Goal: Communication & Community: Answer question/provide support

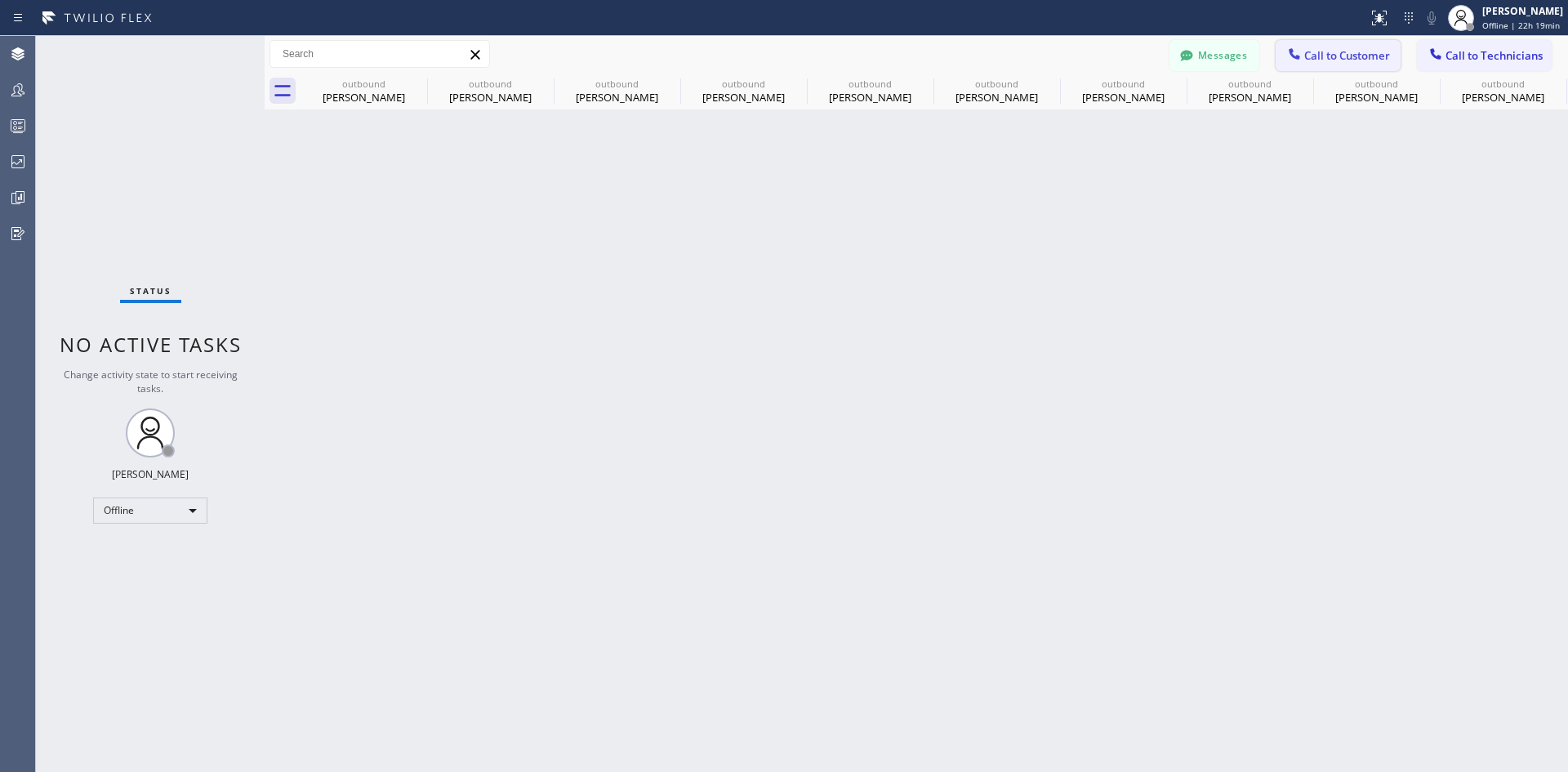
click at [1335, 65] on button "Call to Customer" at bounding box center [1338, 55] width 125 height 32
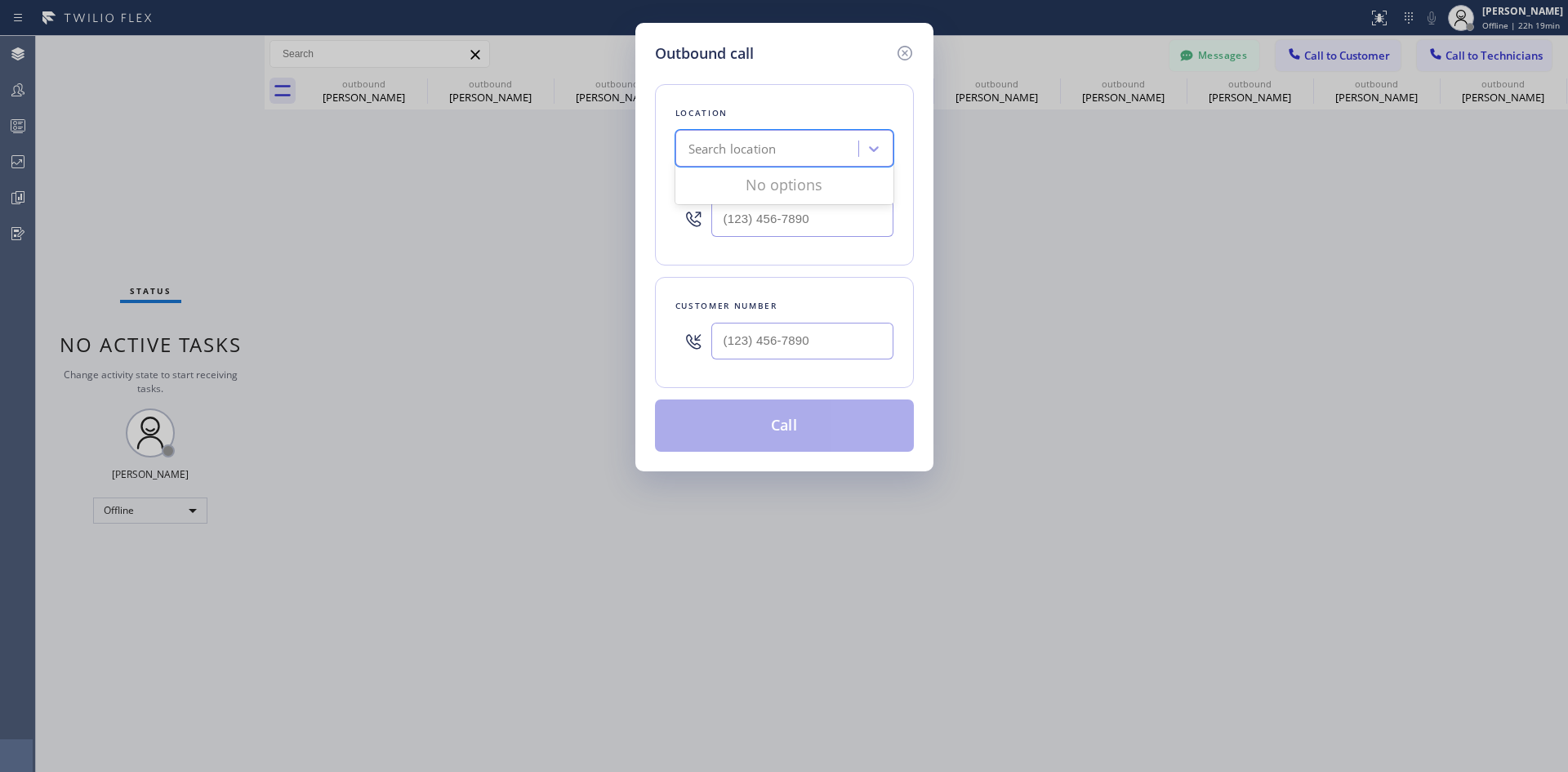
click at [781, 156] on div "Search location" at bounding box center [770, 149] width 178 height 29
type input "dsr"
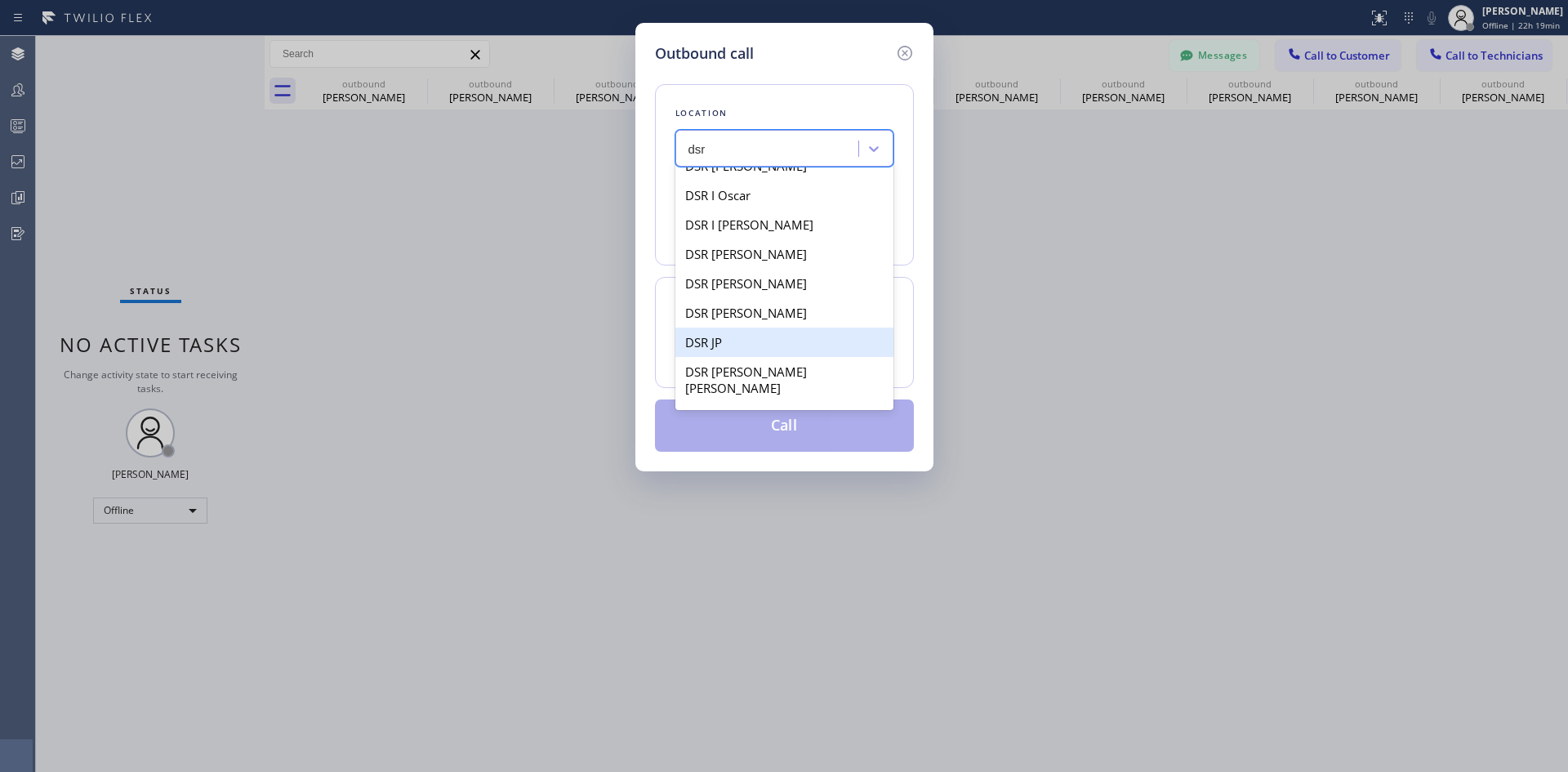
scroll to position [736, 0]
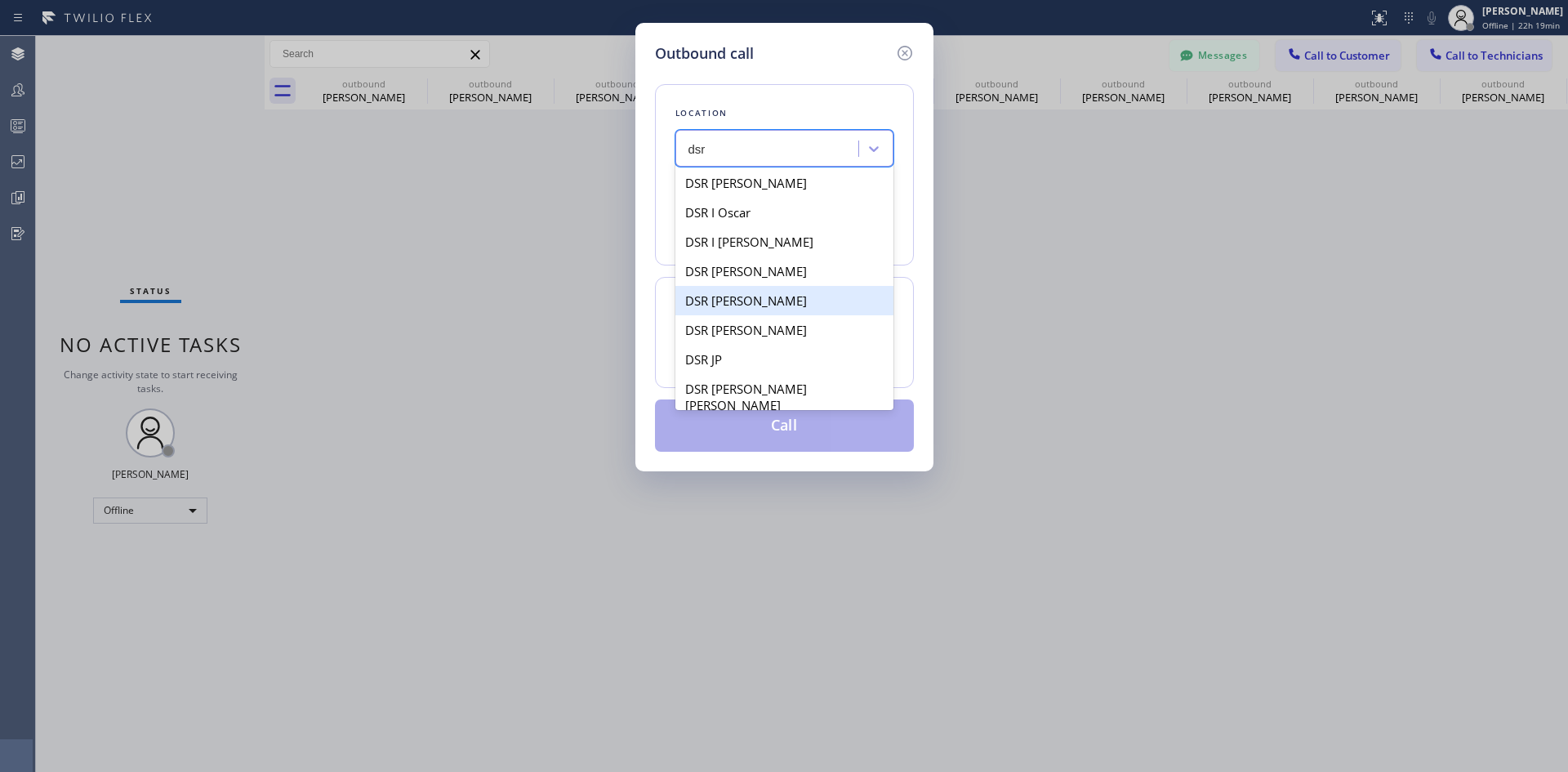
click at [771, 293] on div "DSR Iverson" at bounding box center [784, 300] width 218 height 30
type input "(213) 301-0966"
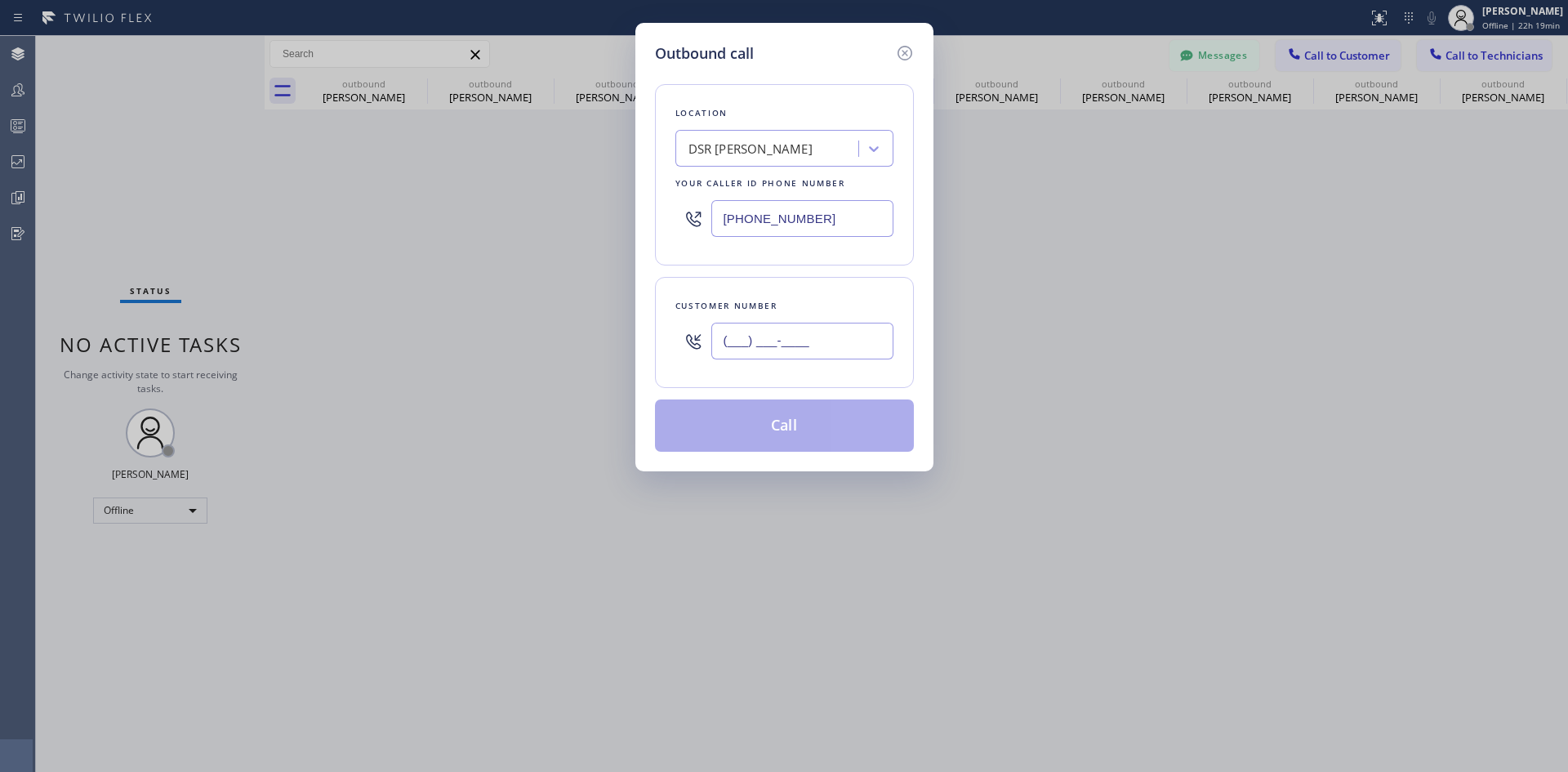
click at [812, 348] on input "(___) ___-____" at bounding box center [802, 341] width 182 height 36
paste input "818) 726-5065"
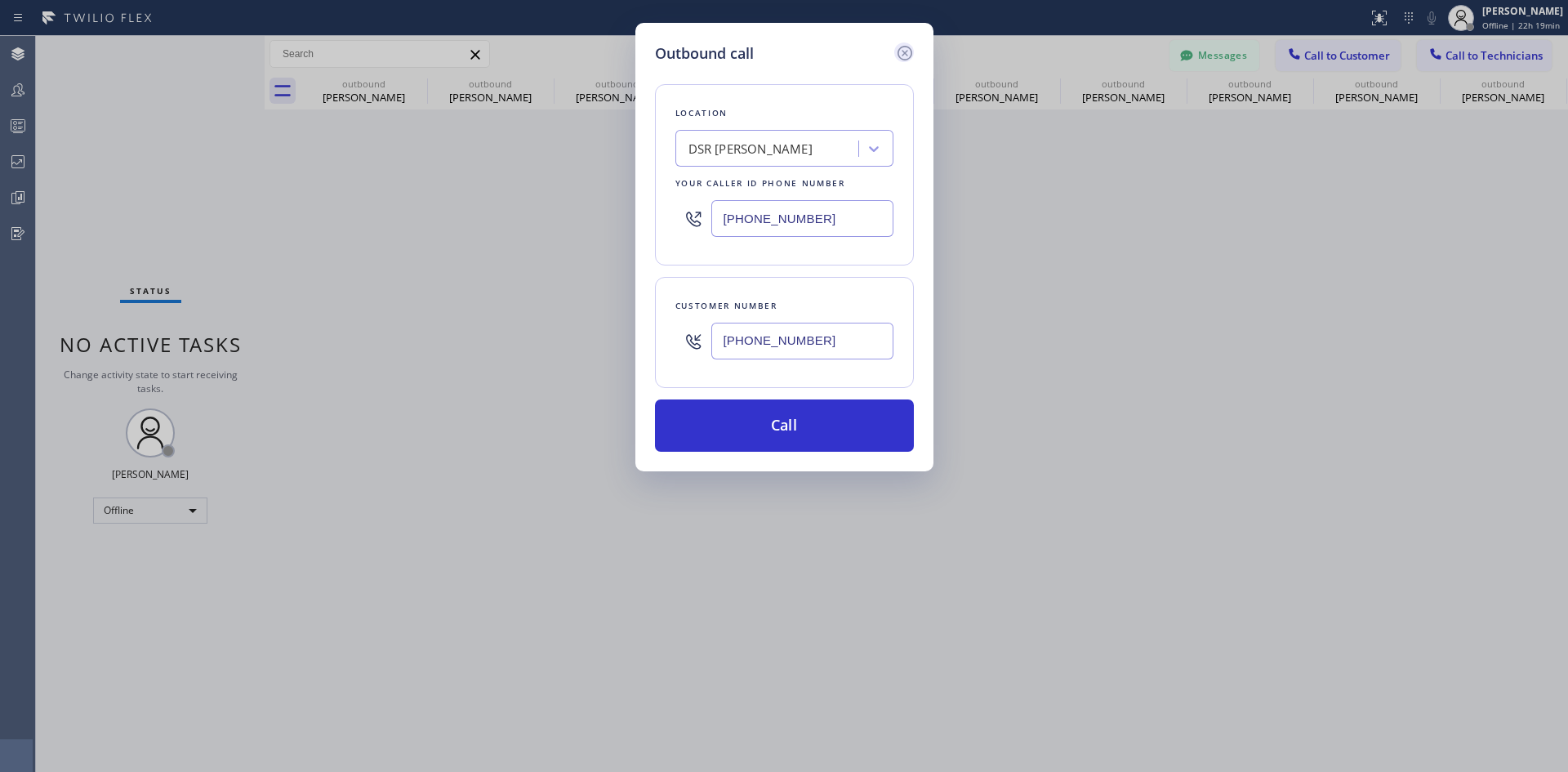
click at [901, 58] on icon at bounding box center [903, 53] width 14 height 14
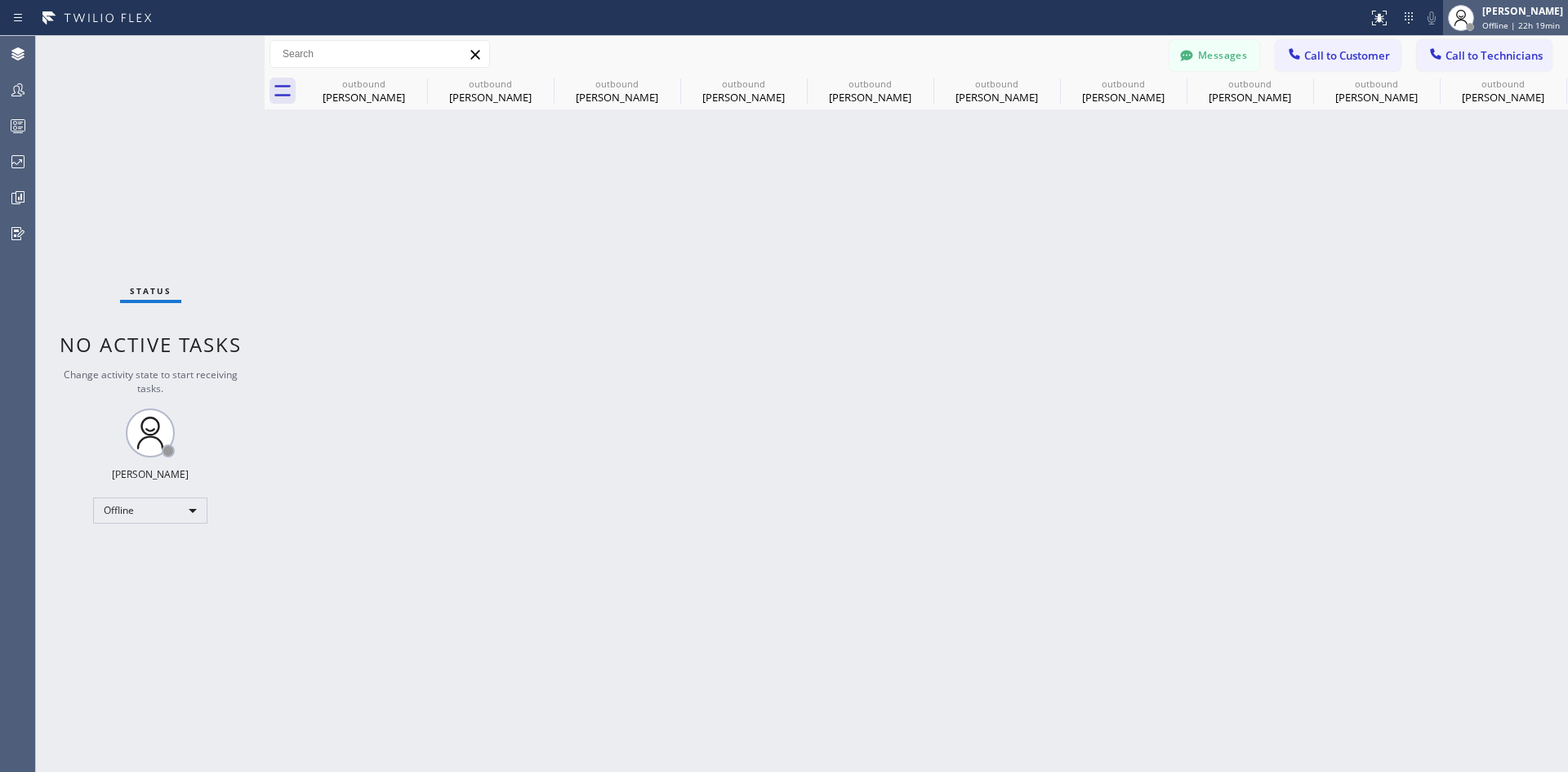
click at [1483, 12] on div "Iverson Maala Ipapo" at bounding box center [1523, 11] width 81 height 14
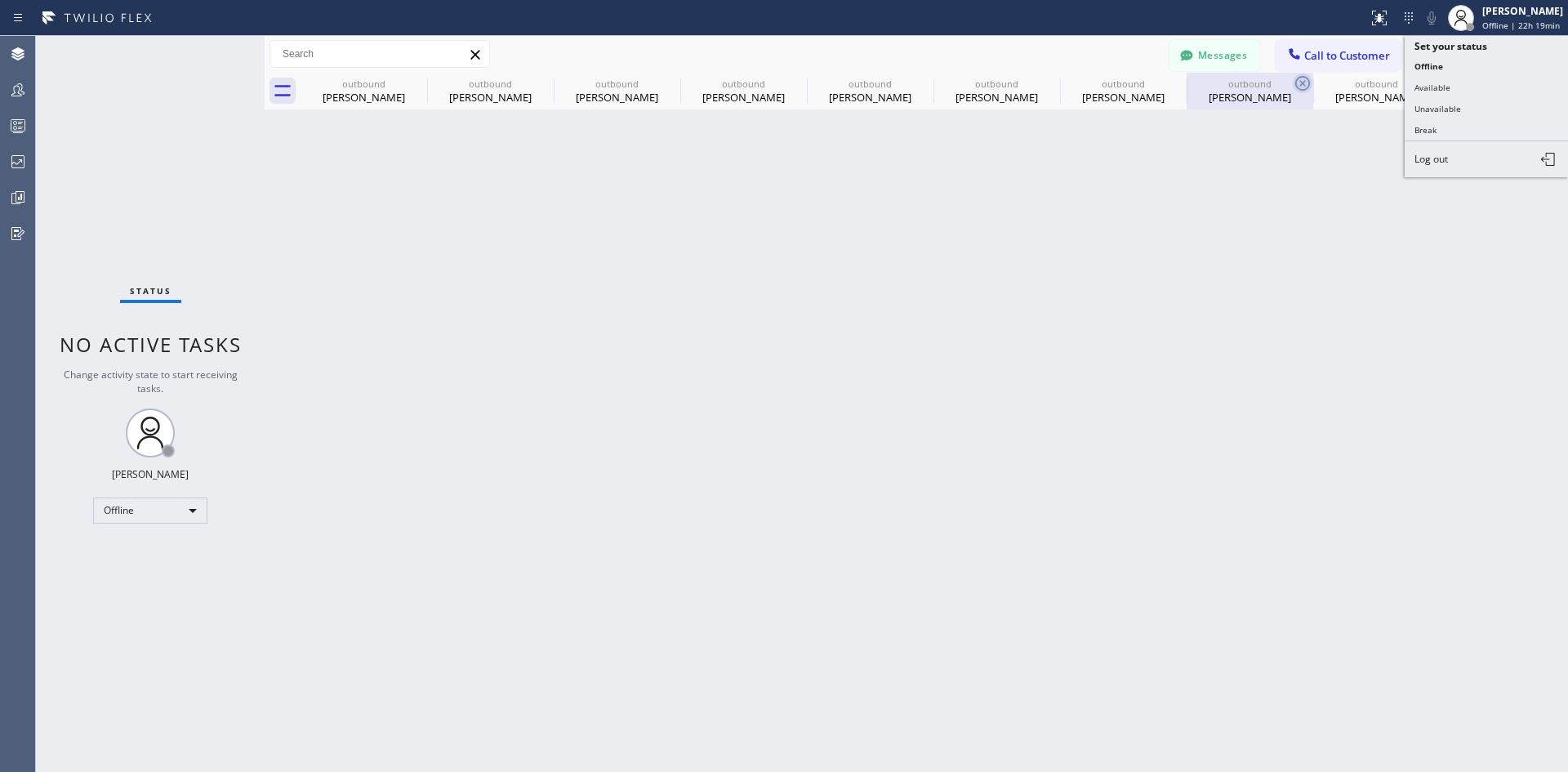
drag, startPoint x: 1473, startPoint y: 105, endPoint x: 1301, endPoint y: 82, distance: 173.5
click at [1473, 105] on button "Unavailable" at bounding box center [1486, 109] width 163 height 21
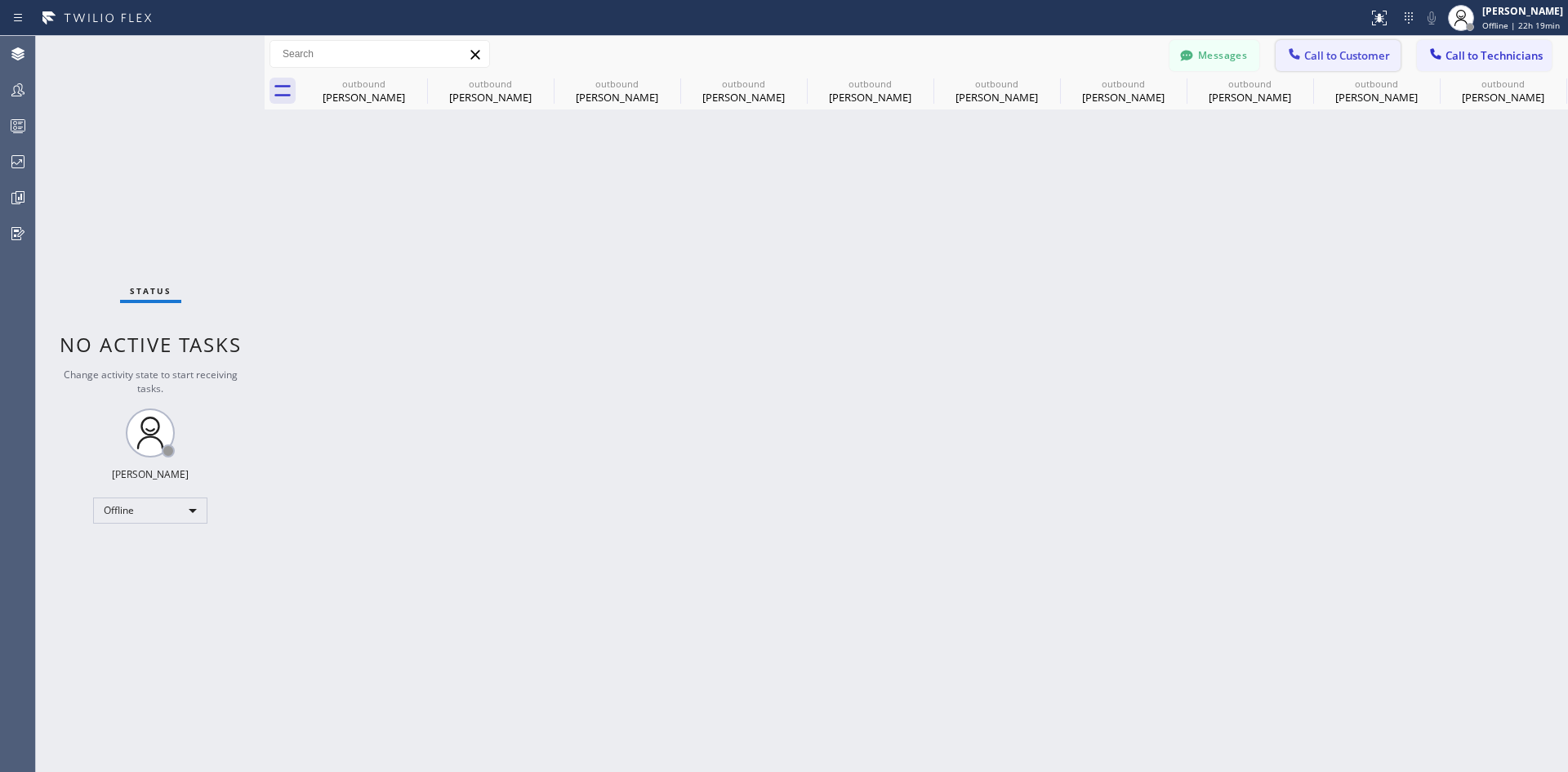
click at [1306, 54] on span "Call to Customer" at bounding box center [1347, 54] width 86 height 14
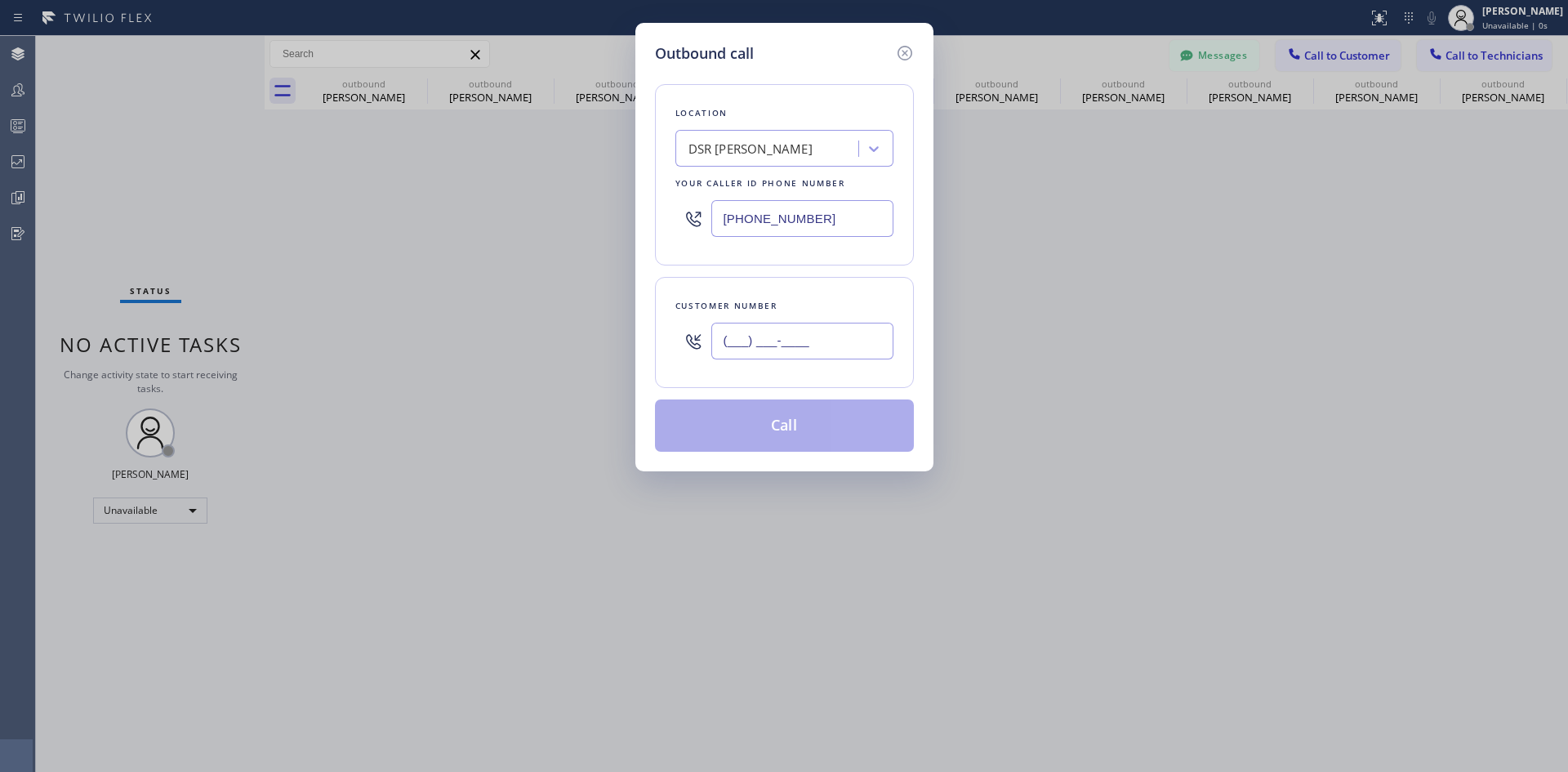
click at [831, 330] on input "(___) ___-____" at bounding box center [802, 341] width 182 height 36
paste input "818) 726-5065"
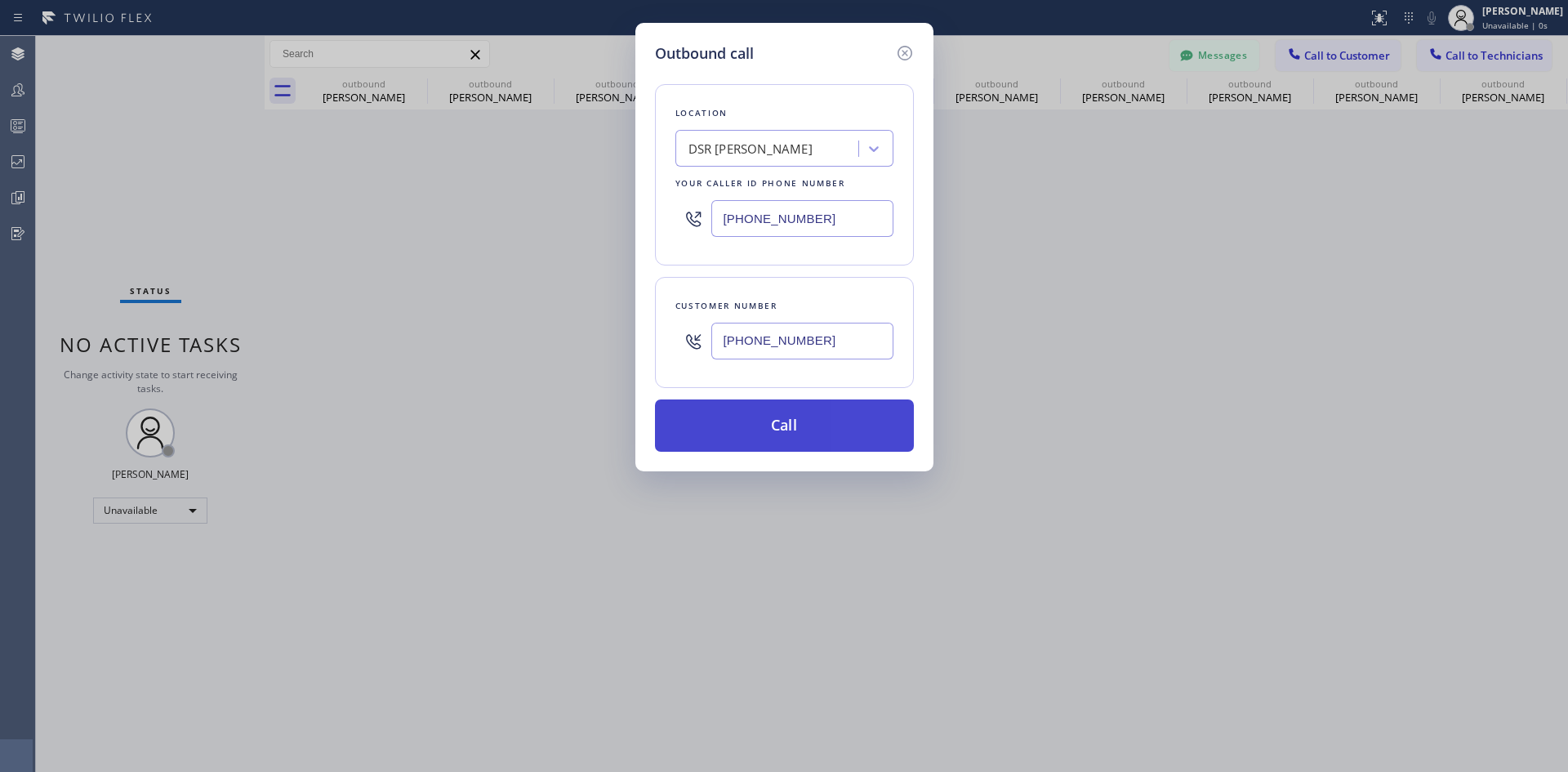
type input "(818) 726-5065"
click at [808, 427] on button "Call" at bounding box center [784, 425] width 259 height 53
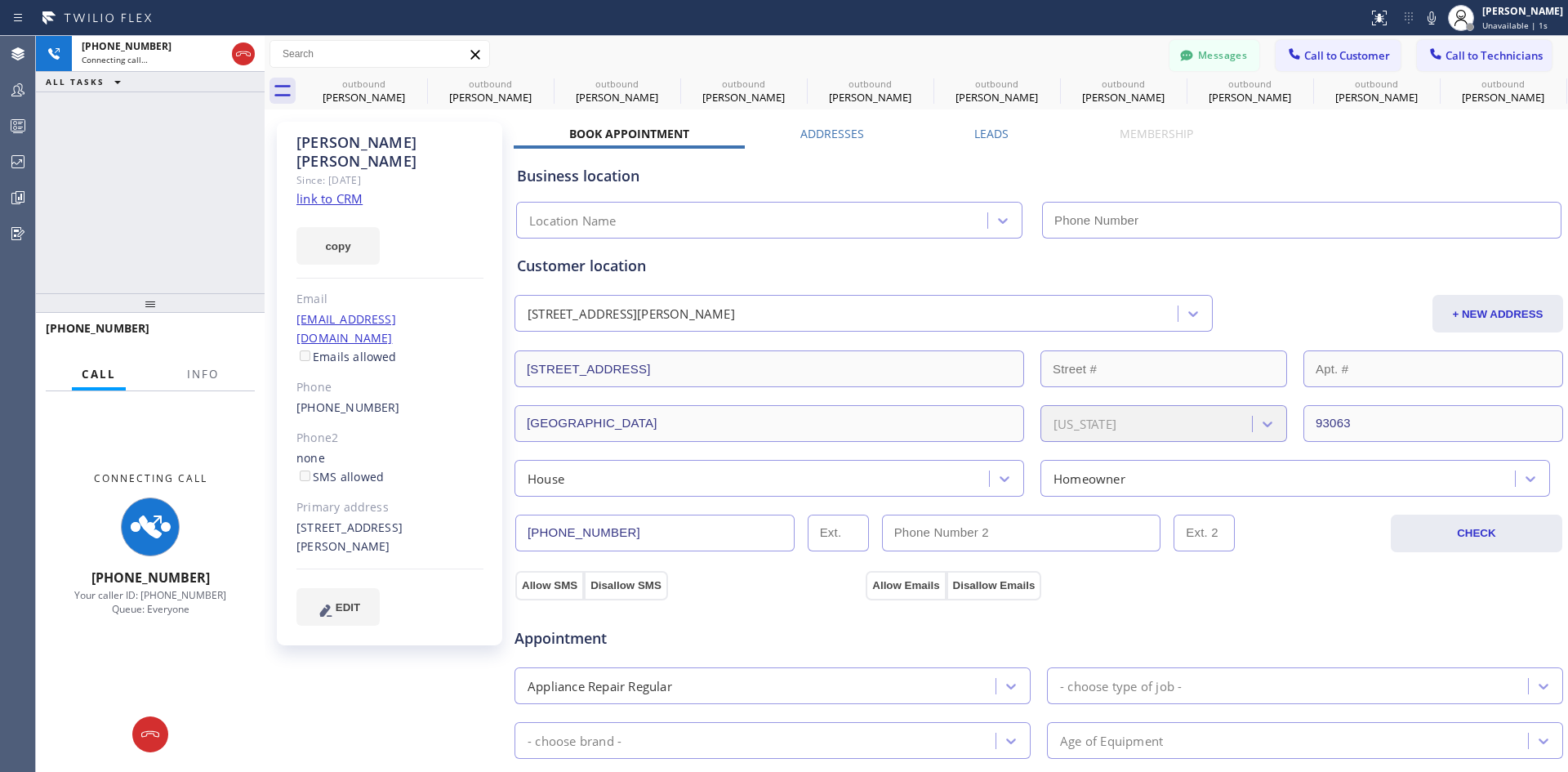
type input "(213) 301-0966"
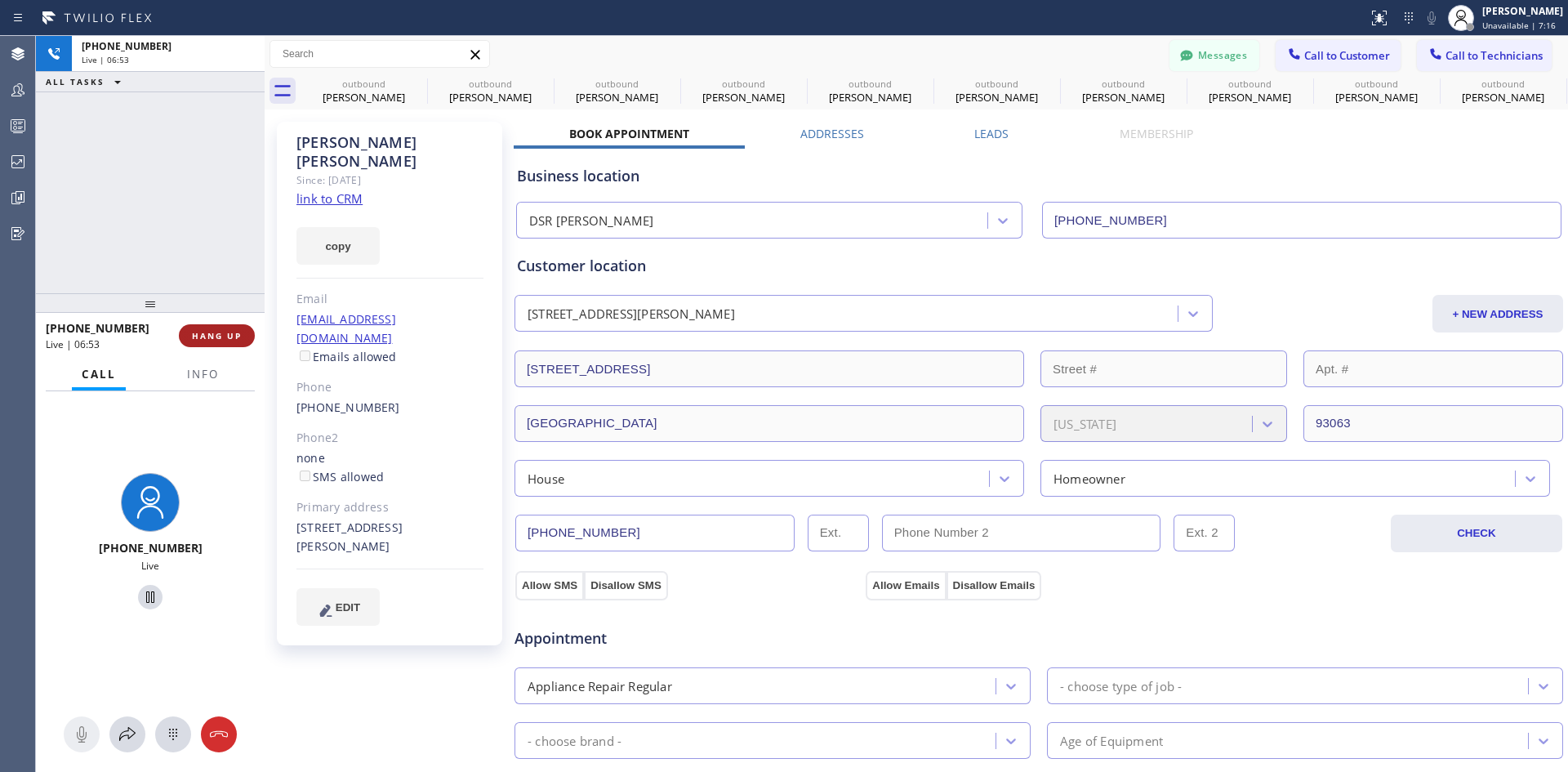
click at [240, 330] on button "HANG UP" at bounding box center [217, 336] width 76 height 23
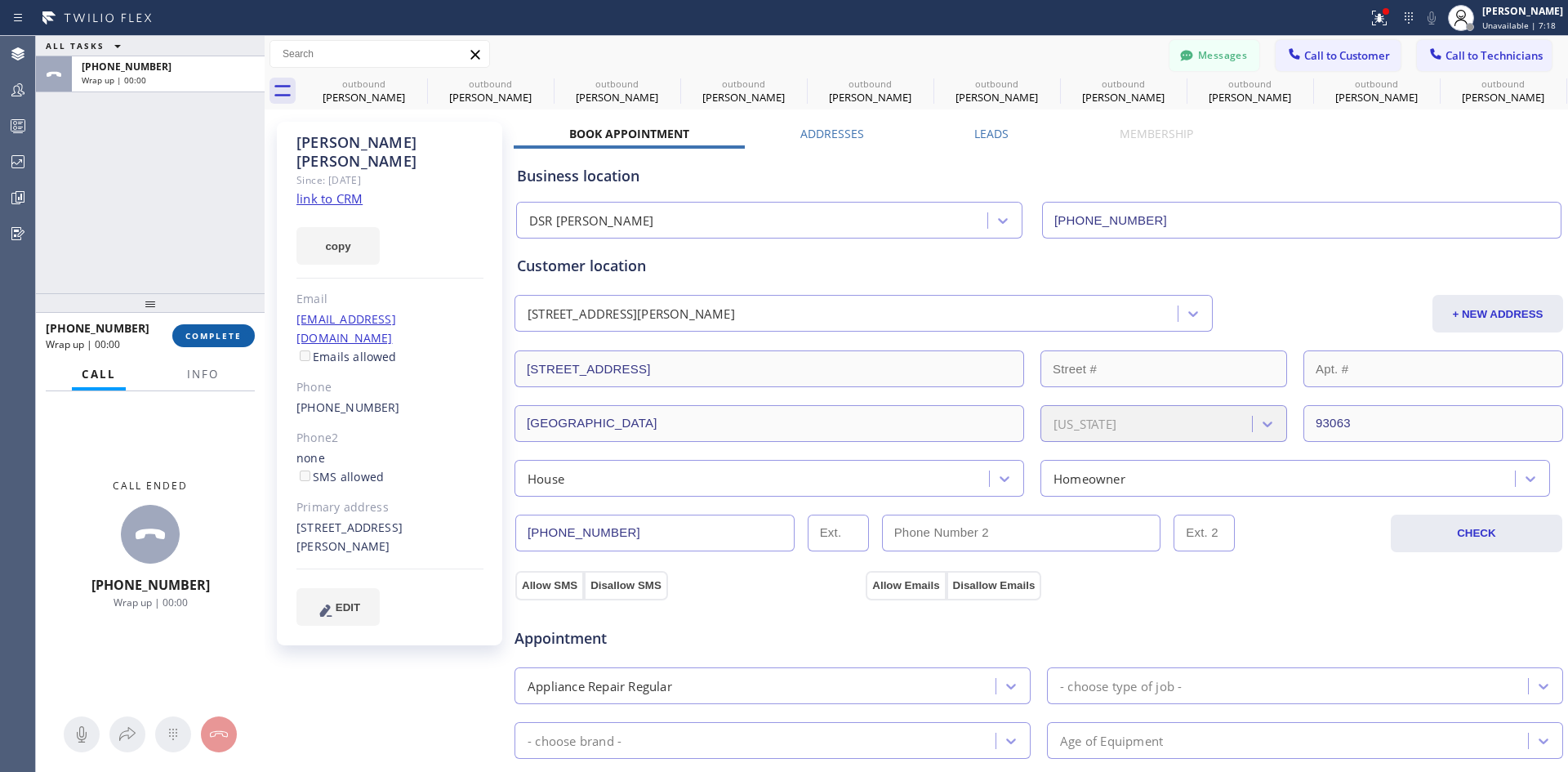
click at [214, 344] on button "COMPLETE" at bounding box center [213, 336] width 82 height 23
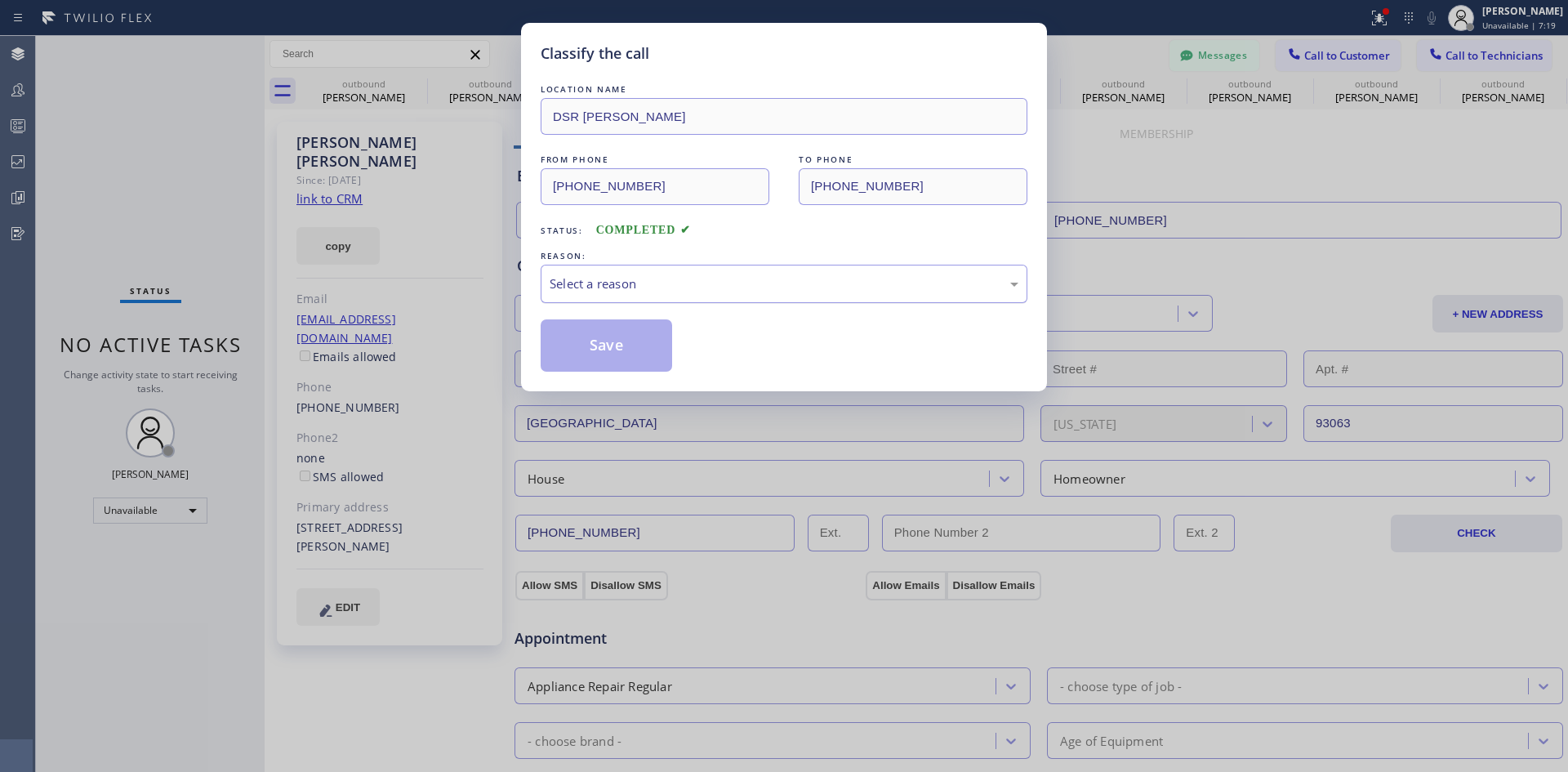
click at [737, 287] on div "Select a reason" at bounding box center [784, 284] width 469 height 19
click at [584, 331] on button "Save" at bounding box center [606, 345] width 132 height 53
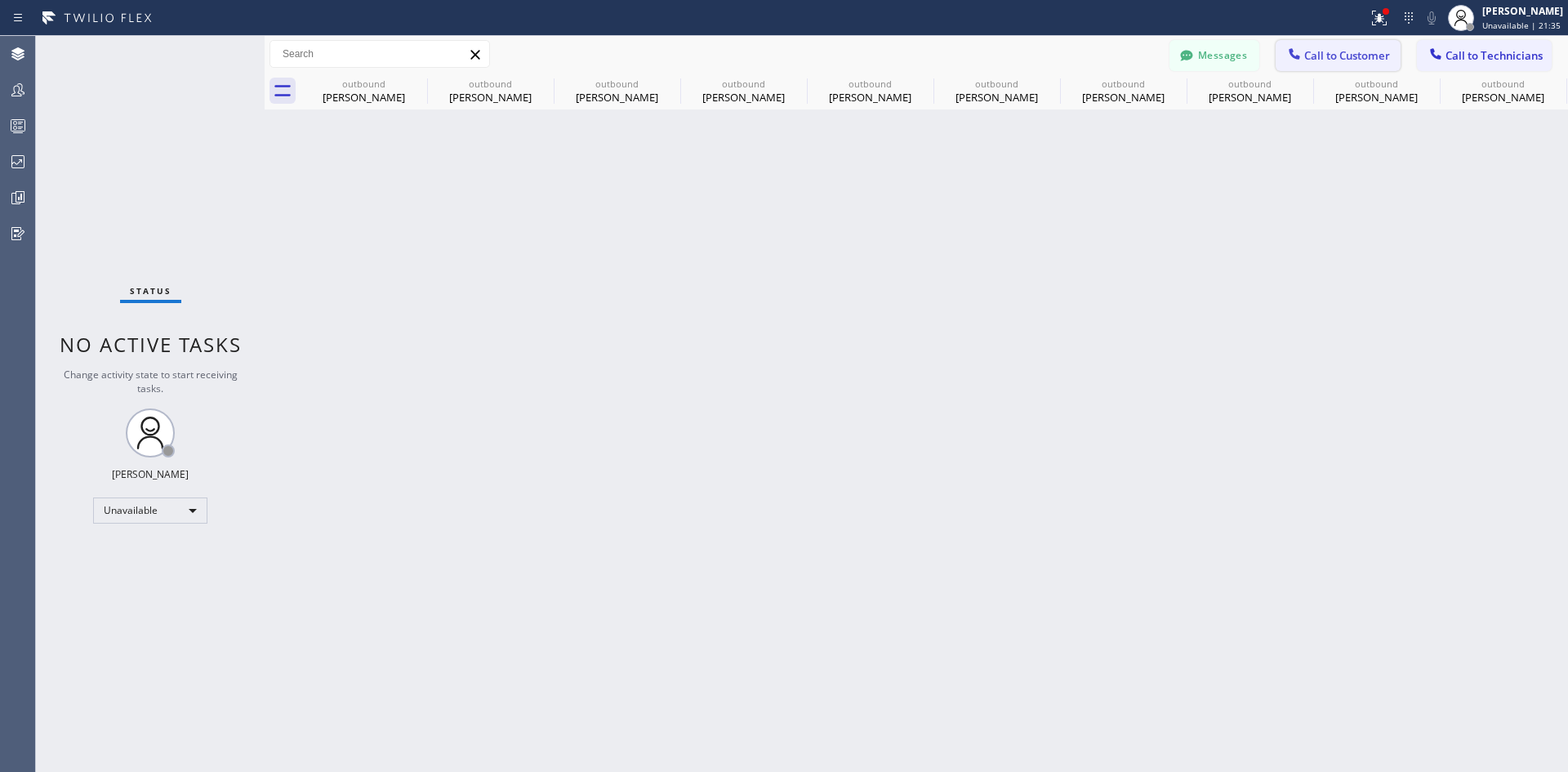
click at [1323, 56] on span "Call to Customer" at bounding box center [1347, 54] width 86 height 14
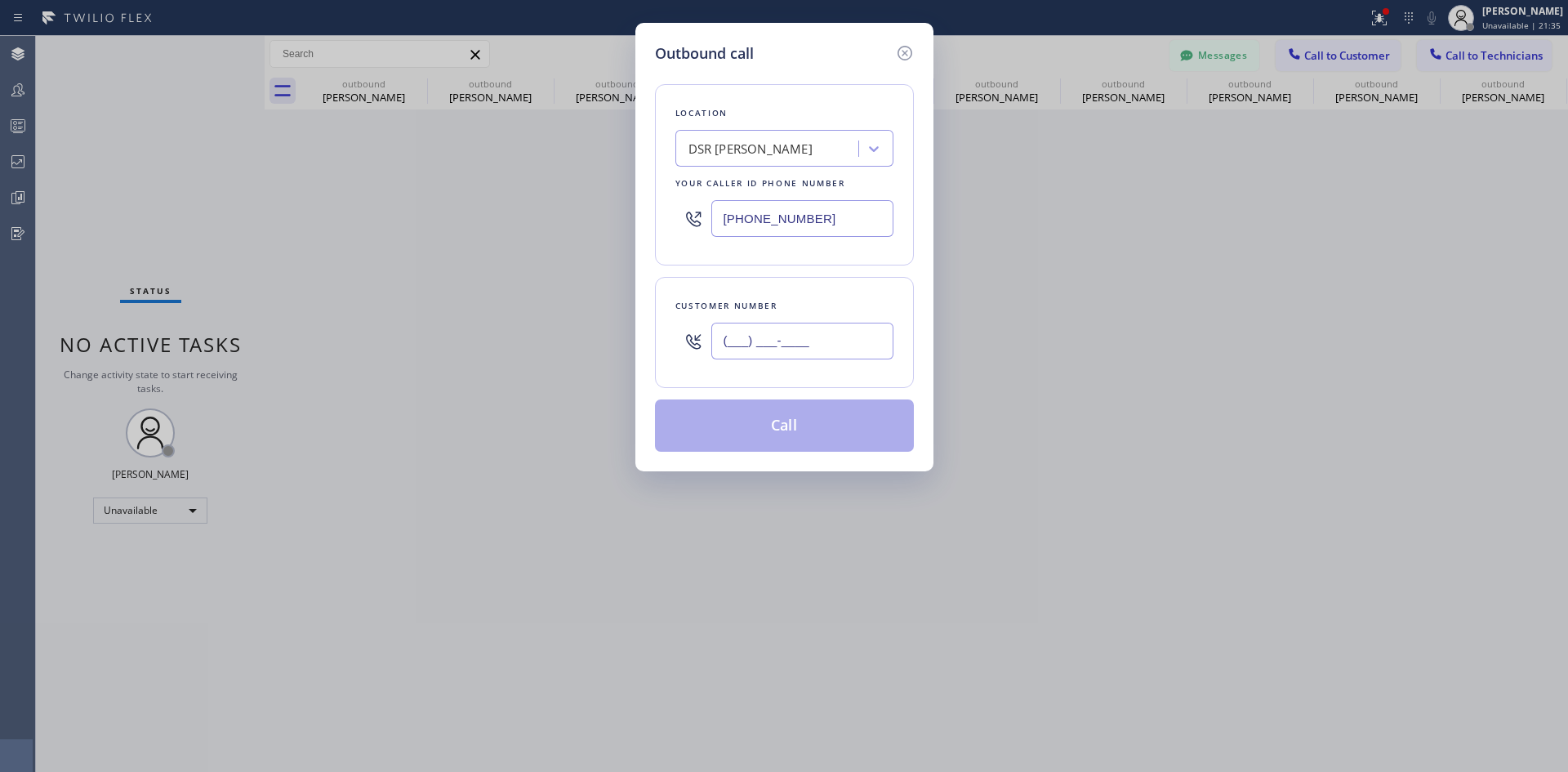
click at [789, 336] on input "(___) ___-____" at bounding box center [802, 341] width 182 height 36
paste input "818) 726-5065"
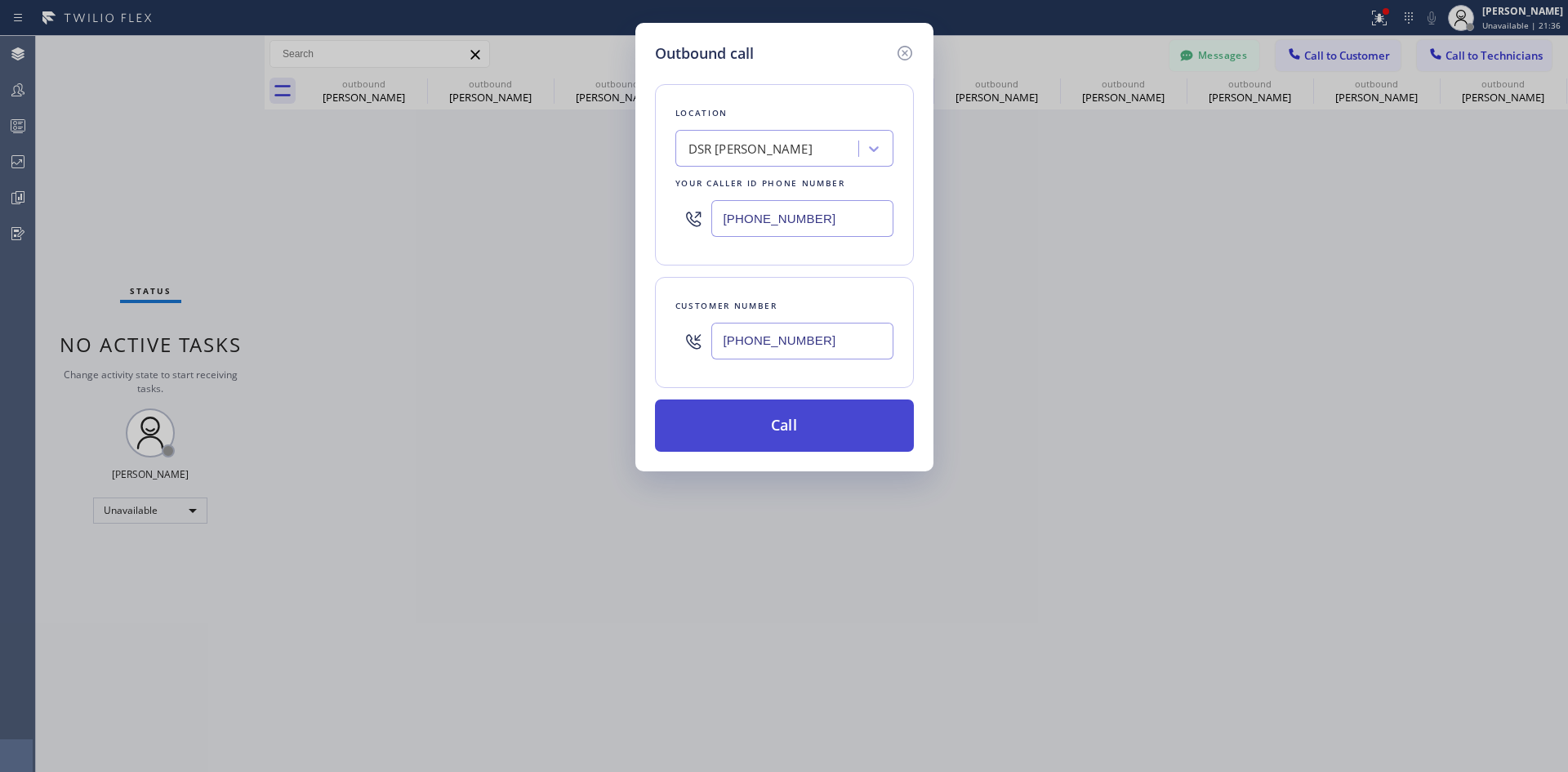
type input "(818) 726-5065"
click at [803, 426] on button "Call" at bounding box center [784, 425] width 259 height 53
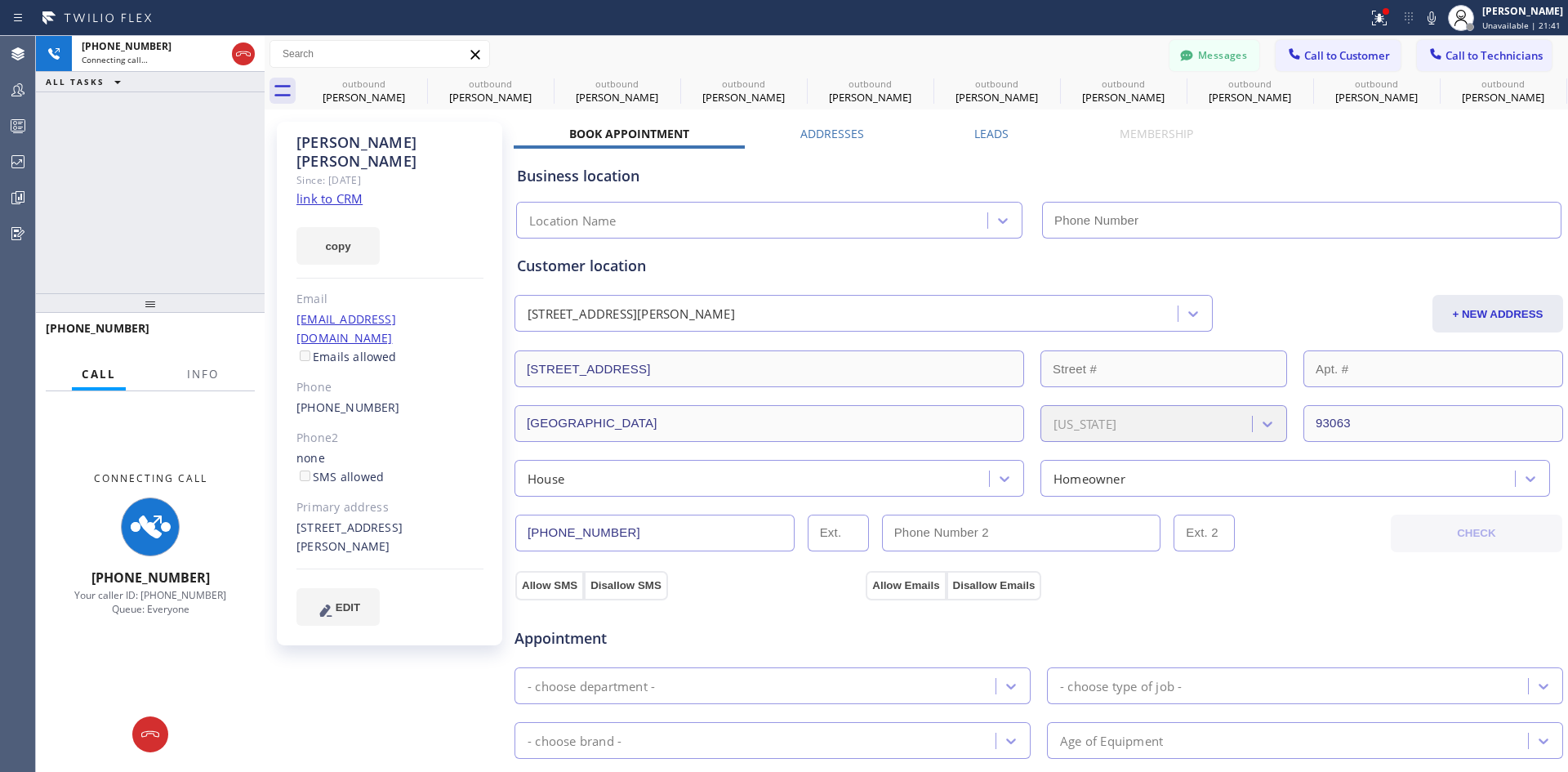
type input "(213) 301-0966"
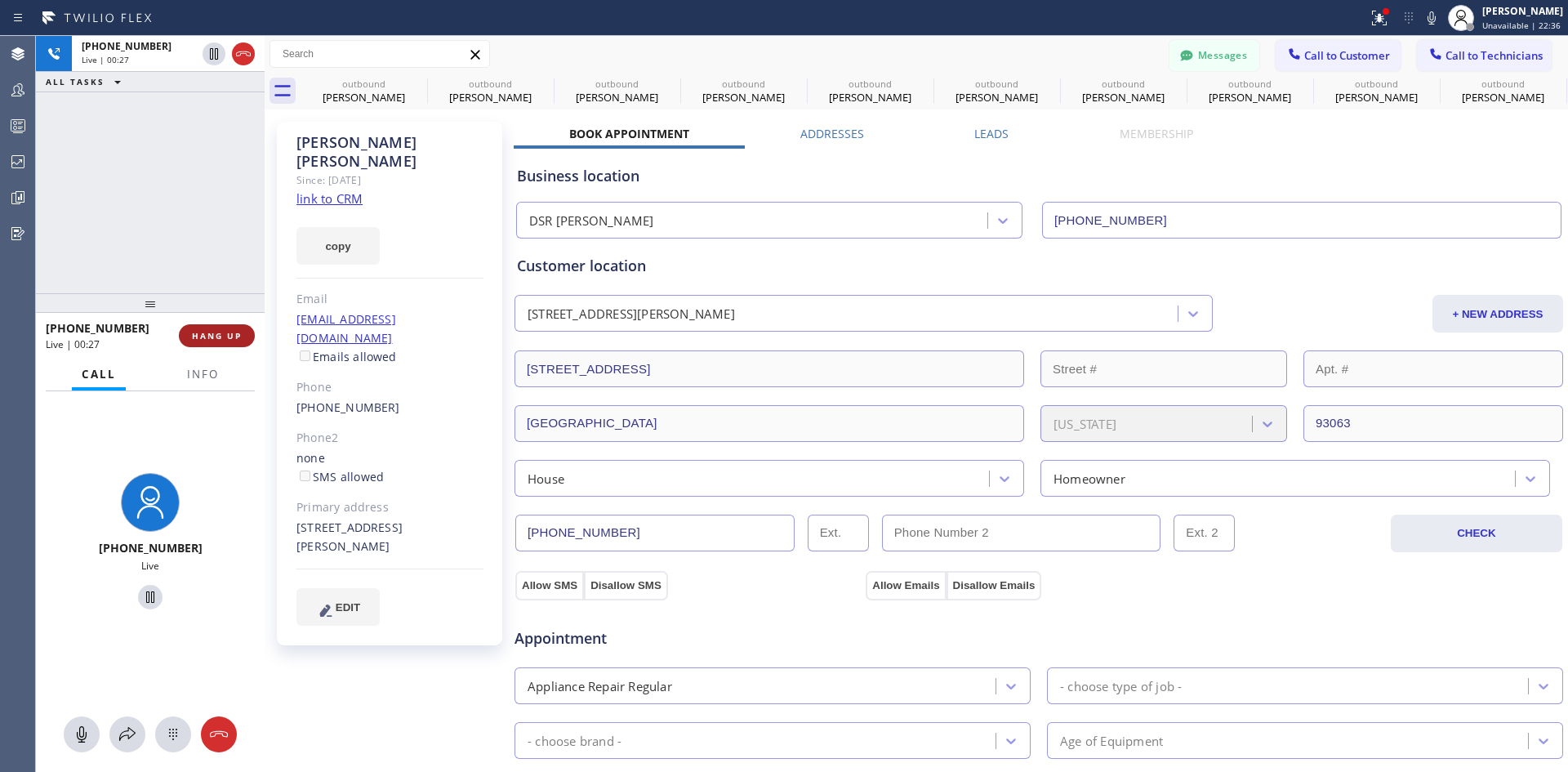
click at [216, 343] on button "HANG UP" at bounding box center [217, 336] width 76 height 23
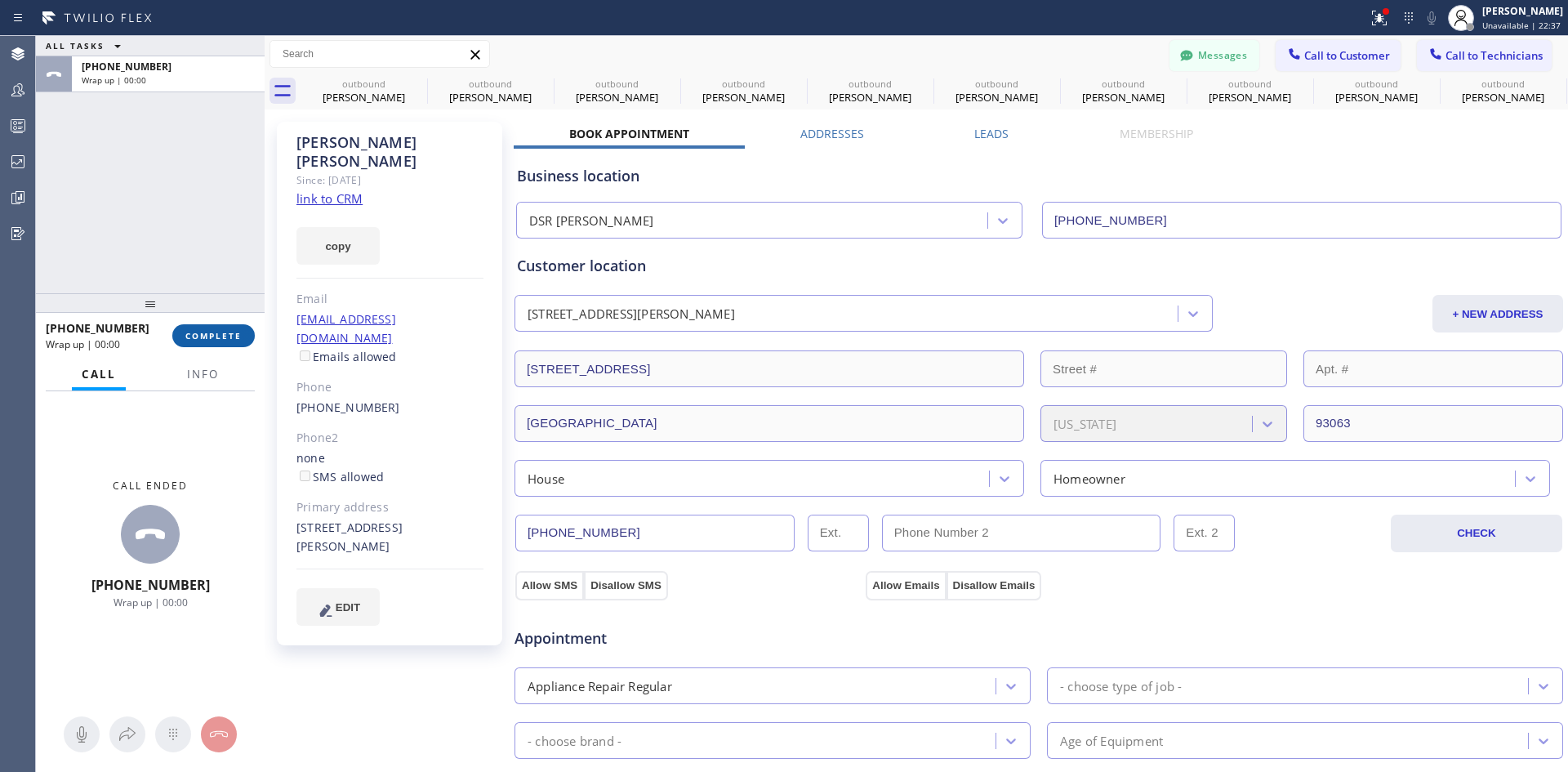
click at [188, 343] on button "COMPLETE" at bounding box center [213, 336] width 82 height 23
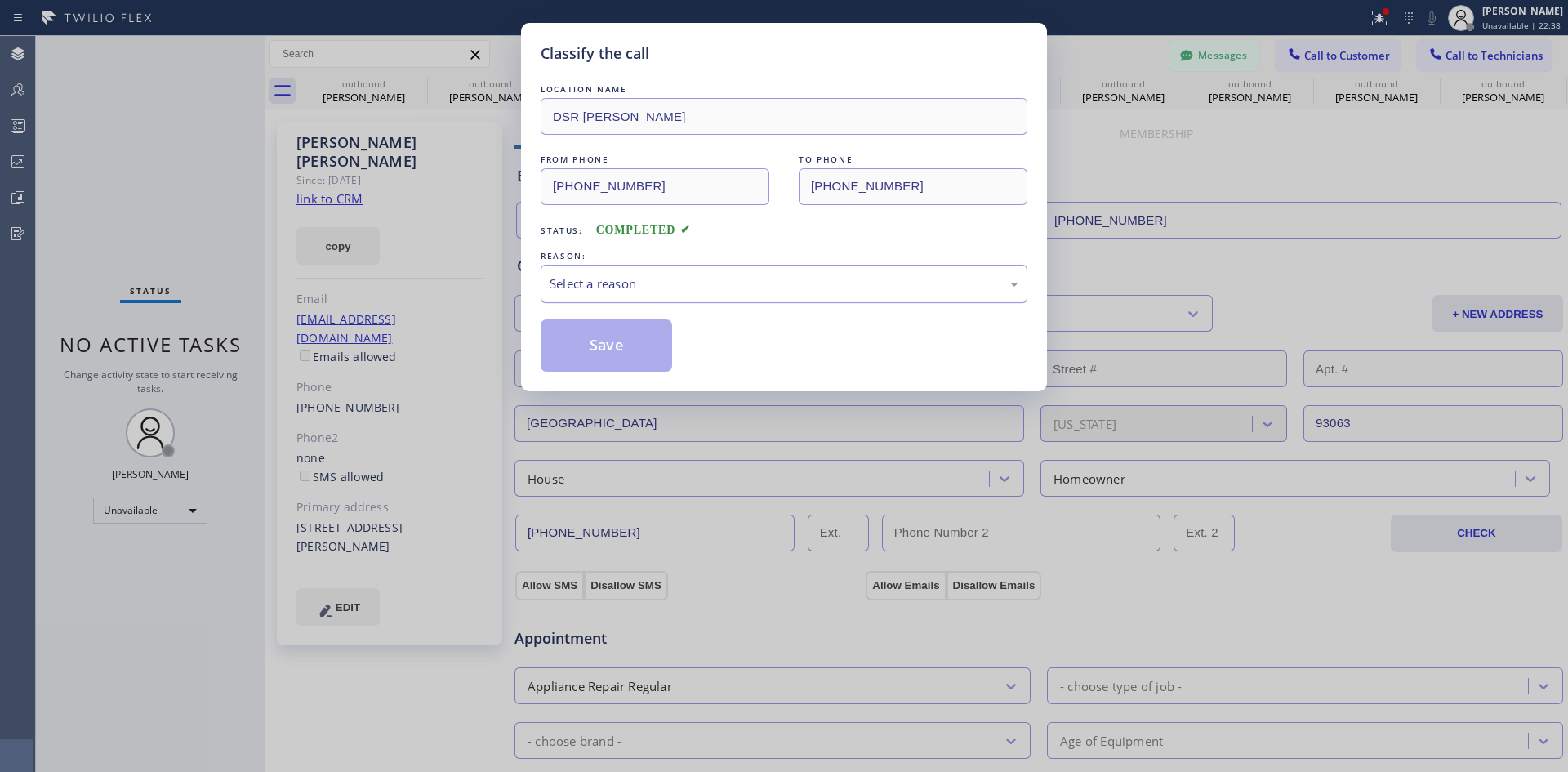
click at [804, 281] on div "Select a reason" at bounding box center [784, 284] width 469 height 19
click at [601, 347] on button "Save" at bounding box center [606, 345] width 132 height 53
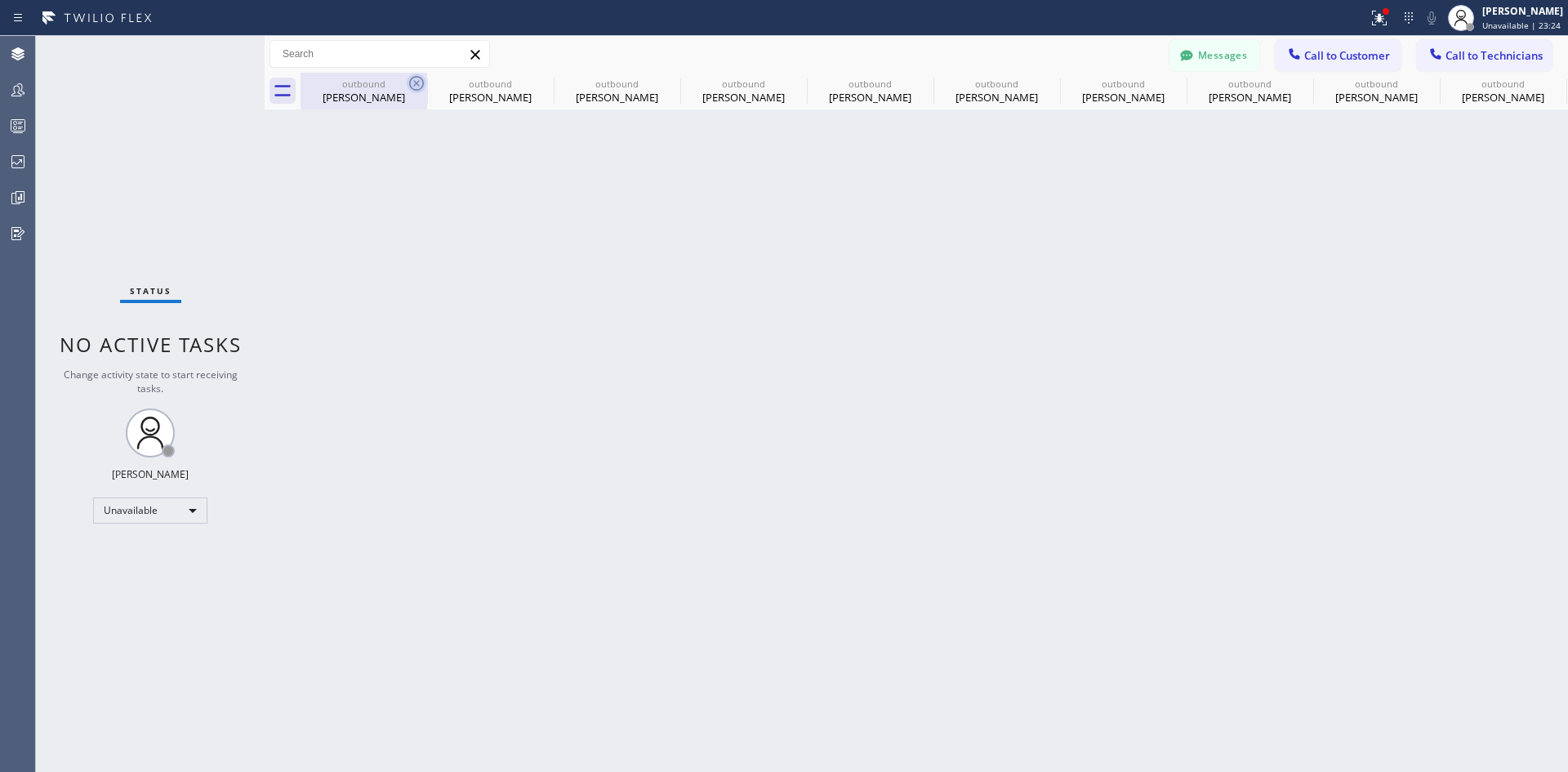
click at [416, 78] on icon at bounding box center [416, 83] width 20 height 20
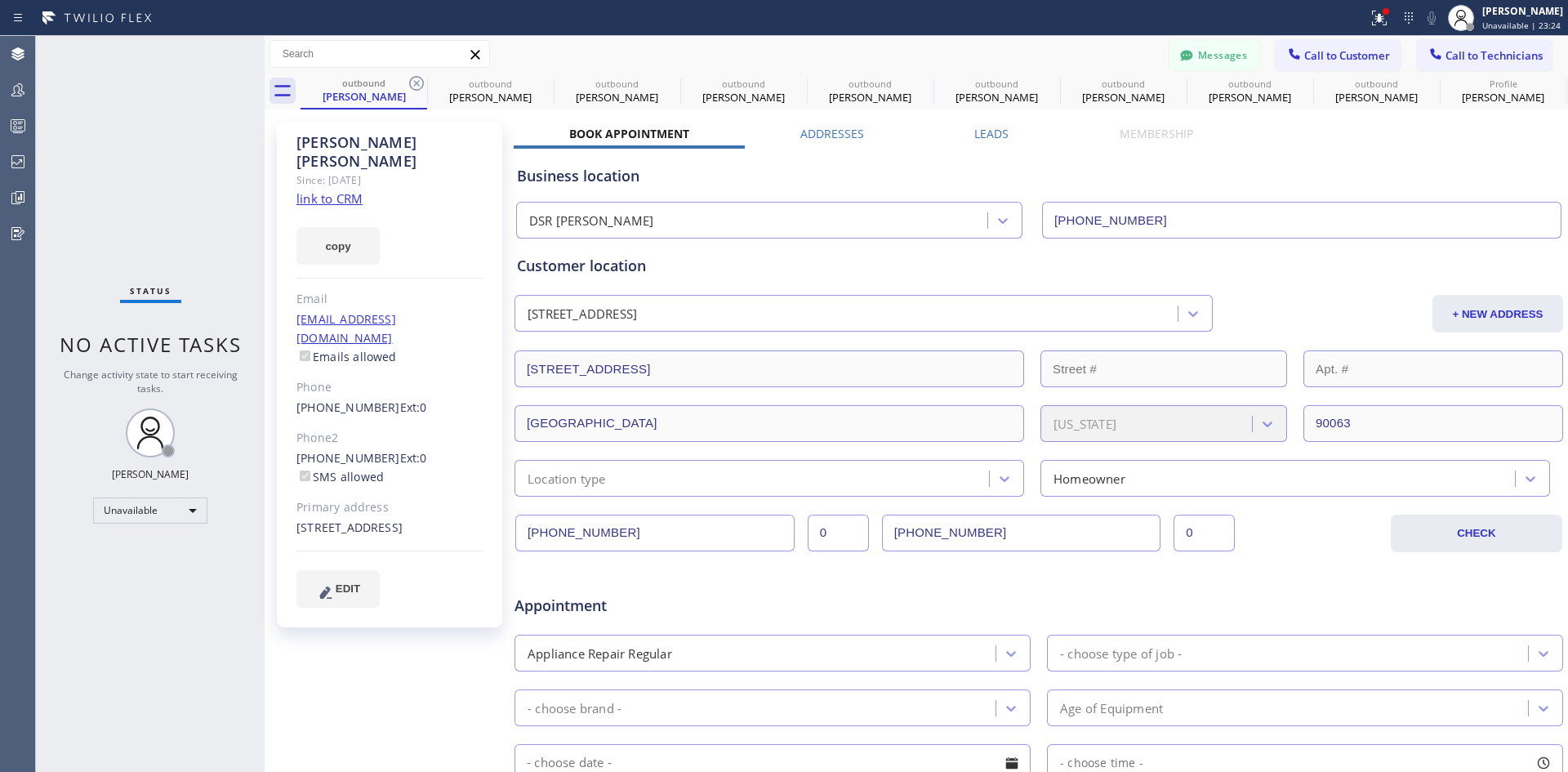
click at [416, 78] on icon at bounding box center [416, 83] width 20 height 20
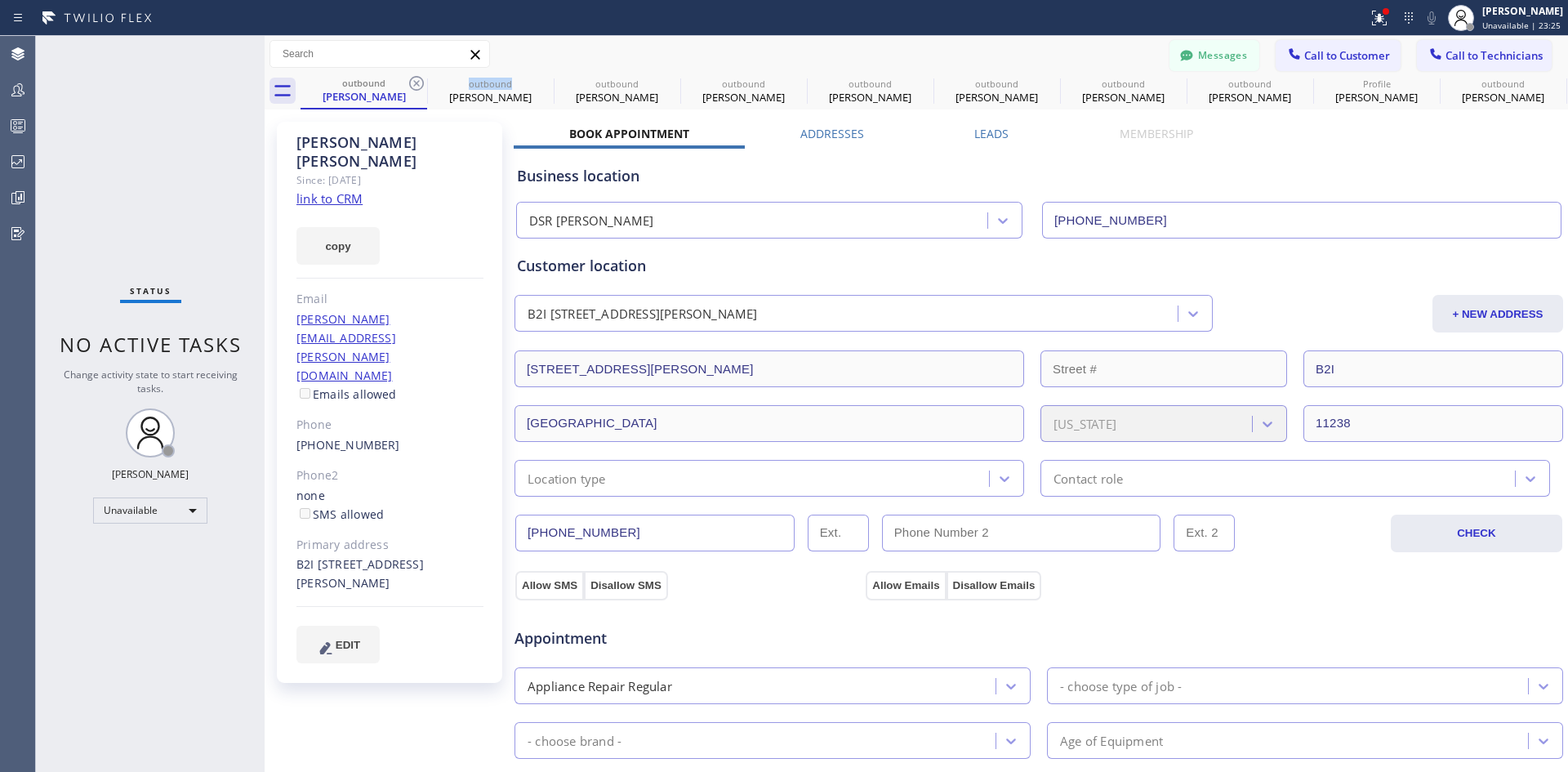
click at [416, 78] on icon at bounding box center [416, 83] width 20 height 20
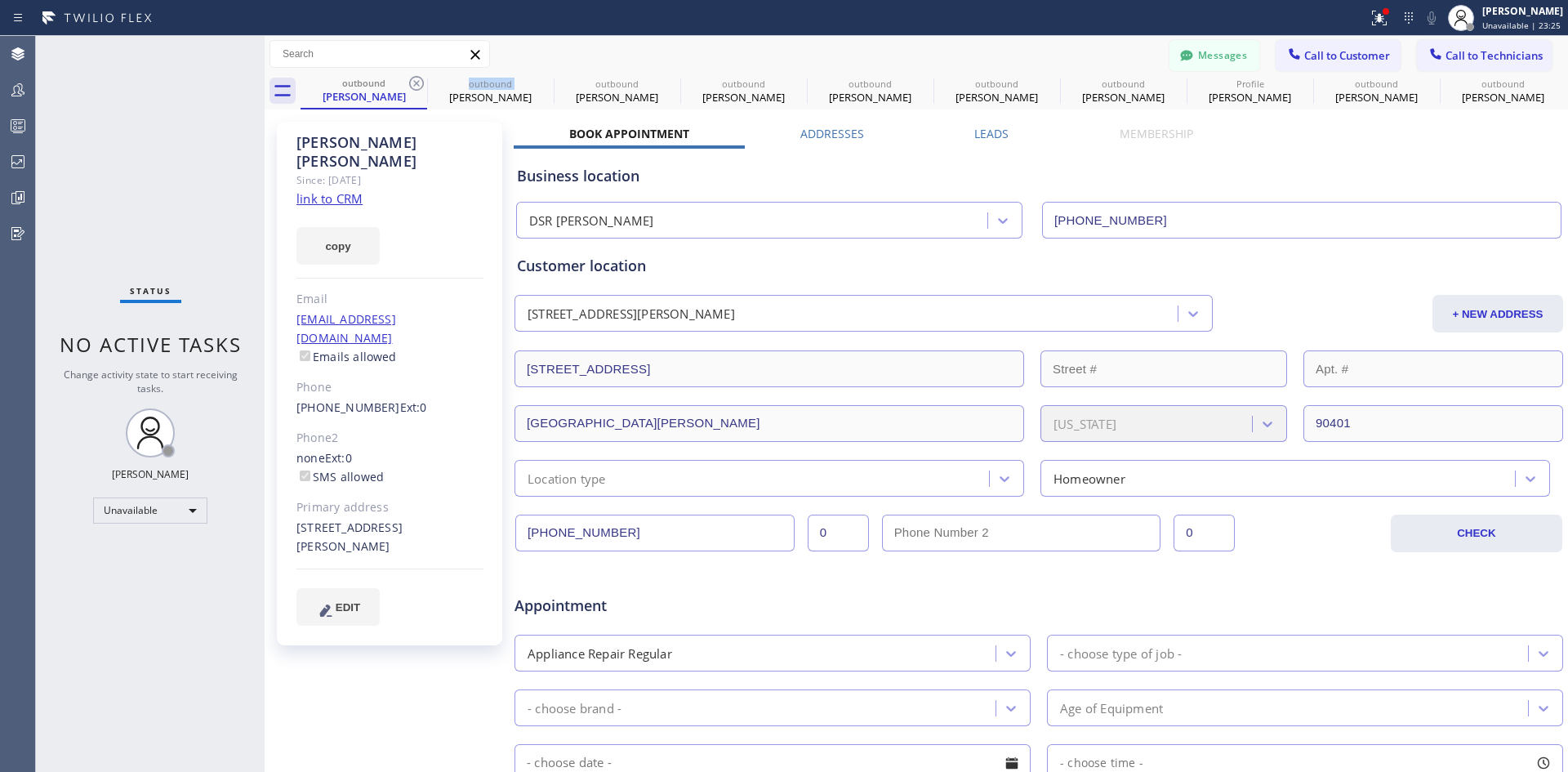
click at [416, 78] on icon at bounding box center [416, 83] width 20 height 20
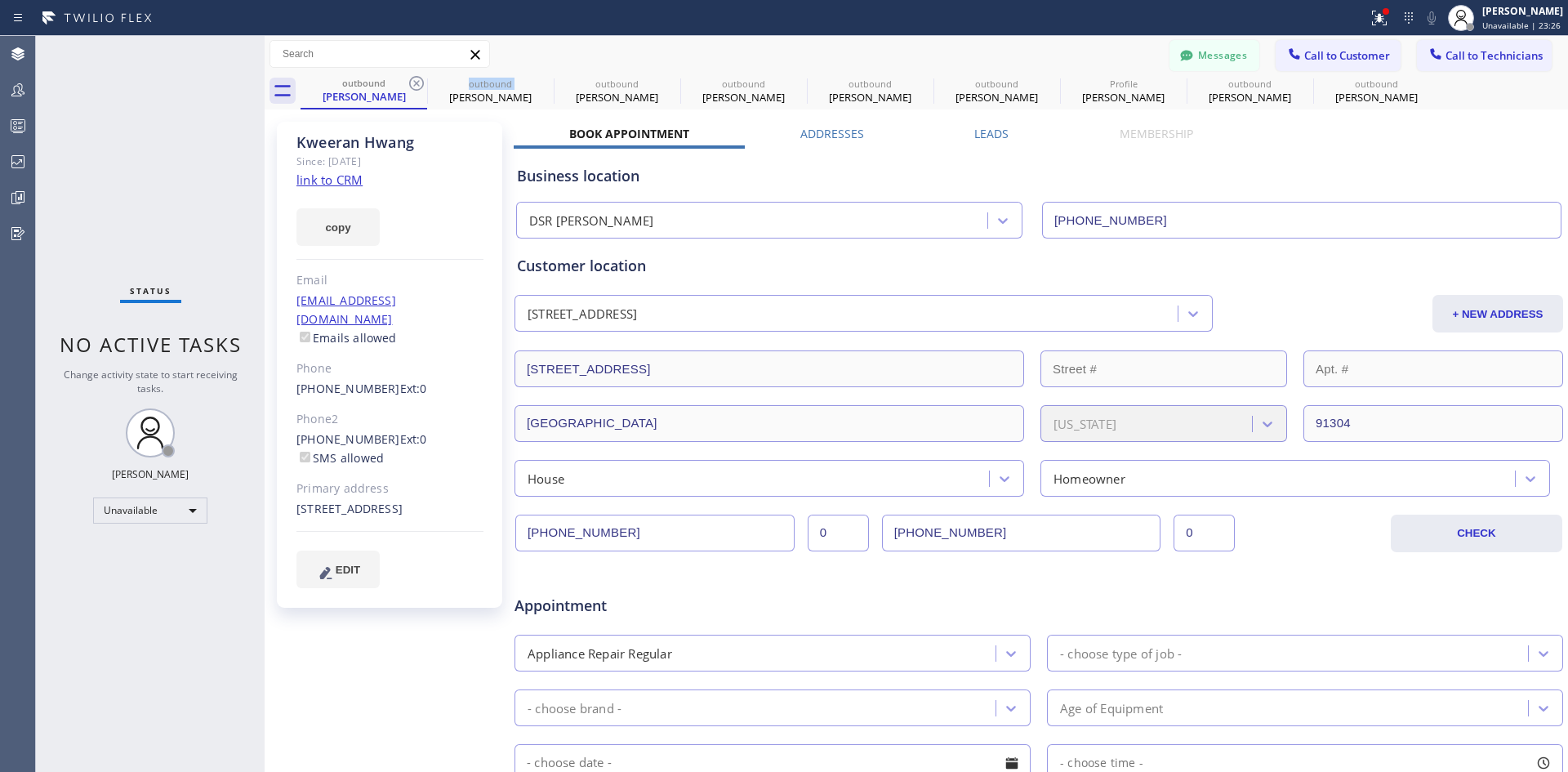
click at [416, 78] on icon at bounding box center [416, 83] width 20 height 20
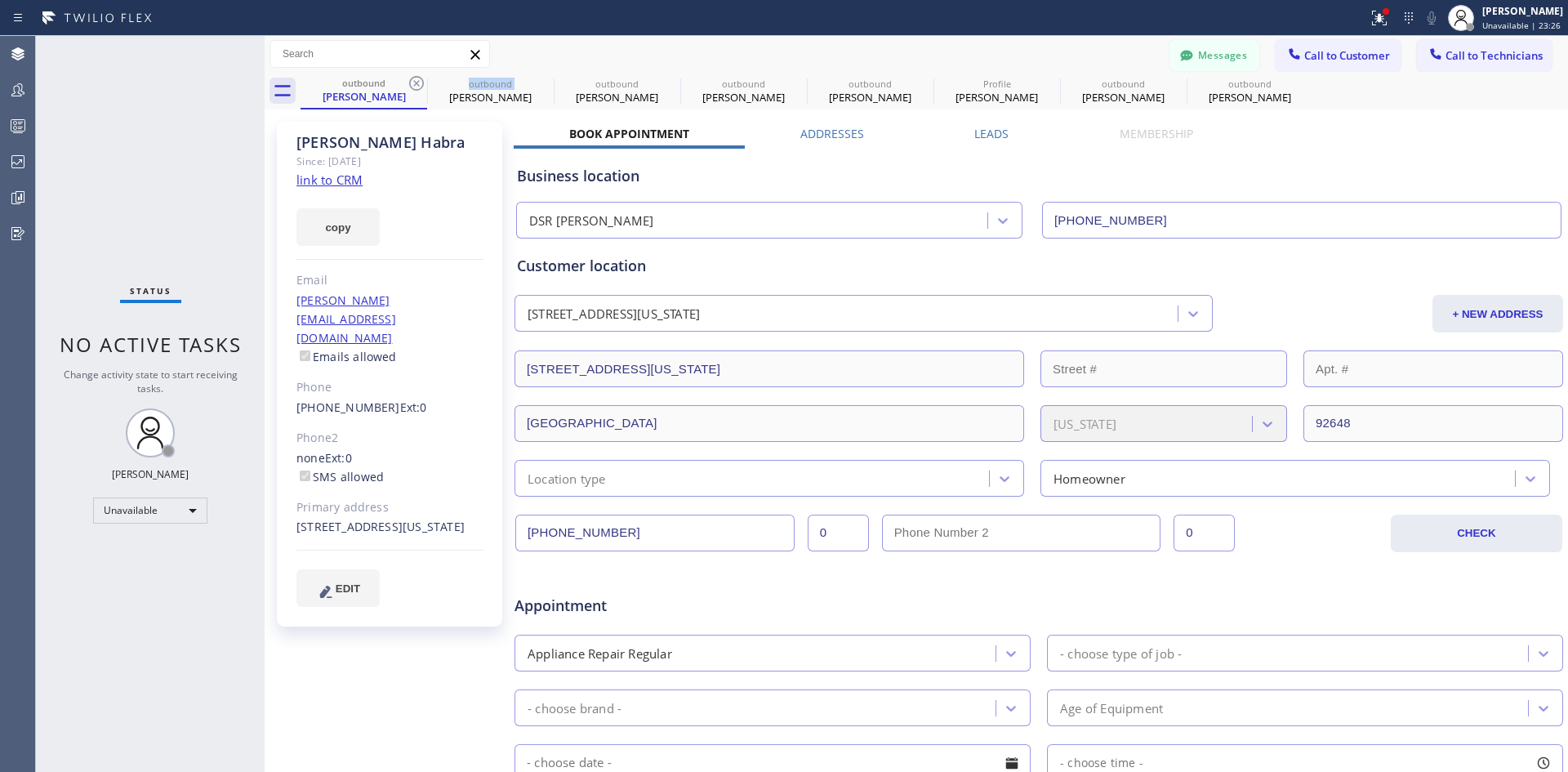
click at [416, 78] on icon at bounding box center [416, 83] width 20 height 20
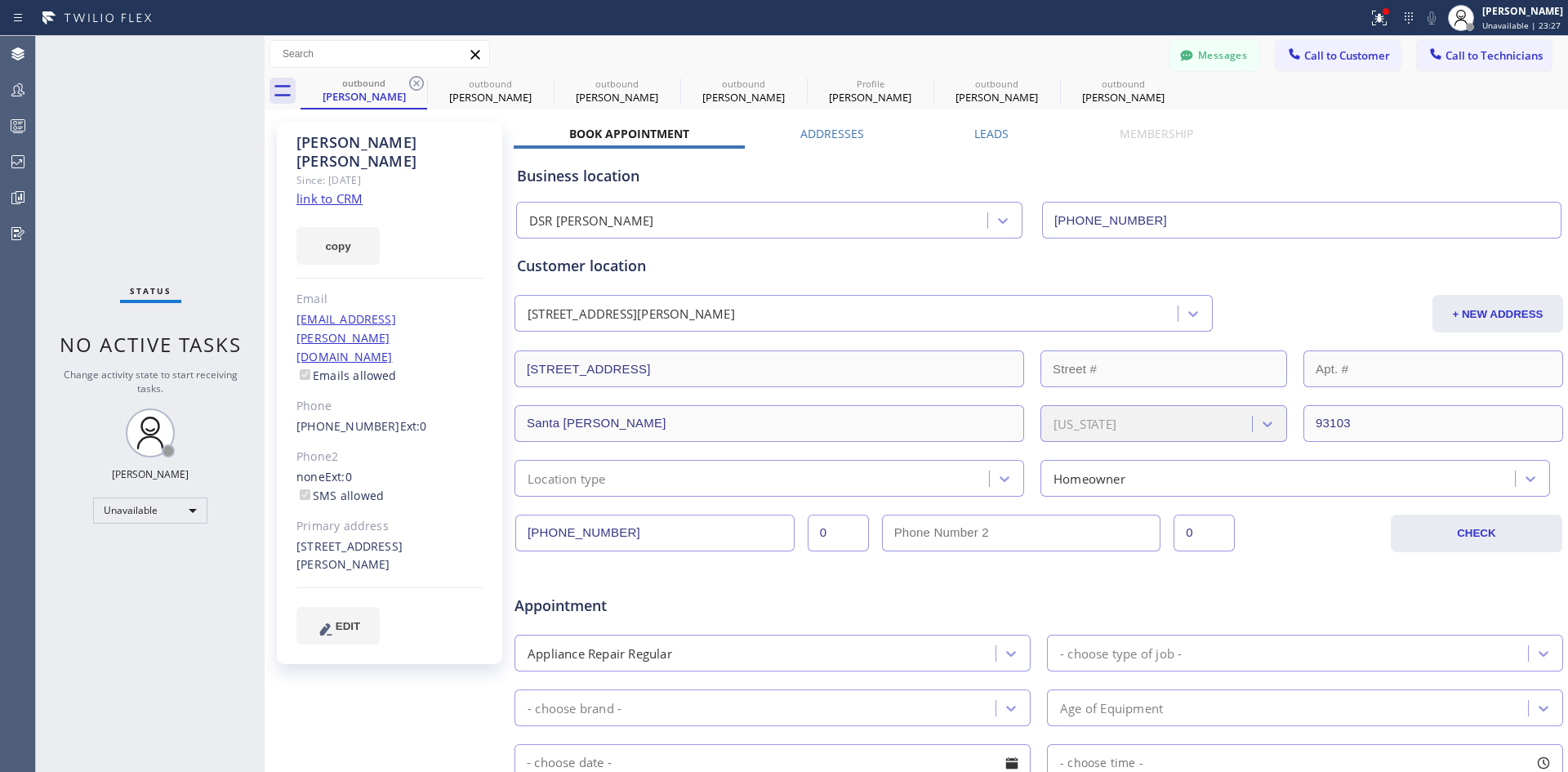
click at [416, 78] on icon at bounding box center [416, 83] width 20 height 20
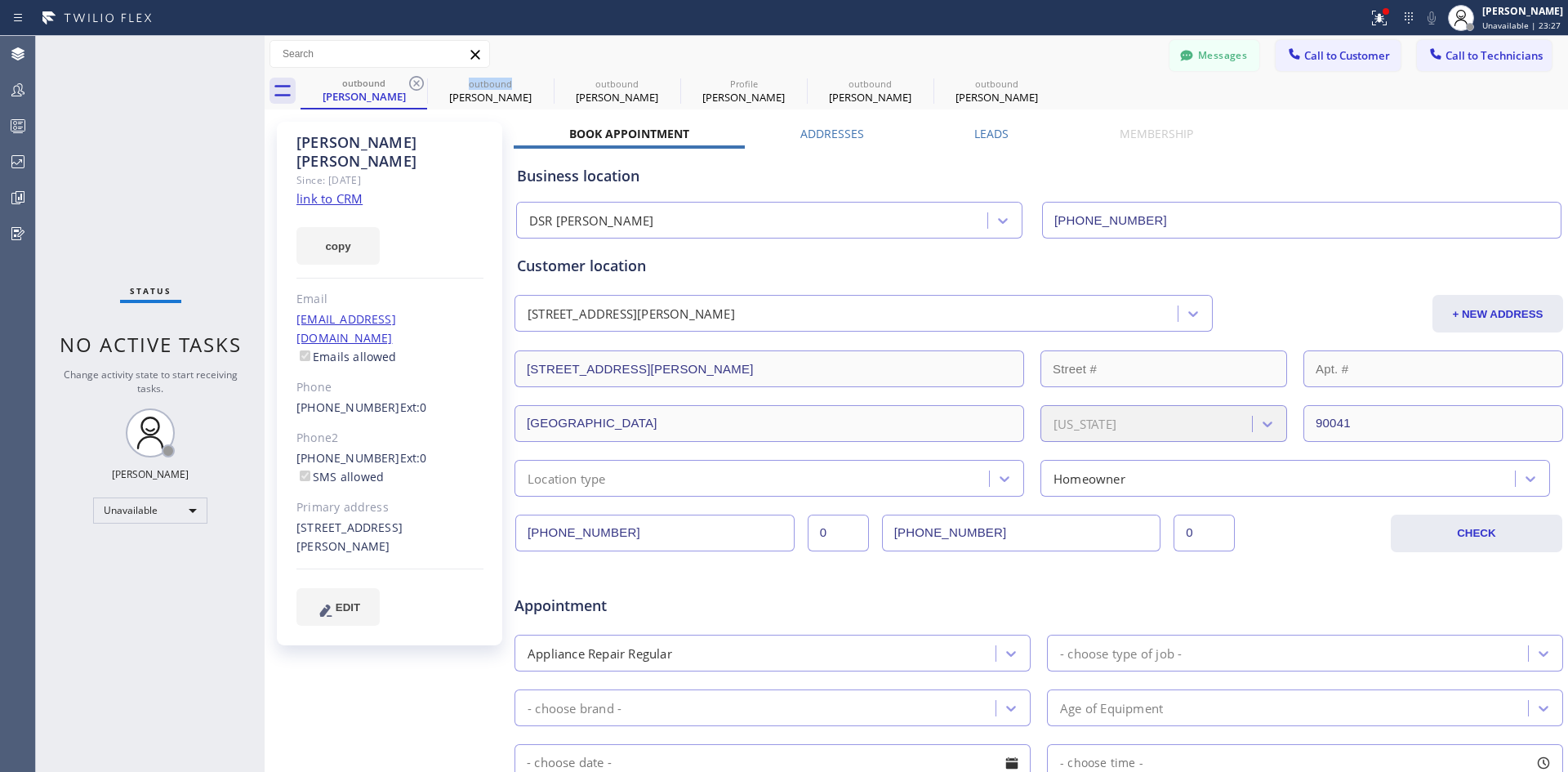
click at [416, 78] on icon at bounding box center [416, 83] width 20 height 20
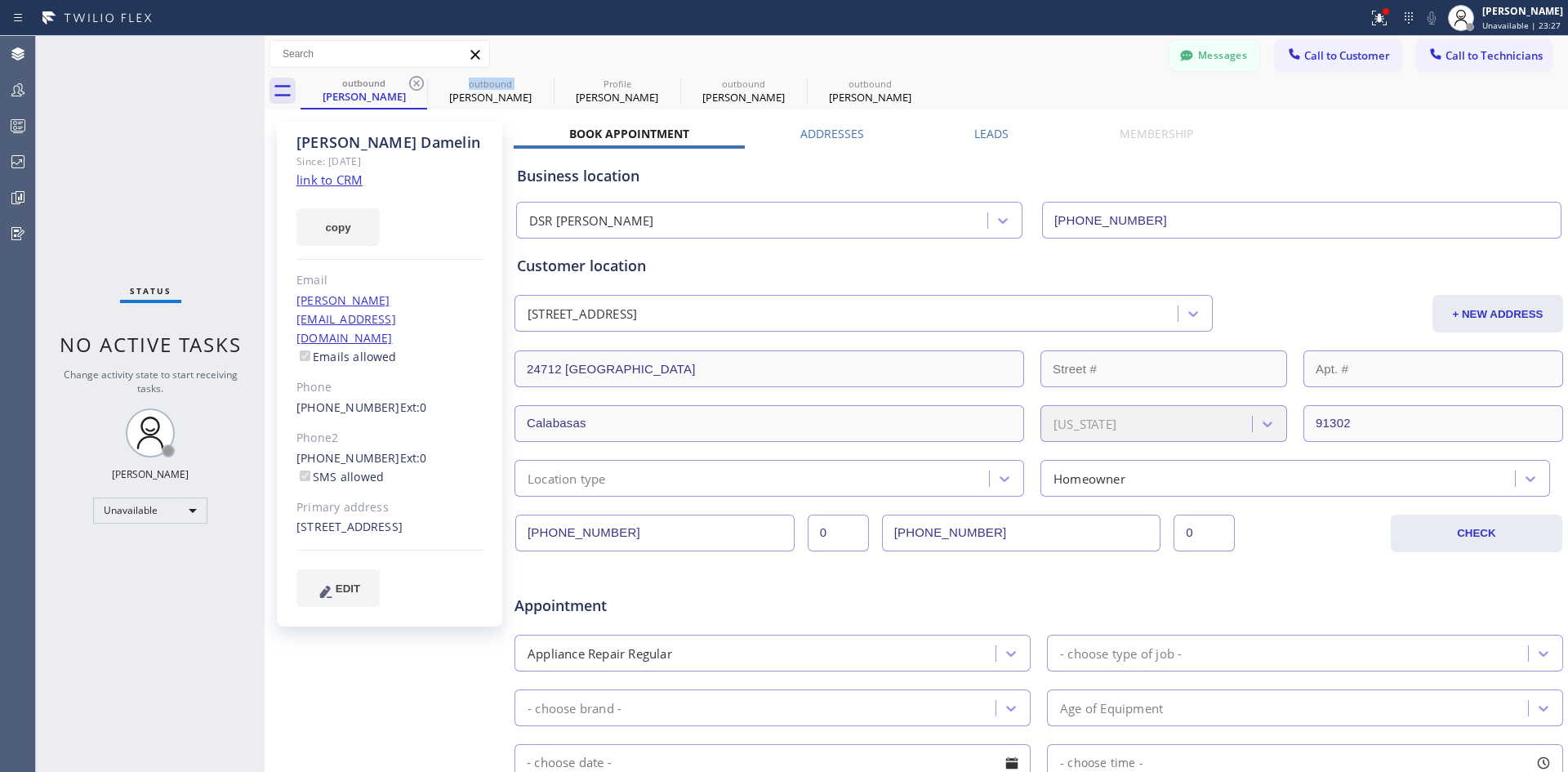
click at [416, 78] on icon at bounding box center [416, 83] width 20 height 20
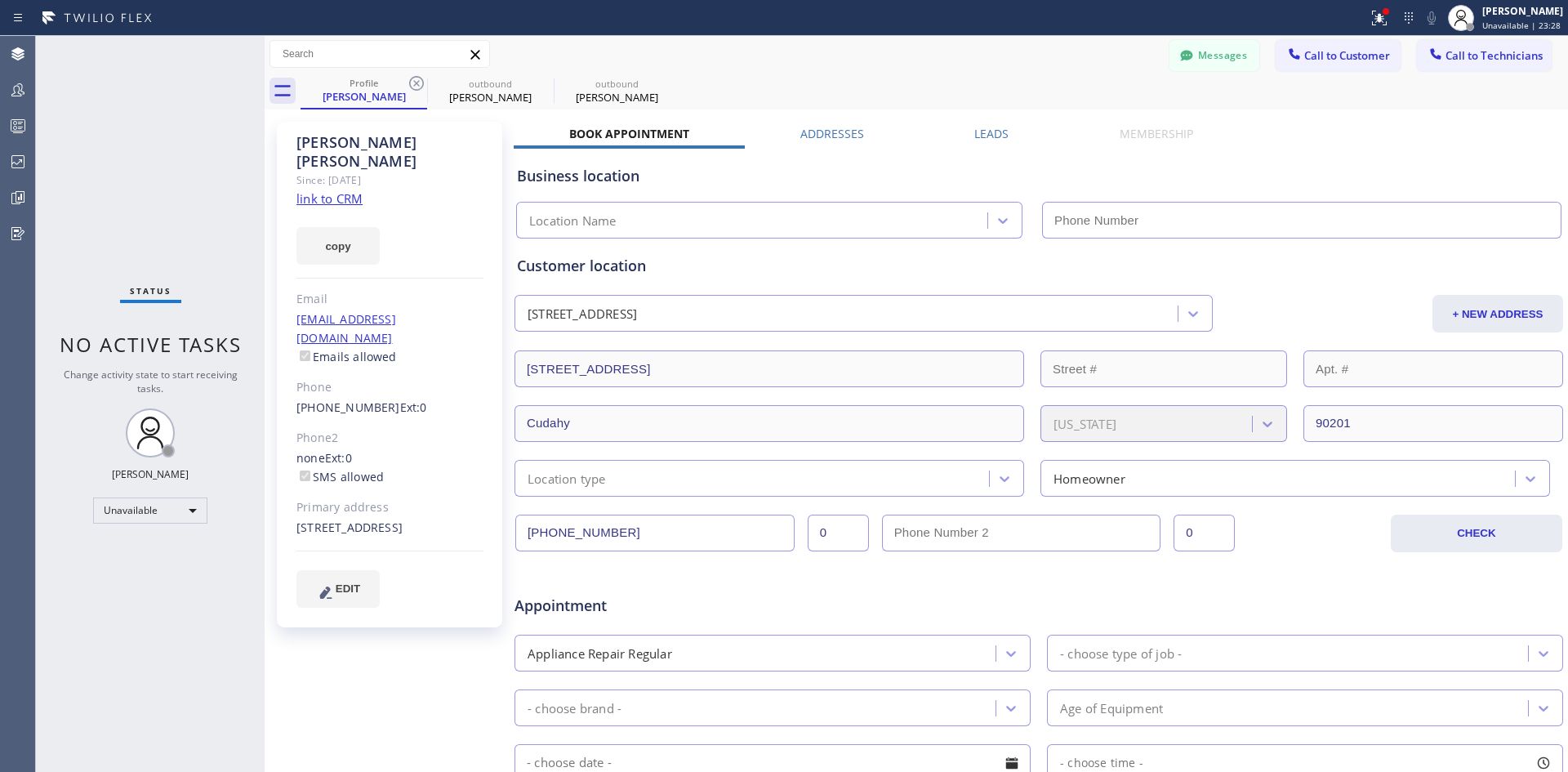
click at [416, 78] on icon at bounding box center [416, 83] width 20 height 20
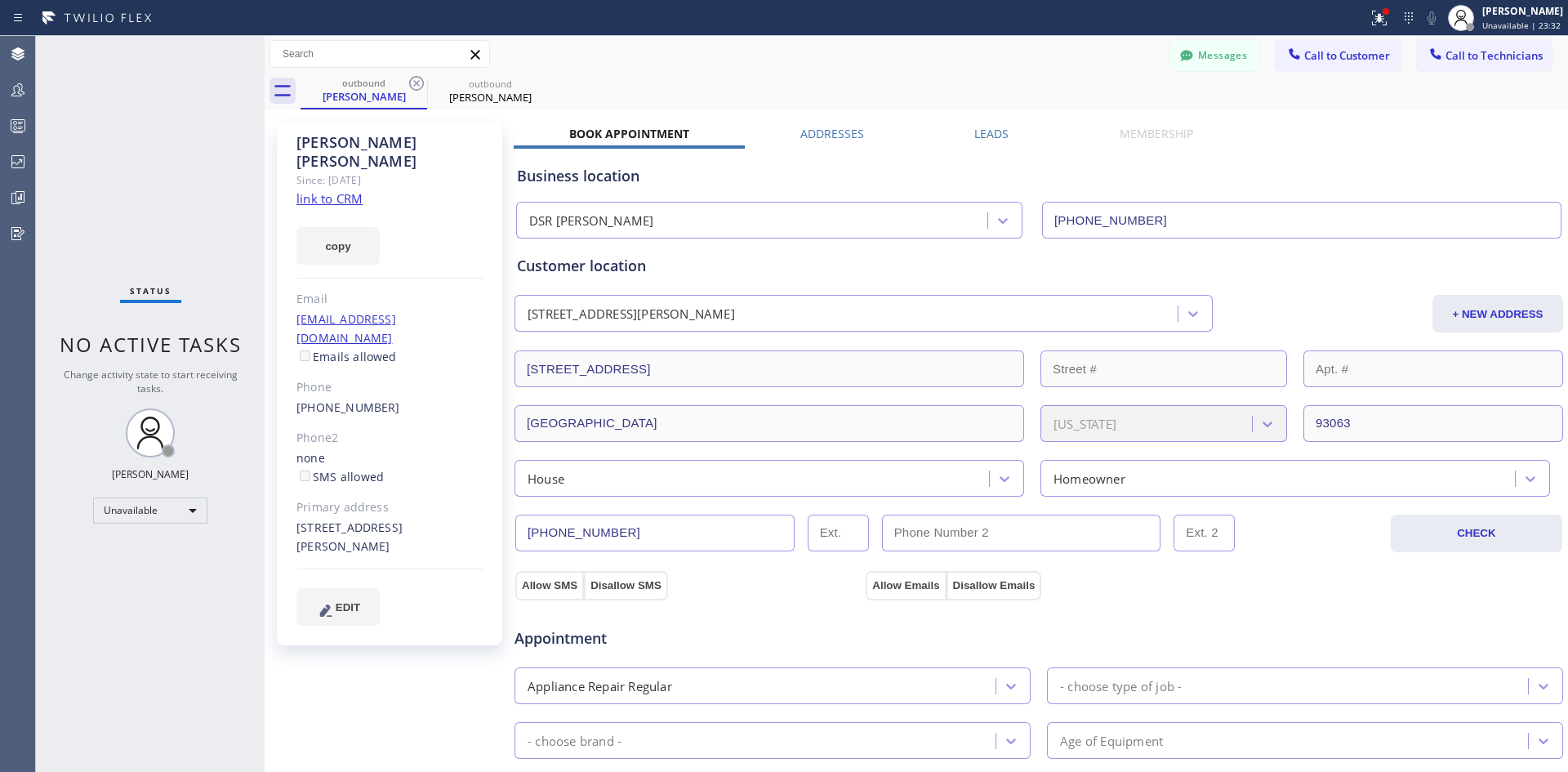
drag, startPoint x: 1362, startPoint y: 54, endPoint x: 1316, endPoint y: 80, distance: 52.8
click at [1362, 54] on span "Call to Customer" at bounding box center [1347, 54] width 86 height 14
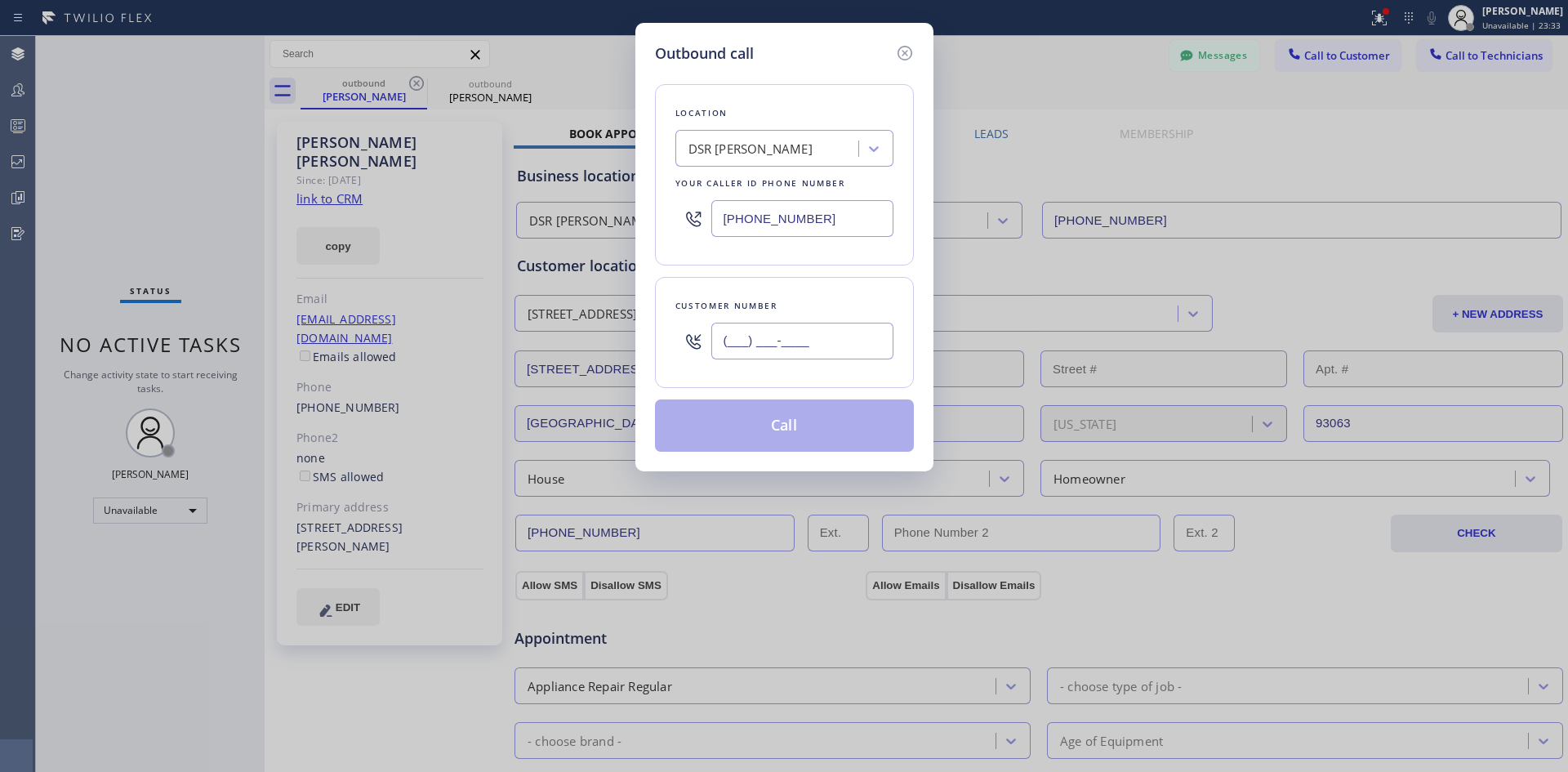
click at [778, 331] on input "(___) ___-____" at bounding box center [802, 341] width 182 height 36
paste input "818) 726-5065"
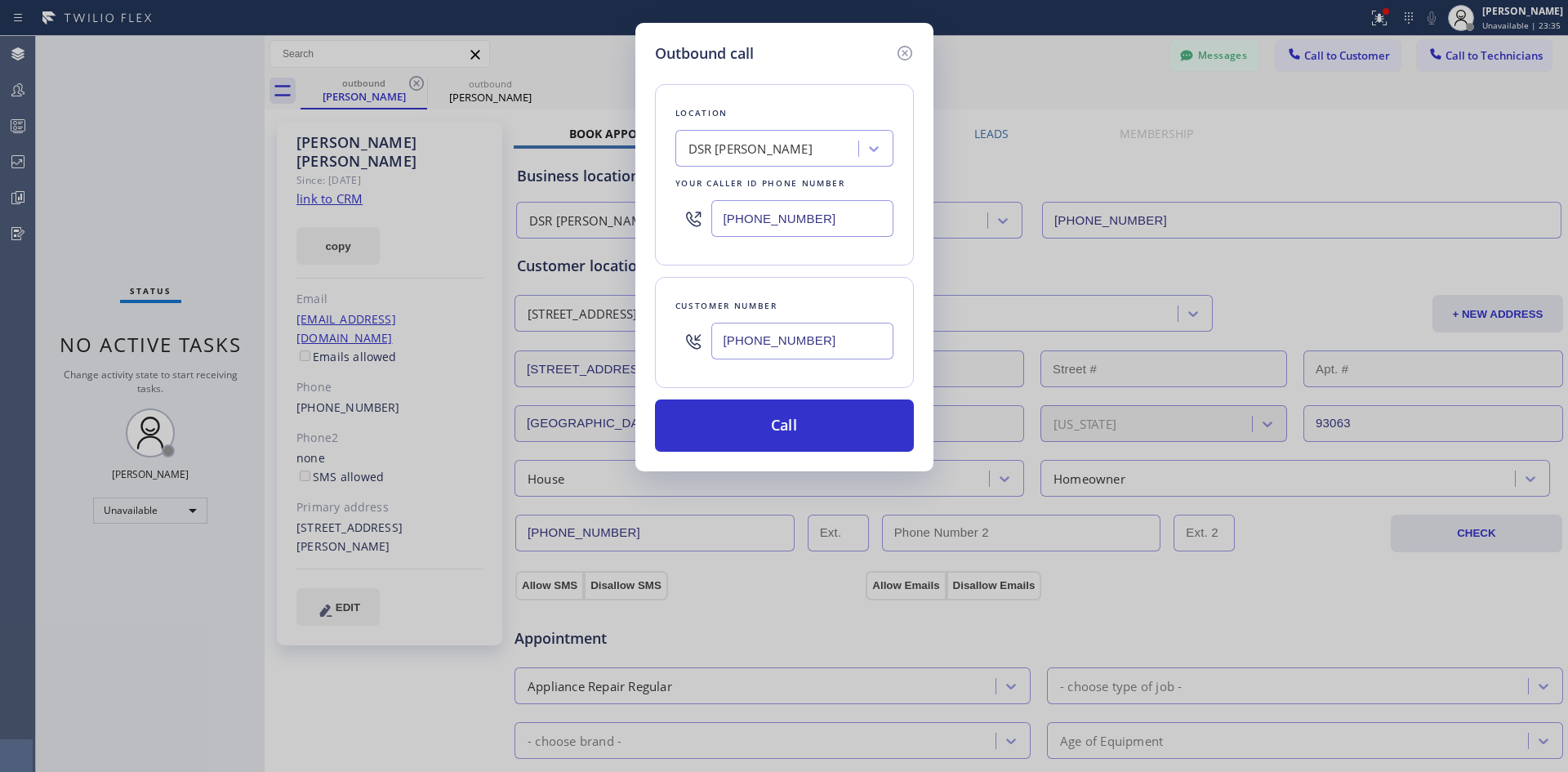
type input "(818) 726-5065"
click at [776, 427] on button "Call" at bounding box center [784, 425] width 259 height 53
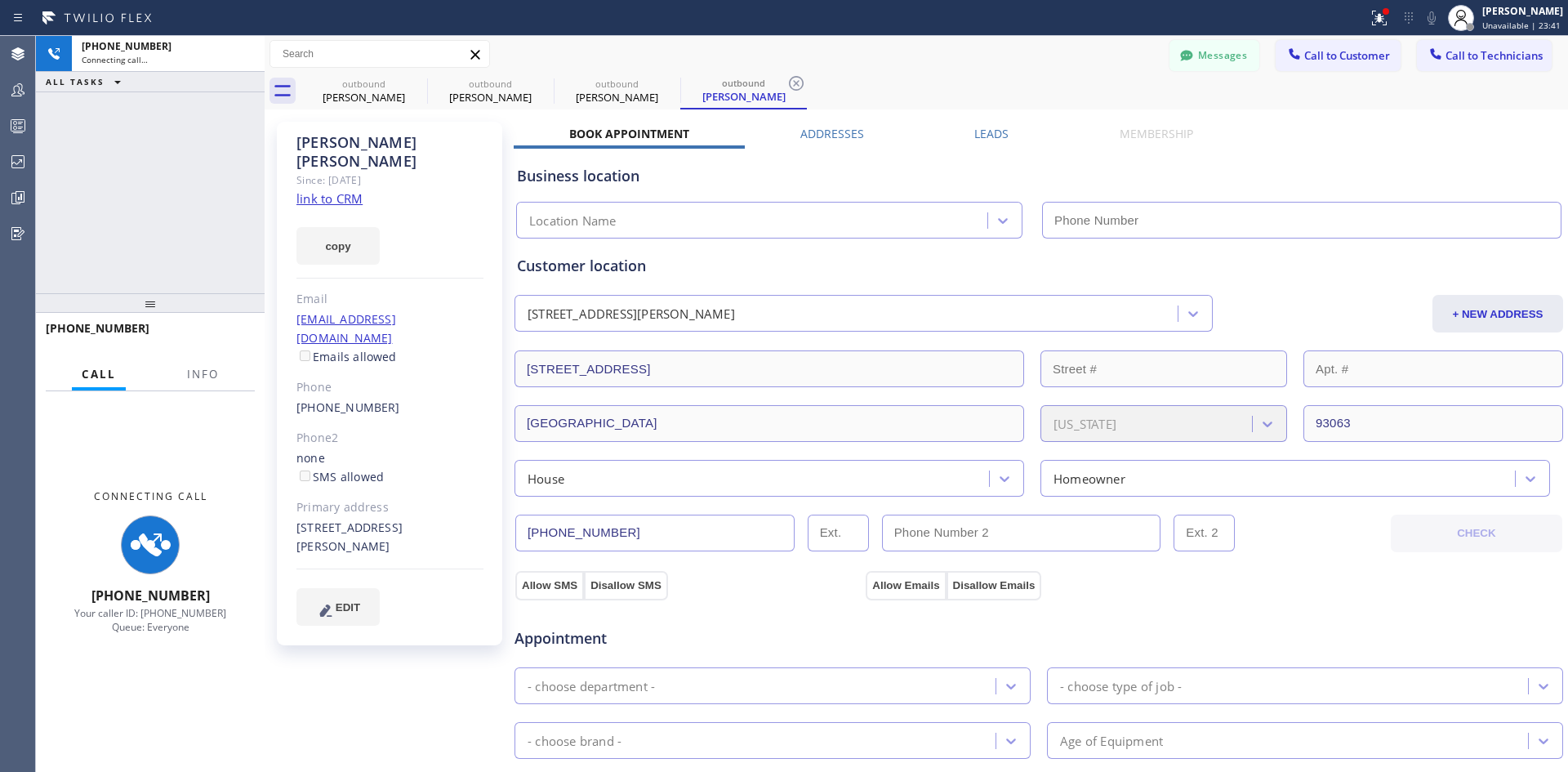
type input "(213) 301-0966"
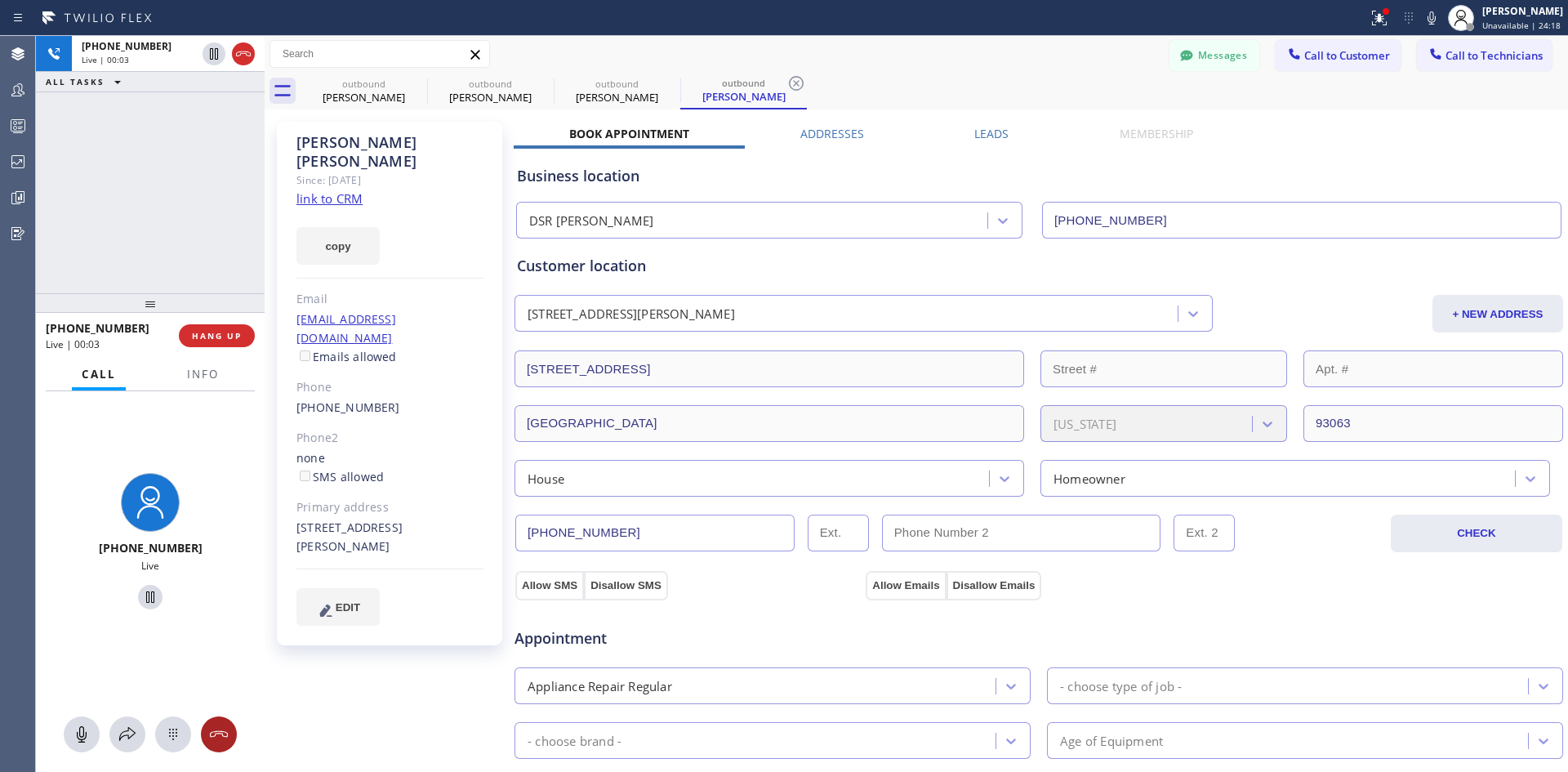
click at [226, 728] on icon at bounding box center [219, 735] width 20 height 20
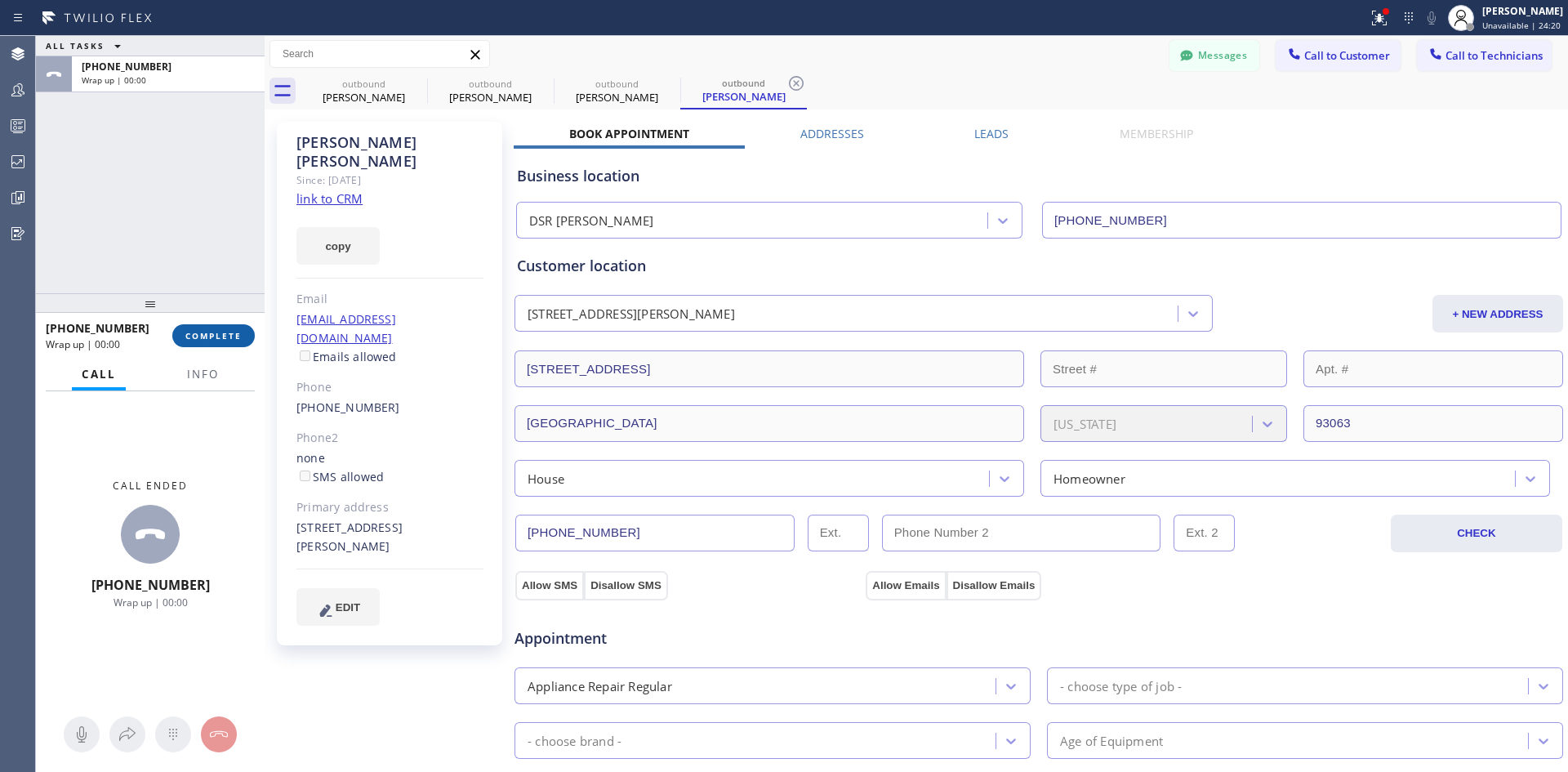
click at [215, 334] on span "COMPLETE" at bounding box center [213, 336] width 56 height 11
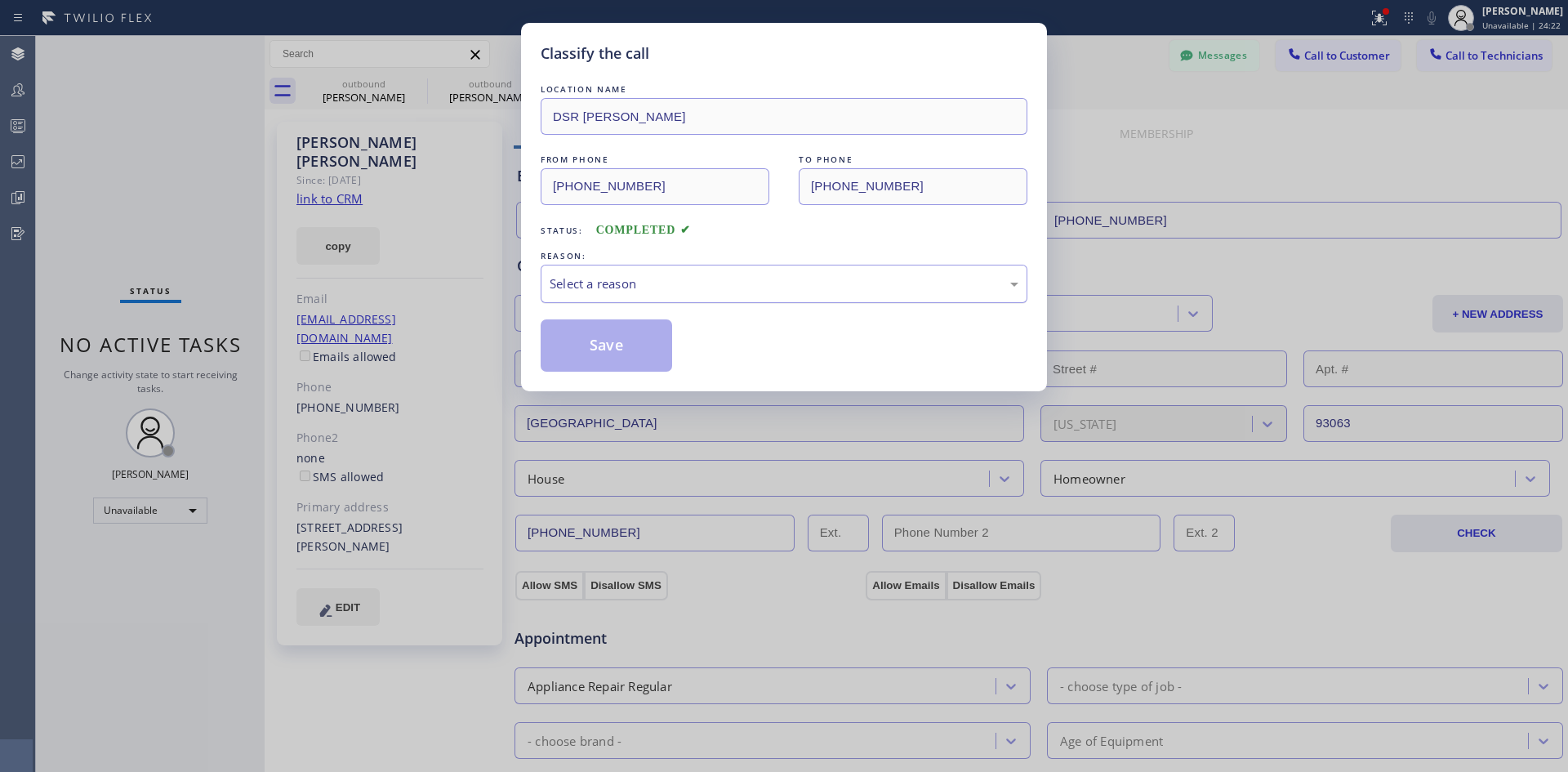
click at [772, 286] on div "Select a reason" at bounding box center [784, 284] width 469 height 19
click at [613, 343] on button "Save" at bounding box center [606, 345] width 132 height 53
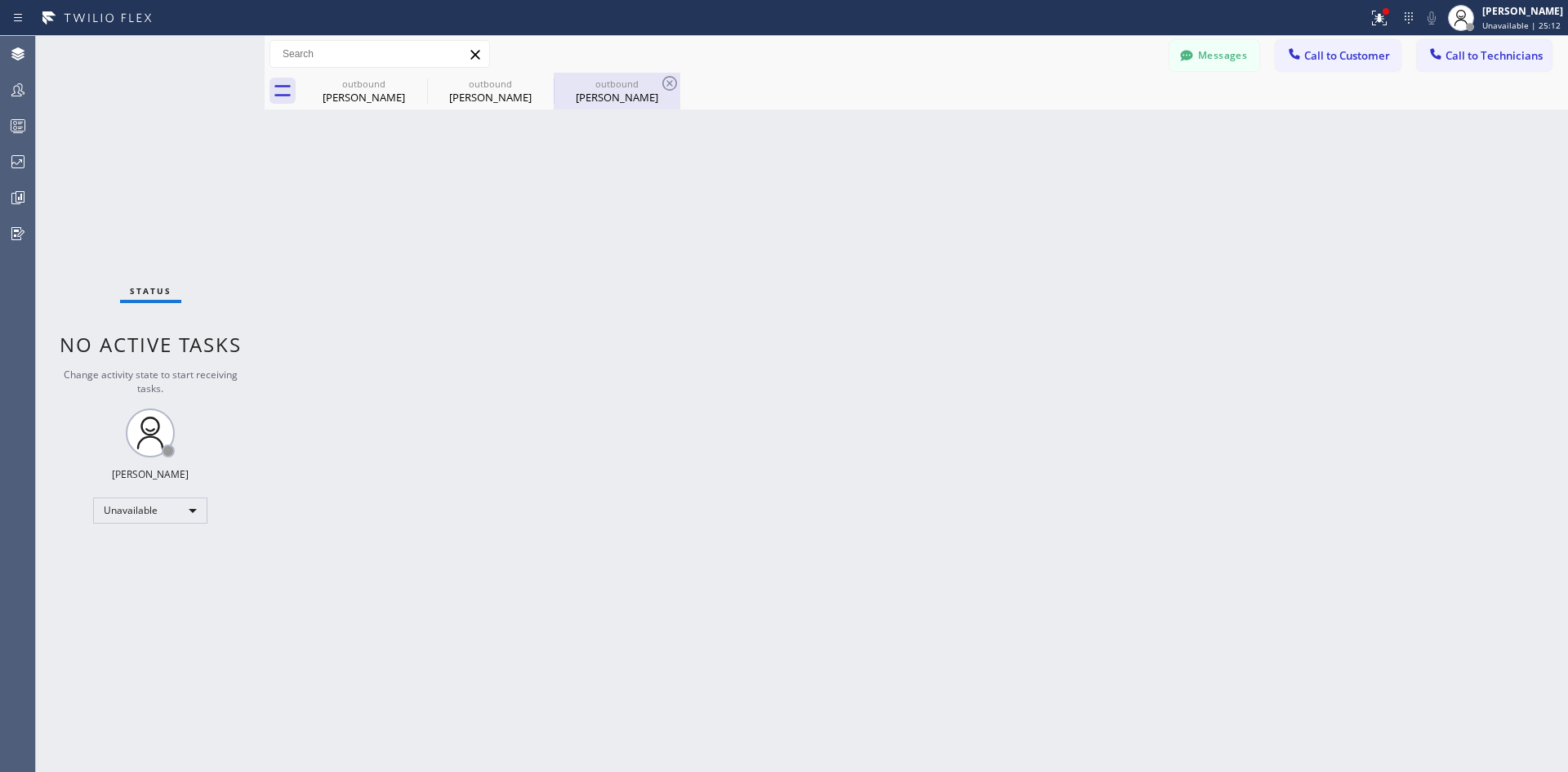
click at [583, 102] on div "Susan Spann" at bounding box center [617, 96] width 123 height 14
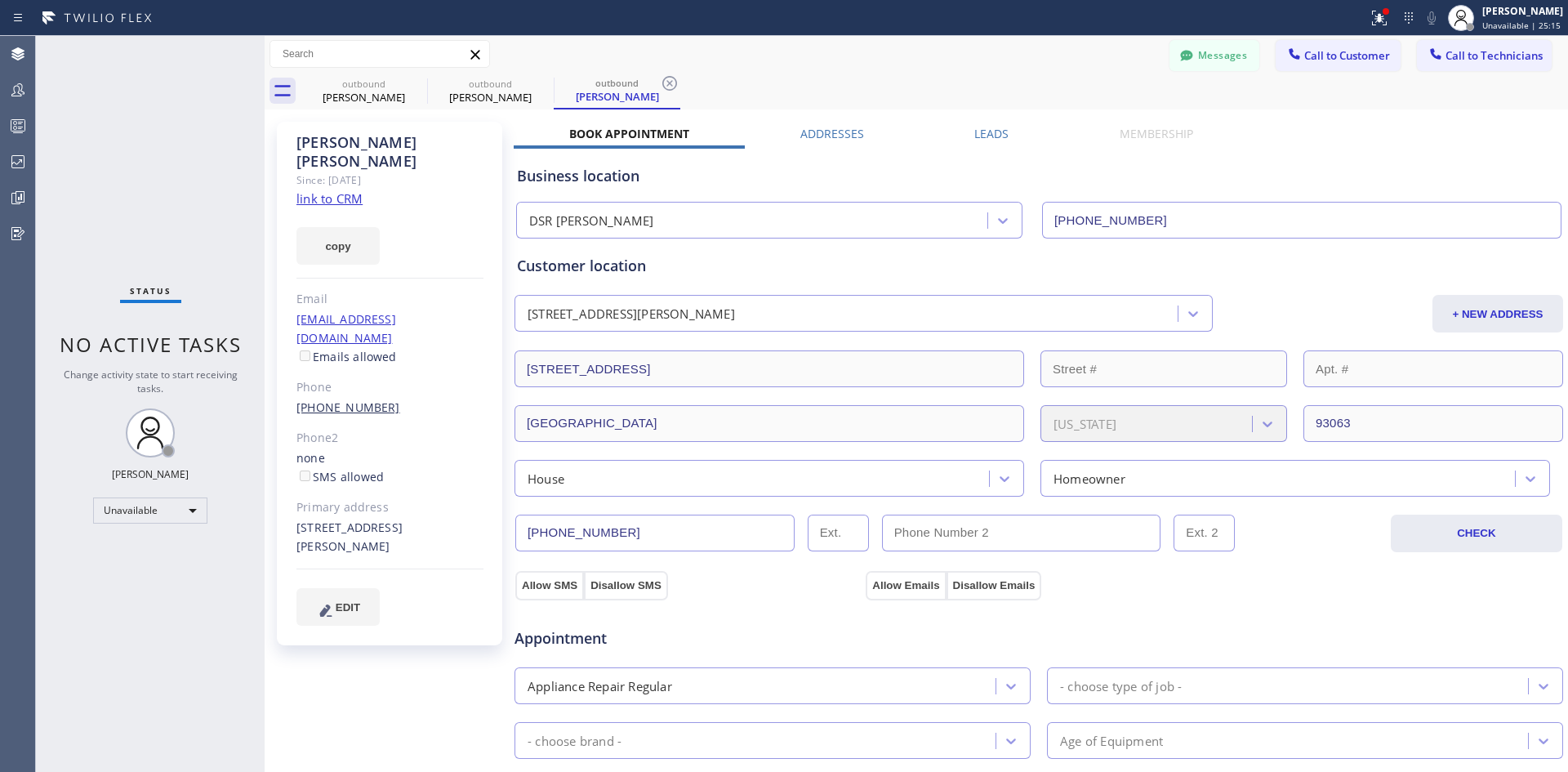
click at [340, 399] on link "(818) 726-5065" at bounding box center [349, 407] width 104 height 15
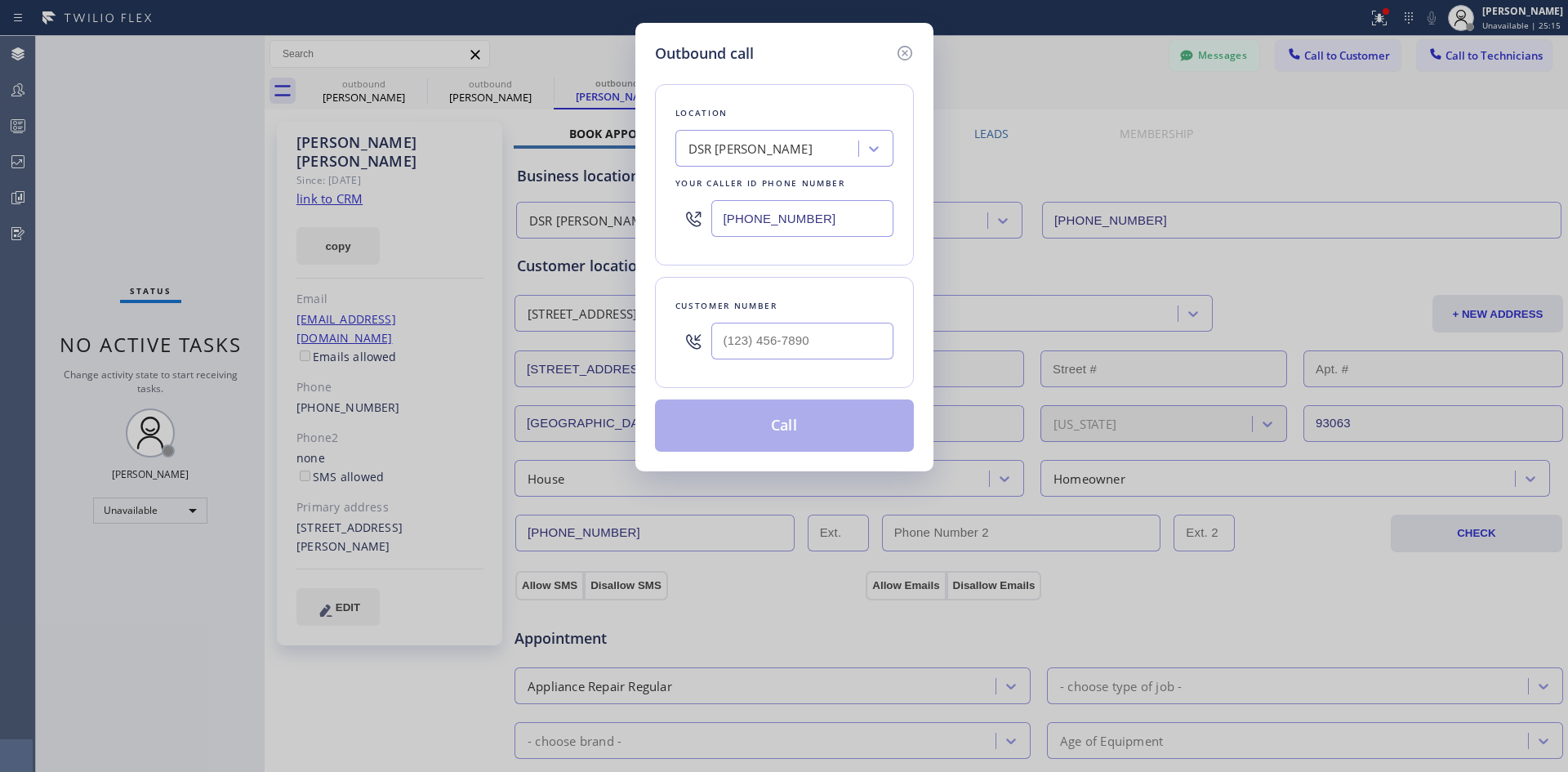
type input "(818) 726-5065"
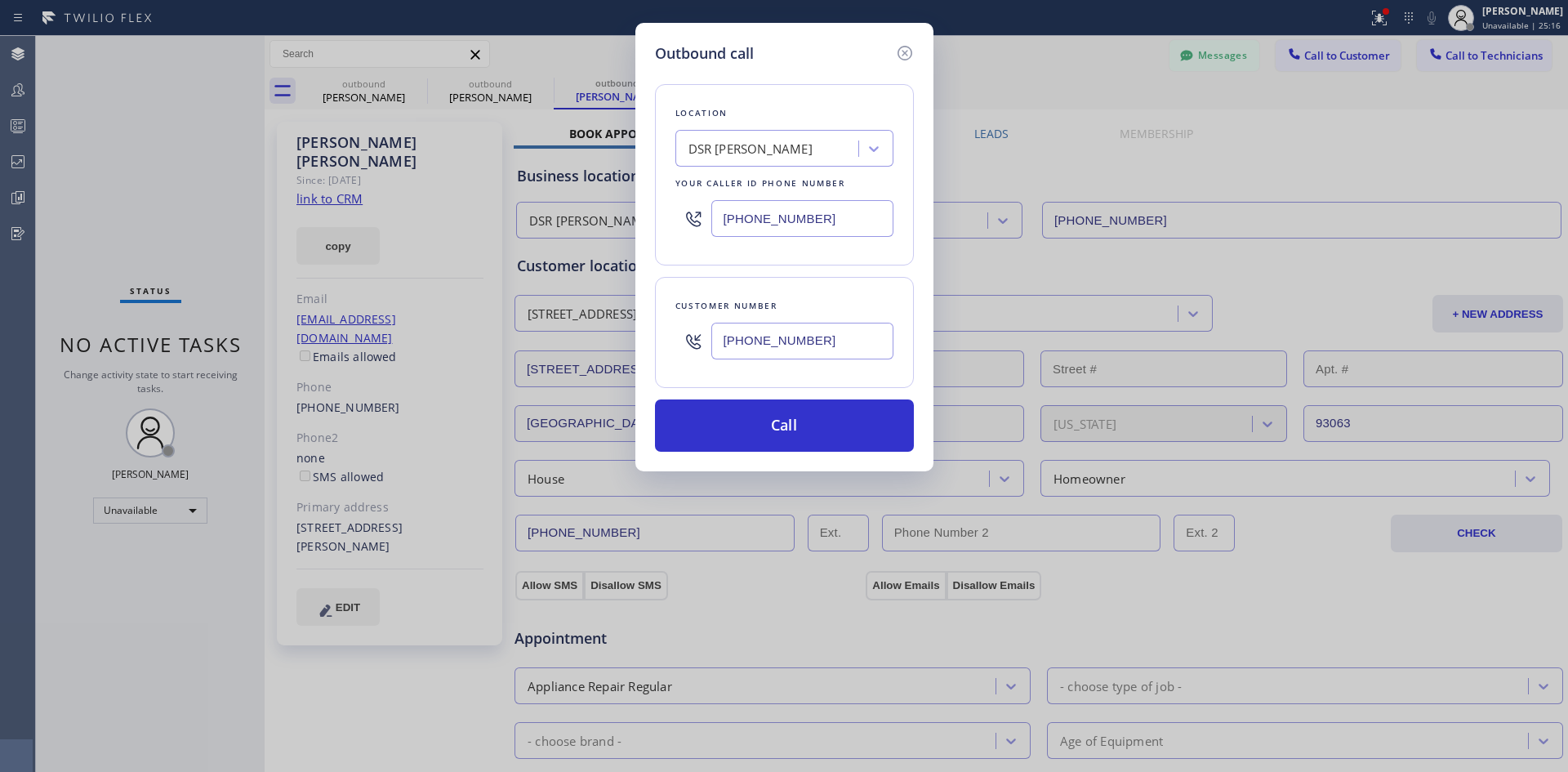
click at [818, 341] on input "(818) 726-5065" at bounding box center [802, 341] width 182 height 36
click at [790, 426] on button "Call" at bounding box center [784, 425] width 259 height 53
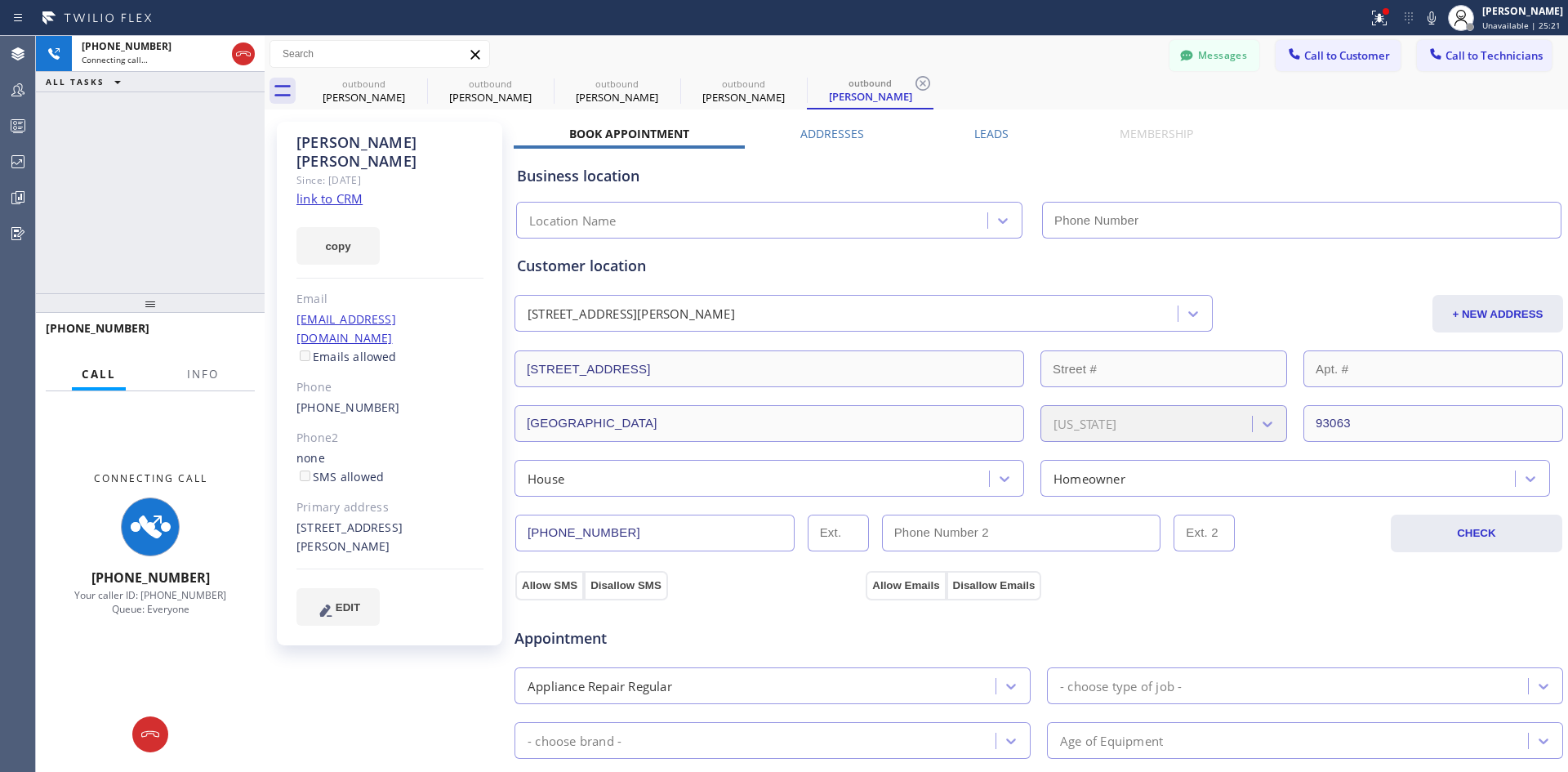
type input "(213) 301-0966"
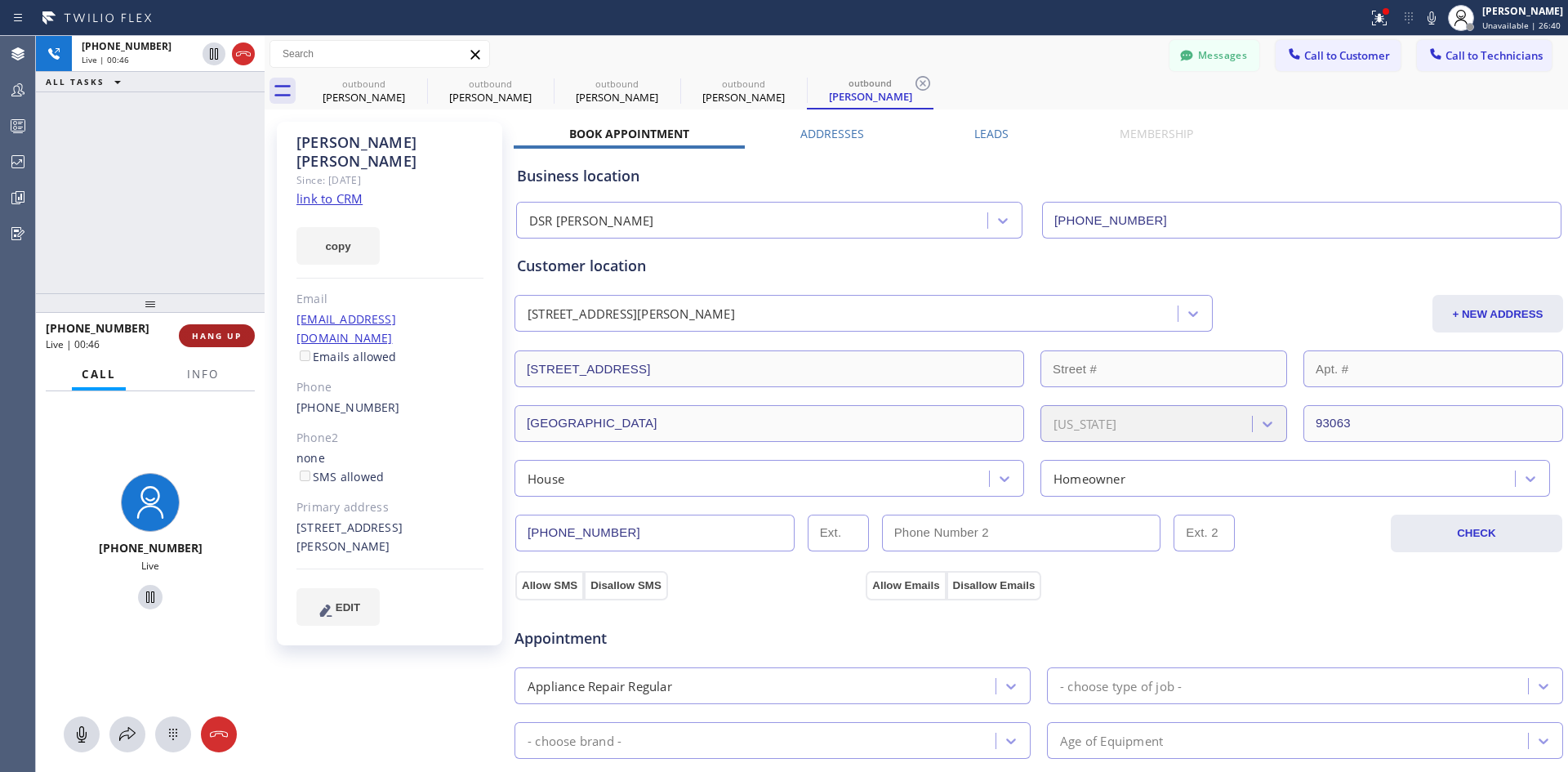
click at [223, 336] on span "HANG UP" at bounding box center [217, 336] width 50 height 11
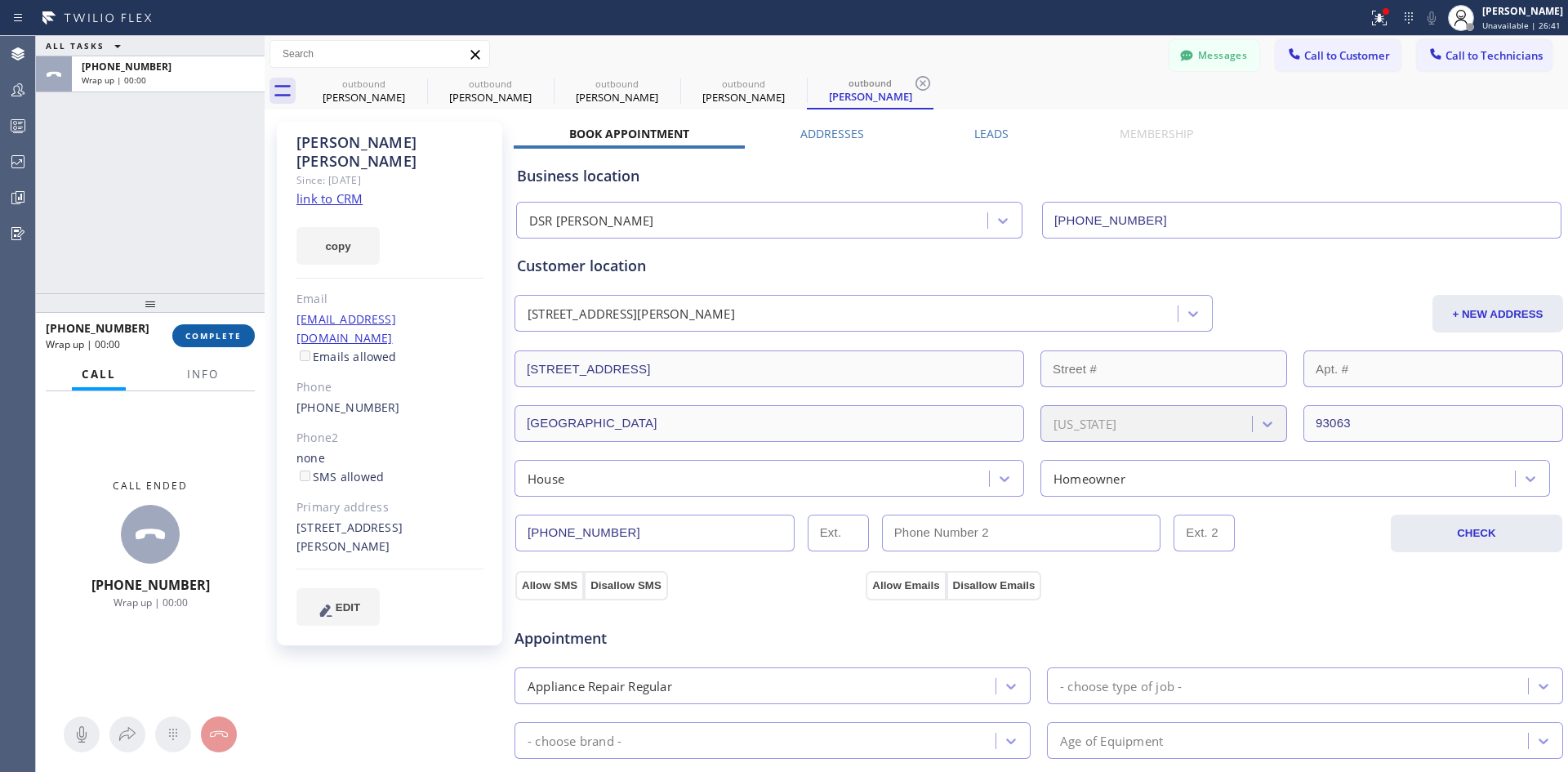
drag, startPoint x: 223, startPoint y: 338, endPoint x: 240, endPoint y: 337, distance: 17.0
click at [223, 338] on span "COMPLETE" at bounding box center [213, 336] width 56 height 11
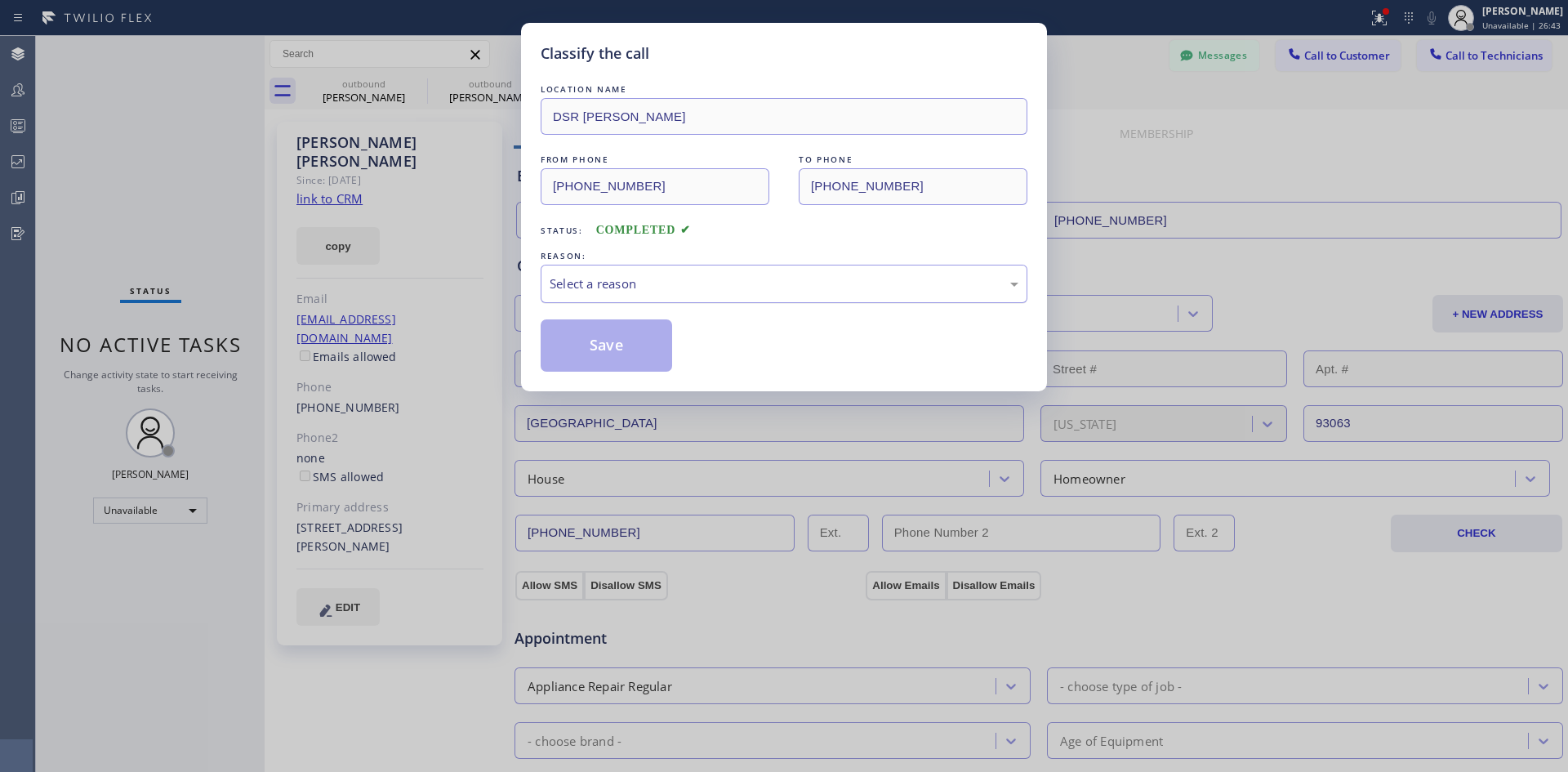
click at [691, 291] on div "Select a reason" at bounding box center [784, 284] width 469 height 19
click at [638, 361] on button "Save" at bounding box center [606, 345] width 132 height 53
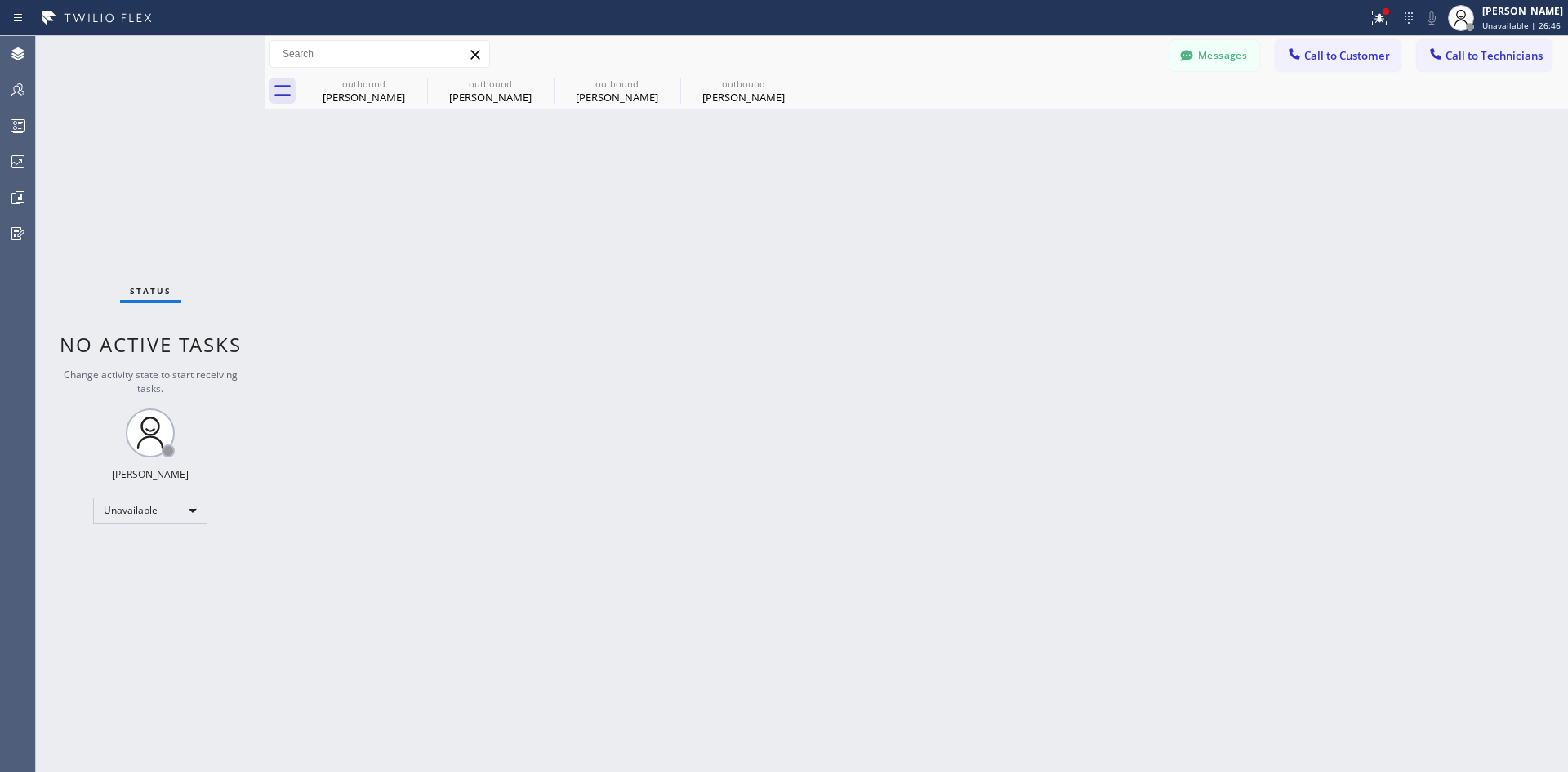
click at [904, 772] on div "Back to Dashboard Change Sender ID Customers Technicians BL Bipin Larkin 09/18 …" at bounding box center [916, 404] width 1303 height 737
click at [415, 76] on icon at bounding box center [416, 83] width 14 height 14
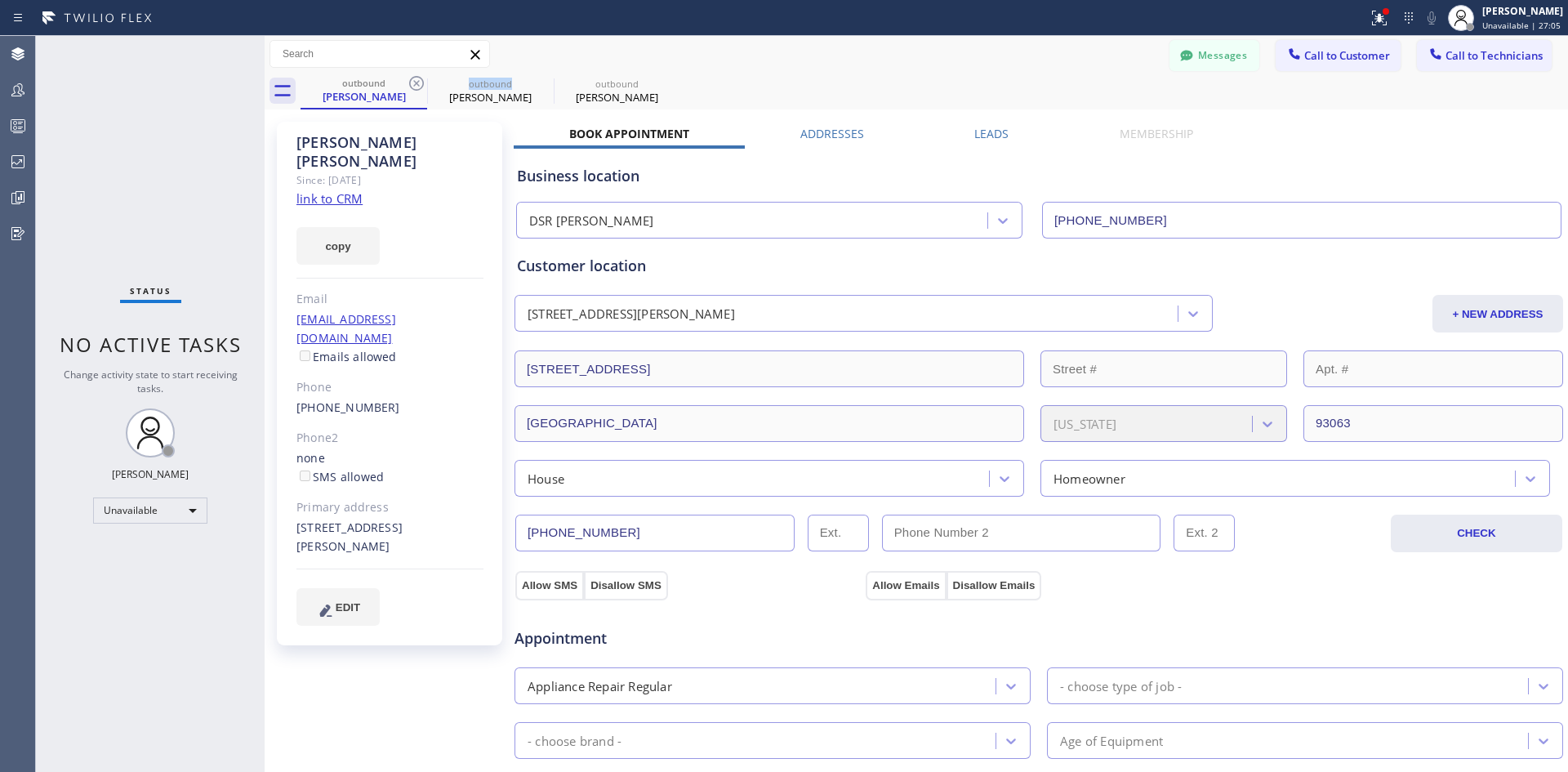
click at [415, 76] on icon at bounding box center [416, 83] width 14 height 14
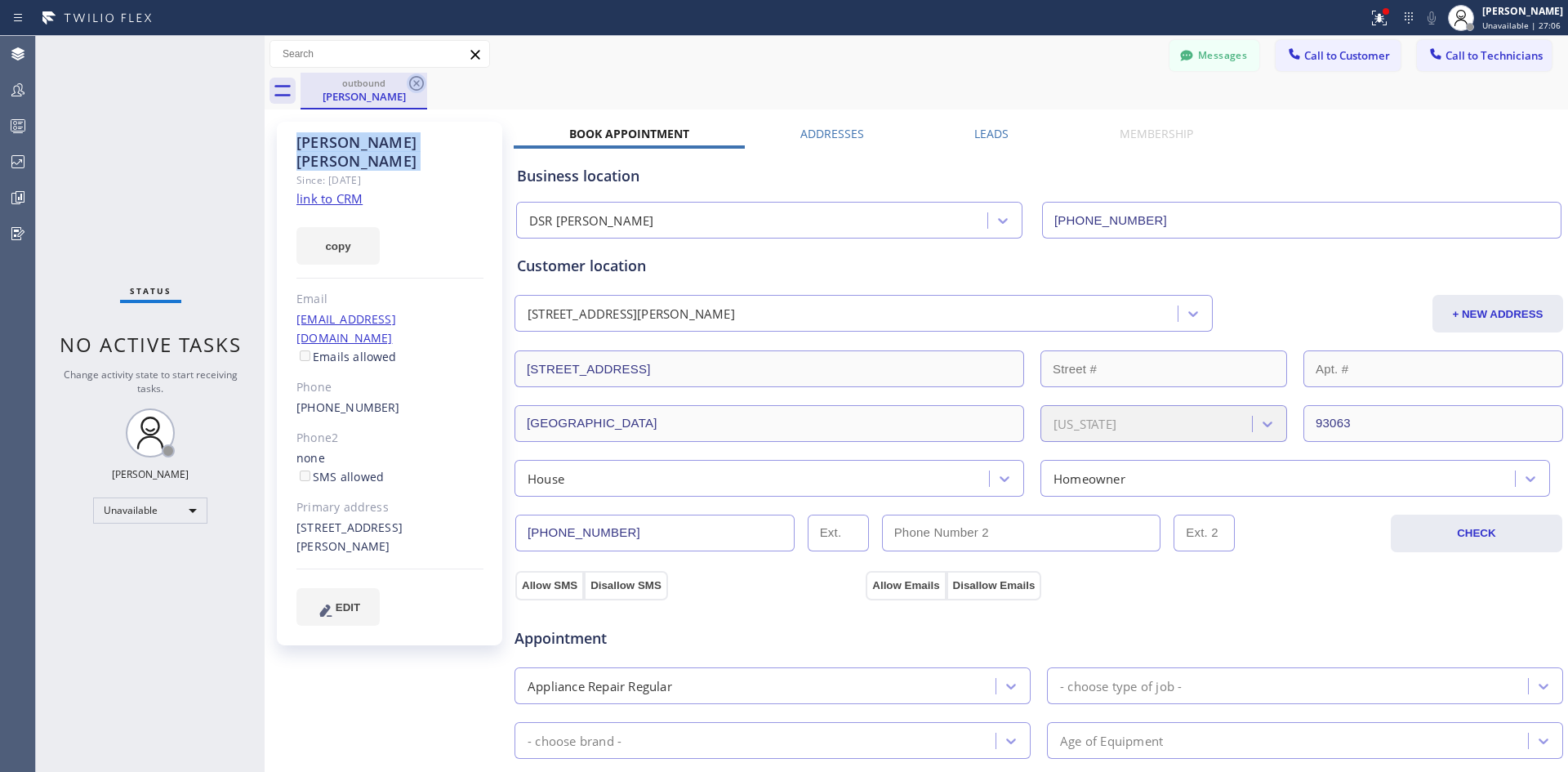
click at [415, 77] on icon at bounding box center [416, 83] width 20 height 20
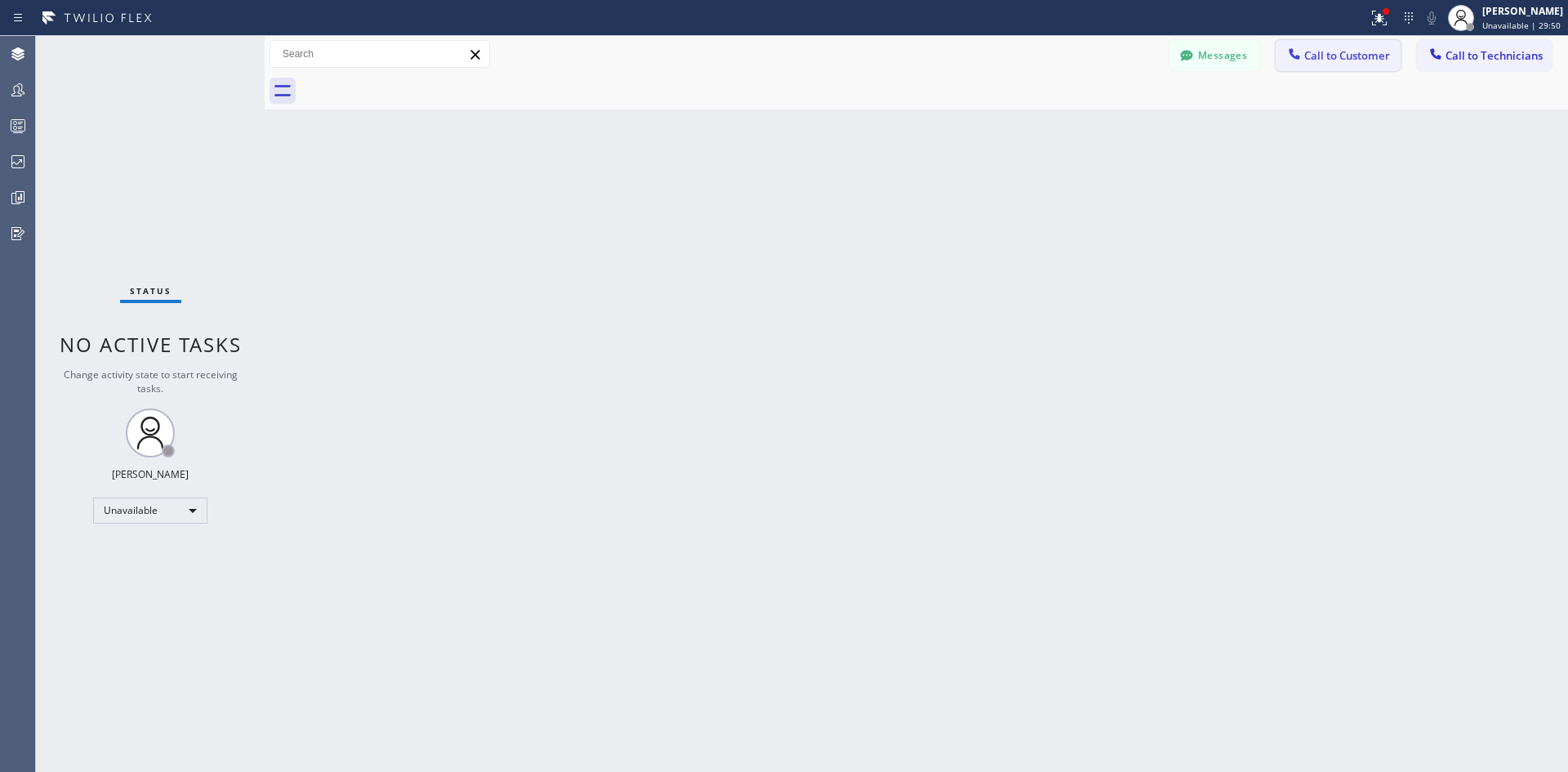
click at [1319, 65] on button "Call to Customer" at bounding box center [1338, 55] width 125 height 32
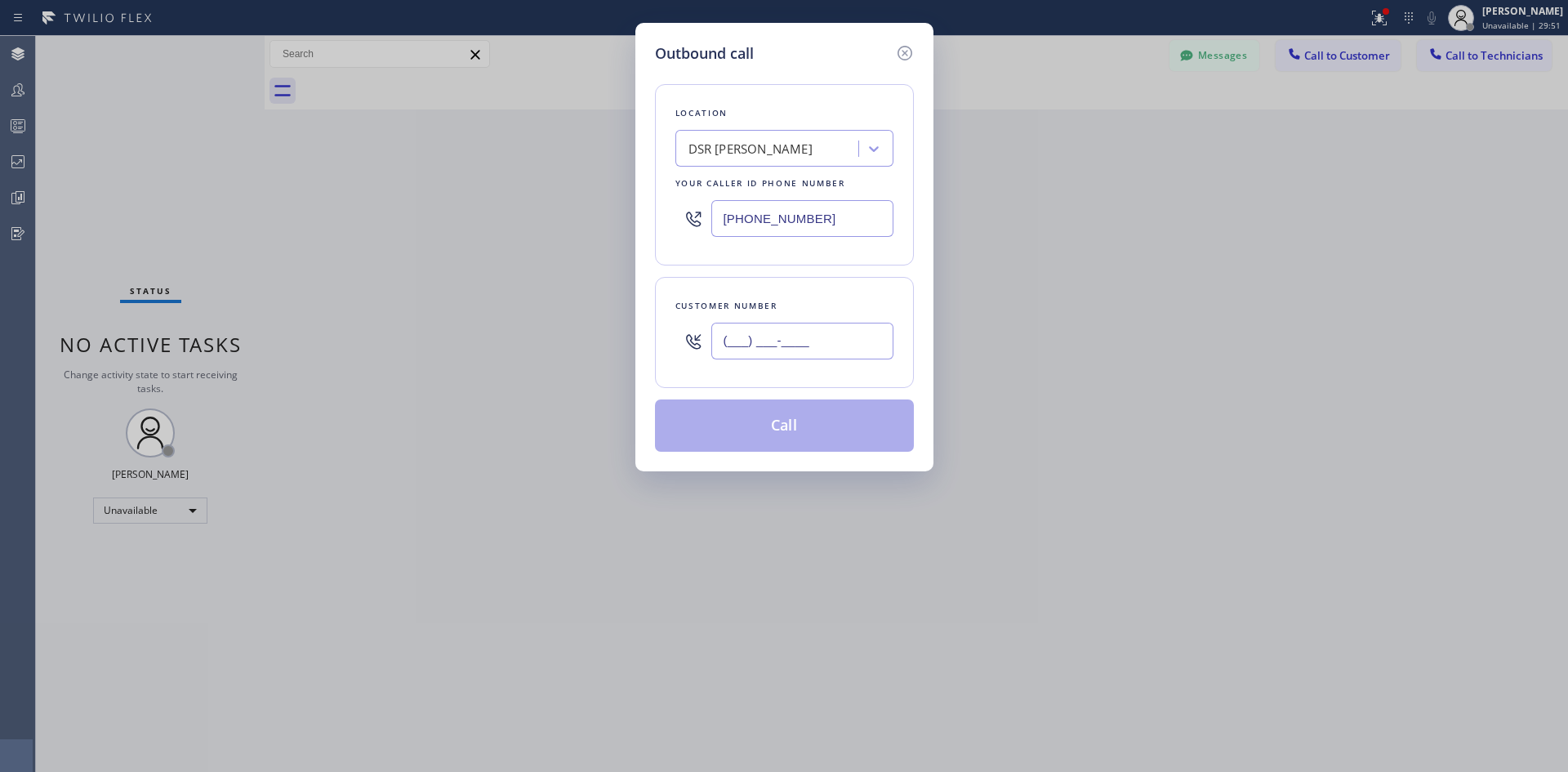
click at [797, 348] on input "(___) ___-____" at bounding box center [802, 341] width 182 height 36
paste input "8"
drag, startPoint x: 743, startPoint y: 344, endPoint x: 613, endPoint y: 325, distance: 131.4
click at [644, 327] on div "Outbound call Location DSR Iverson Your caller id phone number (213) 301-0966 C…" at bounding box center [785, 247] width 298 height 449
type input "(___) ___-____"
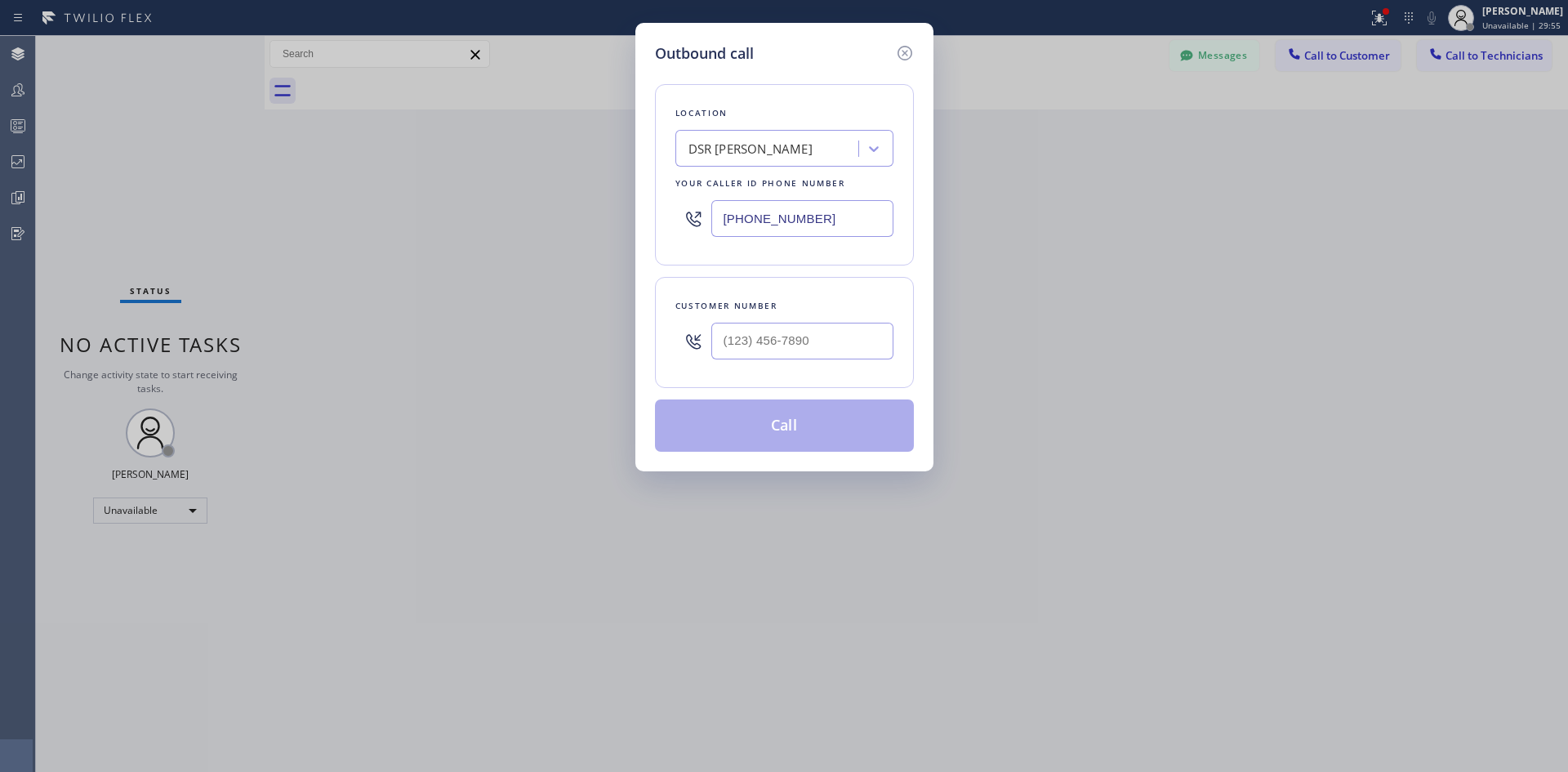
type input "(___) ___-____"
paste input "310) 691-4951"
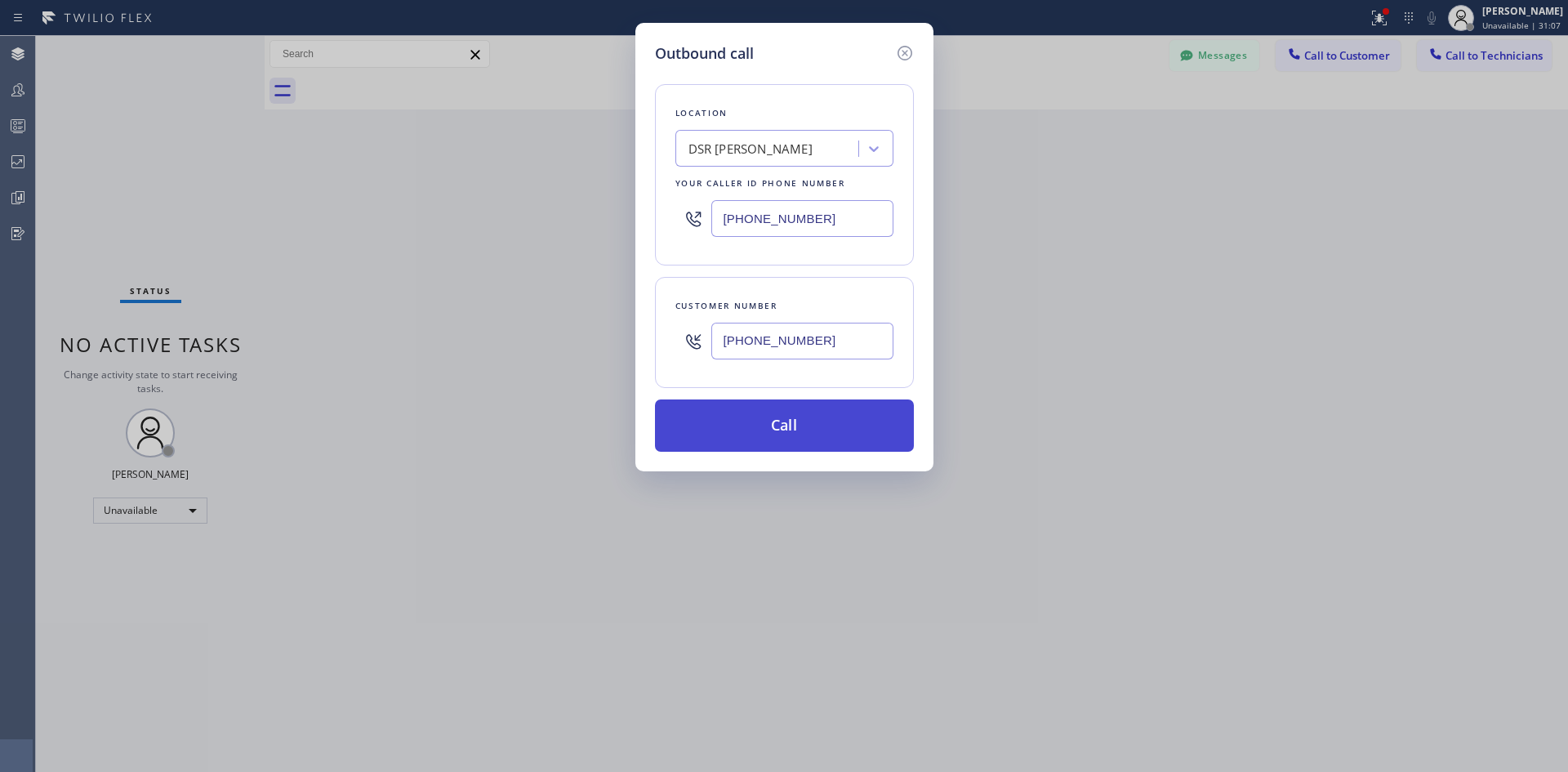
type input "(310) 691-4951"
click at [766, 423] on button "Call" at bounding box center [784, 425] width 259 height 53
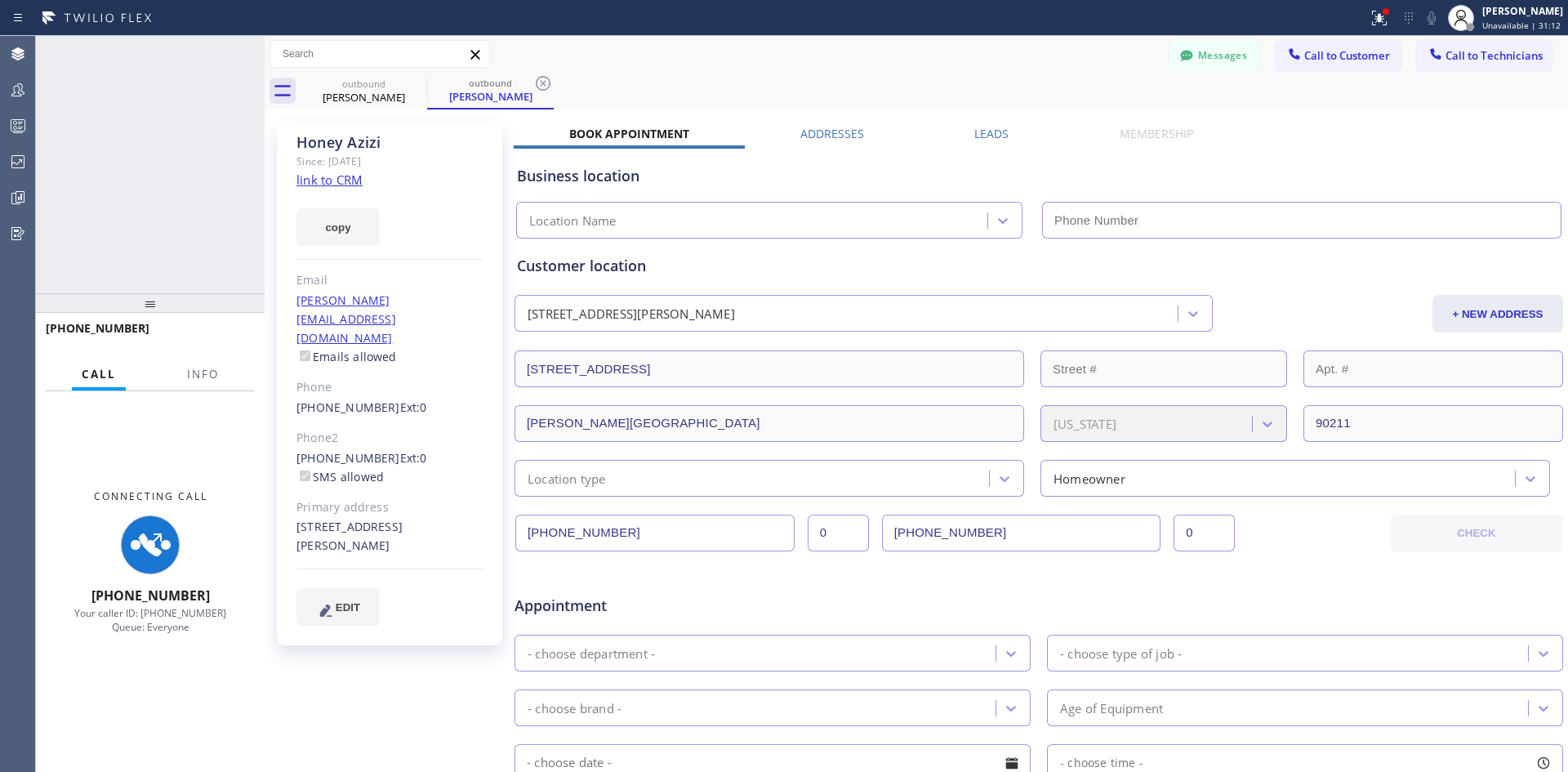
type input "(213) 301-0966"
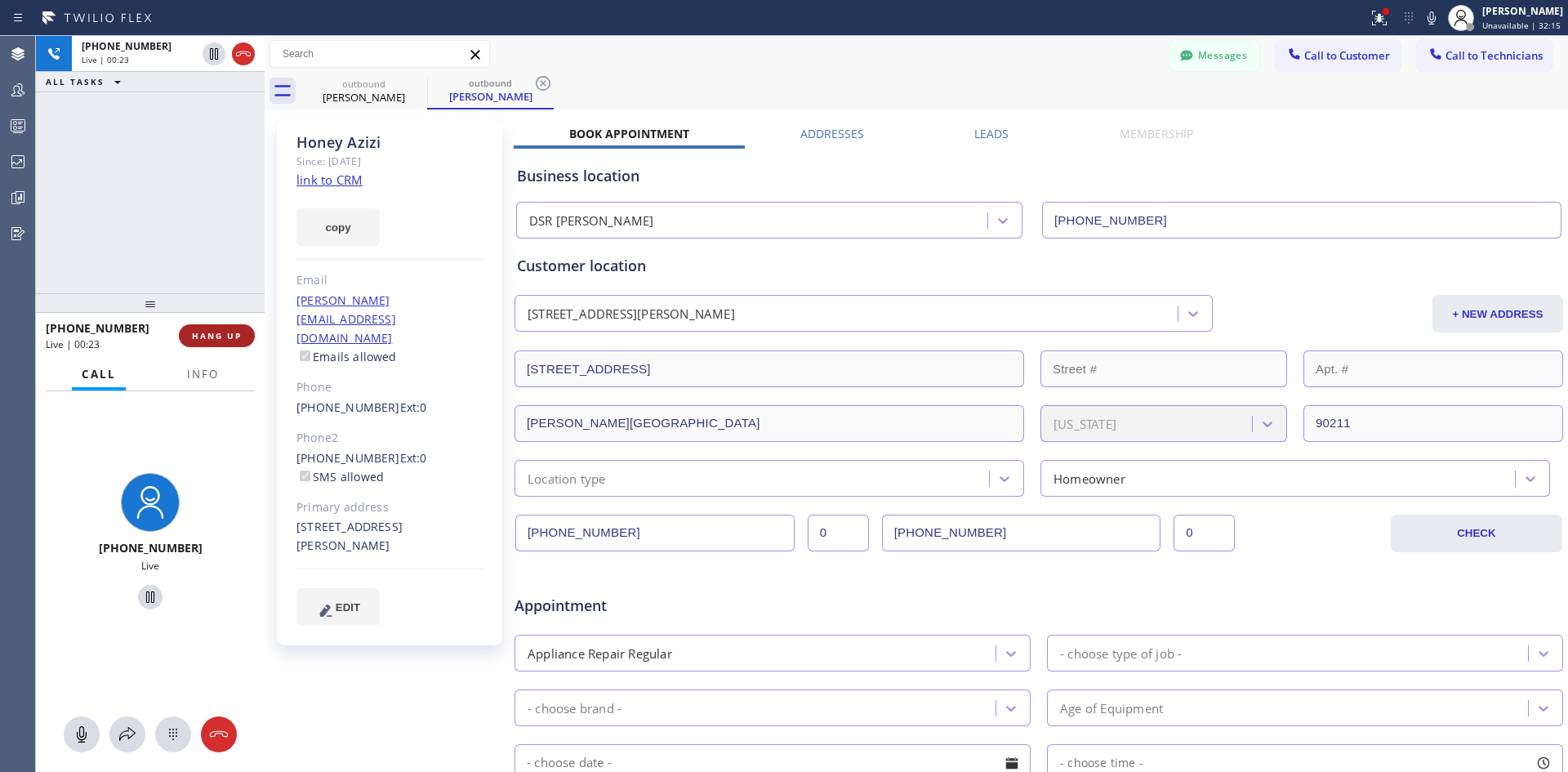
click at [214, 342] on button "HANG UP" at bounding box center [217, 336] width 76 height 23
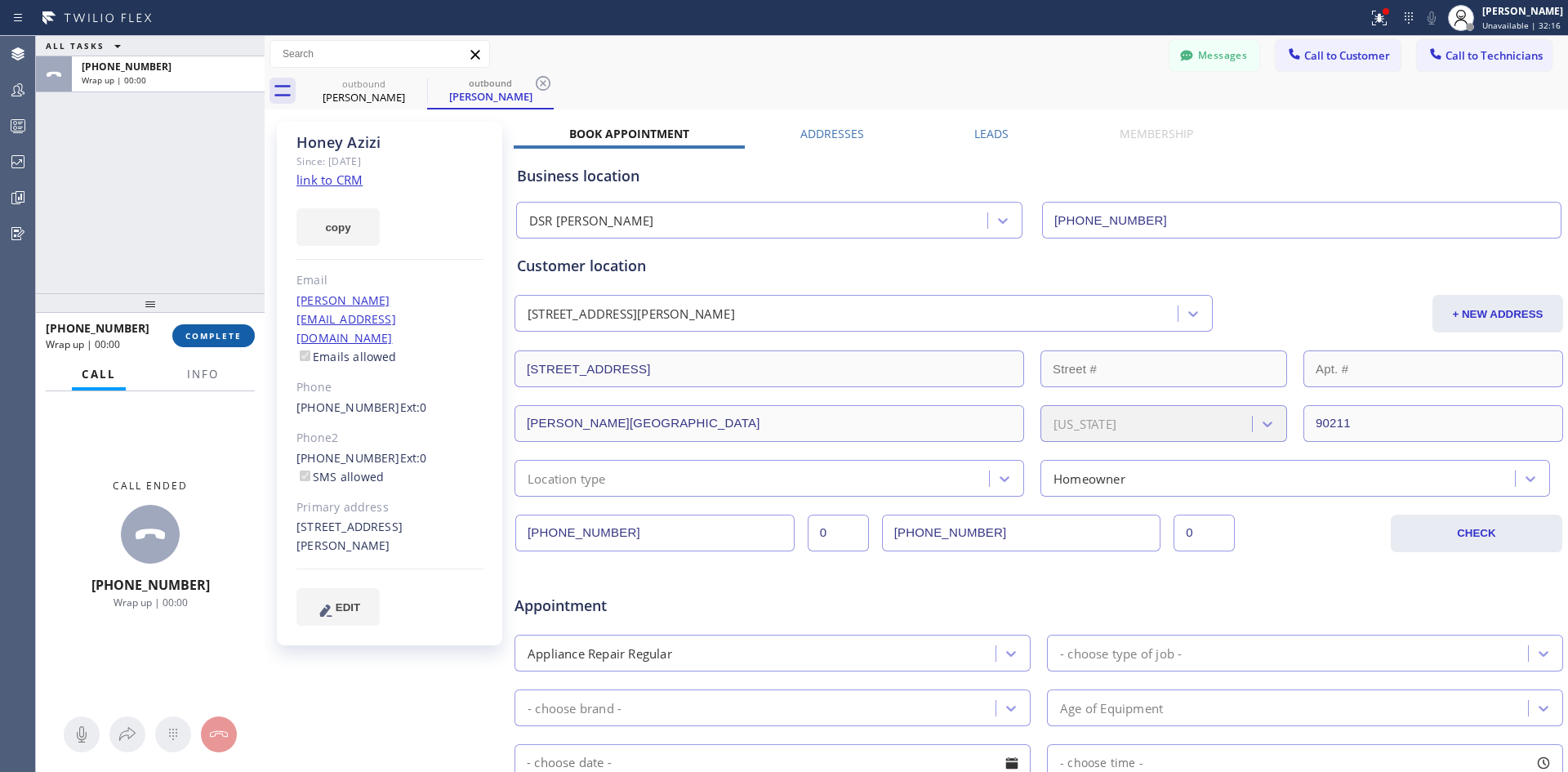
click at [228, 333] on span "COMPLETE" at bounding box center [213, 336] width 56 height 11
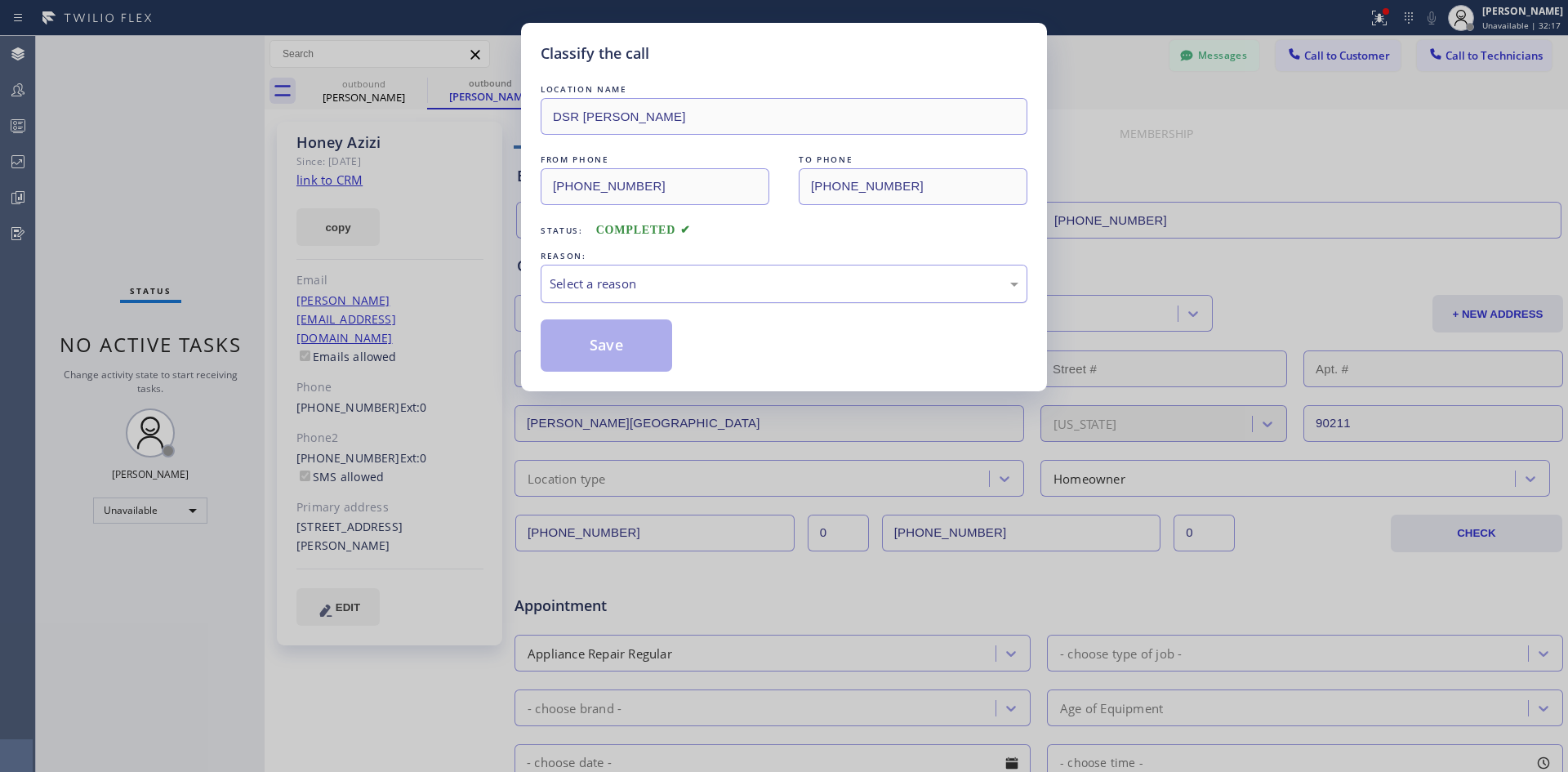
click at [844, 288] on div "Select a reason" at bounding box center [784, 284] width 469 height 19
click at [632, 325] on button "Save" at bounding box center [606, 345] width 132 height 53
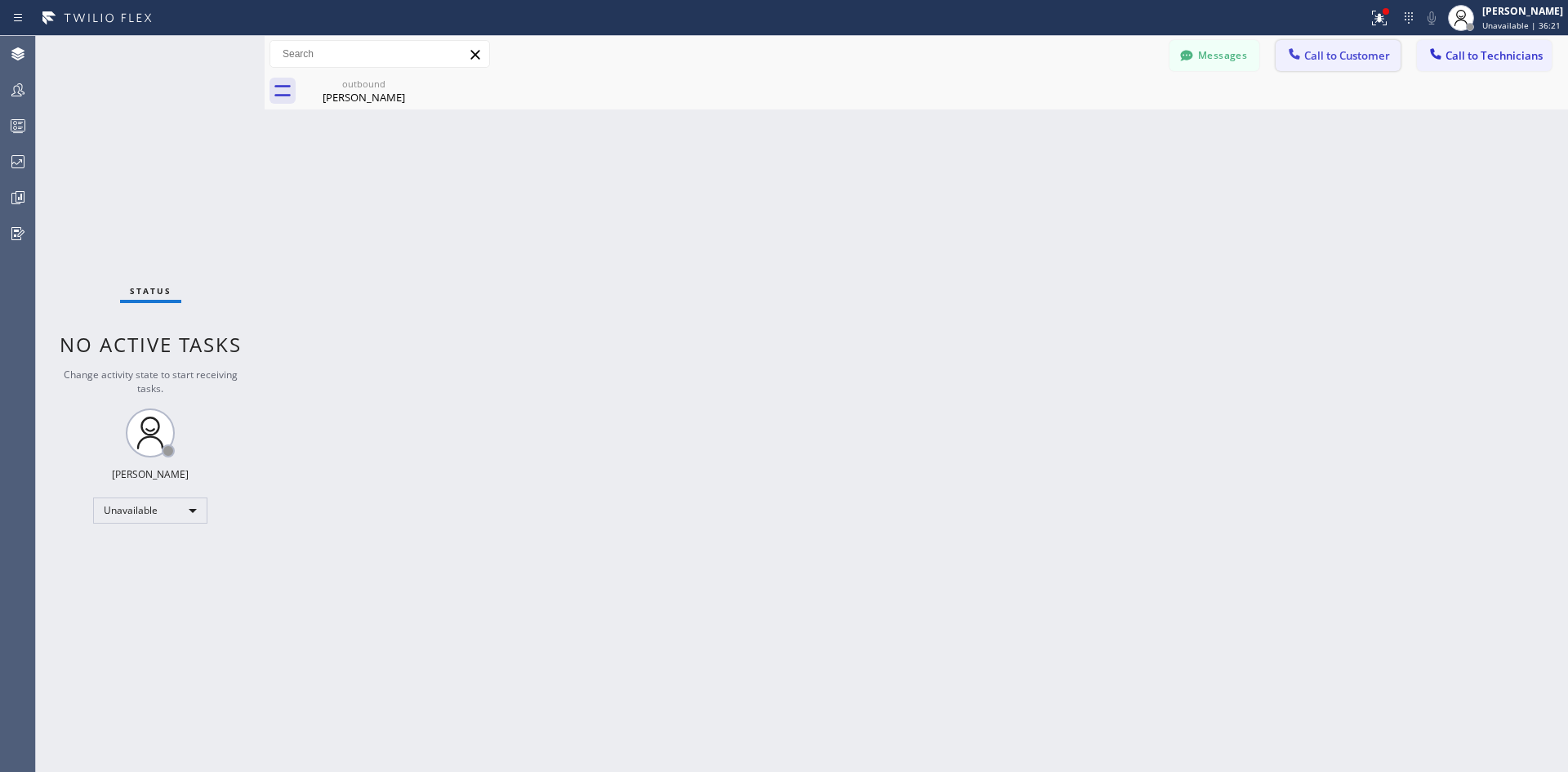
click at [1338, 44] on button "Call to Customer" at bounding box center [1338, 55] width 125 height 32
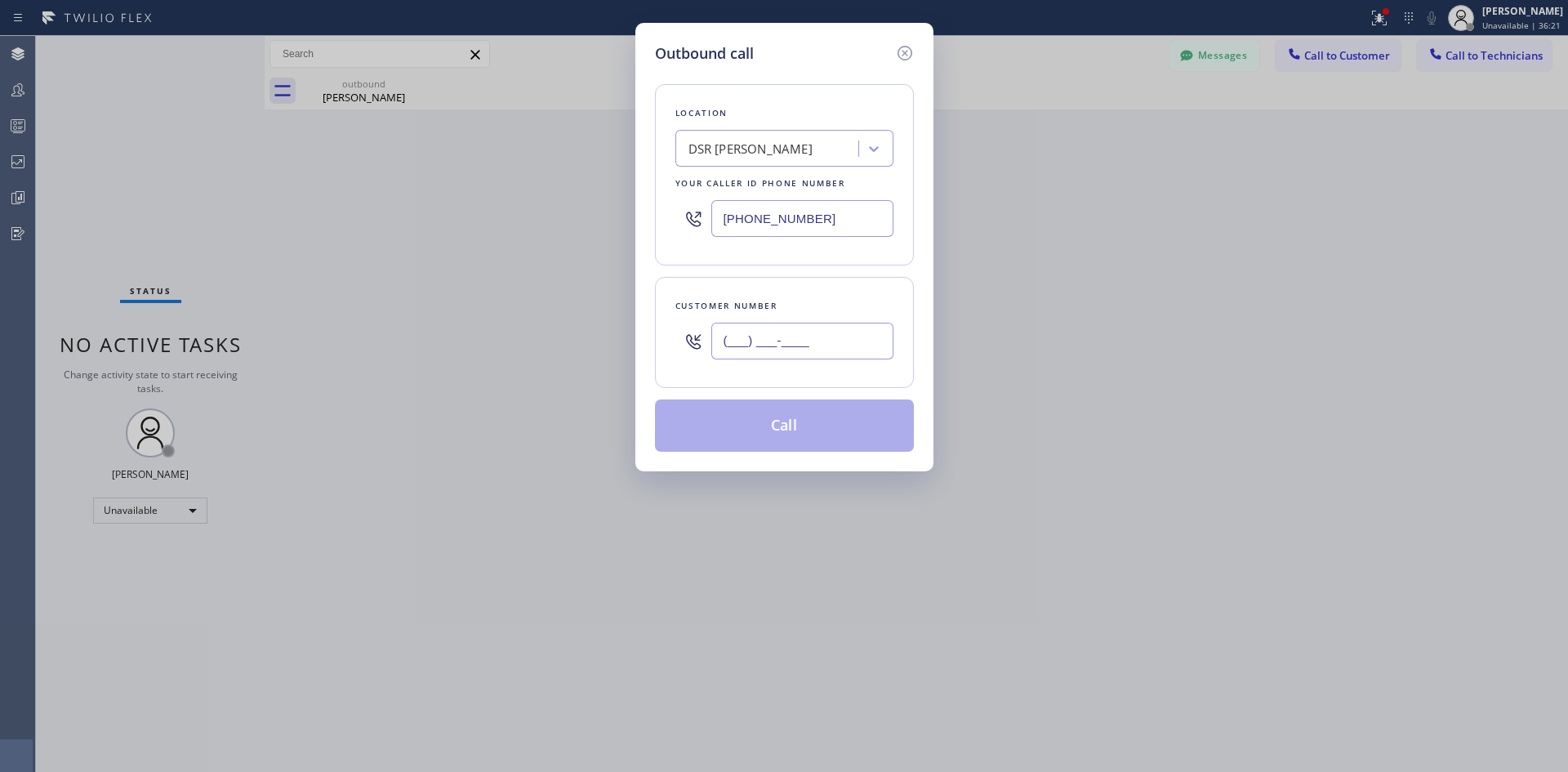
click at [828, 330] on input "(___) ___-____" at bounding box center [802, 341] width 182 height 36
paste input "989) 475-6225"
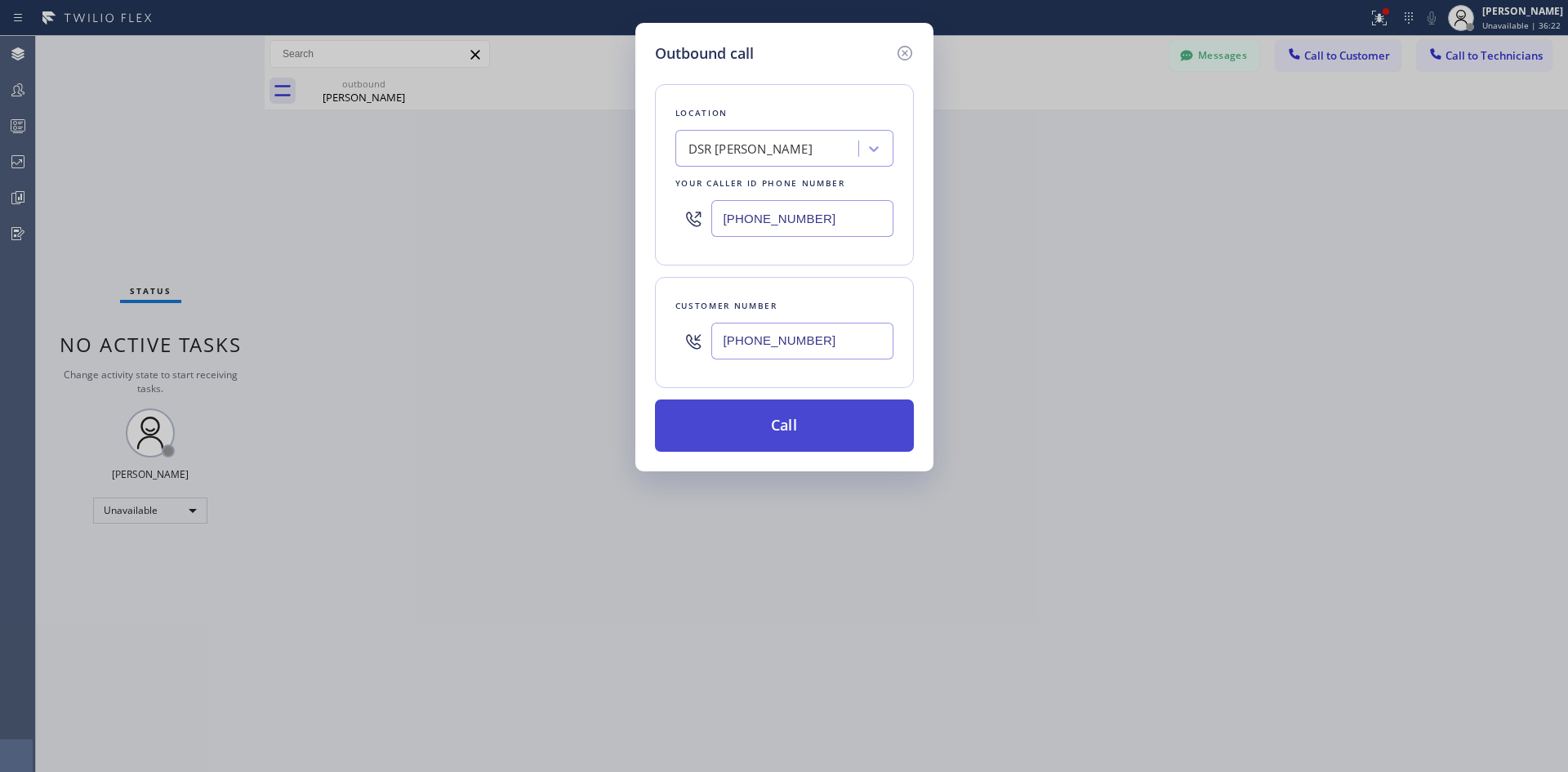
type input "(989) 475-6225"
click at [794, 426] on button "Call" at bounding box center [784, 425] width 259 height 53
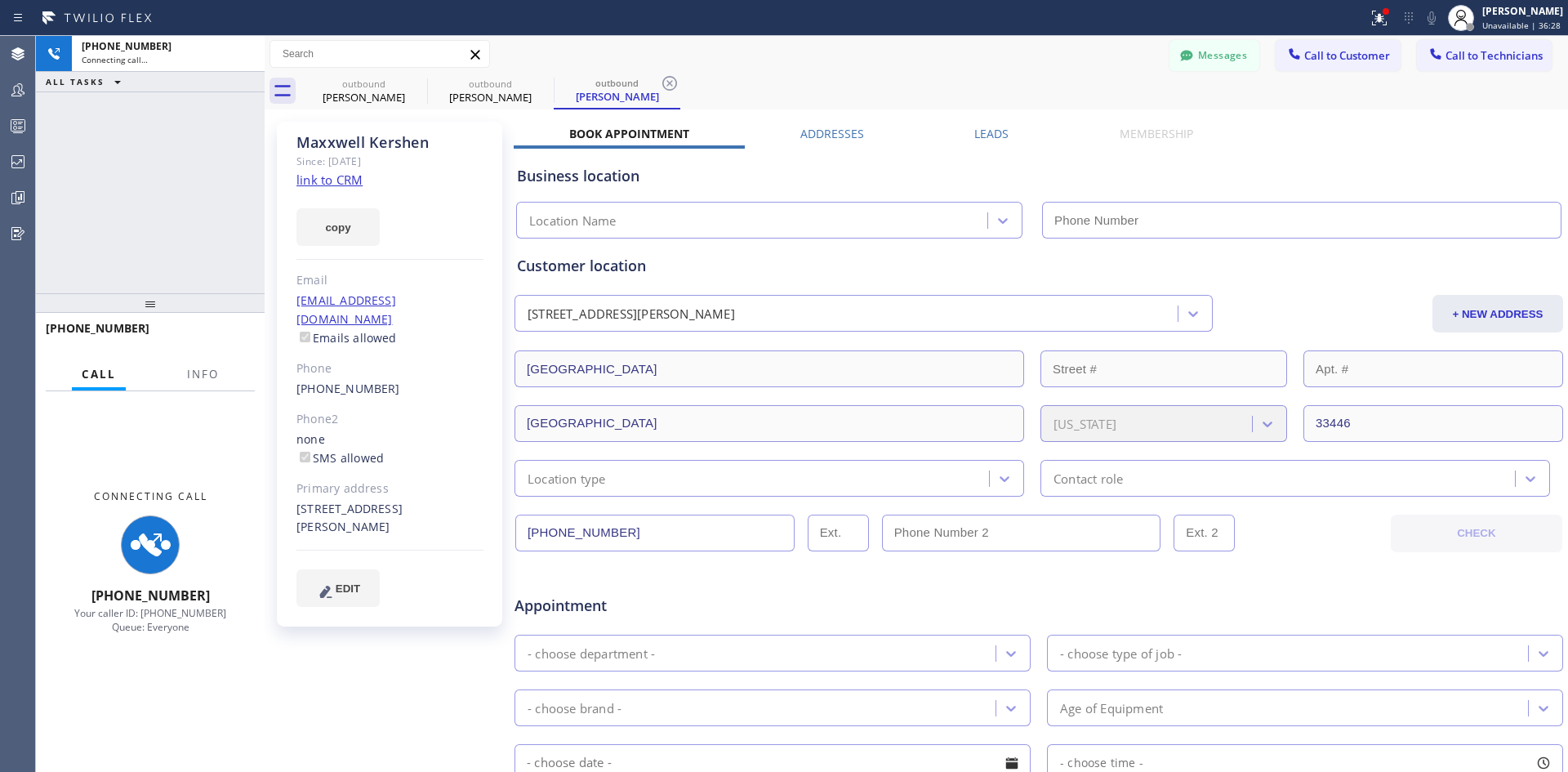
type input "(213) 301-0966"
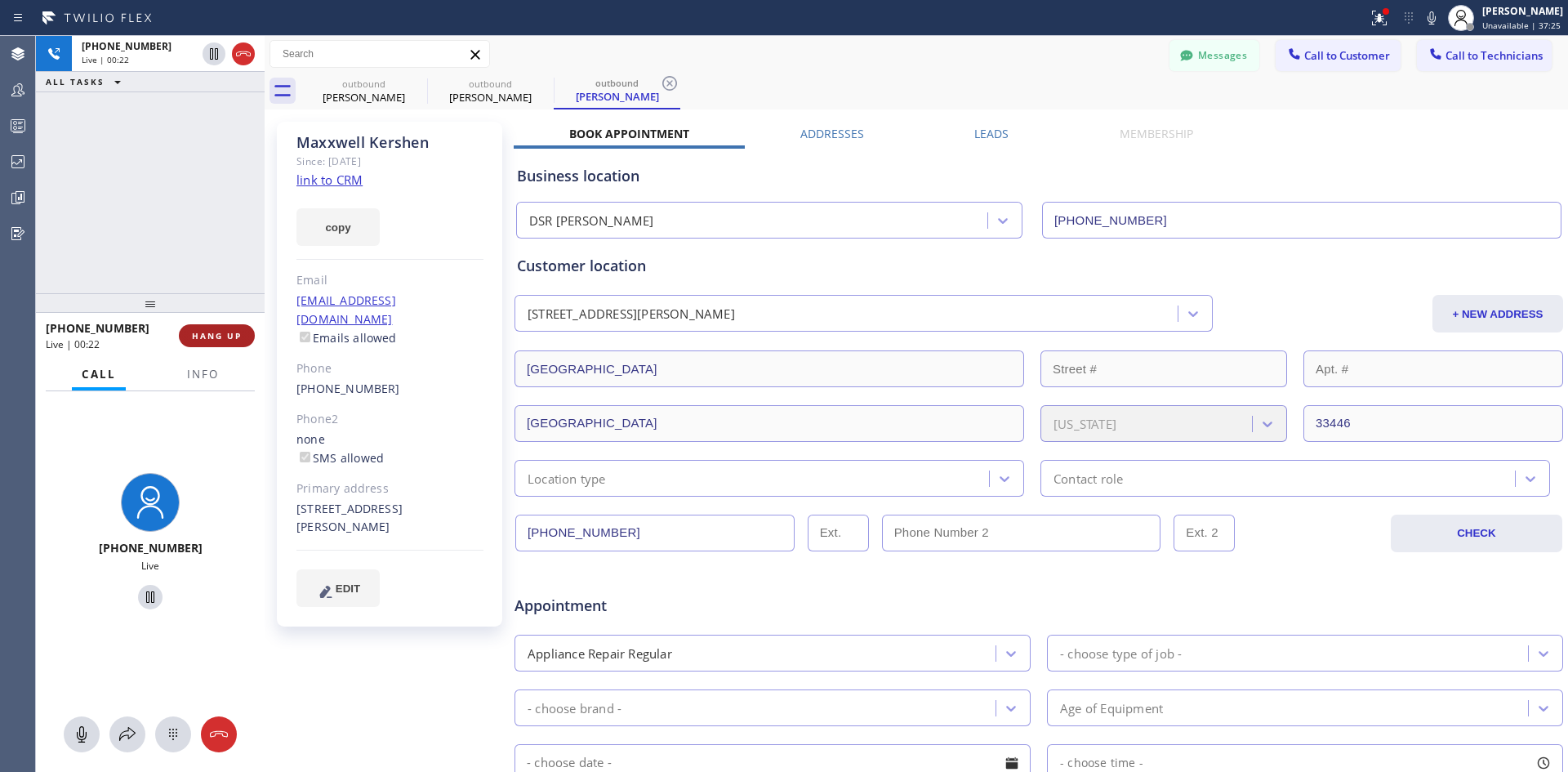
click at [219, 336] on span "HANG UP" at bounding box center [217, 336] width 50 height 11
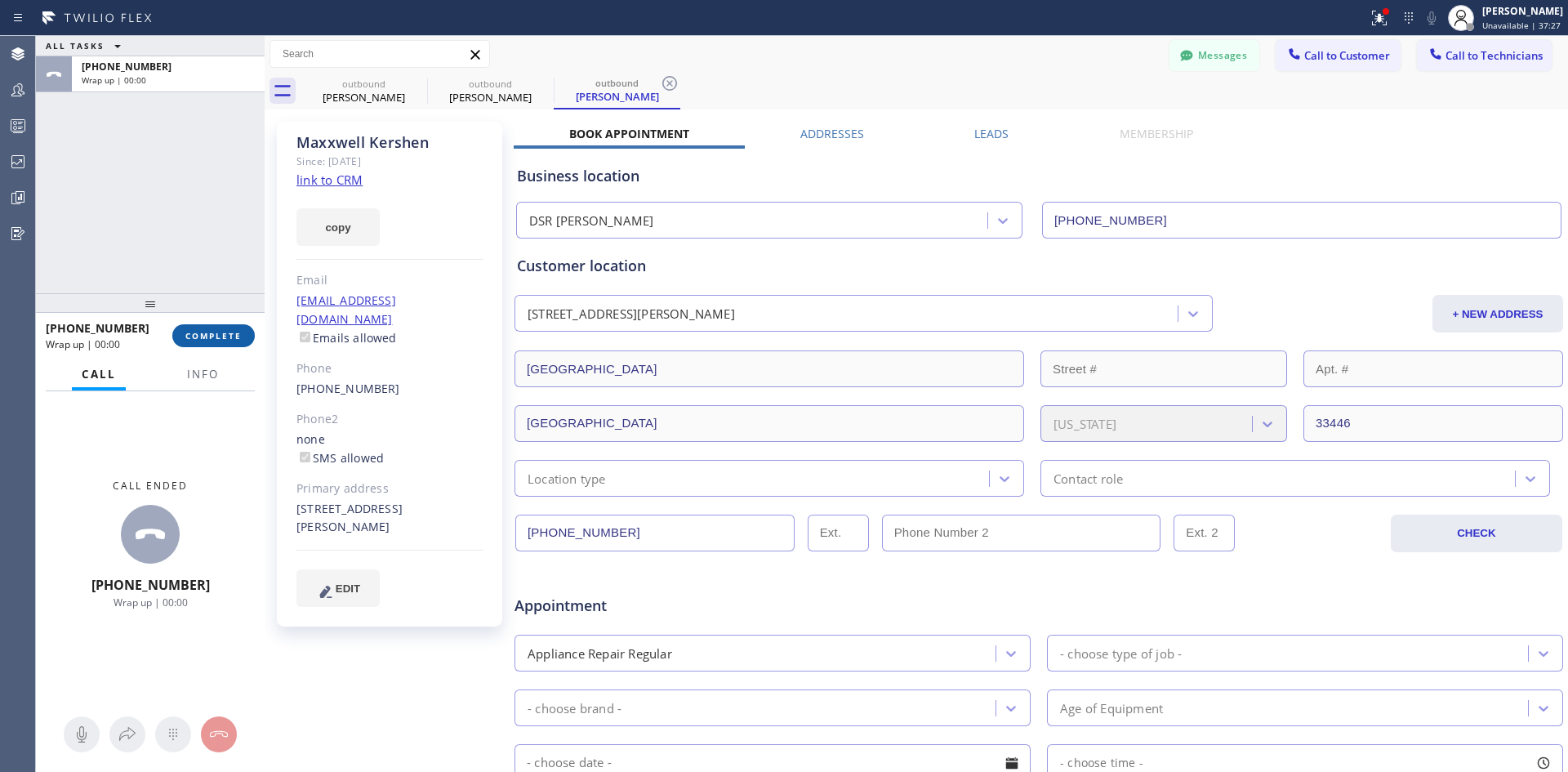
click at [229, 341] on span "COMPLETE" at bounding box center [213, 336] width 56 height 11
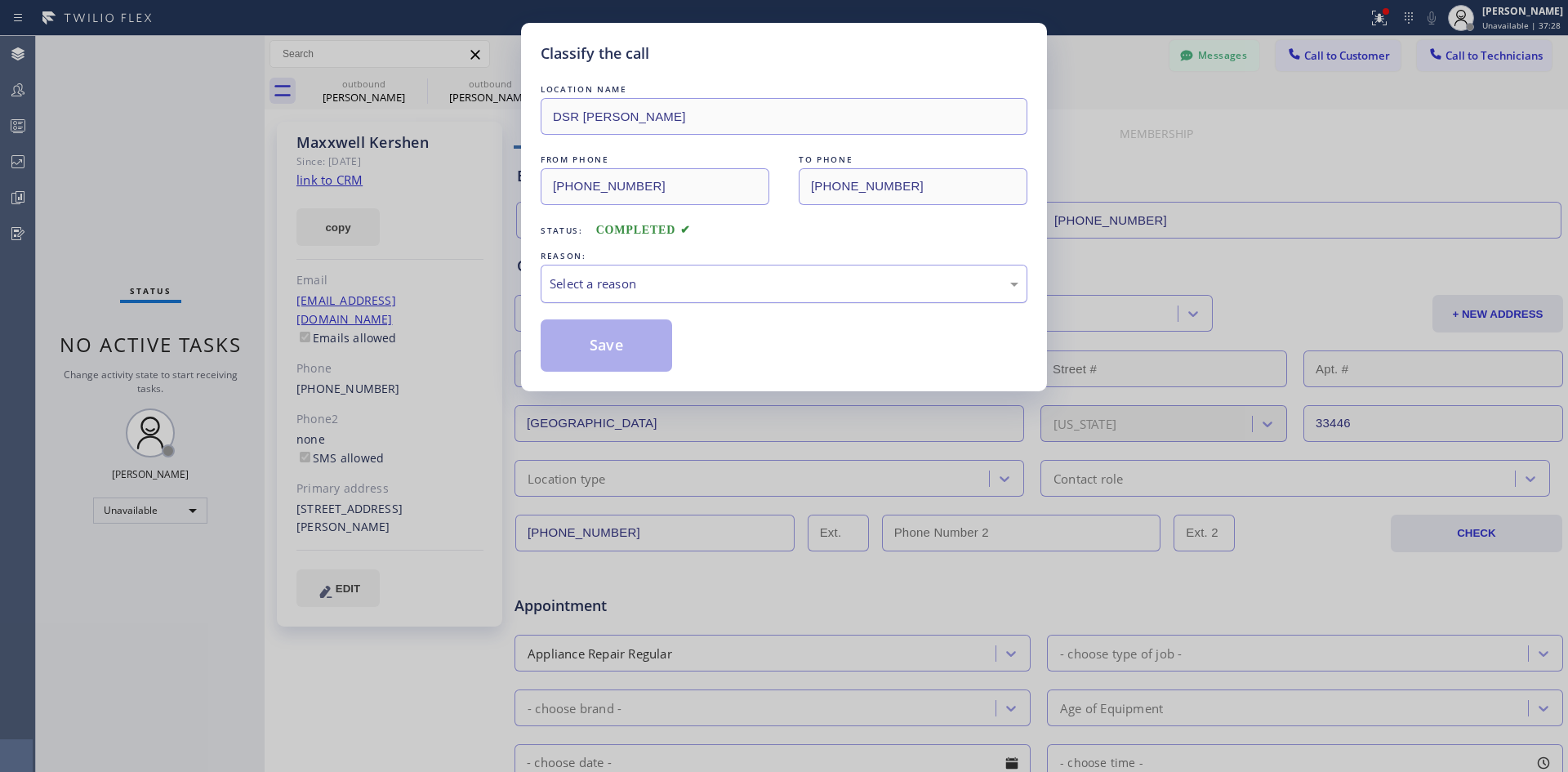
click at [802, 281] on div "Select a reason" at bounding box center [784, 284] width 469 height 19
click at [584, 361] on button "Save" at bounding box center [606, 345] width 132 height 53
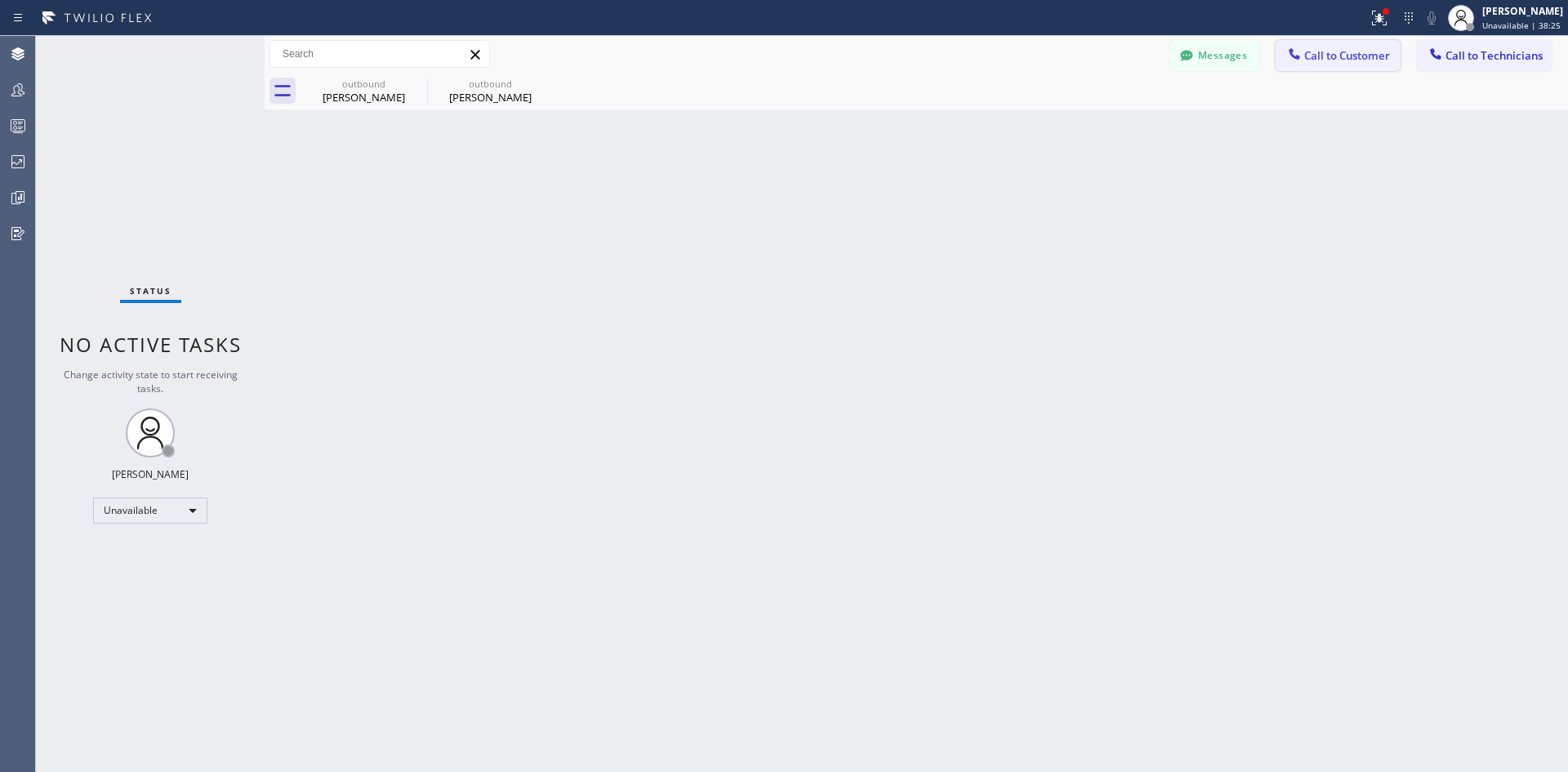
click at [1336, 54] on span "Call to Customer" at bounding box center [1347, 54] width 86 height 14
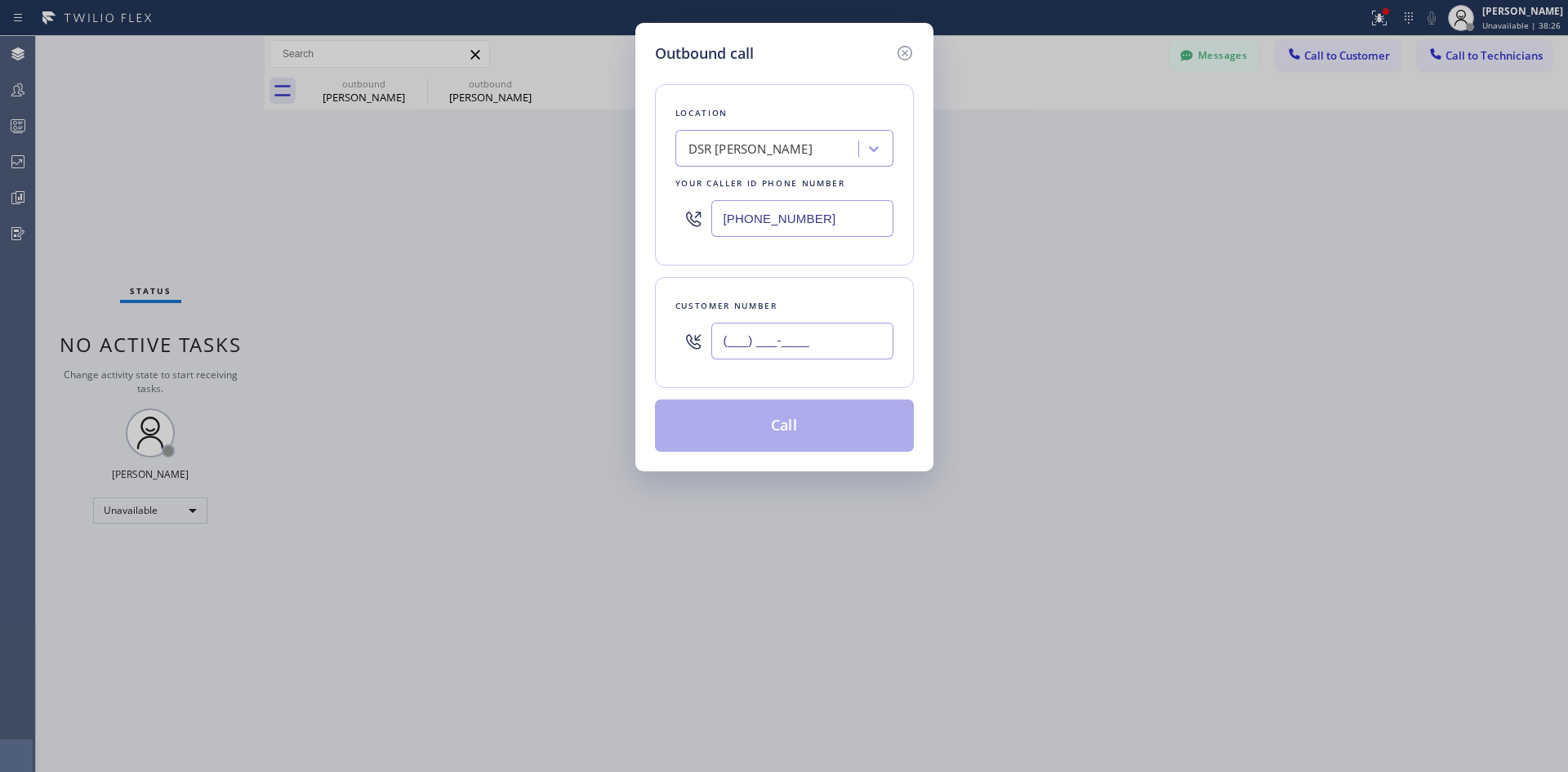
click at [832, 359] on input "(___) ___-____" at bounding box center [802, 341] width 182 height 36
paste input "336) 688-4909"
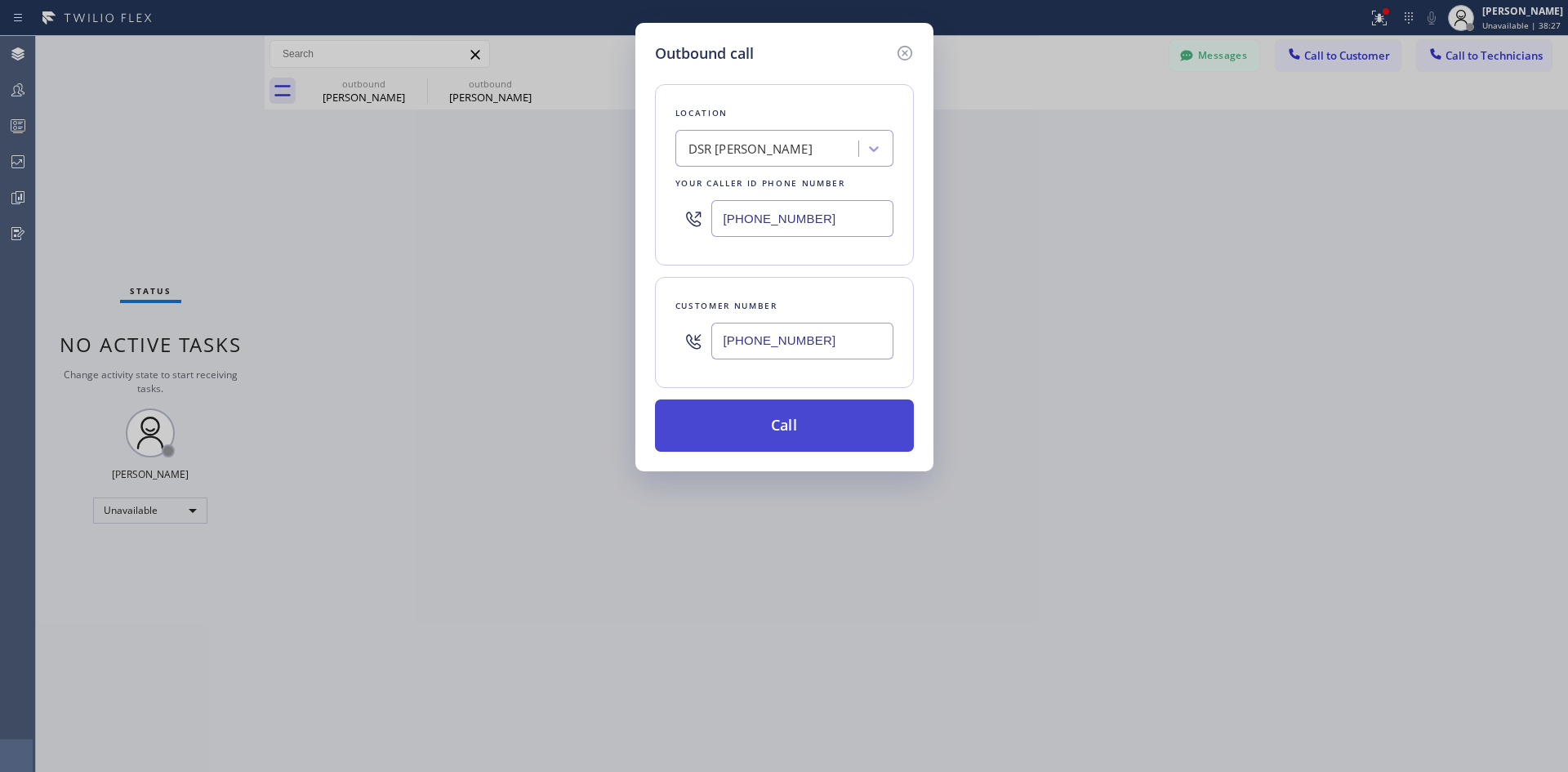
type input "(336) 688-4909"
click at [808, 420] on button "Call" at bounding box center [784, 425] width 259 height 53
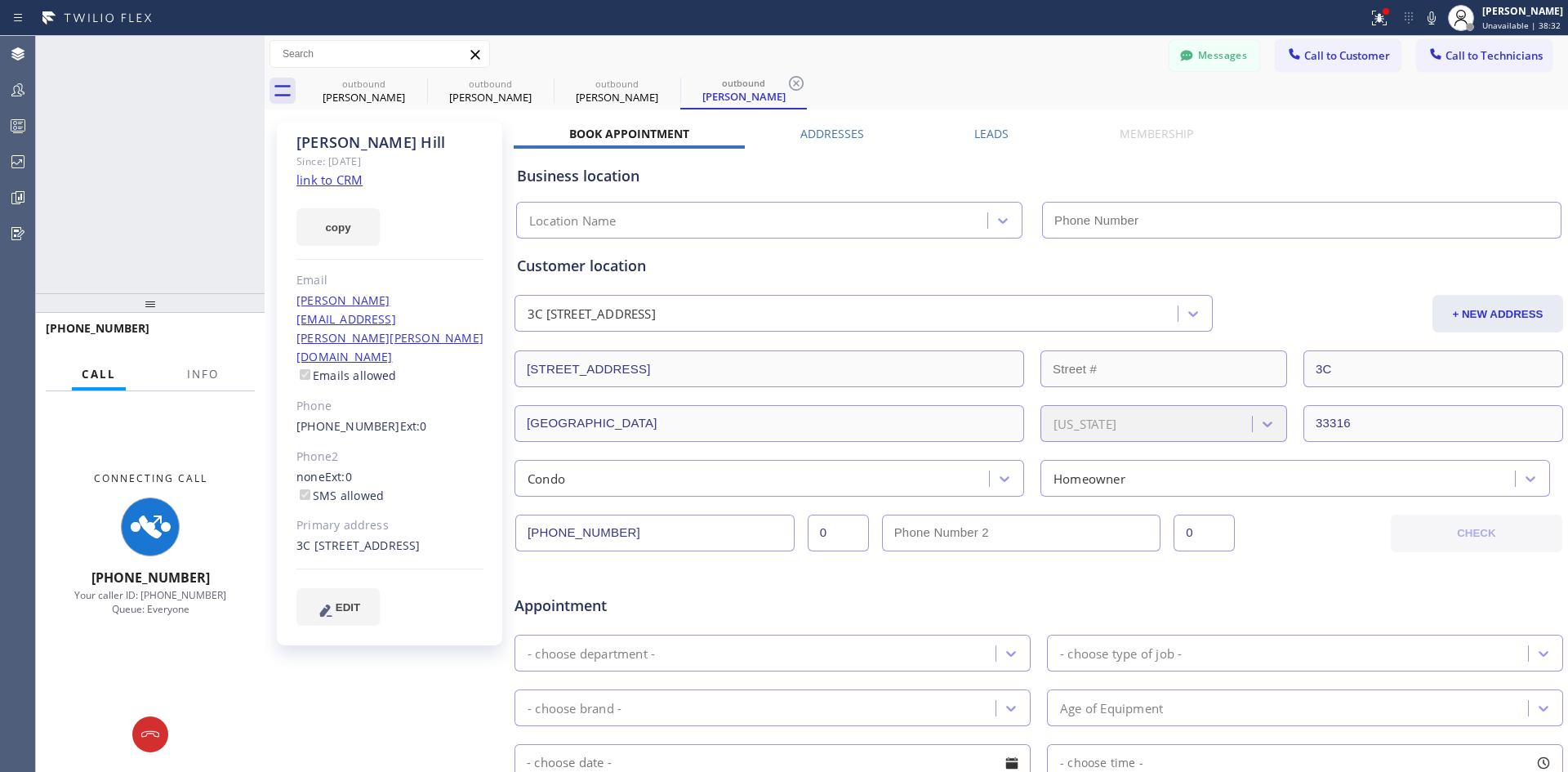
type input "(213) 301-0966"
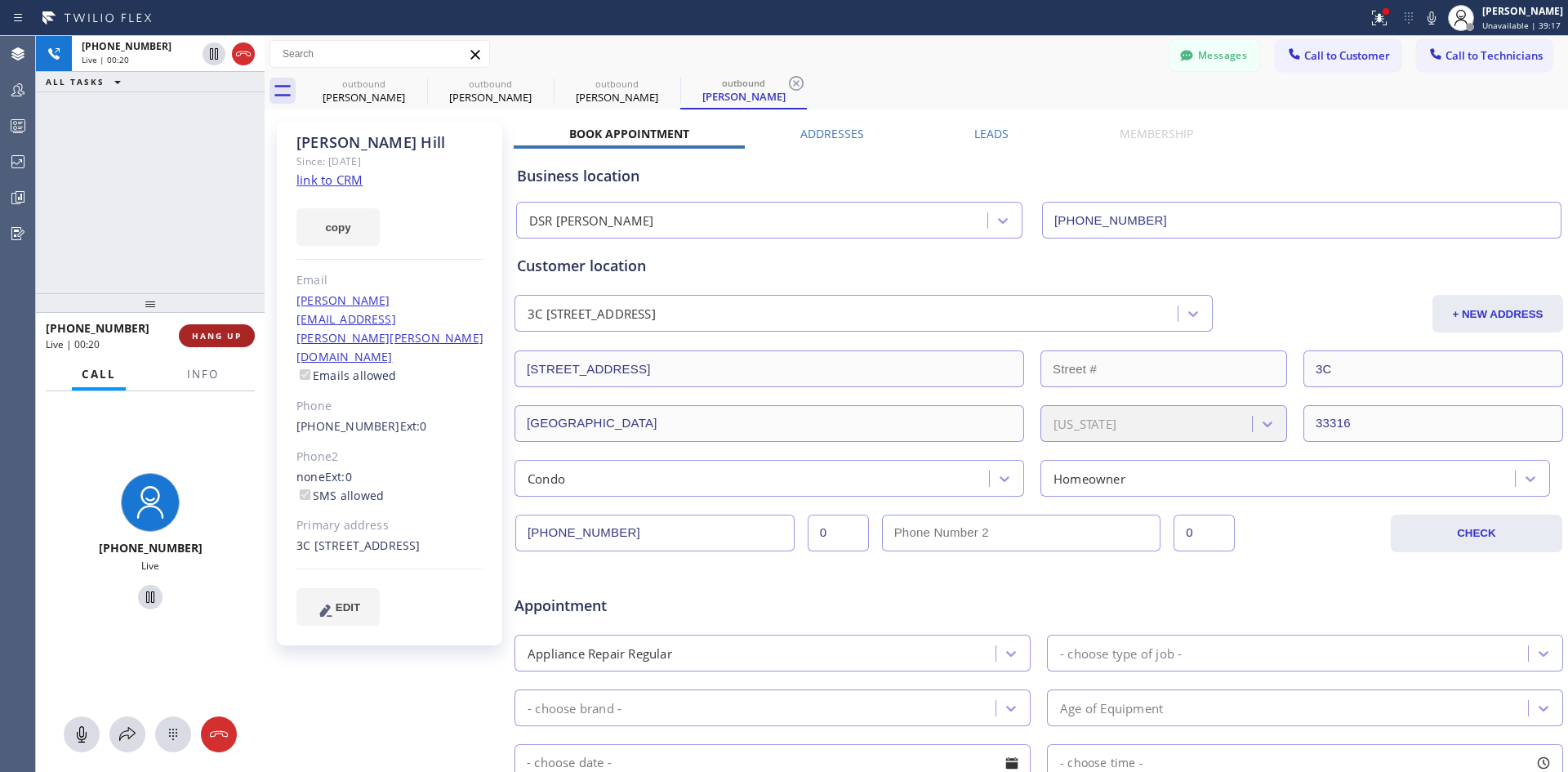
click at [187, 338] on button "HANG UP" at bounding box center [217, 336] width 76 height 23
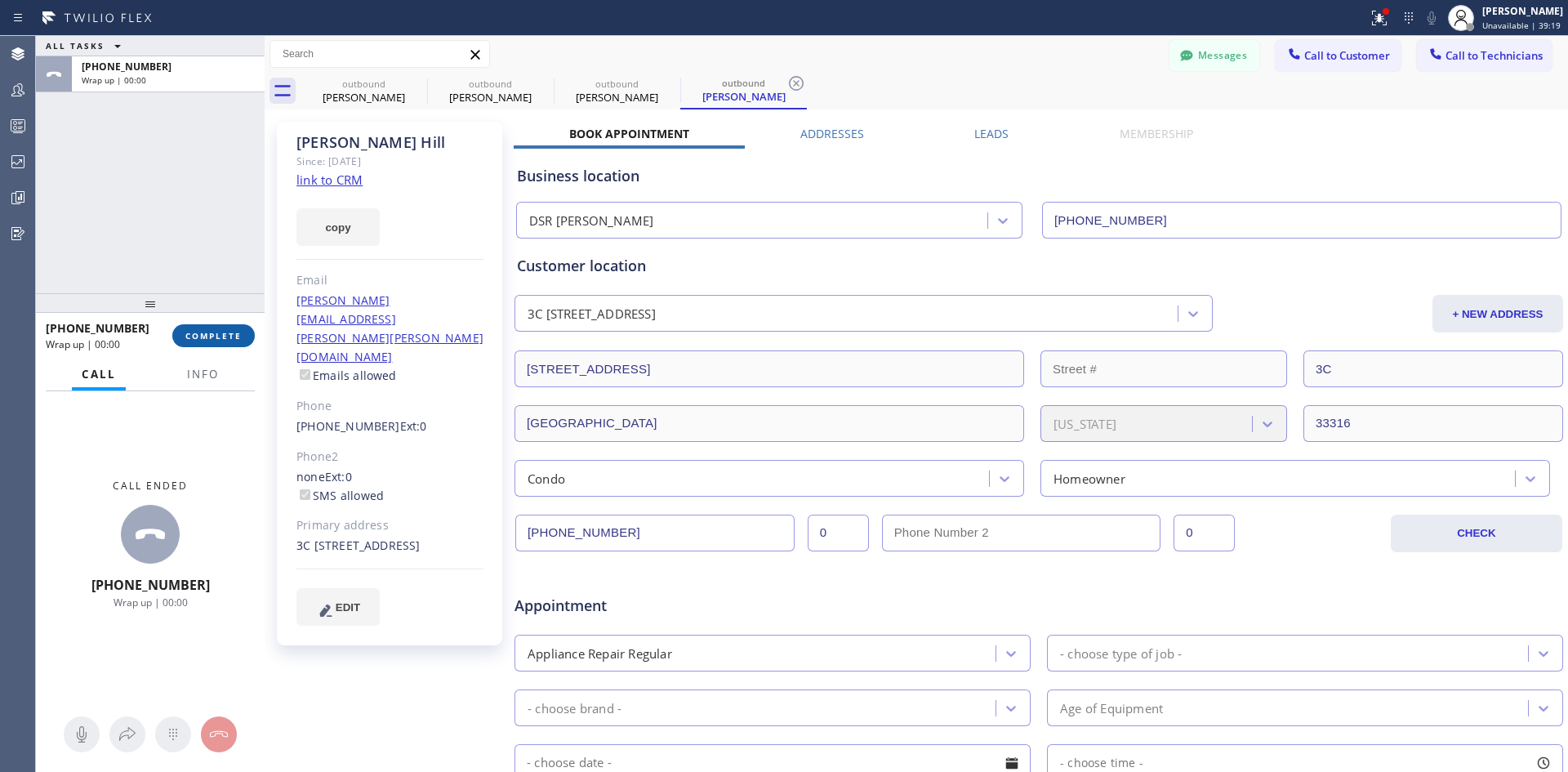
click at [223, 340] on span "COMPLETE" at bounding box center [213, 336] width 56 height 11
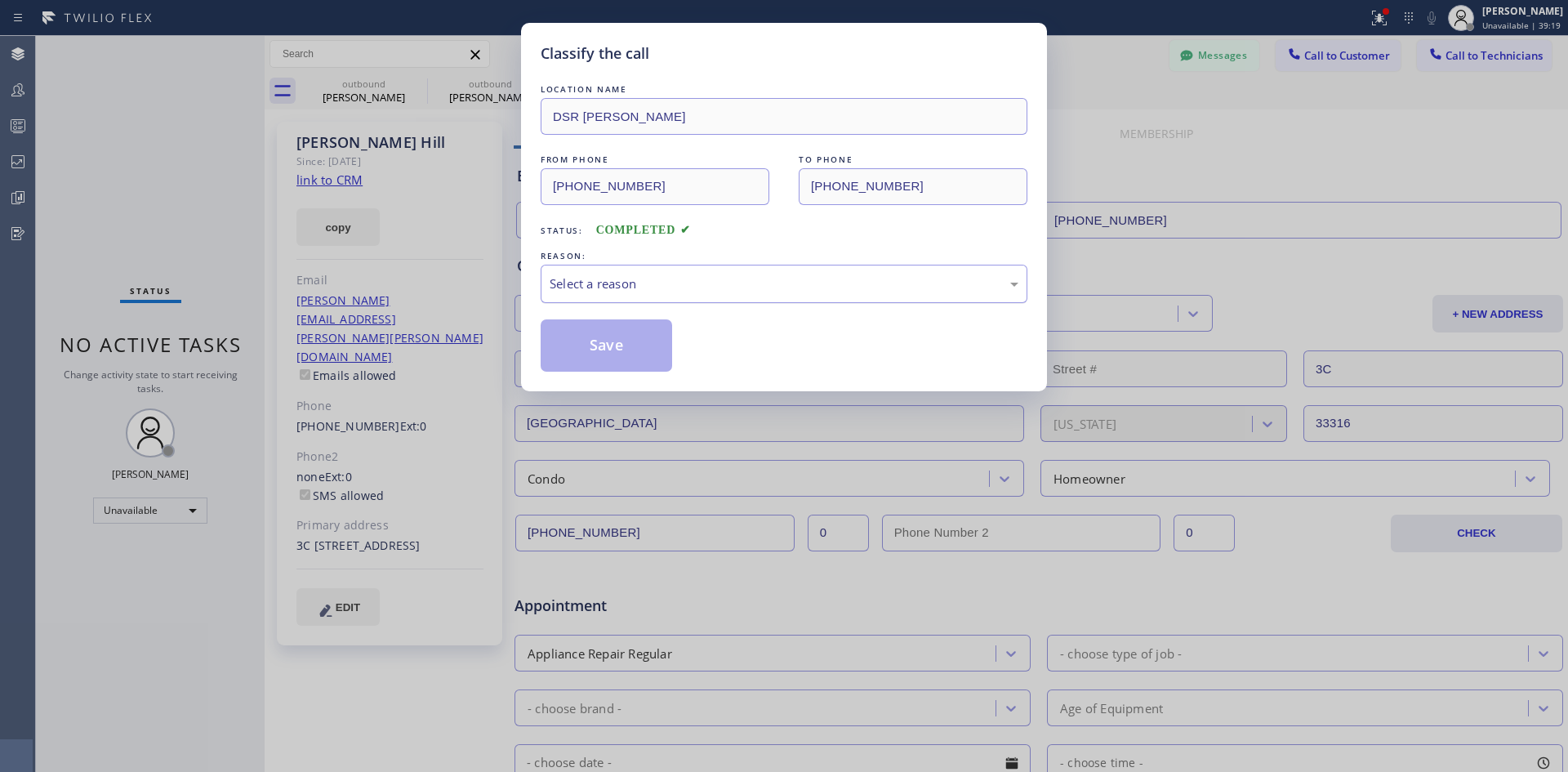
click at [773, 293] on div "Select a reason" at bounding box center [784, 284] width 487 height 38
click at [624, 333] on button "Save" at bounding box center [606, 345] width 132 height 53
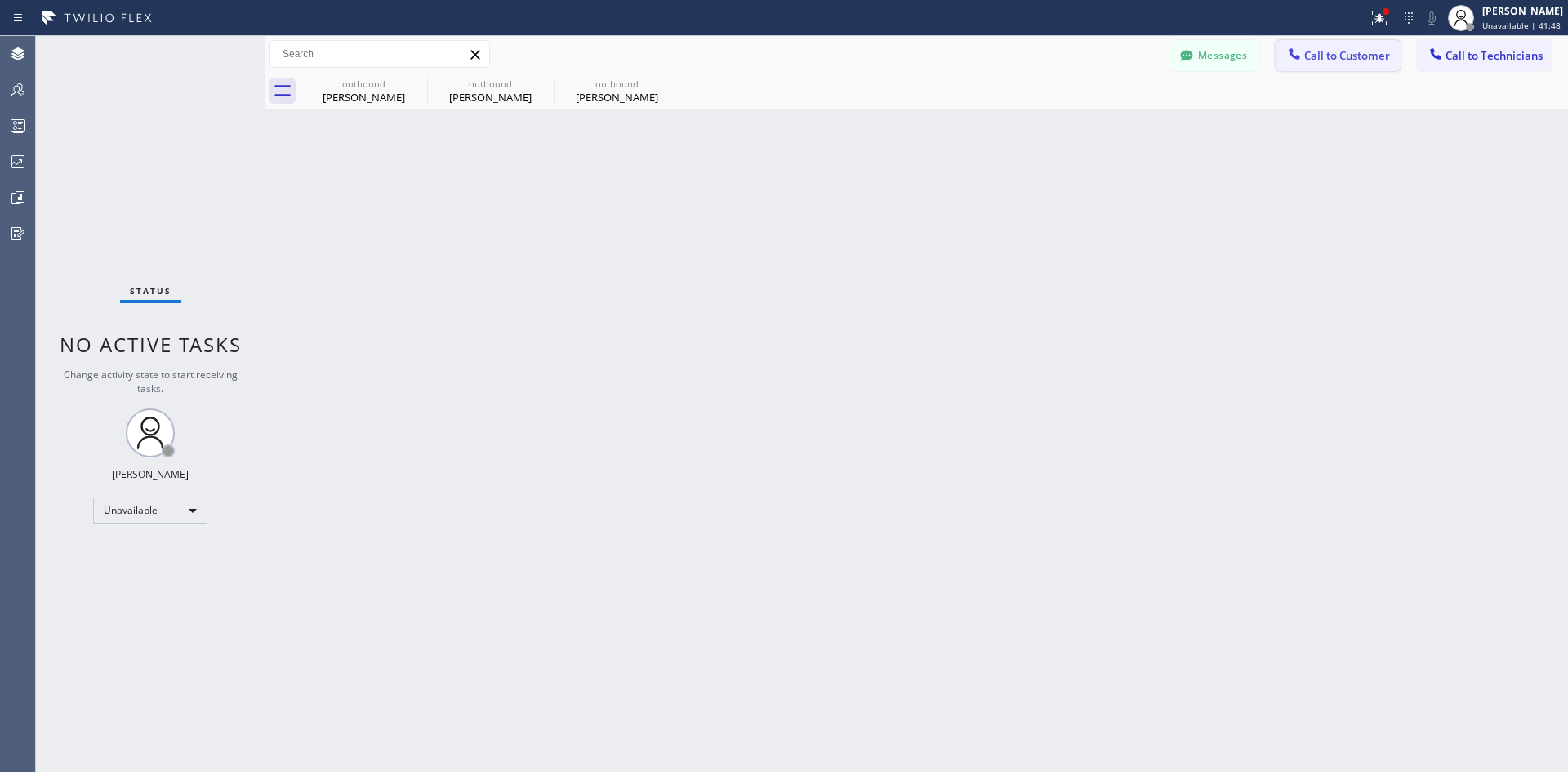
click at [1296, 53] on icon at bounding box center [1294, 54] width 16 height 16
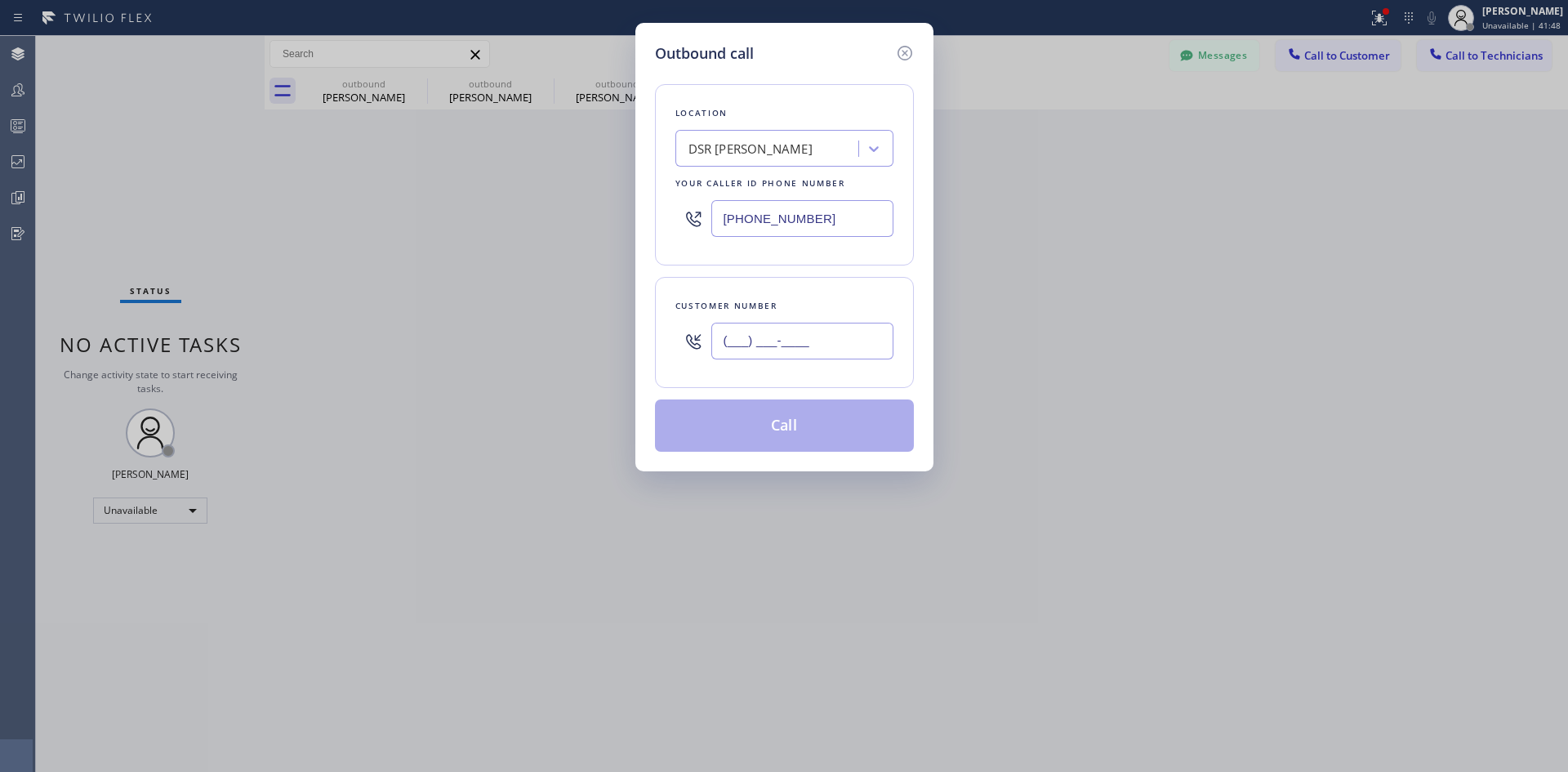
click at [830, 341] on input "(___) ___-____" at bounding box center [802, 341] width 182 height 36
paste input "858) 442-9232"
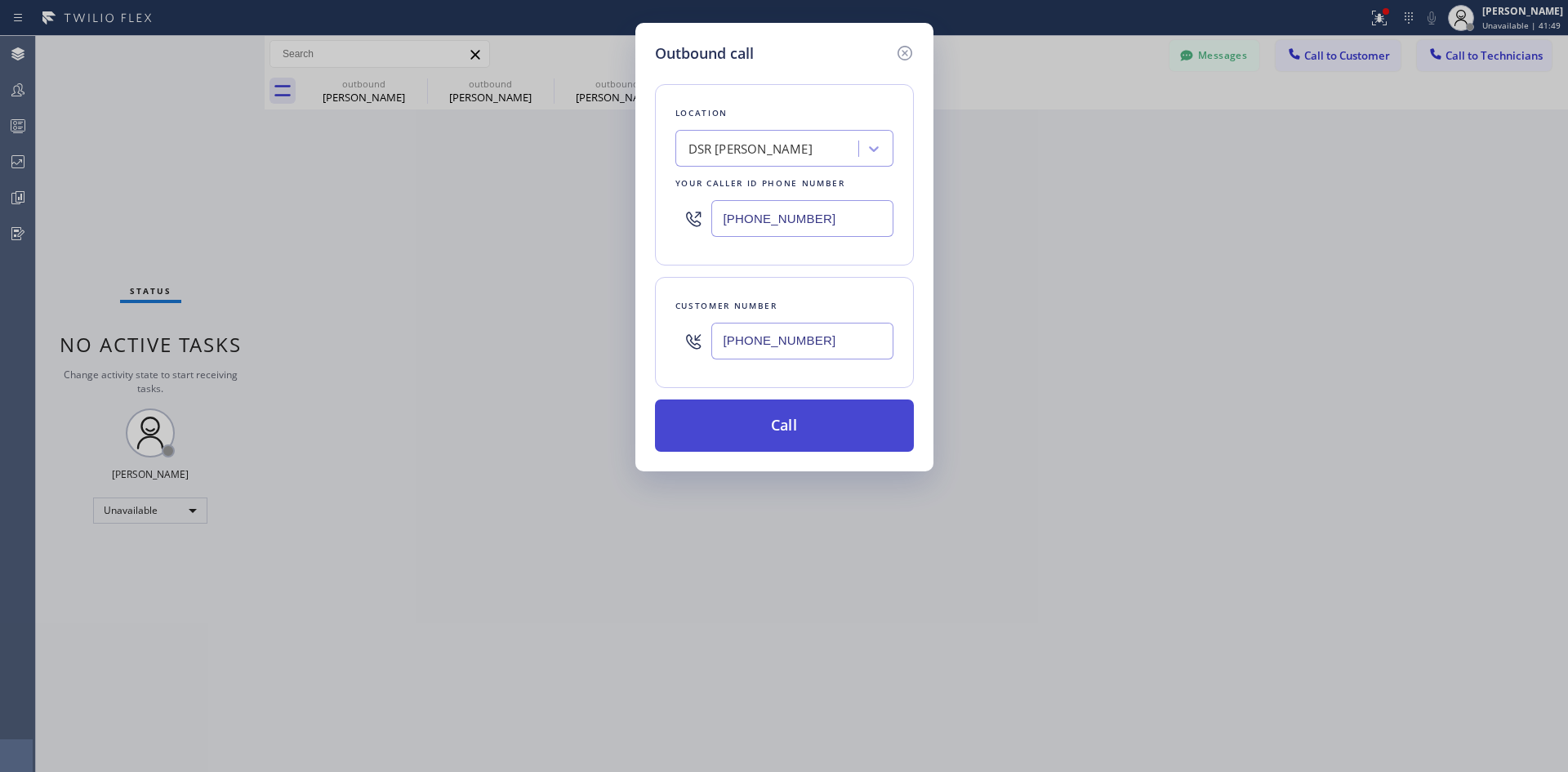
type input "(858) 442-9232"
click at [837, 427] on button "Call" at bounding box center [784, 425] width 259 height 53
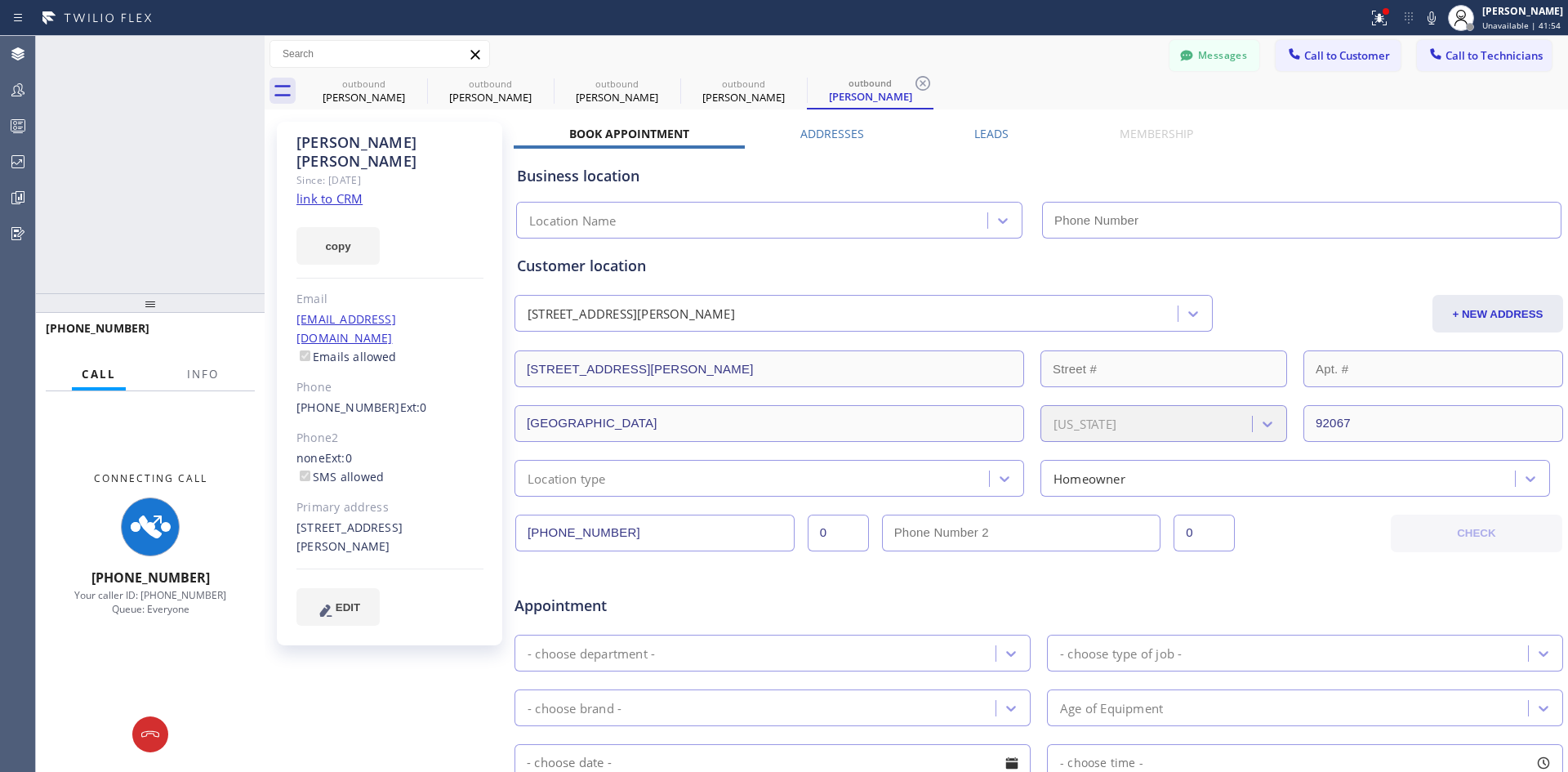
type input "(213) 301-0966"
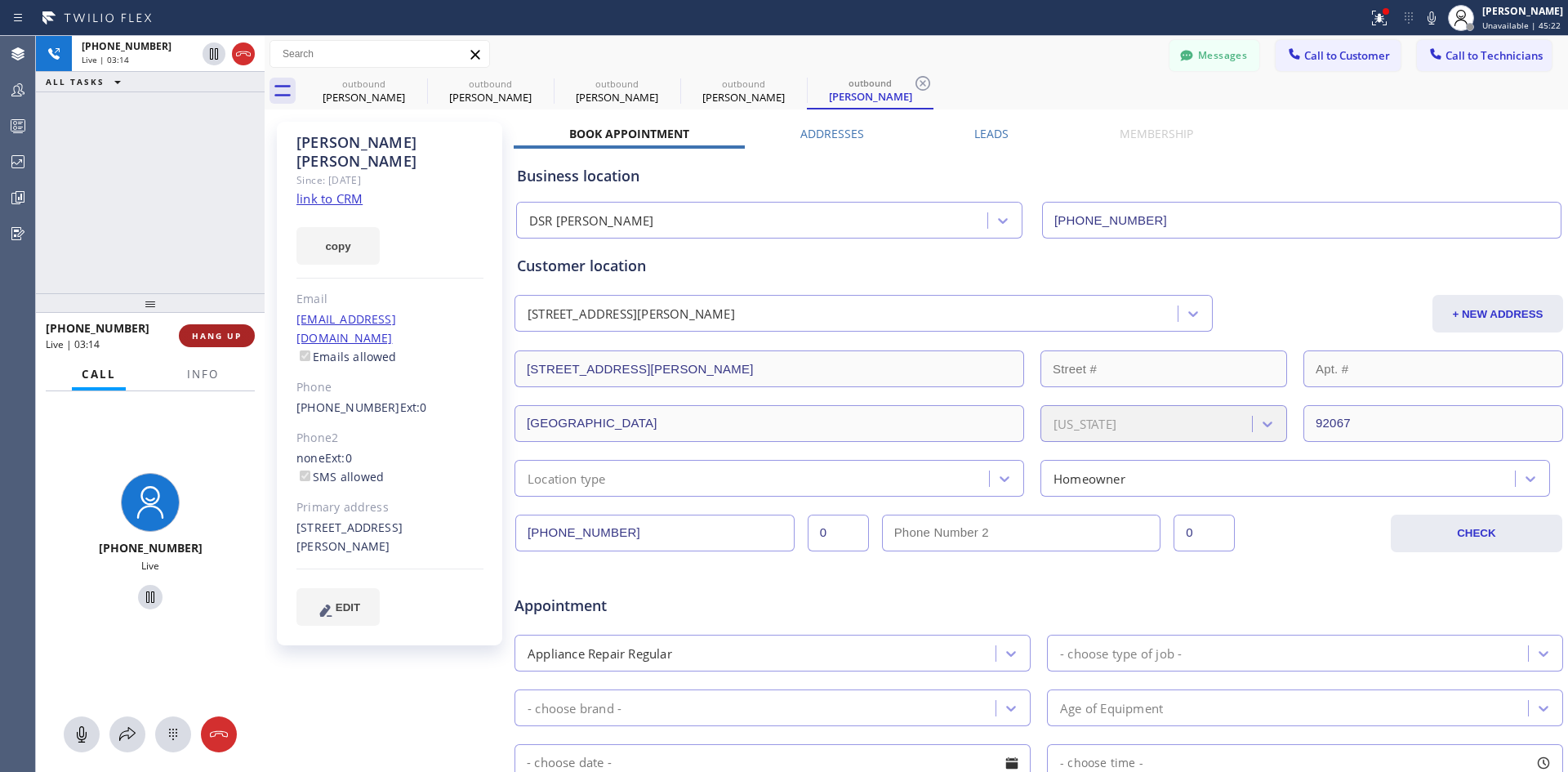
click at [240, 334] on span "HANG UP" at bounding box center [217, 336] width 50 height 11
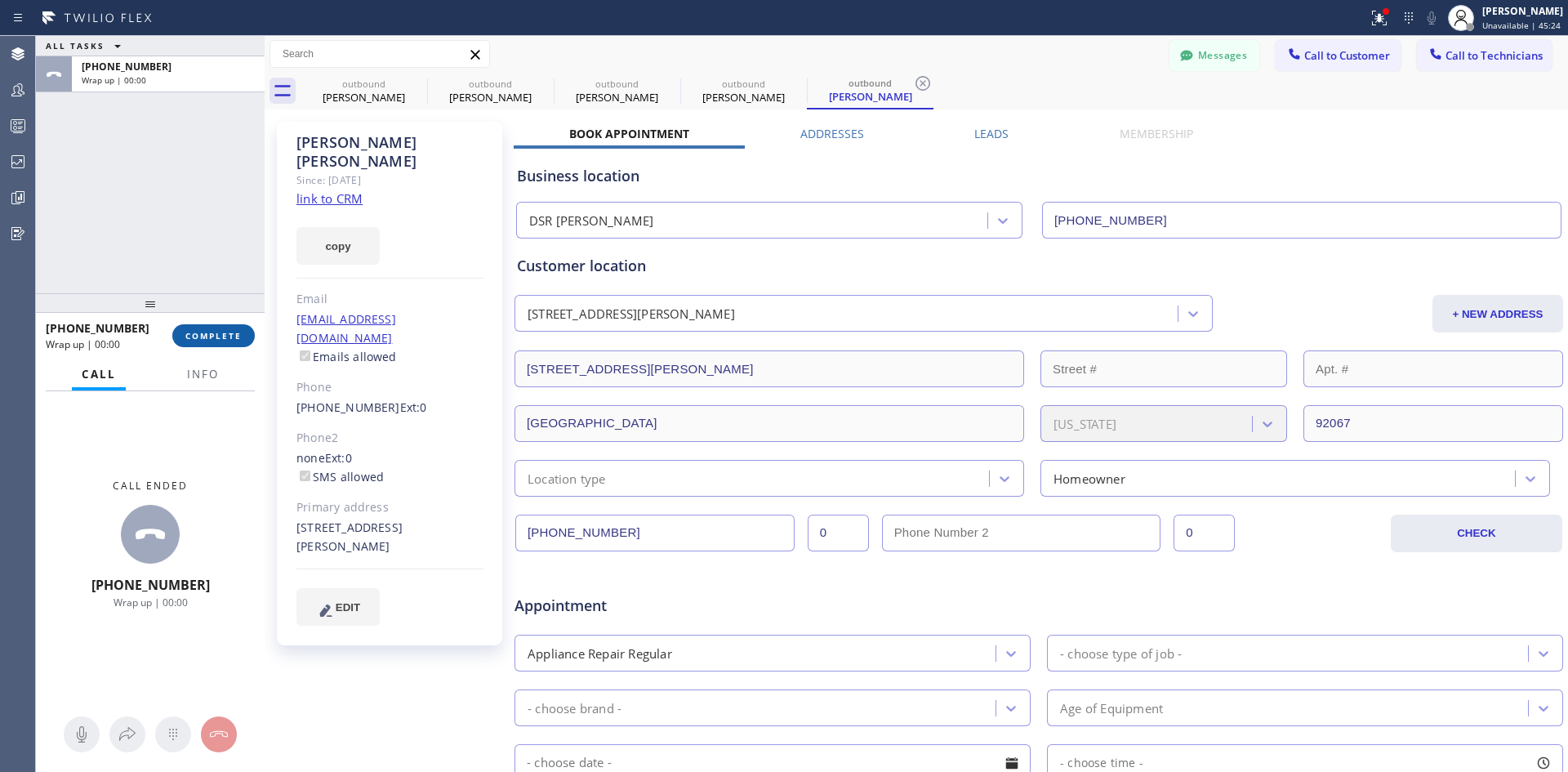
click at [212, 345] on button "COMPLETE" at bounding box center [213, 336] width 82 height 23
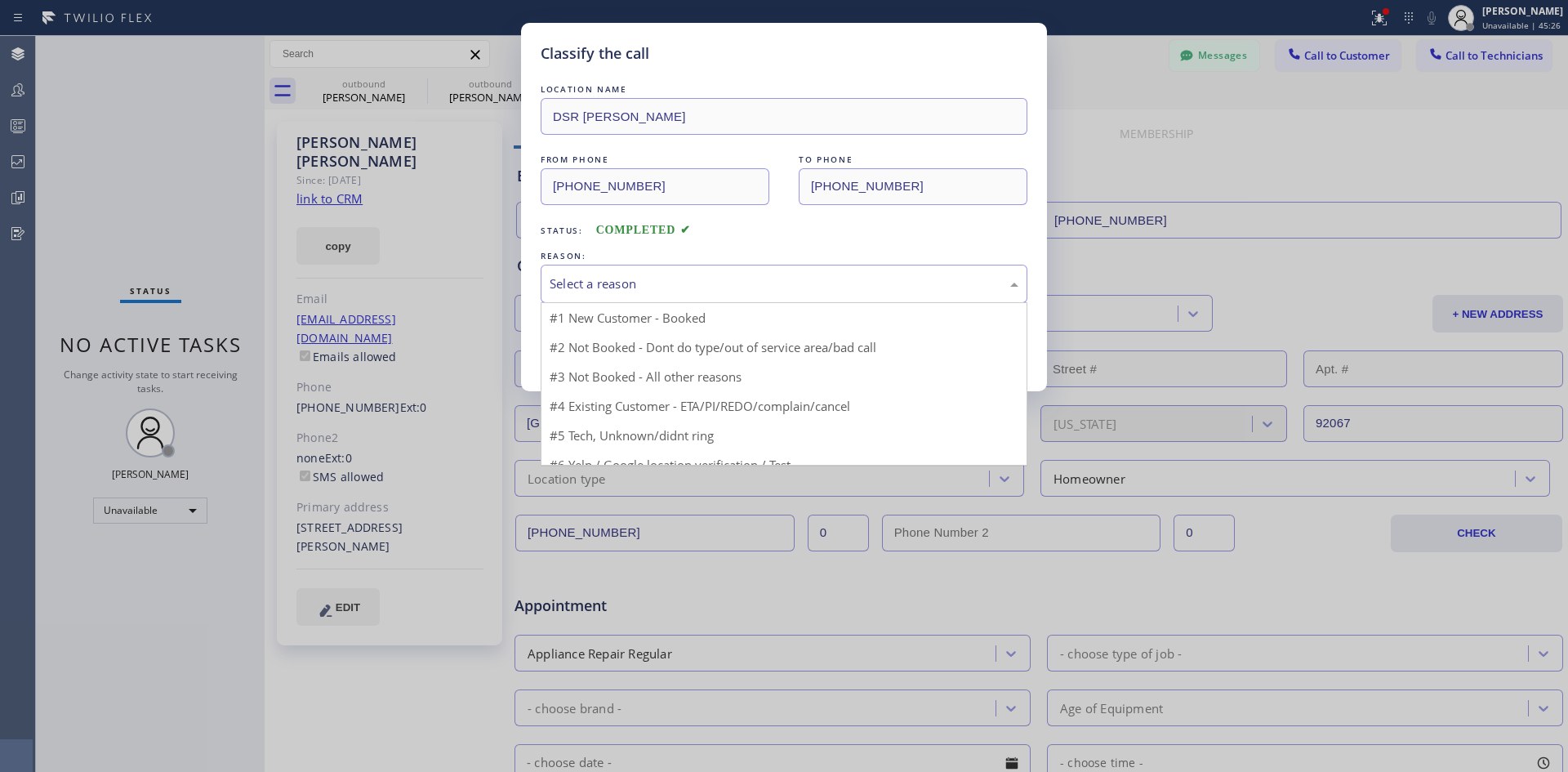
click at [773, 281] on div "Select a reason" at bounding box center [784, 284] width 469 height 19
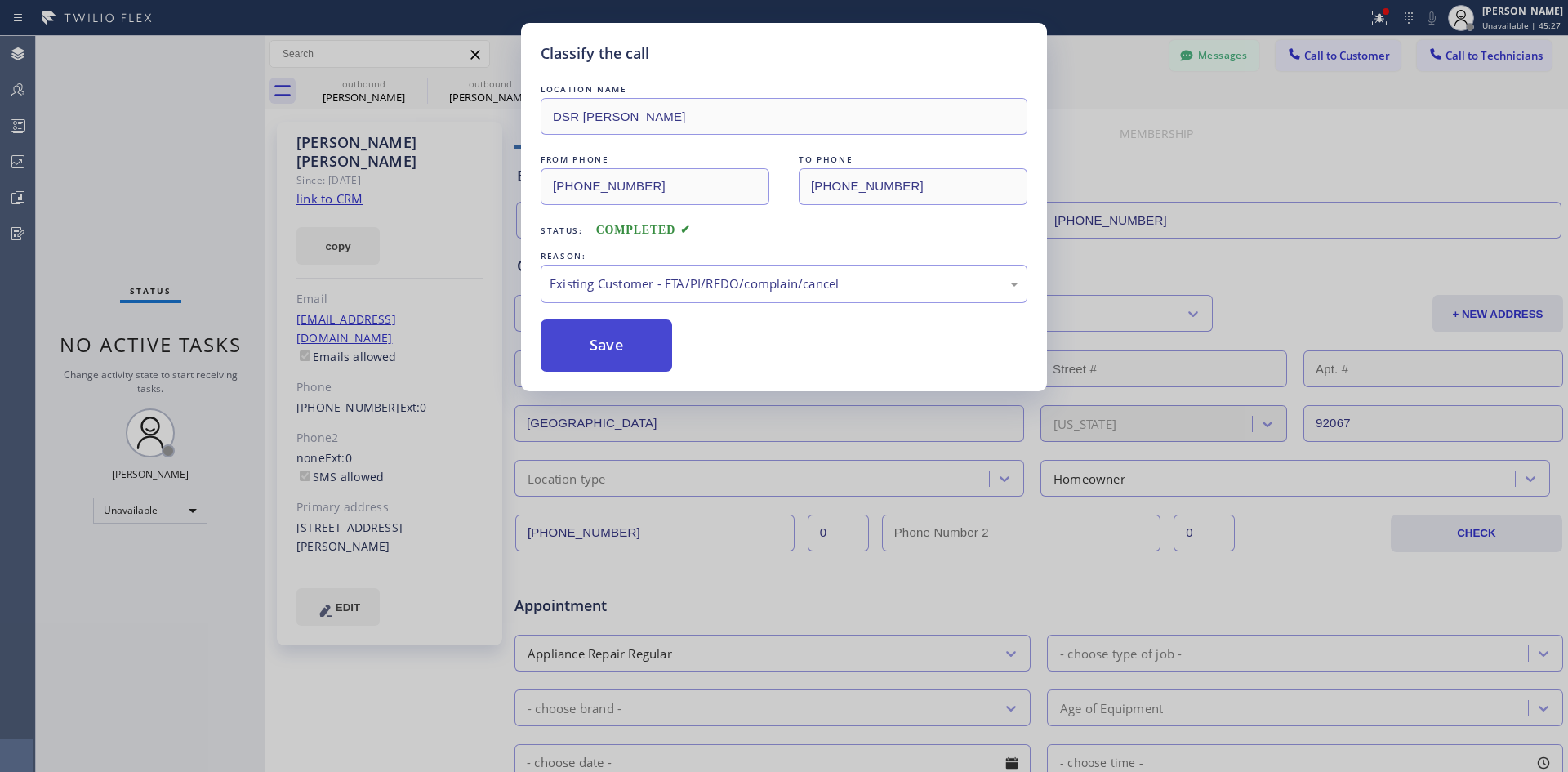
click at [637, 330] on button "Save" at bounding box center [606, 345] width 132 height 53
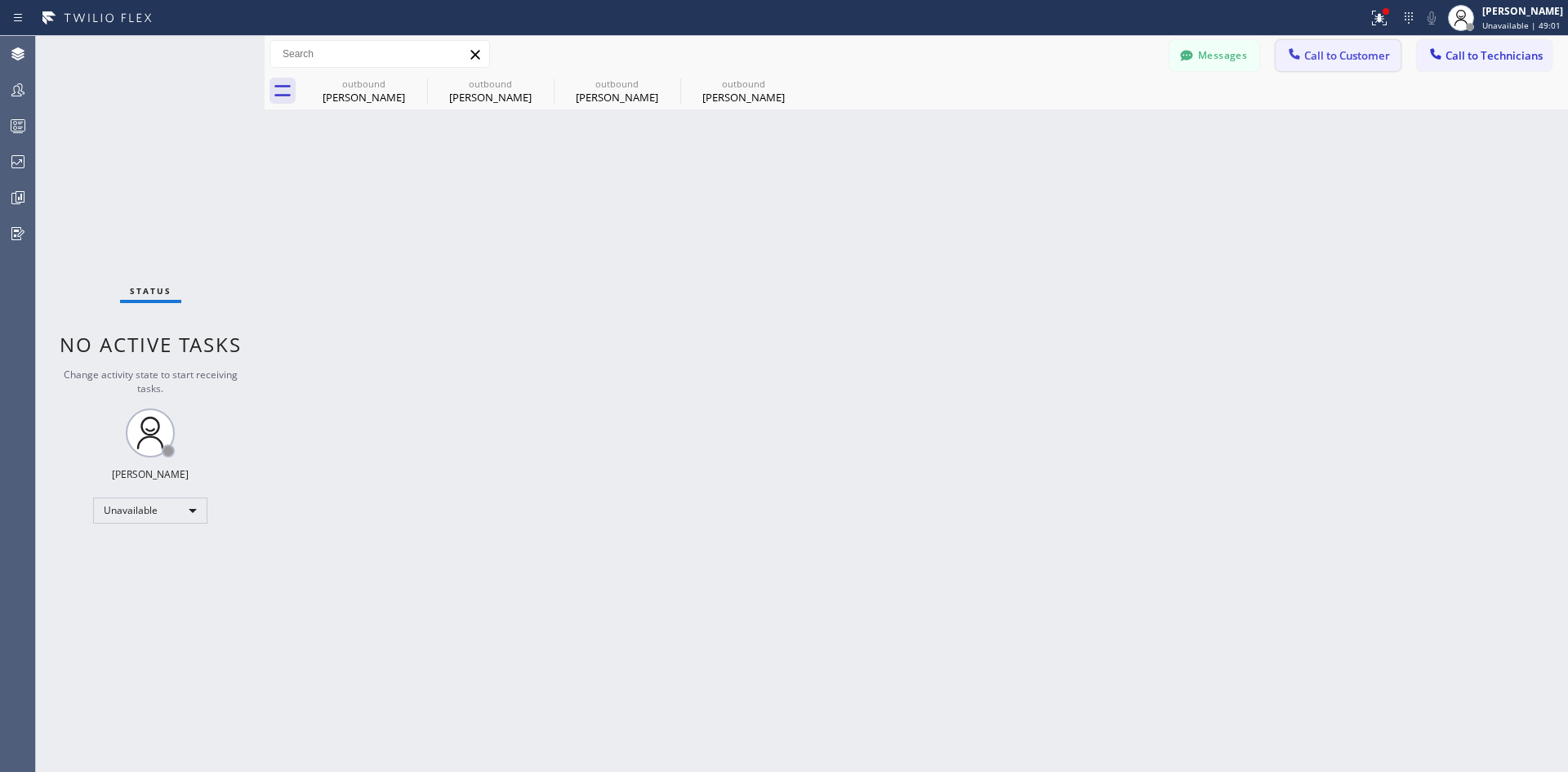
click at [1321, 45] on button "Call to Customer" at bounding box center [1338, 55] width 125 height 32
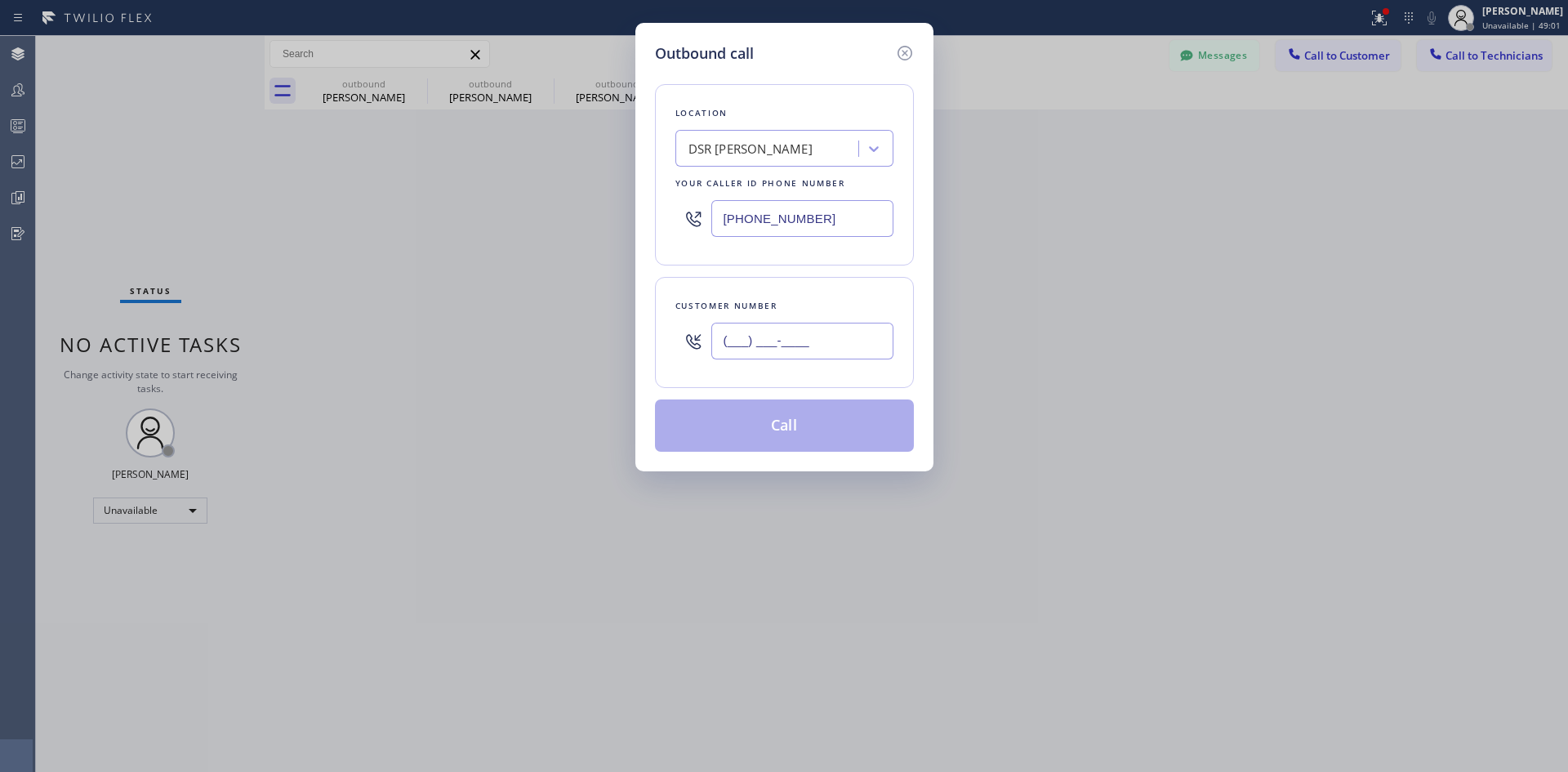
click at [787, 329] on input "(___) ___-____" at bounding box center [802, 341] width 182 height 36
paste input "310) 981-8705"
type input "(310) 981-8705"
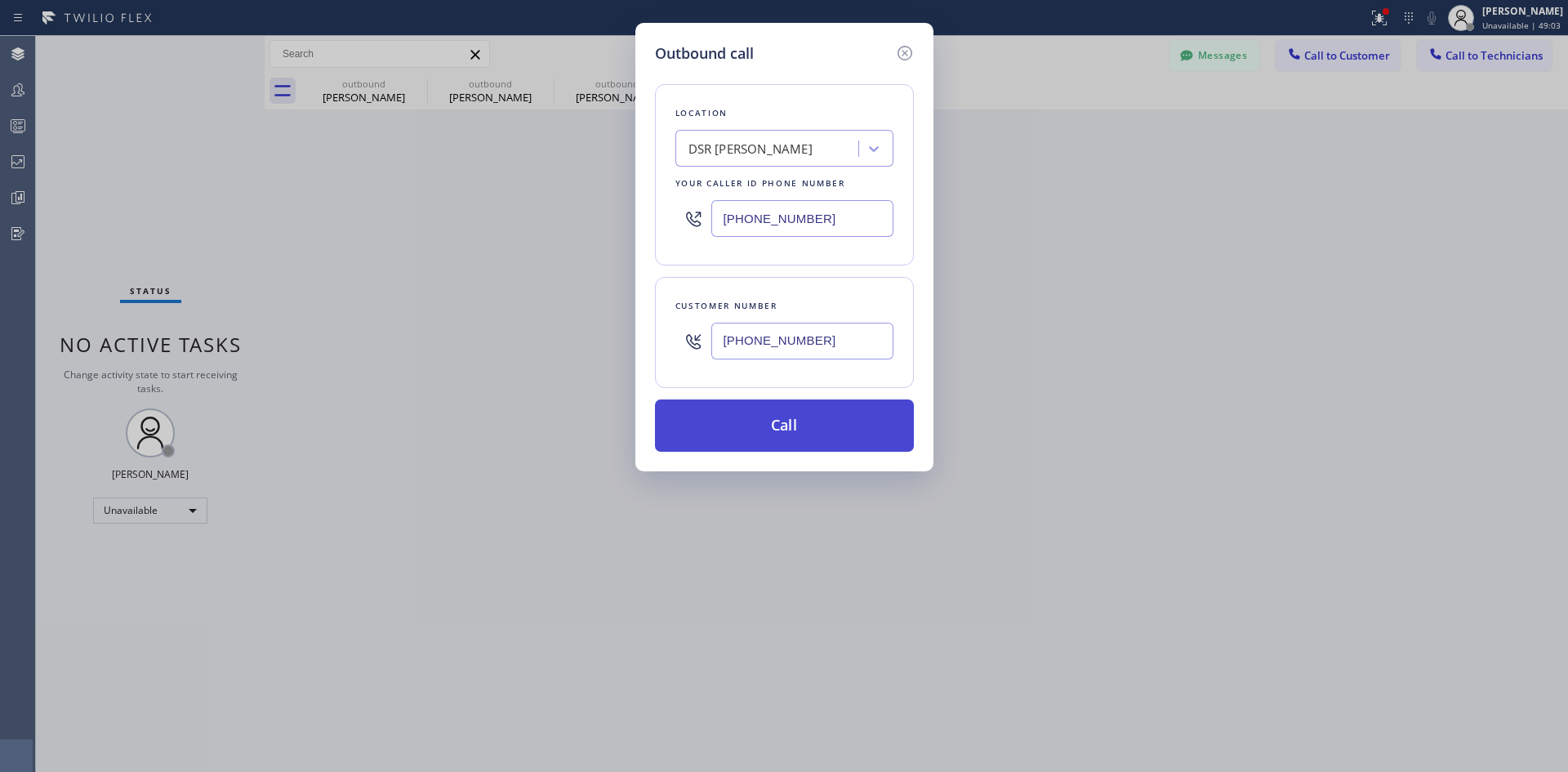
click at [866, 419] on button "Call" at bounding box center [784, 425] width 259 height 53
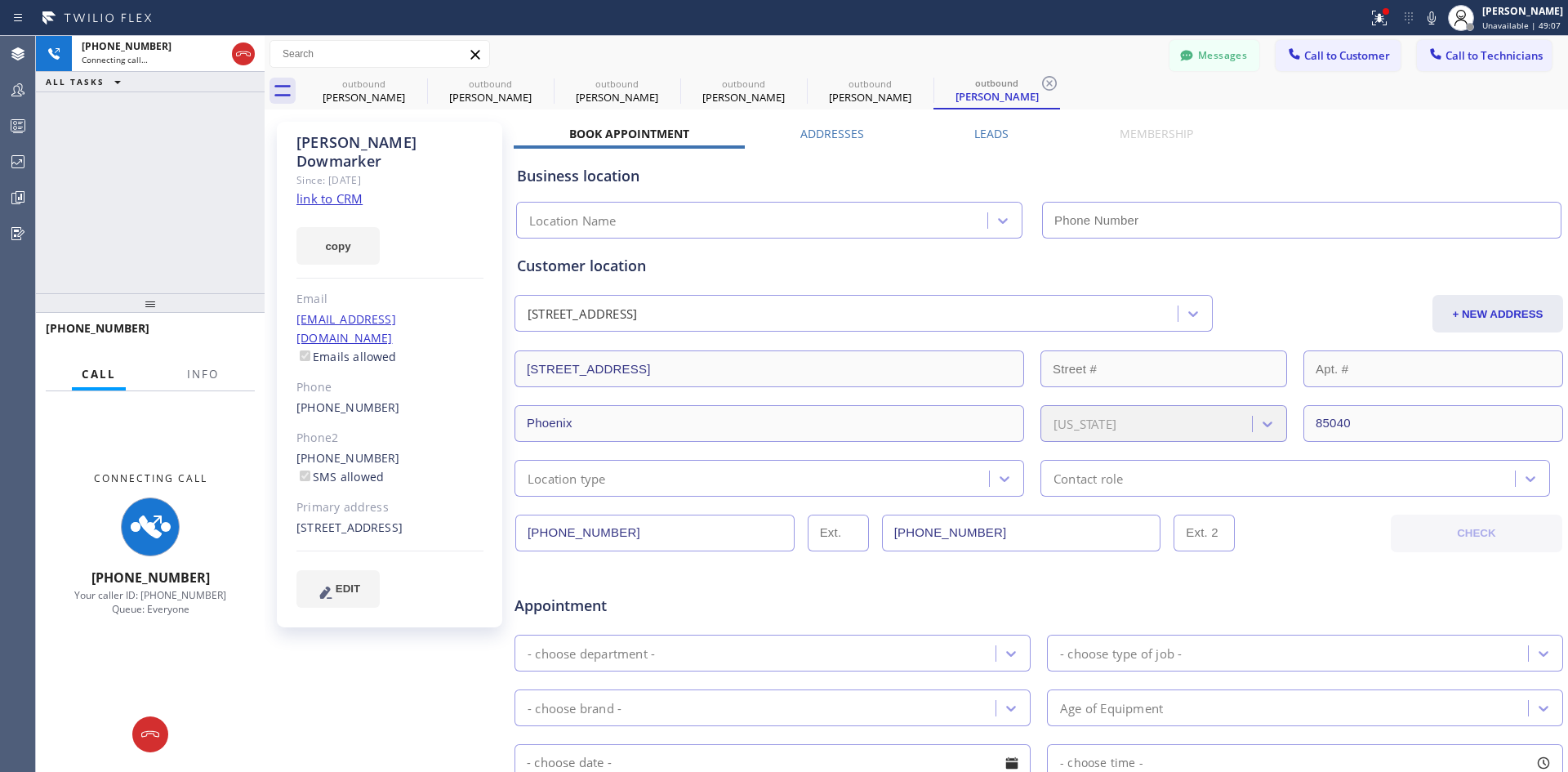
type input "(213) 301-0966"
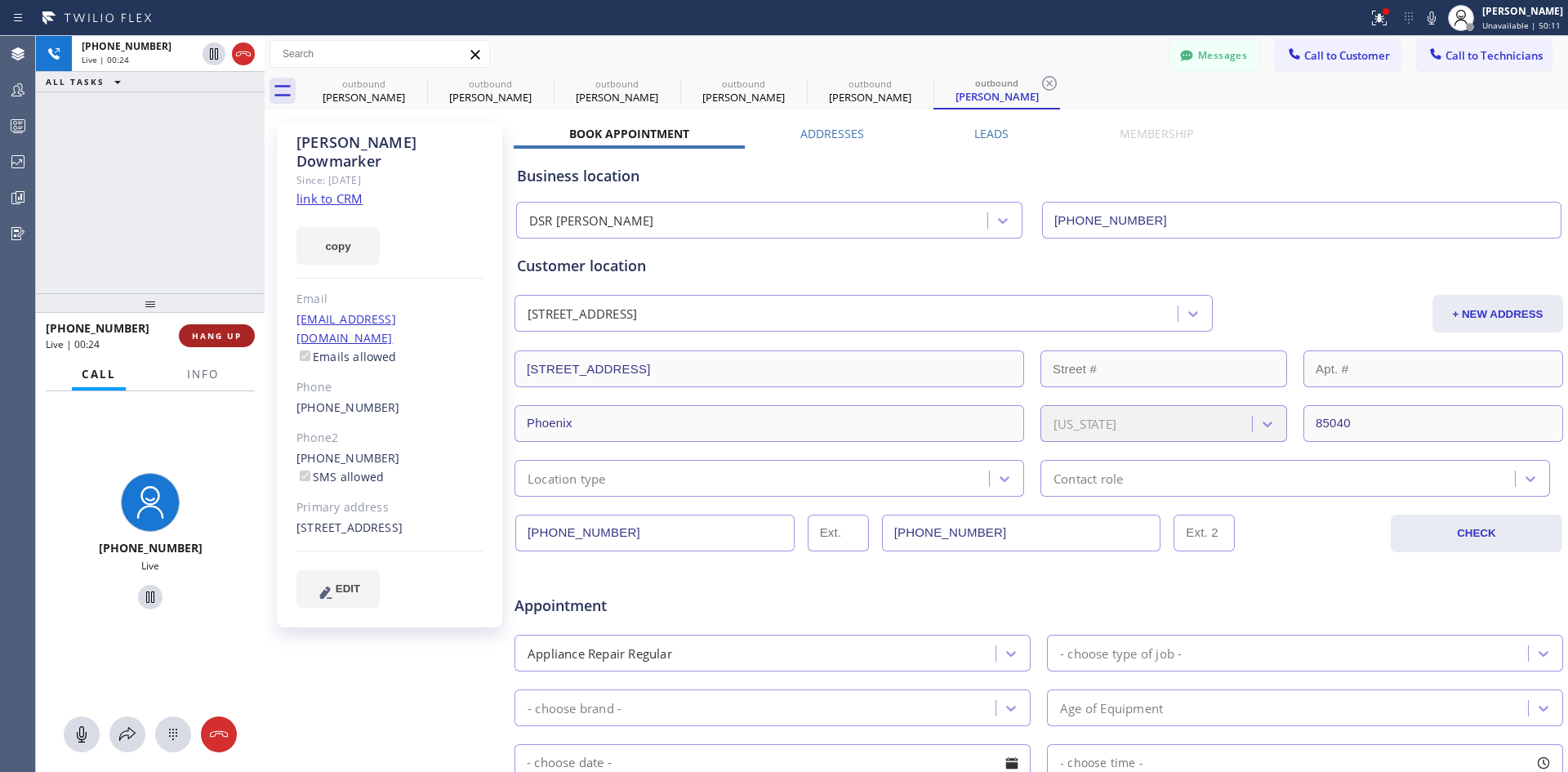
click at [233, 332] on span "HANG UP" at bounding box center [217, 336] width 50 height 11
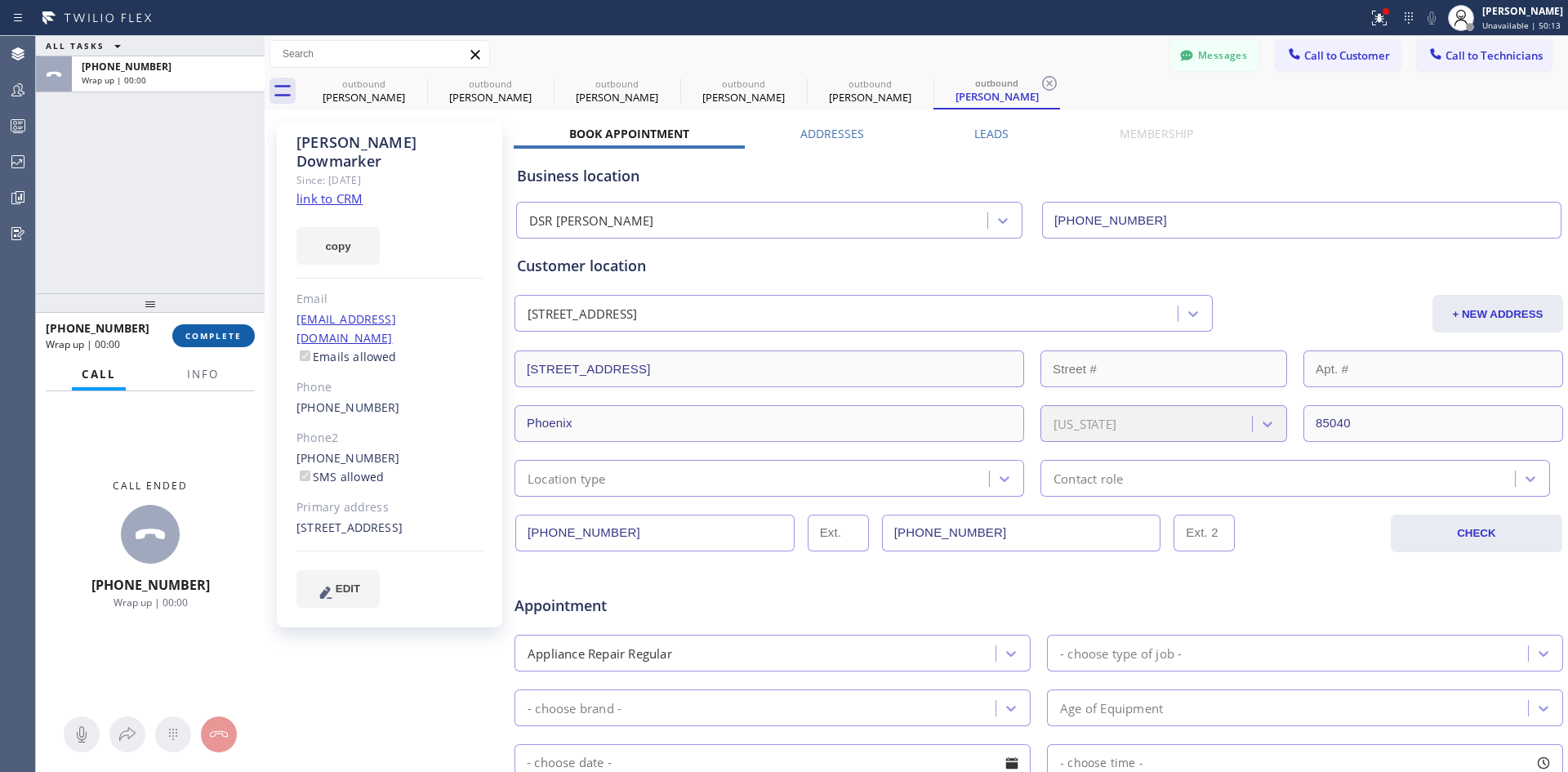
click at [223, 342] on button "COMPLETE" at bounding box center [213, 336] width 82 height 23
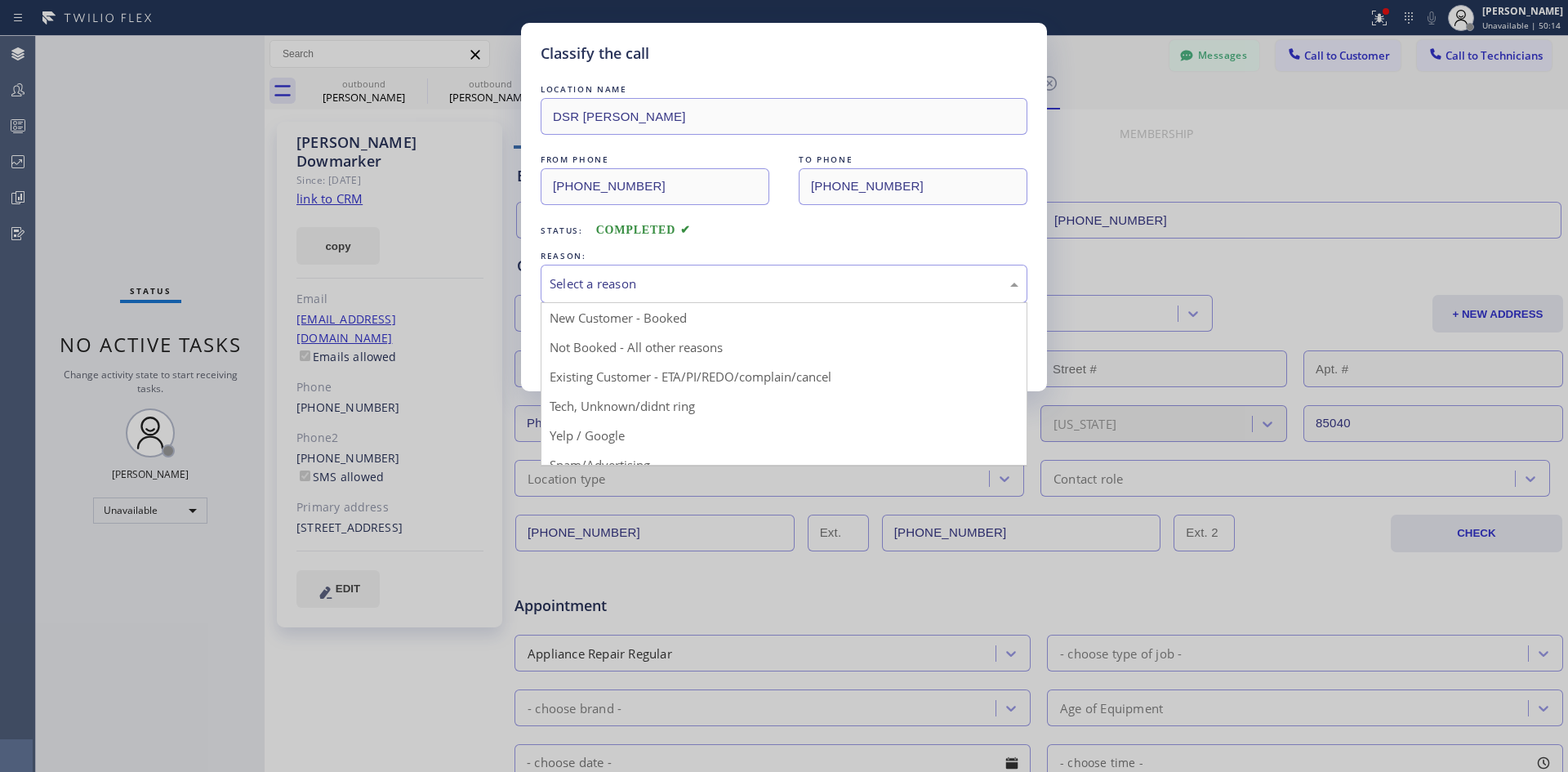
click at [715, 267] on div "Select a reason" at bounding box center [784, 284] width 487 height 38
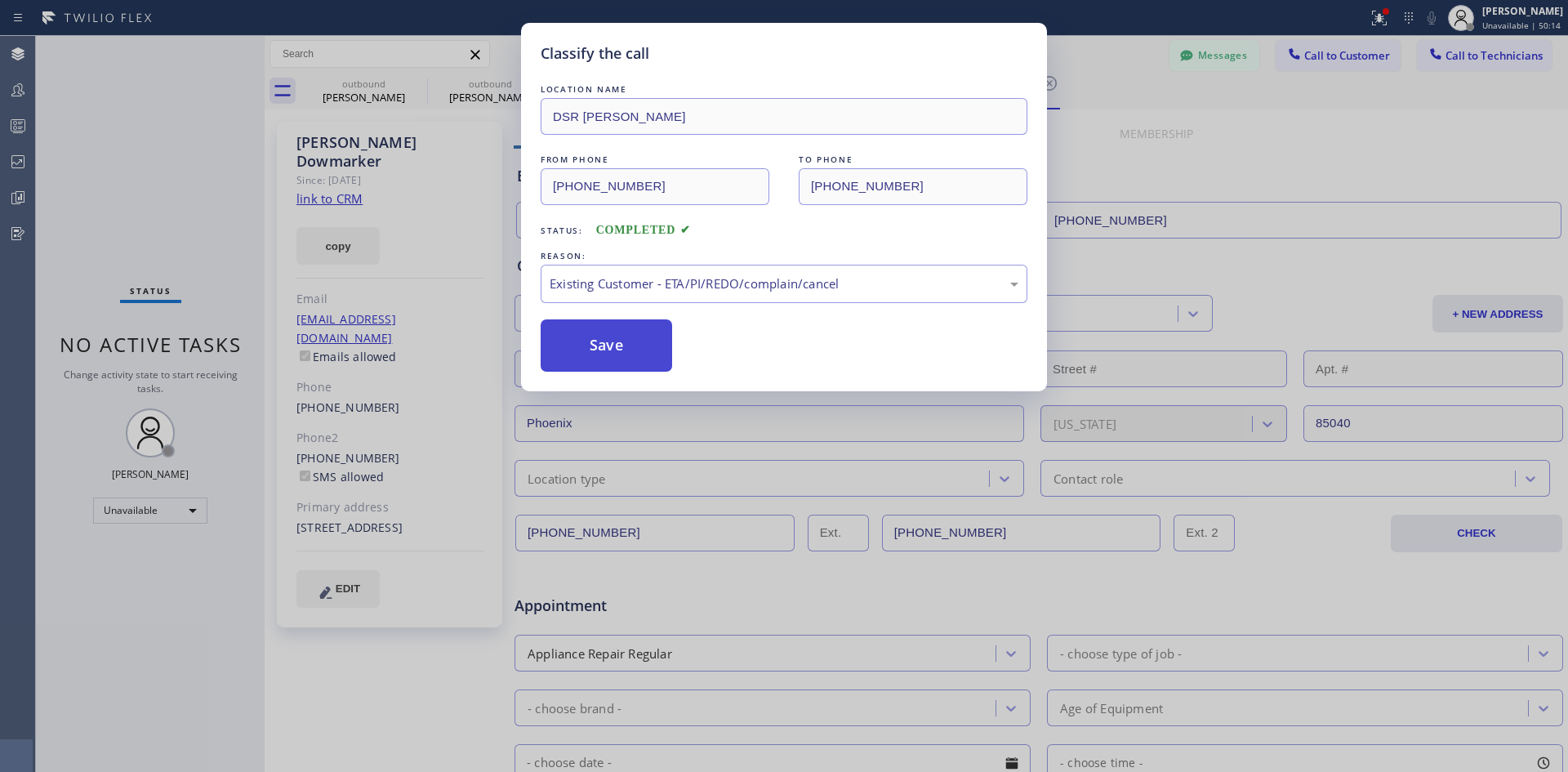
click at [619, 335] on button "Save" at bounding box center [606, 345] width 132 height 53
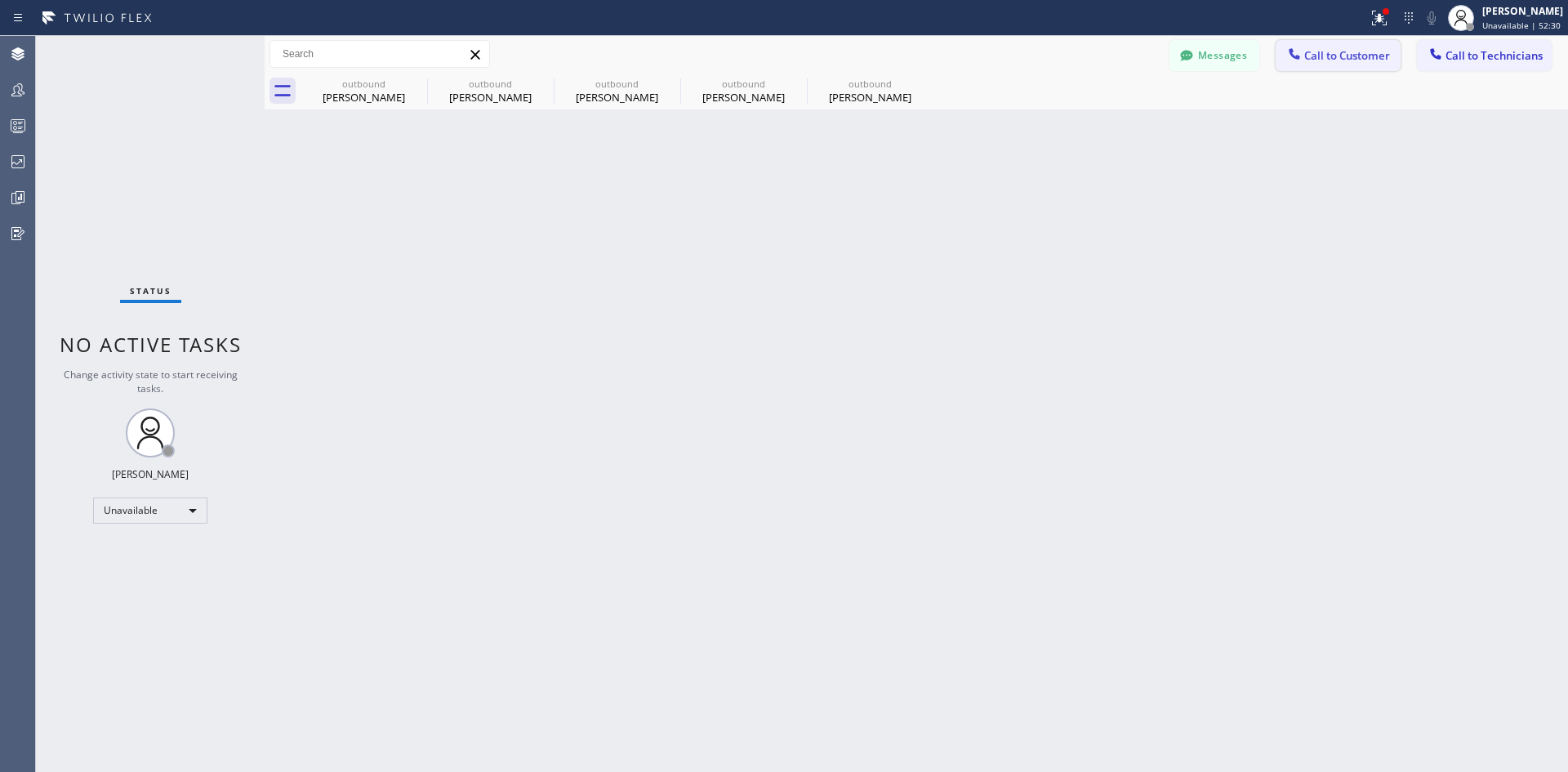
click at [1330, 47] on button "Call to Customer" at bounding box center [1338, 55] width 125 height 32
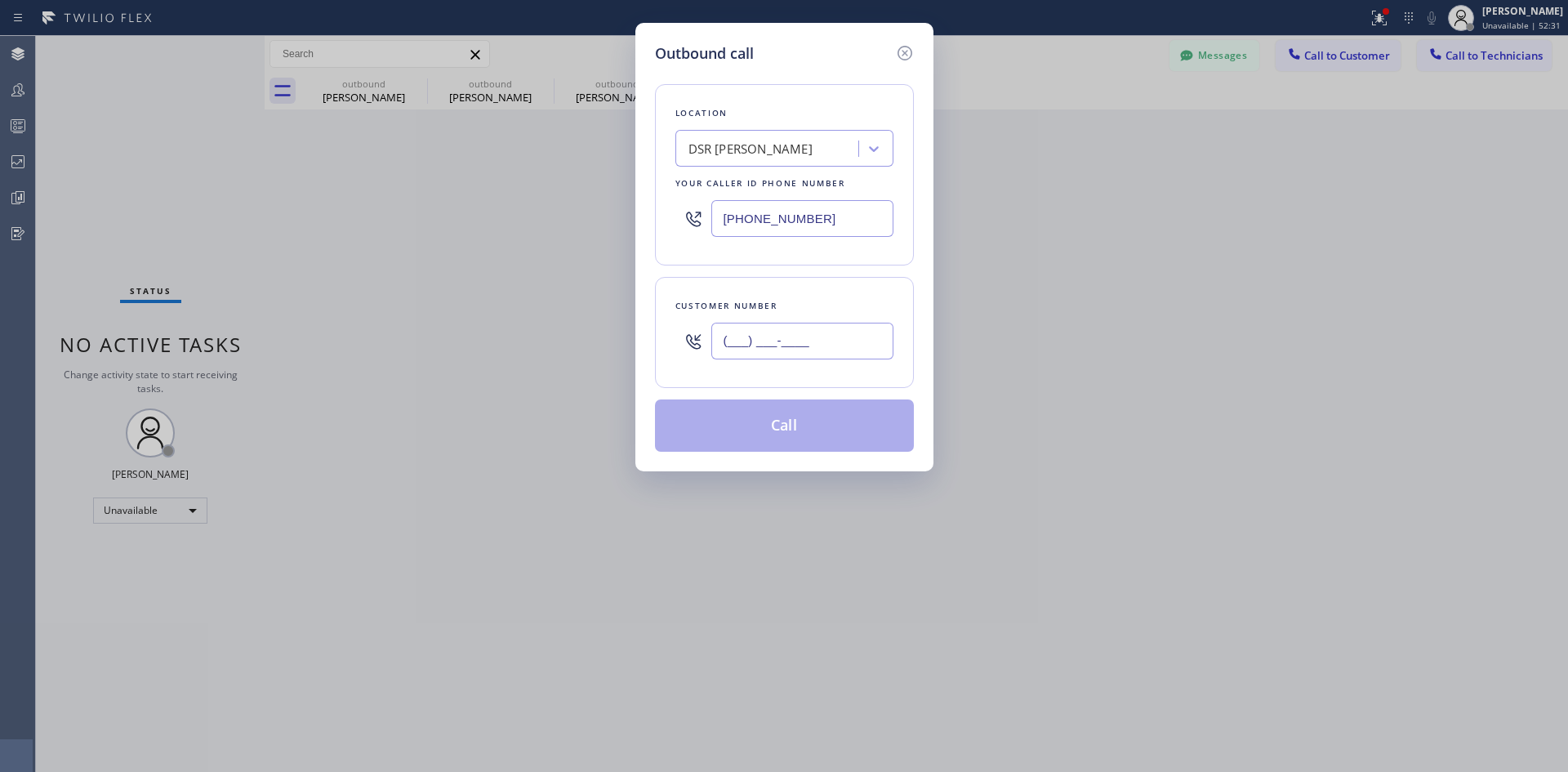
click at [822, 343] on input "(___) ___-____" at bounding box center [802, 341] width 182 height 36
paste input "718) 812-3180"
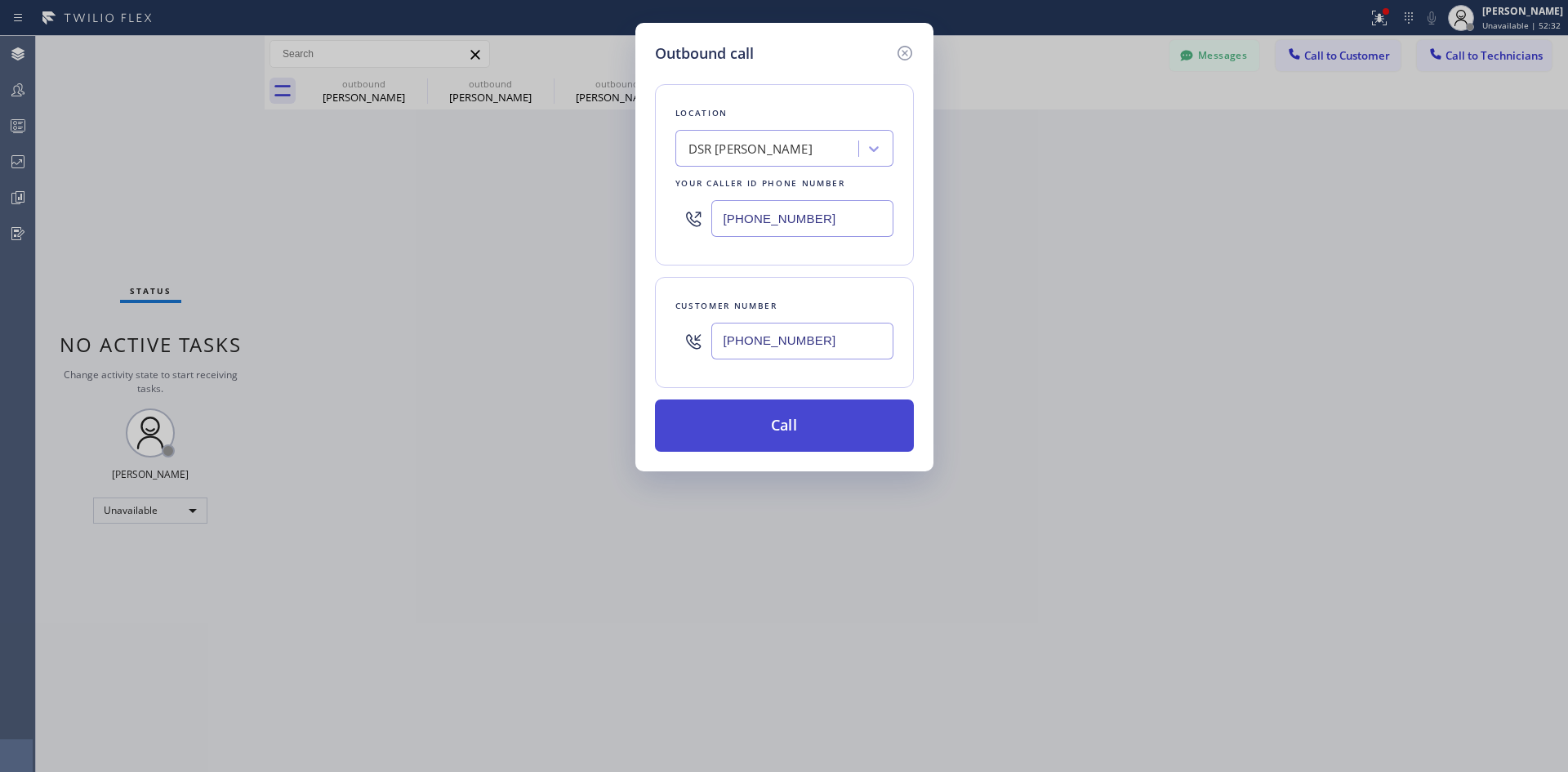
type input "(718) 812-3180"
click at [811, 427] on button "Call" at bounding box center [784, 425] width 259 height 53
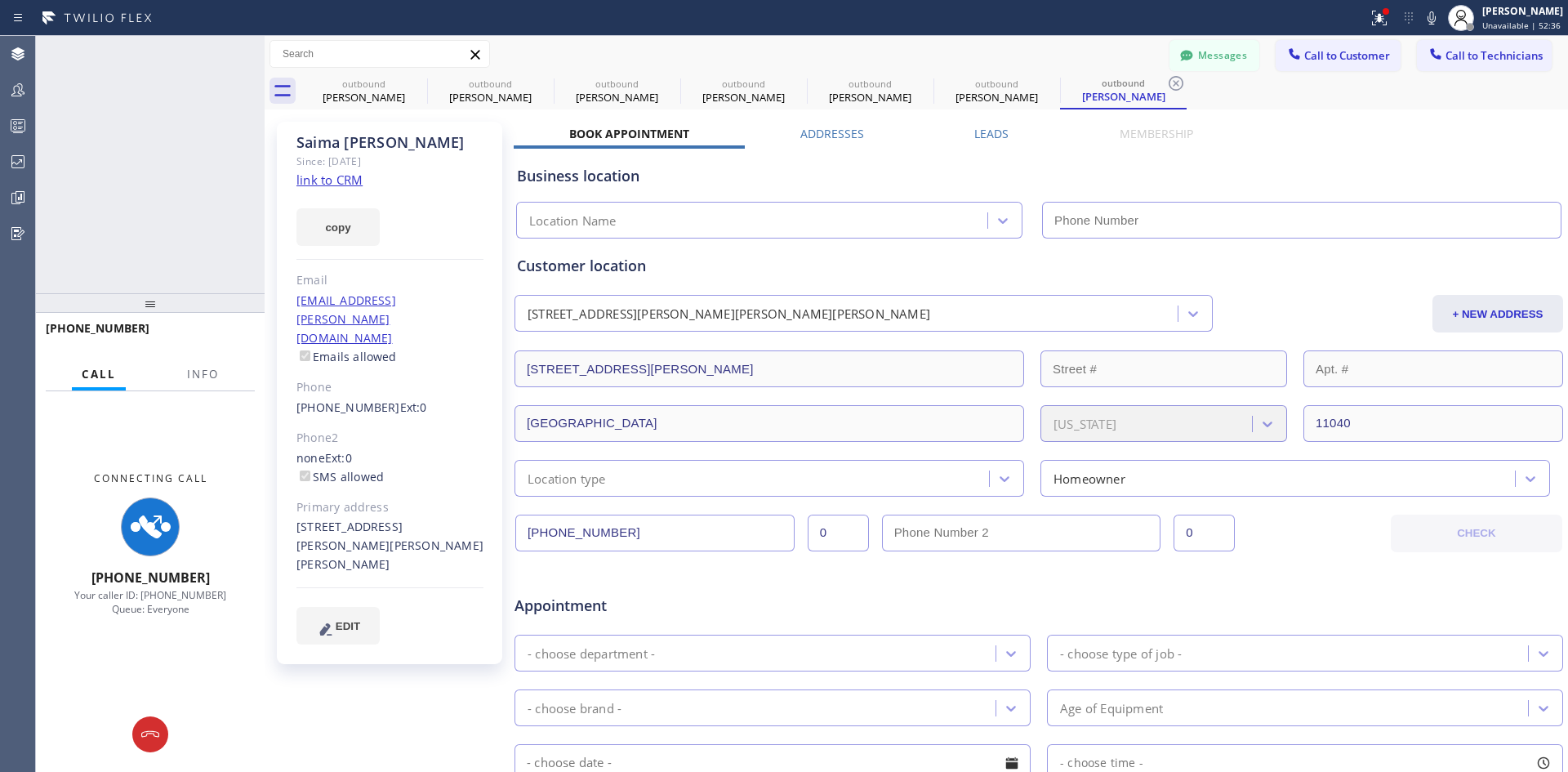
type input "(213) 301-0966"
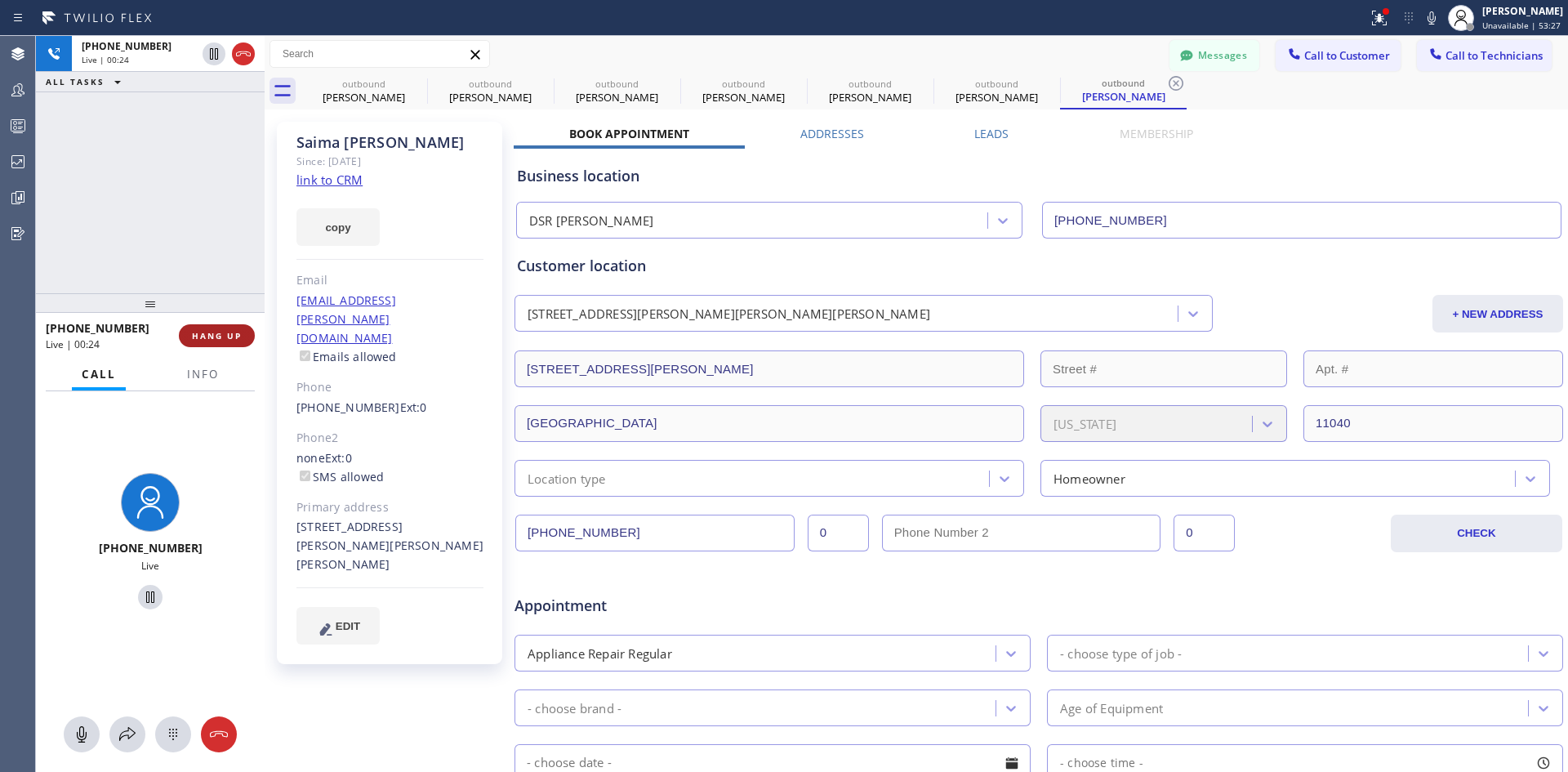
click at [226, 328] on button "HANG UP" at bounding box center [217, 336] width 76 height 23
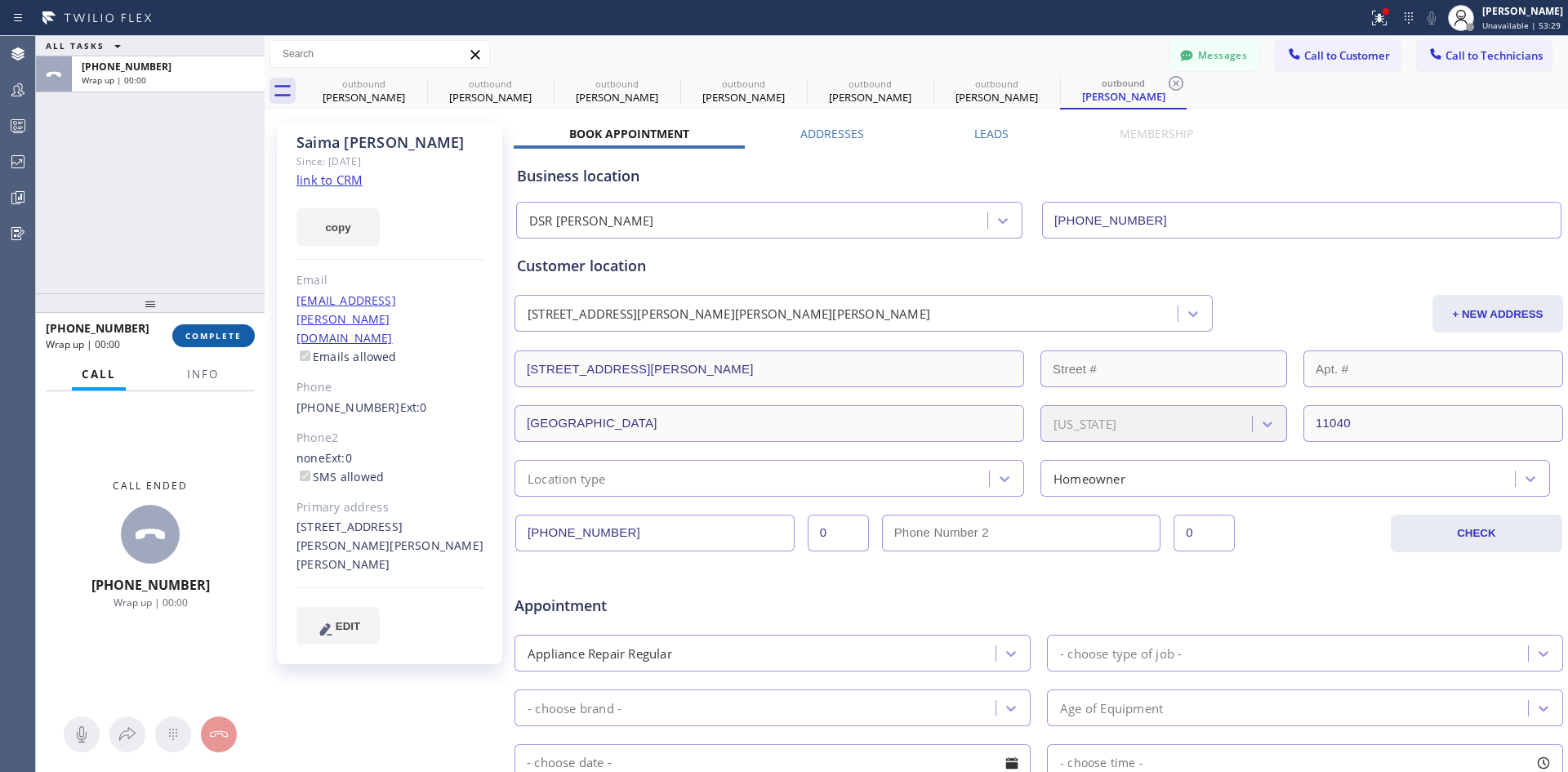
click at [235, 334] on span "COMPLETE" at bounding box center [213, 336] width 56 height 11
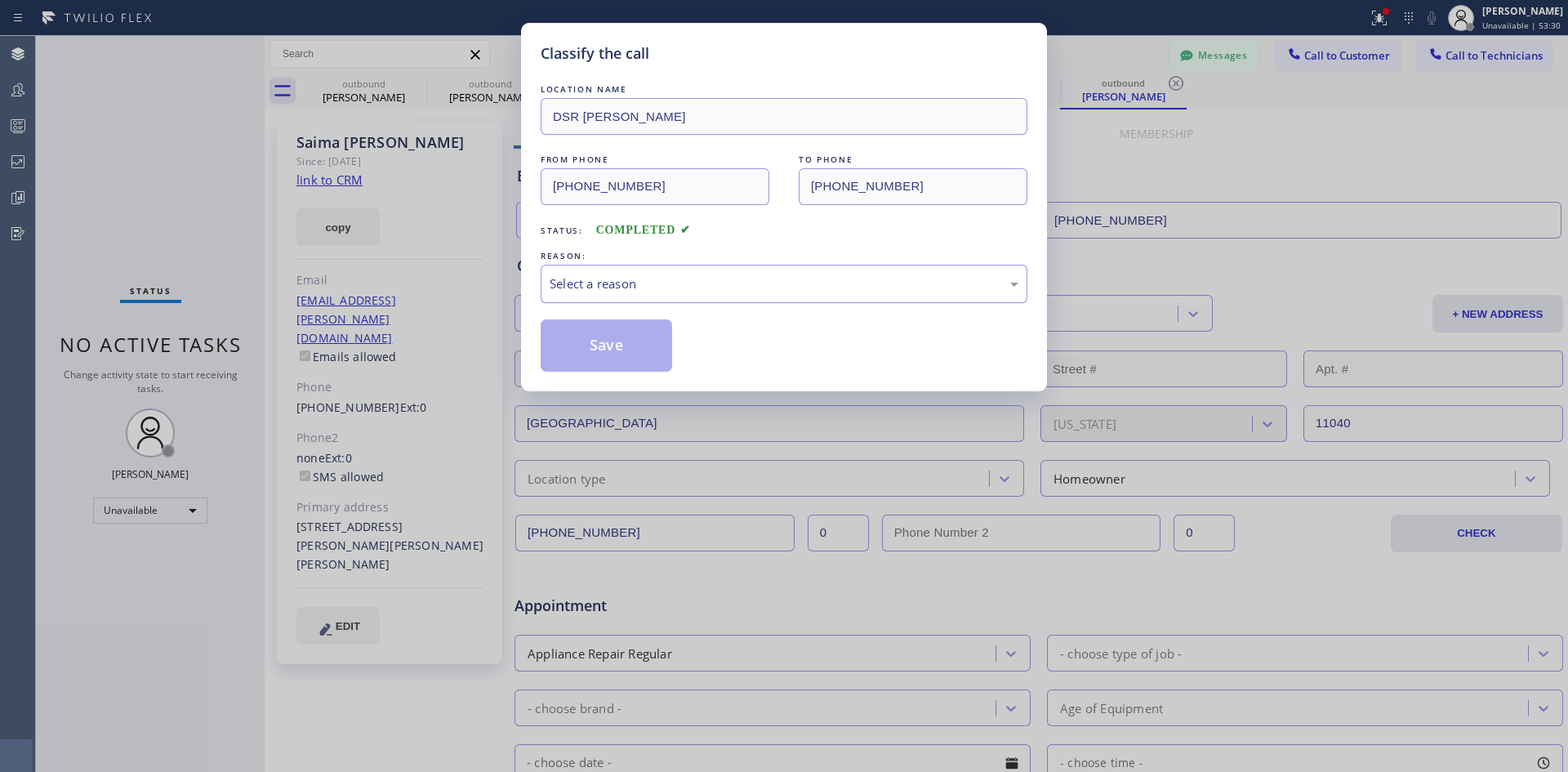
click at [888, 291] on div "Select a reason" at bounding box center [784, 284] width 469 height 19
click at [604, 334] on button "Save" at bounding box center [606, 345] width 132 height 53
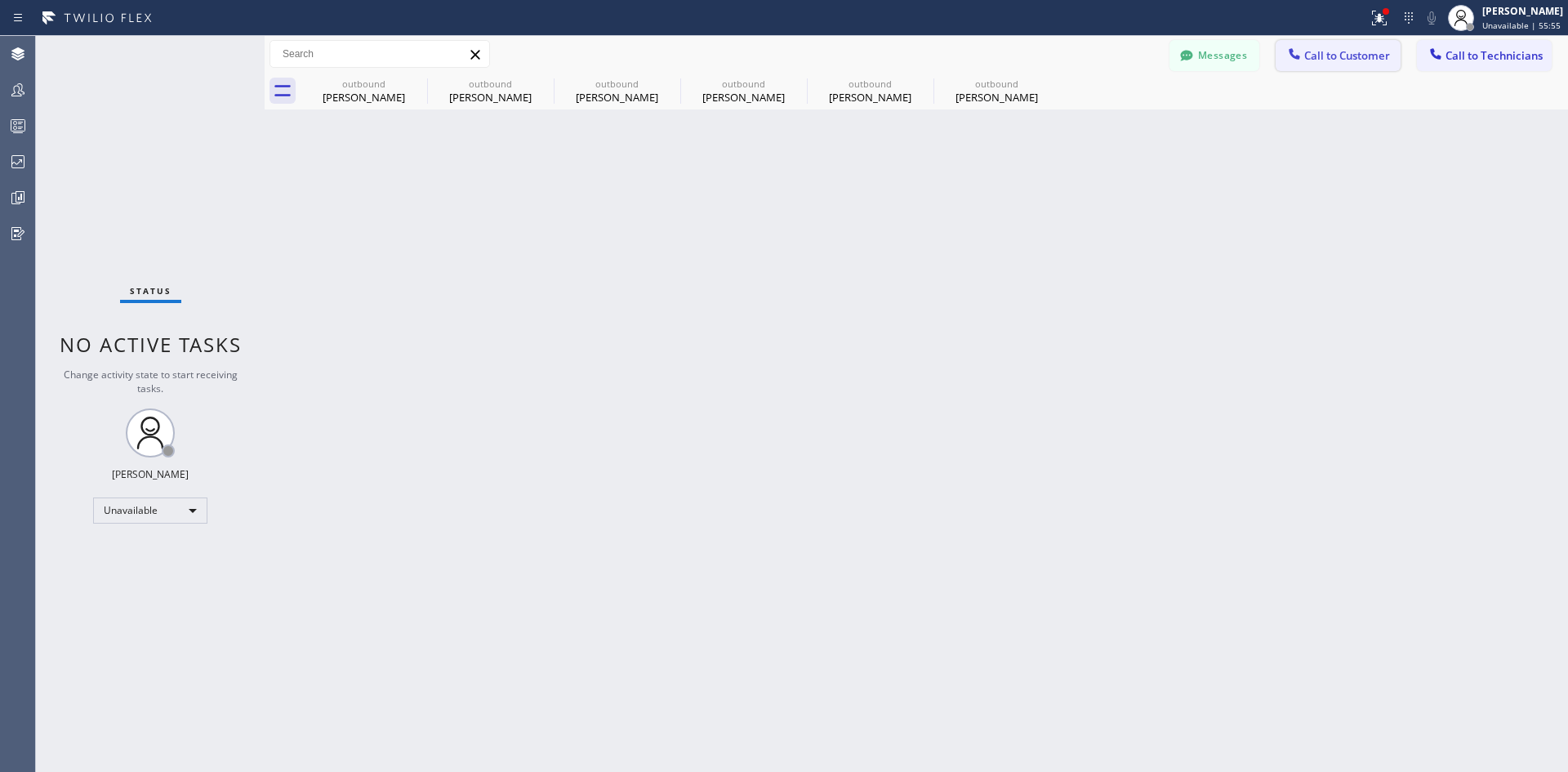
click at [1319, 69] on button "Call to Customer" at bounding box center [1338, 55] width 125 height 32
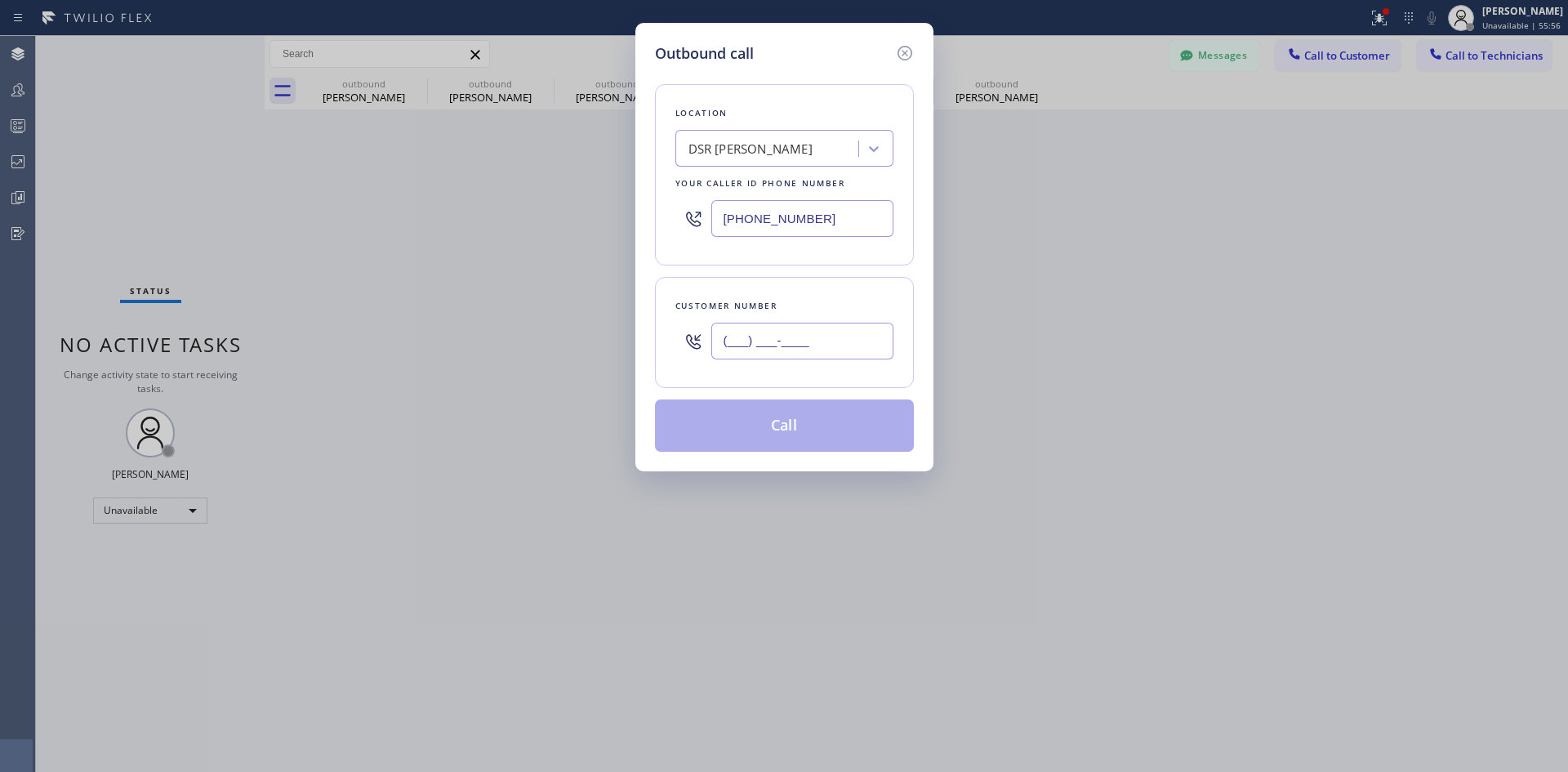
click at [811, 327] on input "(___) ___-____" at bounding box center [802, 341] width 182 height 36
paste input "303) 917-4958"
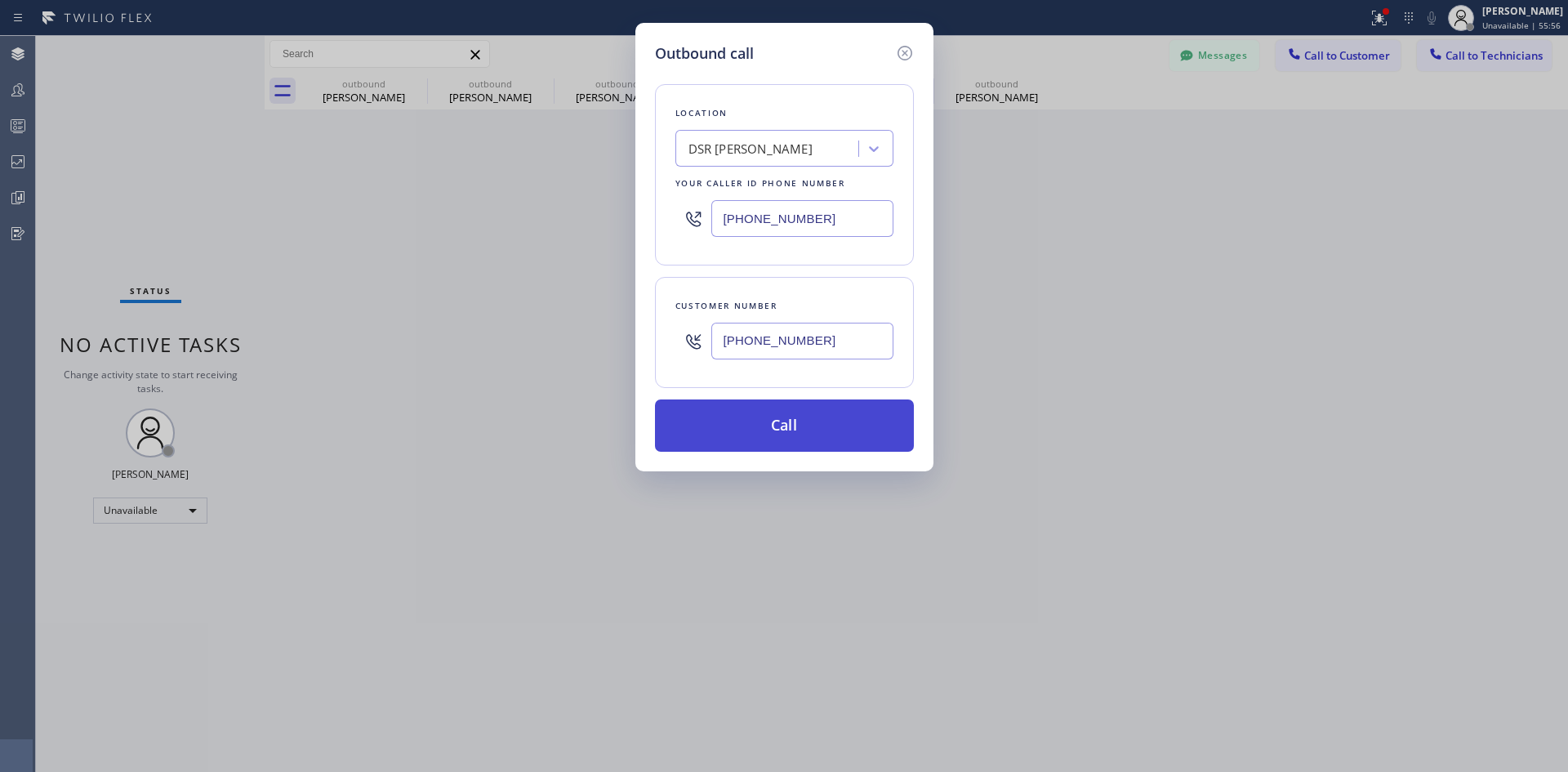
type input "(303) 917-4958"
click at [764, 418] on button "Call" at bounding box center [784, 425] width 259 height 53
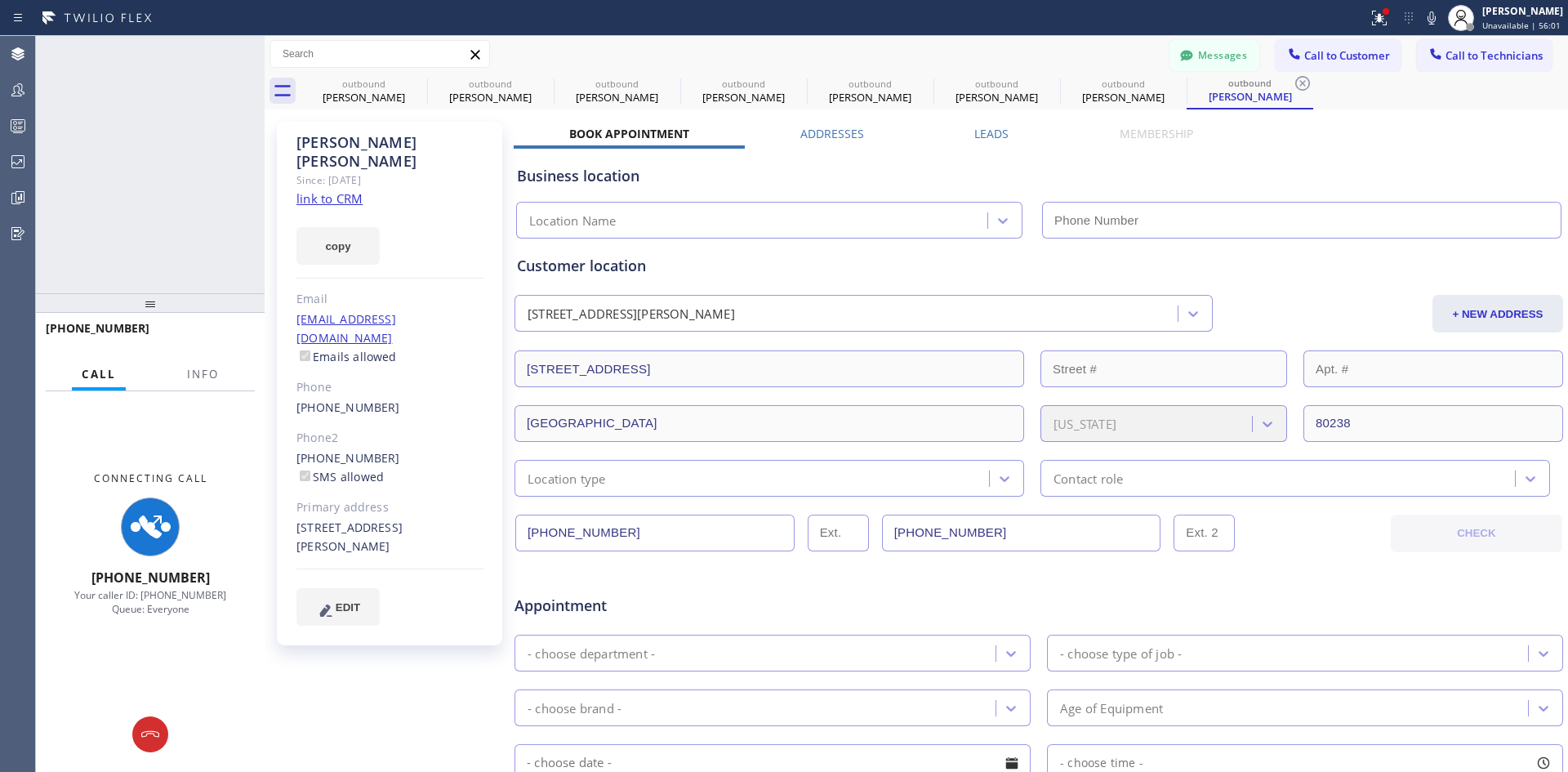
type input "(213) 301-0966"
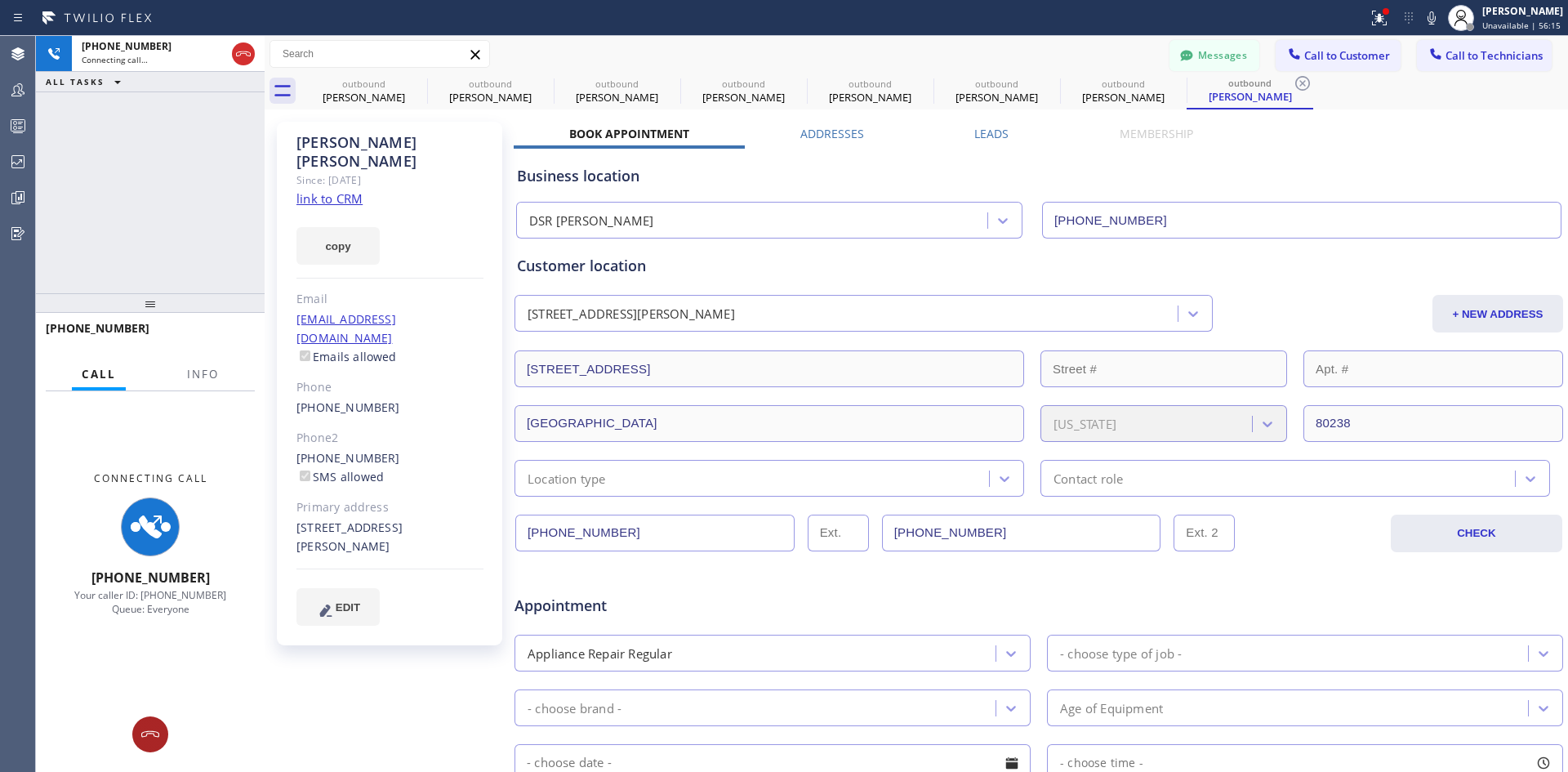
click at [143, 726] on icon at bounding box center [150, 735] width 20 height 20
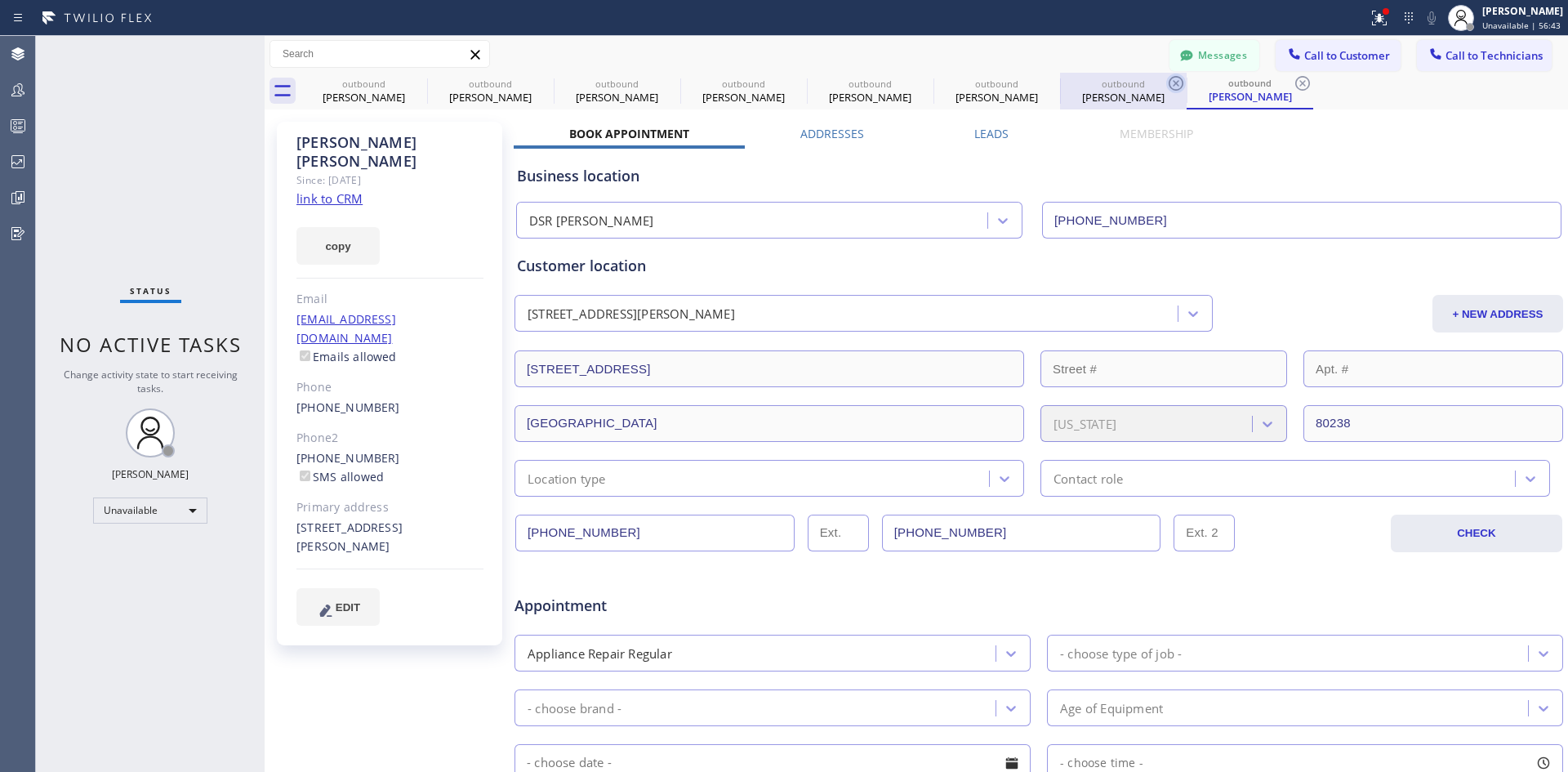
click at [1174, 89] on icon at bounding box center [1176, 83] width 14 height 14
click at [1299, 85] on icon at bounding box center [1303, 83] width 20 height 20
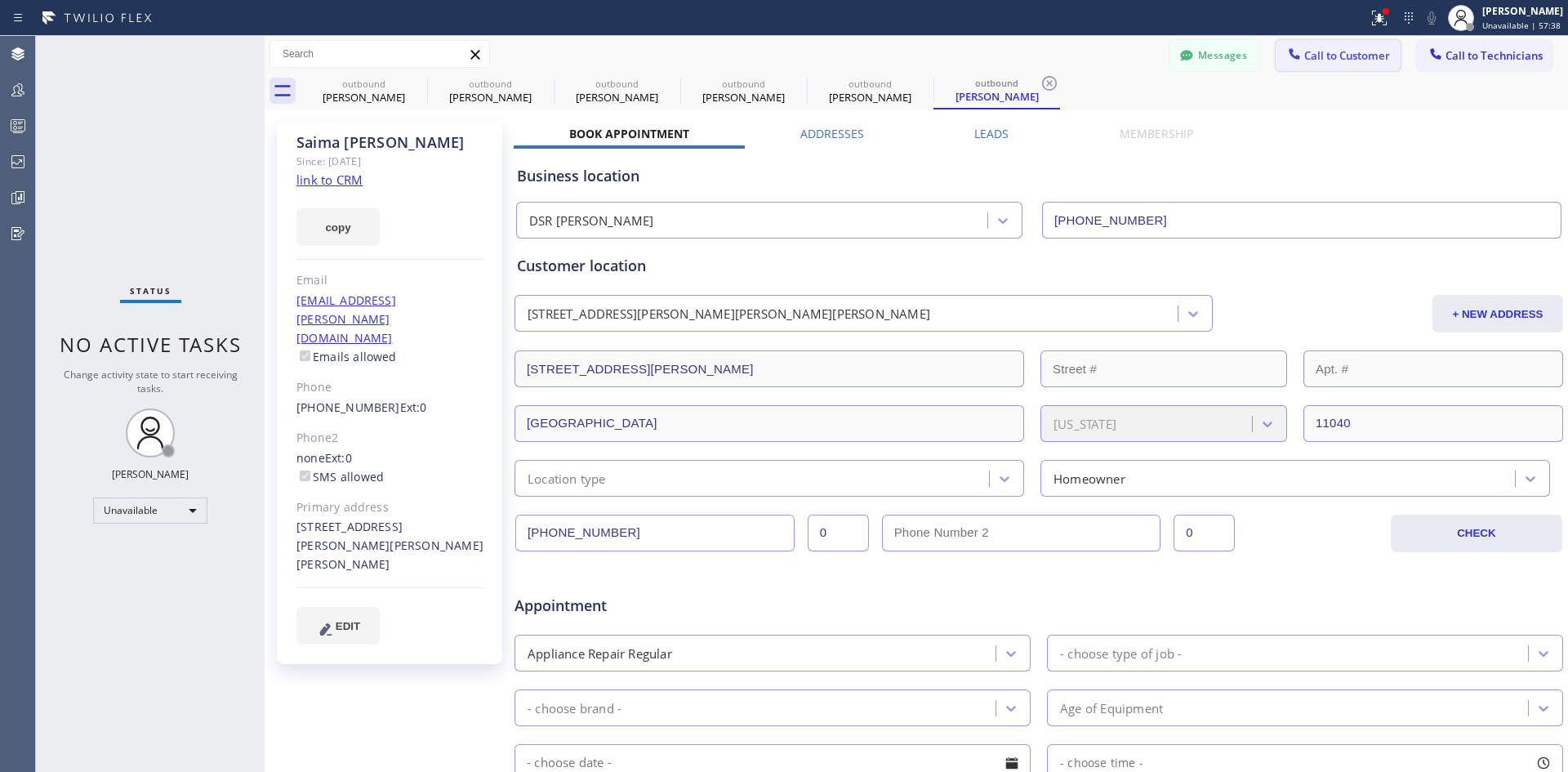
click at [1337, 43] on button "Call to Customer" at bounding box center [1338, 55] width 125 height 32
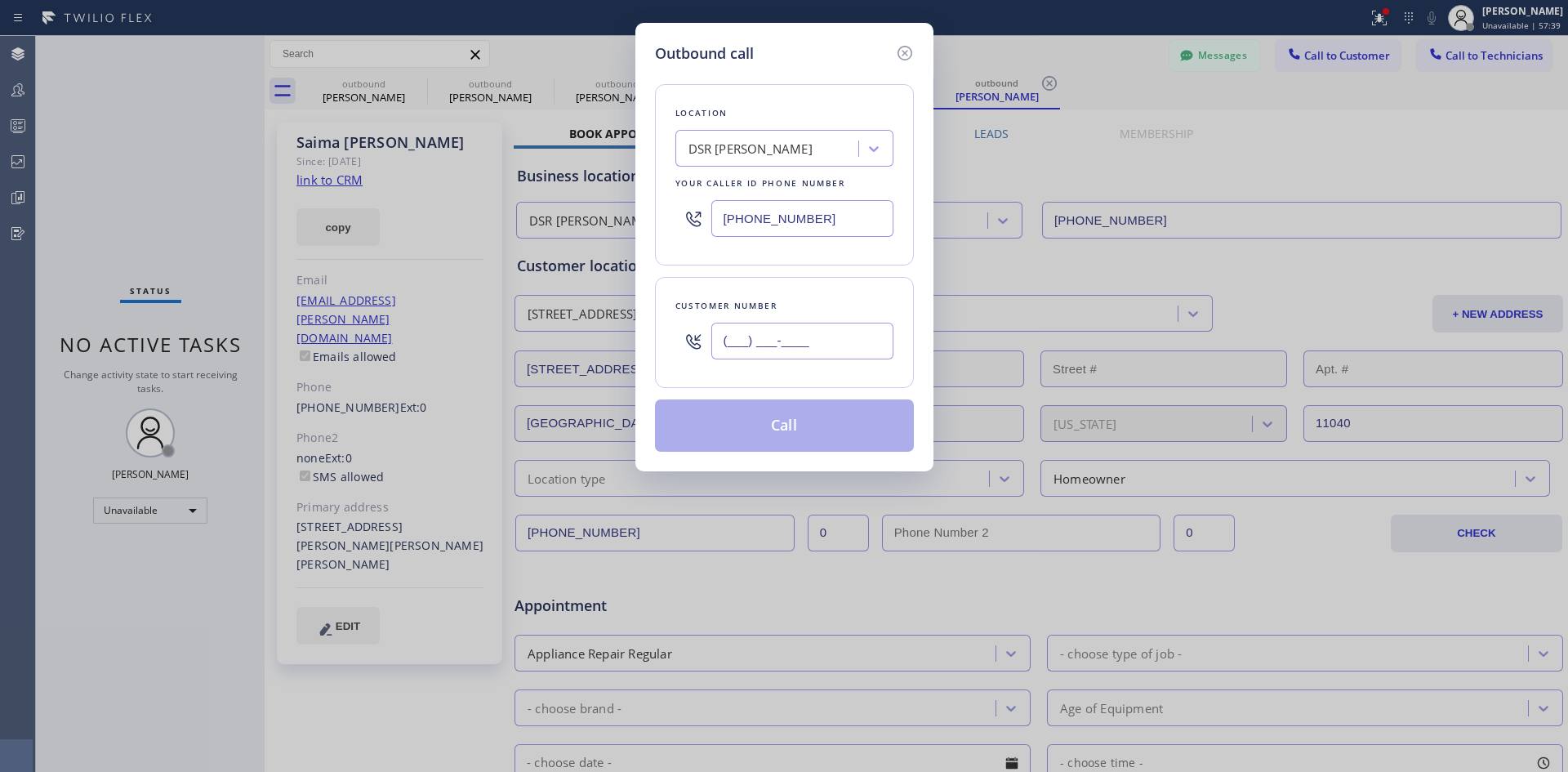
click at [815, 348] on input "(___) ___-____" at bounding box center [802, 341] width 182 height 36
paste input "360) 513-2443"
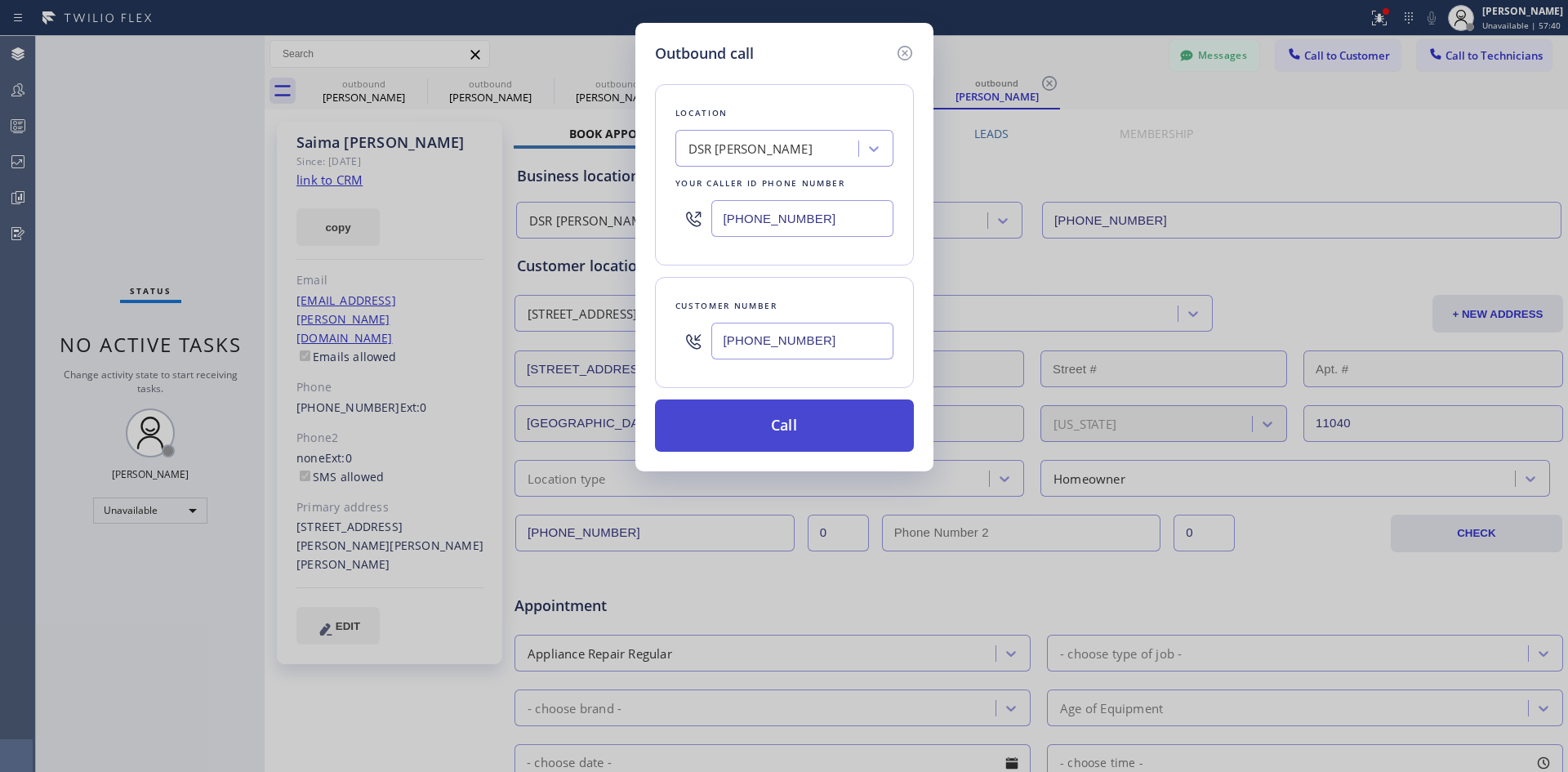
type input "(360) 513-2443"
click at [811, 416] on button "Call" at bounding box center [784, 425] width 259 height 53
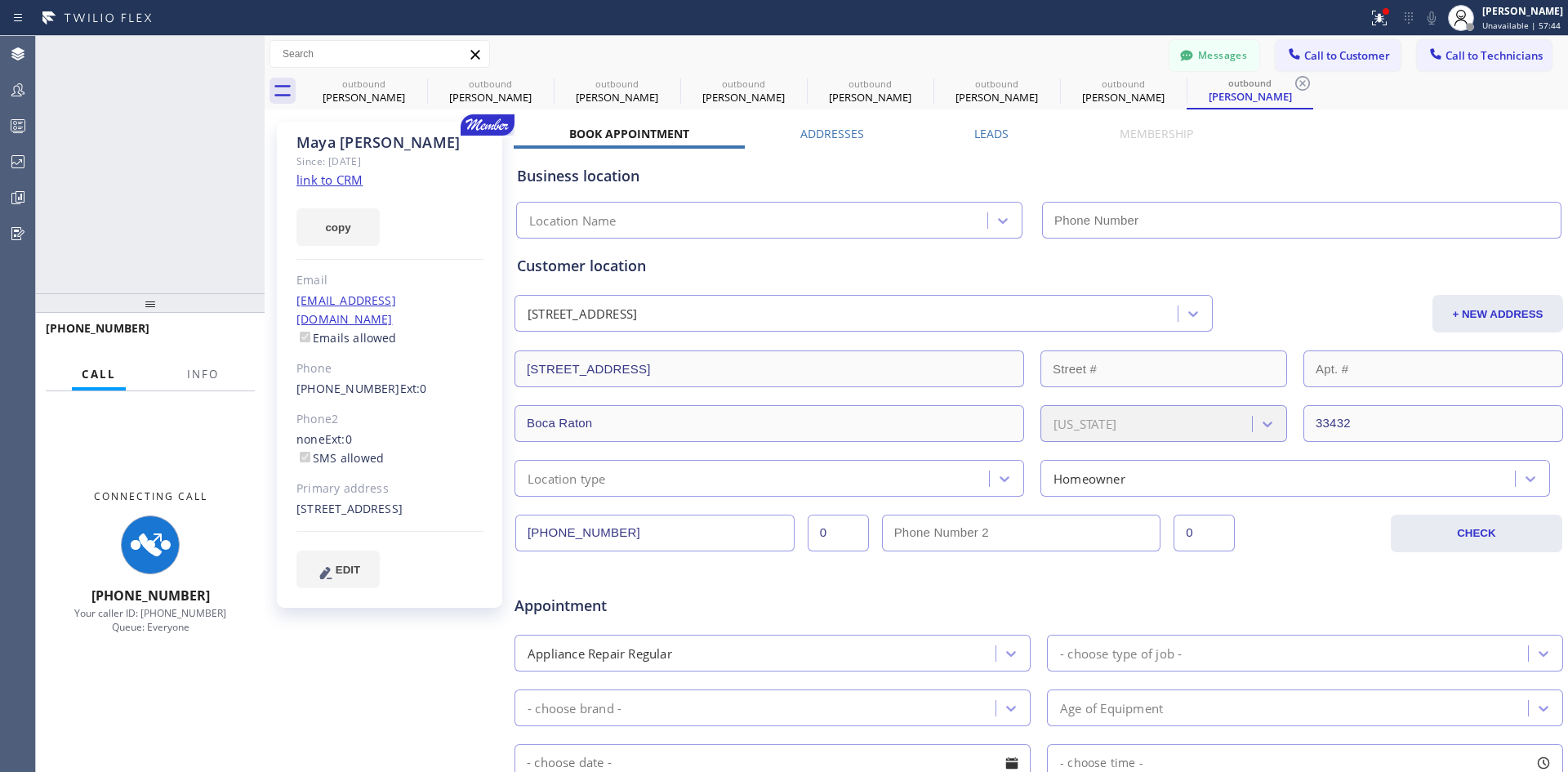
type input "(213) 301-0966"
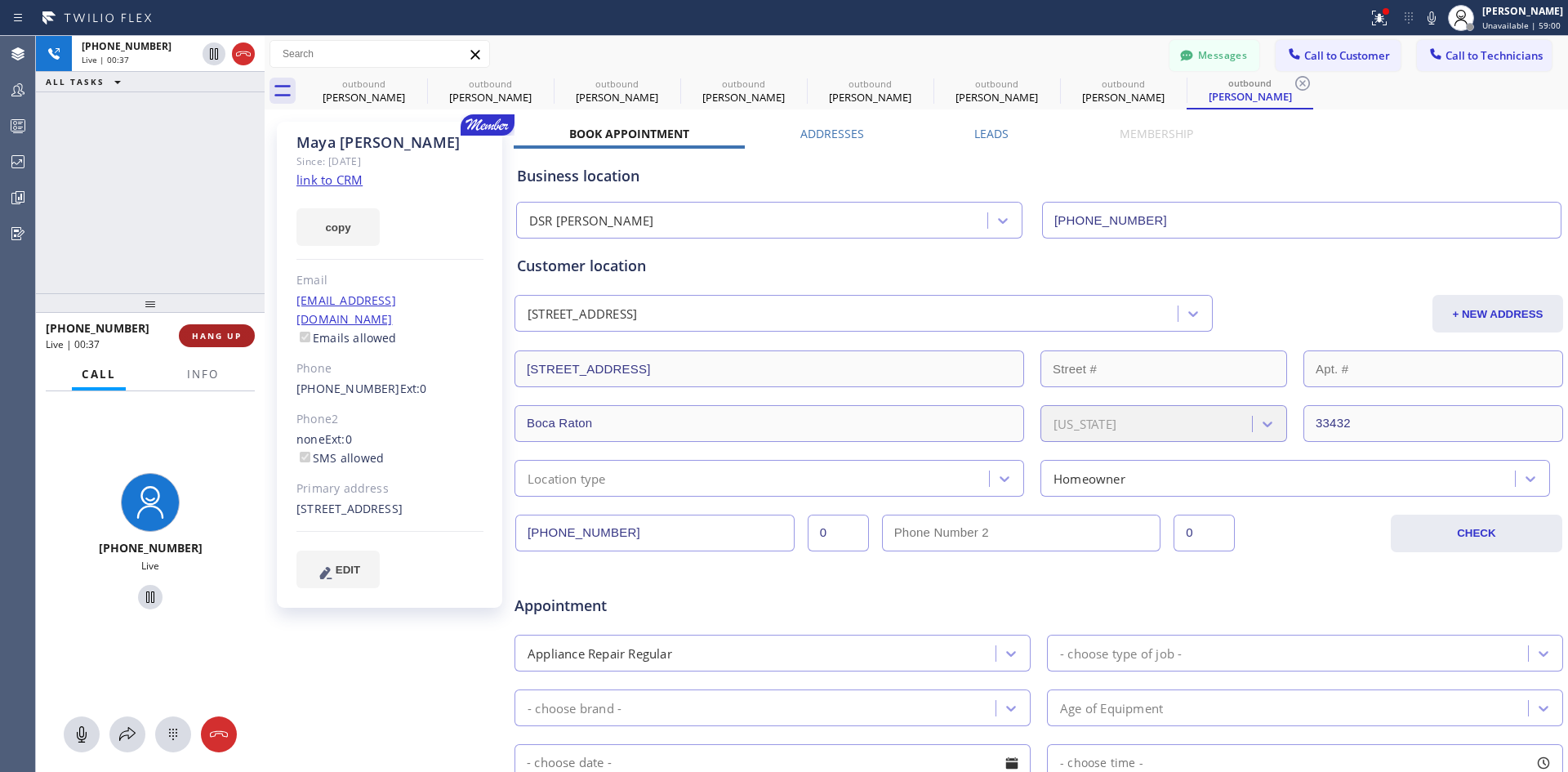
click at [223, 341] on span "HANG UP" at bounding box center [217, 336] width 50 height 11
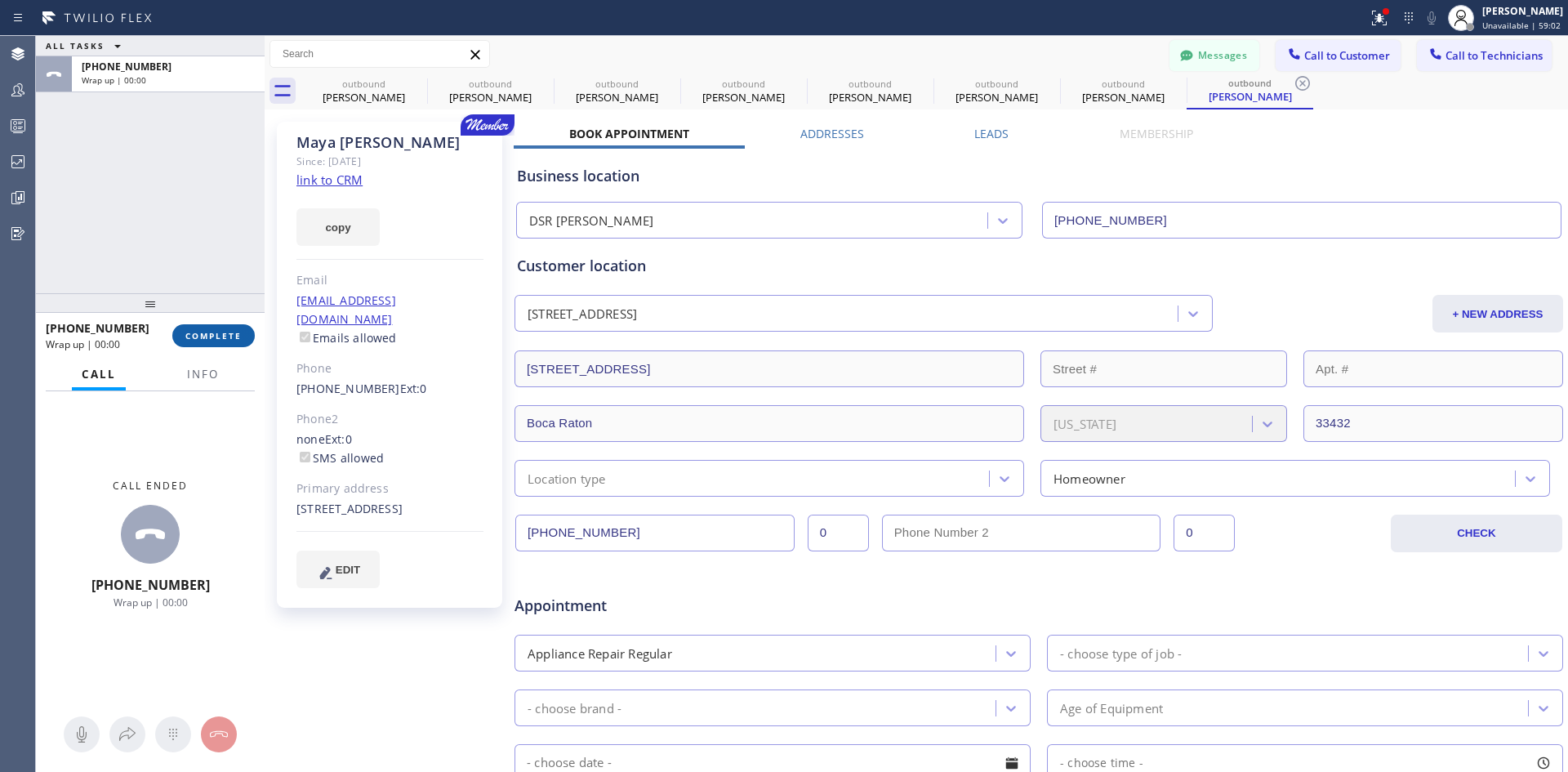
click at [212, 336] on span "COMPLETE" at bounding box center [213, 336] width 56 height 11
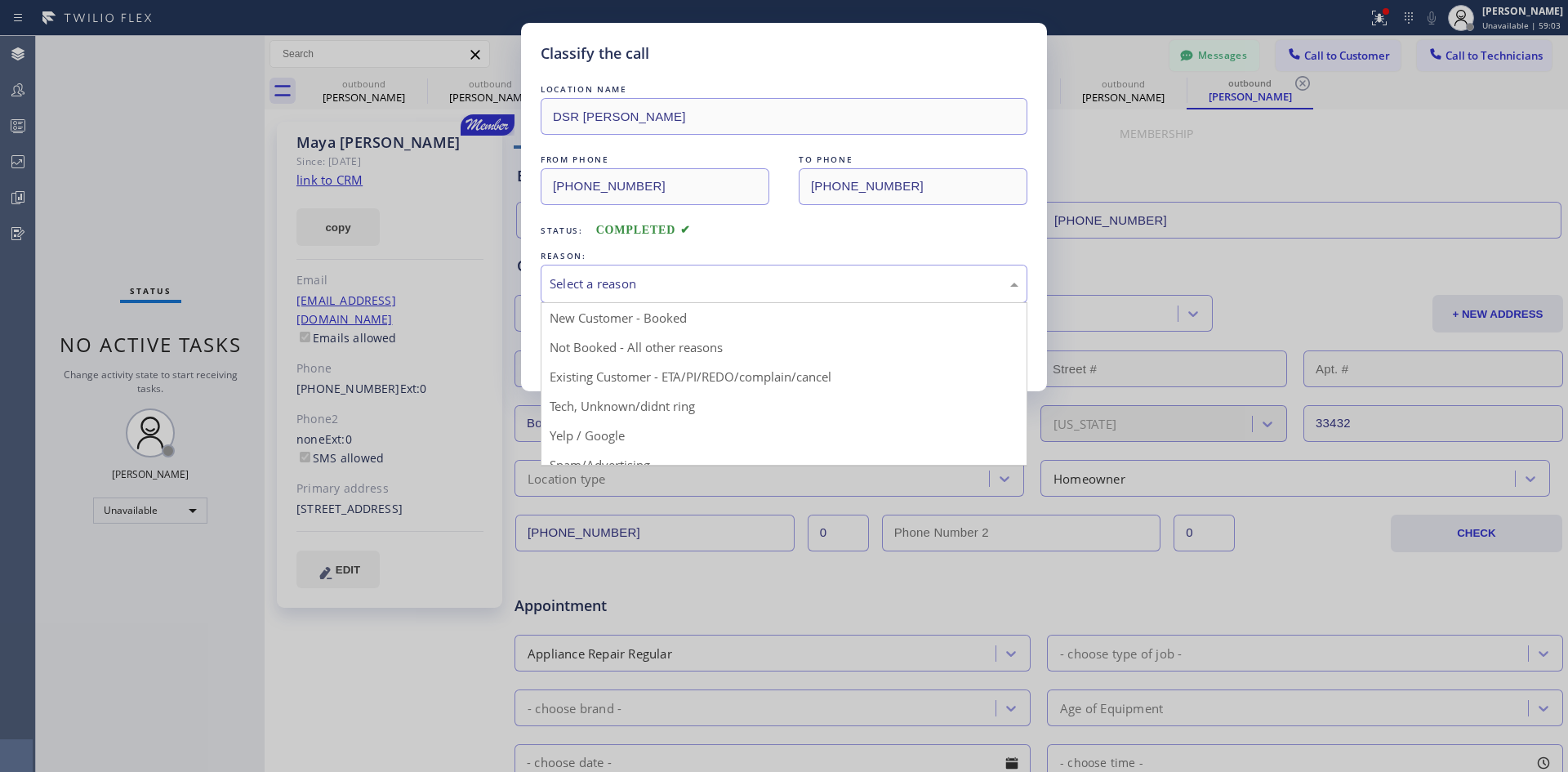
click at [681, 303] on div "Select a reason New Customer - Booked Not Booked - All other reasons Existing C…" at bounding box center [784, 284] width 487 height 38
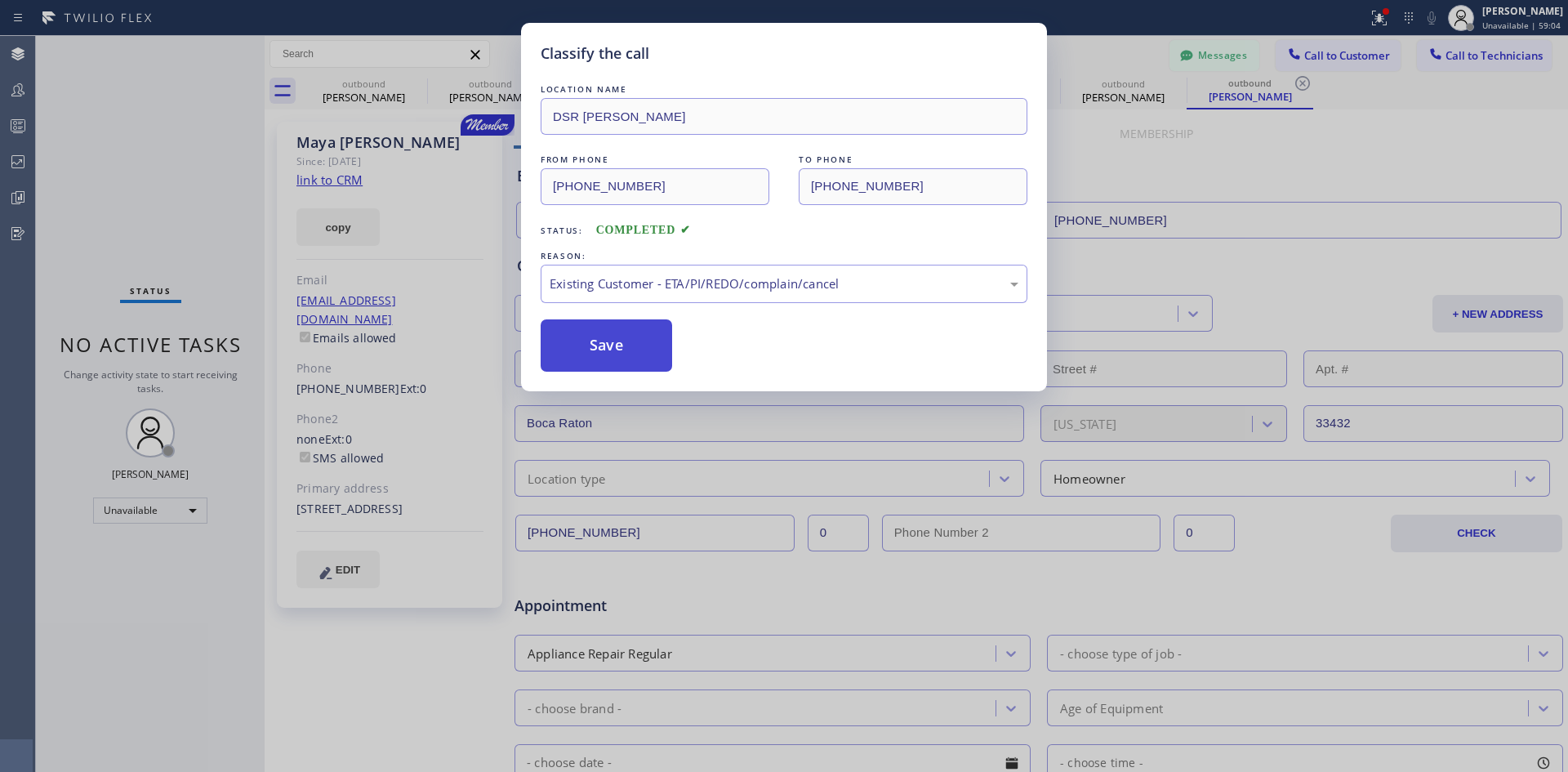
click at [645, 339] on button "Save" at bounding box center [606, 345] width 132 height 53
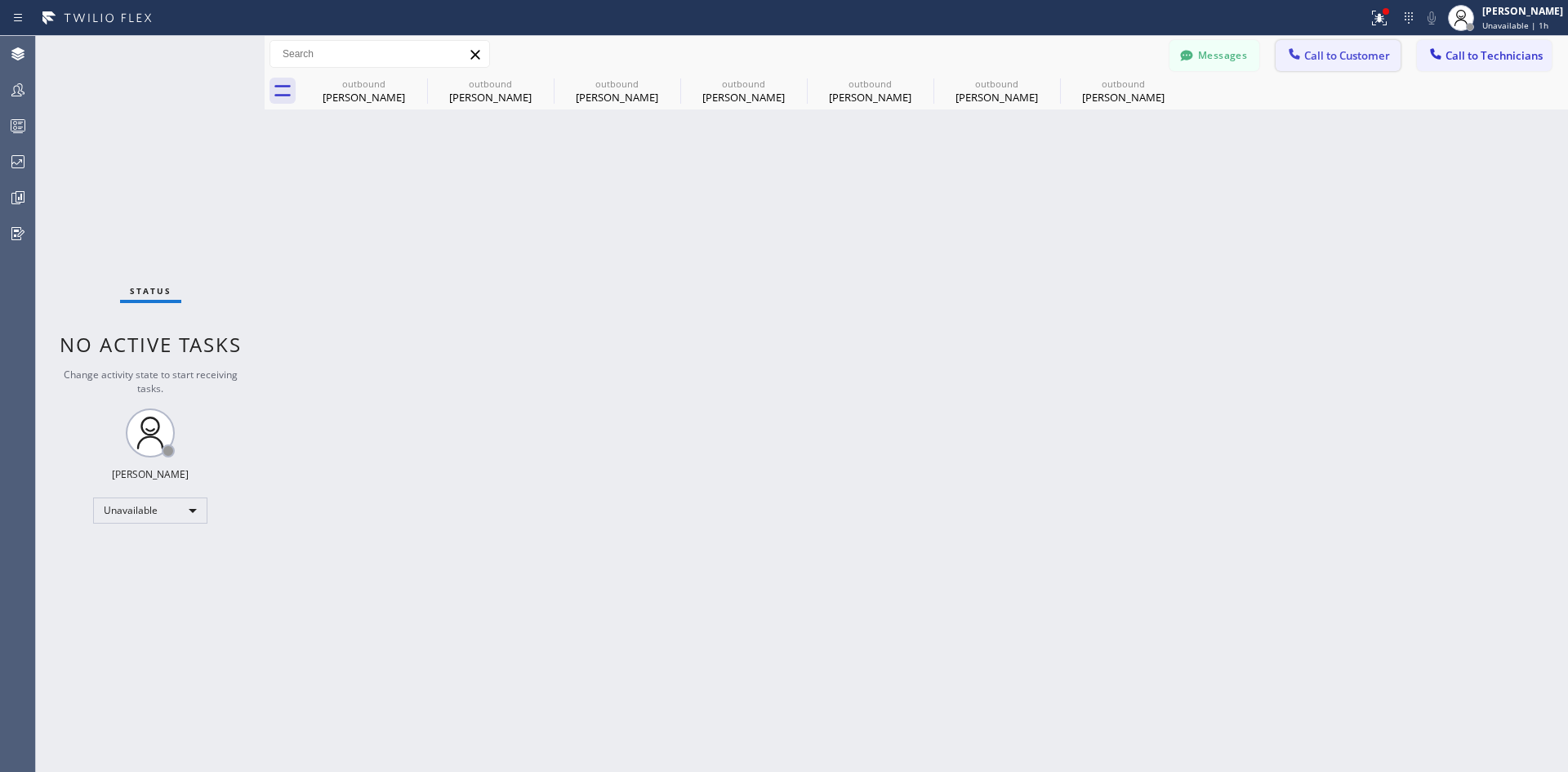
click at [1346, 61] on span "Call to Customer" at bounding box center [1347, 54] width 86 height 14
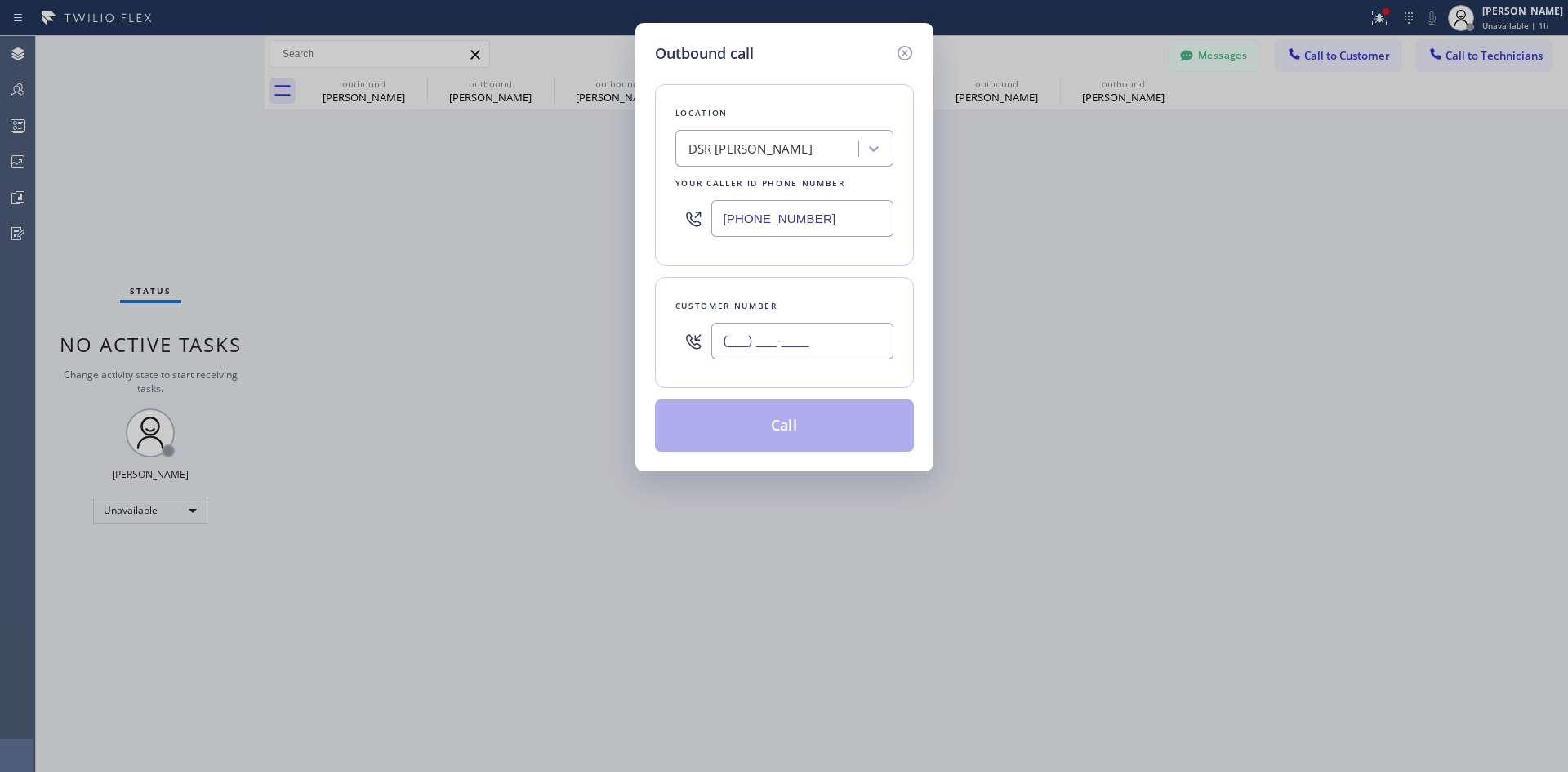
click at [858, 333] on input "(___) ___-____" at bounding box center [802, 341] width 182 height 36
paste input "425) 289-8732"
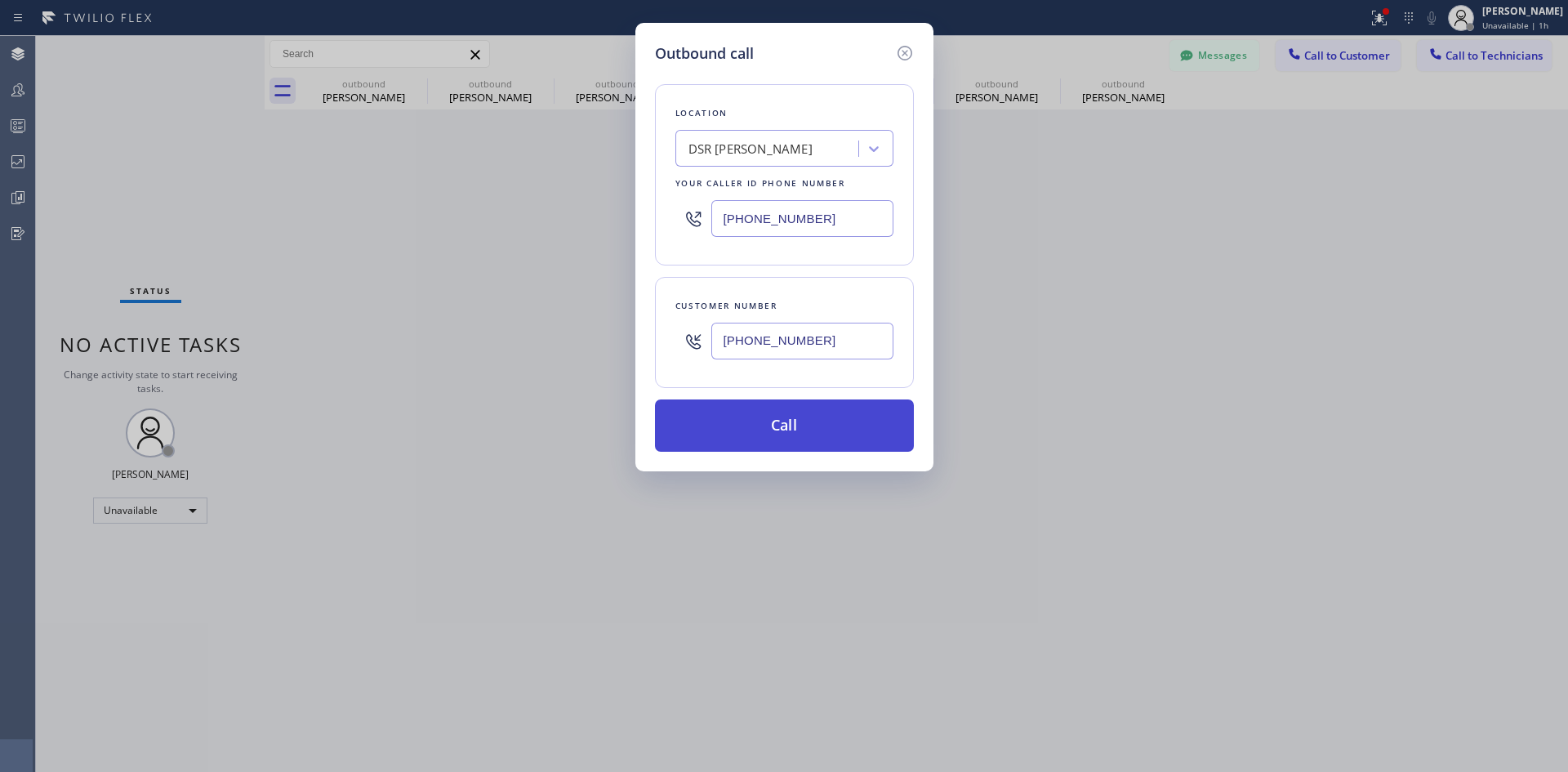
type input "(425) 289-8732"
click at [825, 429] on button "Call" at bounding box center [784, 425] width 259 height 53
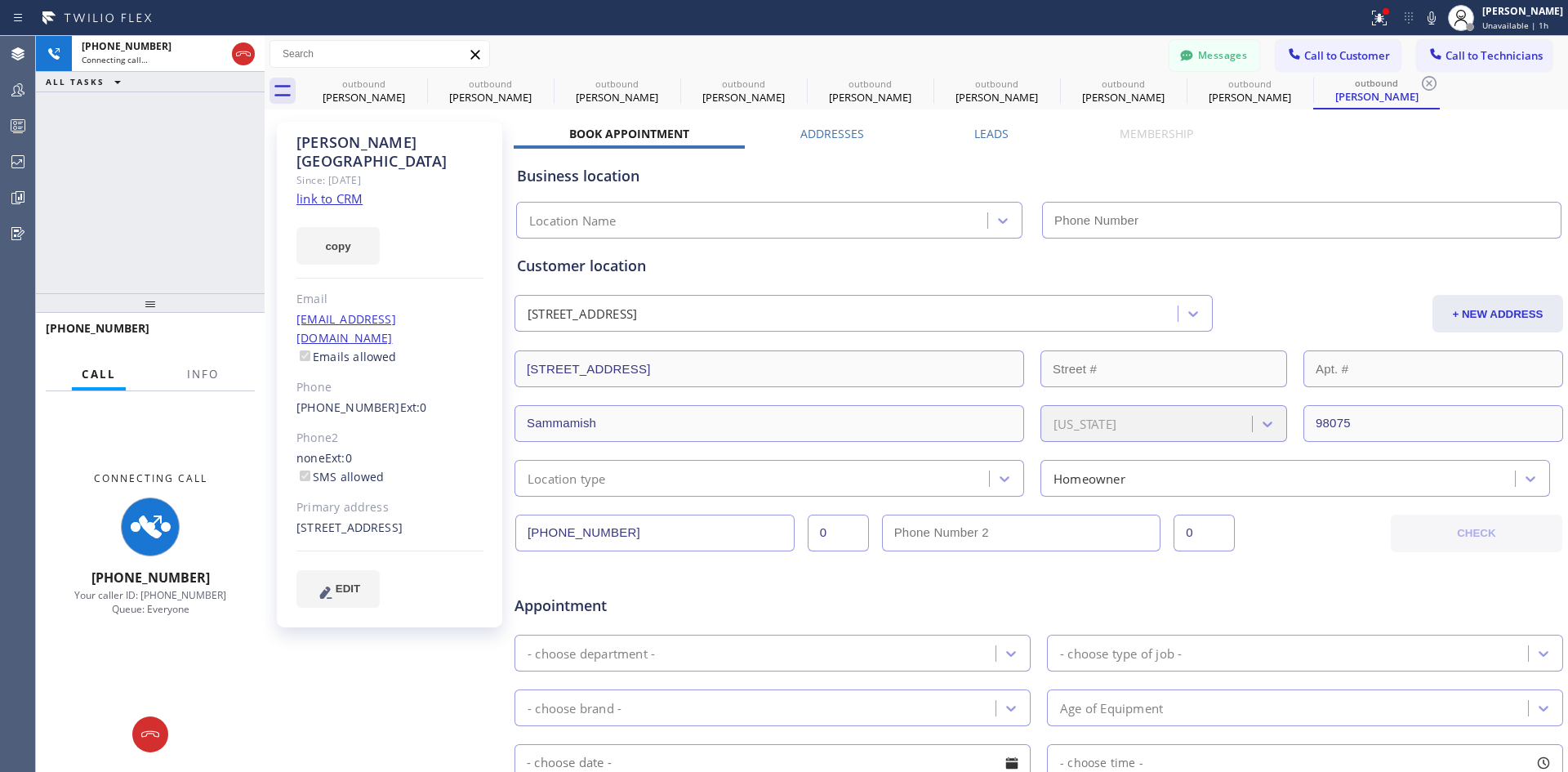
type input "(213) 301-0966"
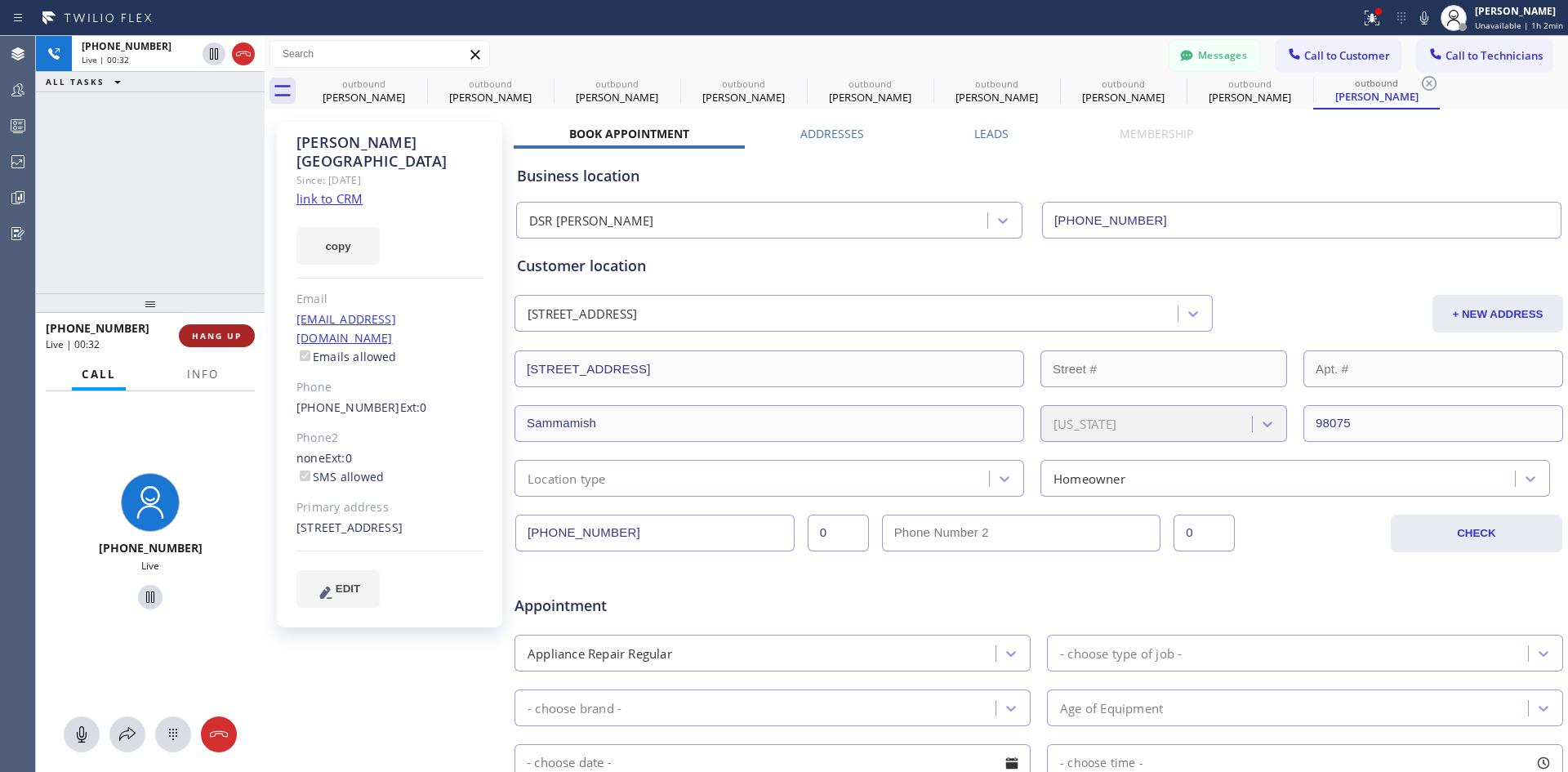
click at [200, 348] on button "HANG UP" at bounding box center [217, 336] width 76 height 23
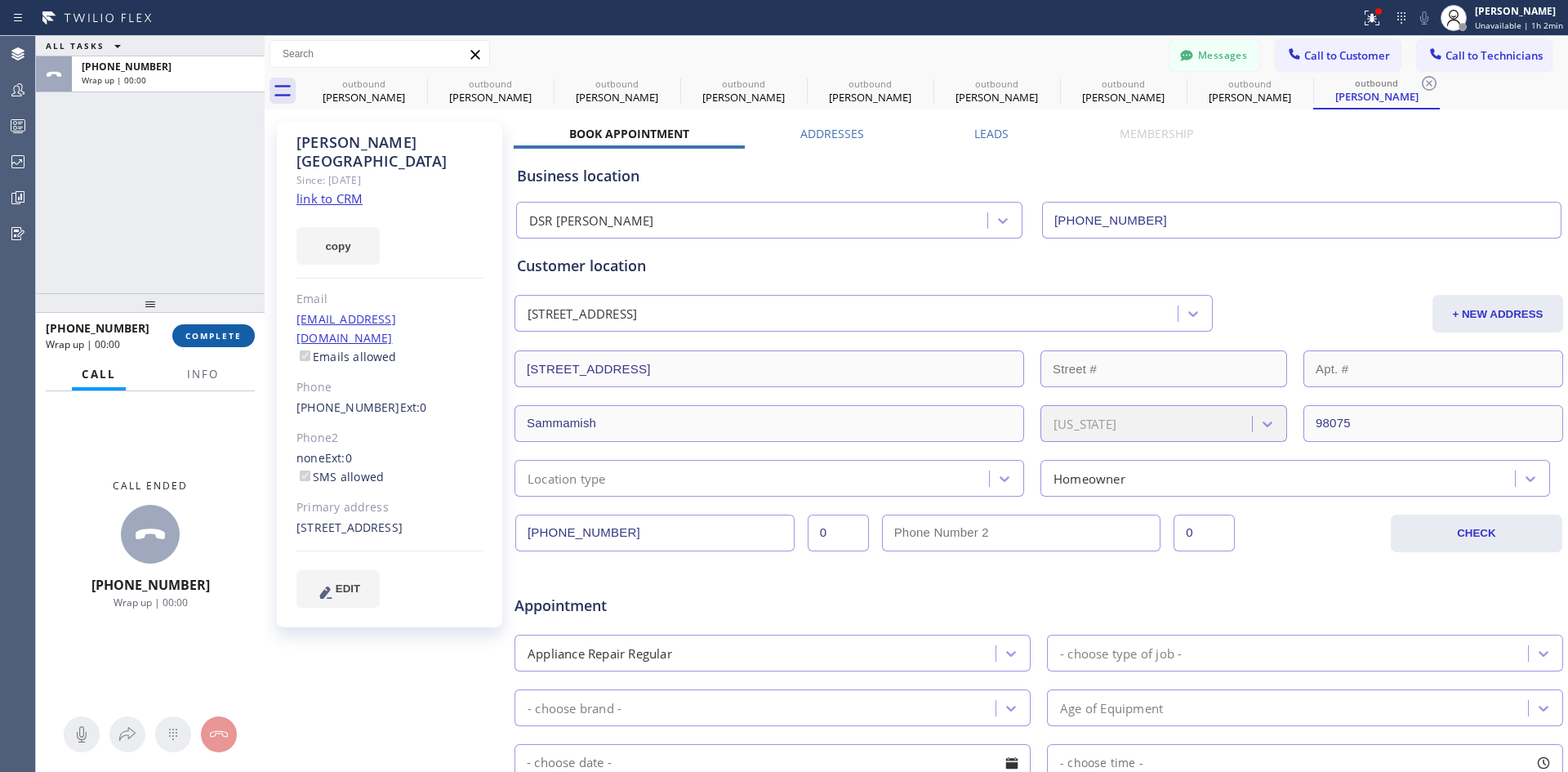
click at [224, 343] on button "COMPLETE" at bounding box center [213, 336] width 82 height 23
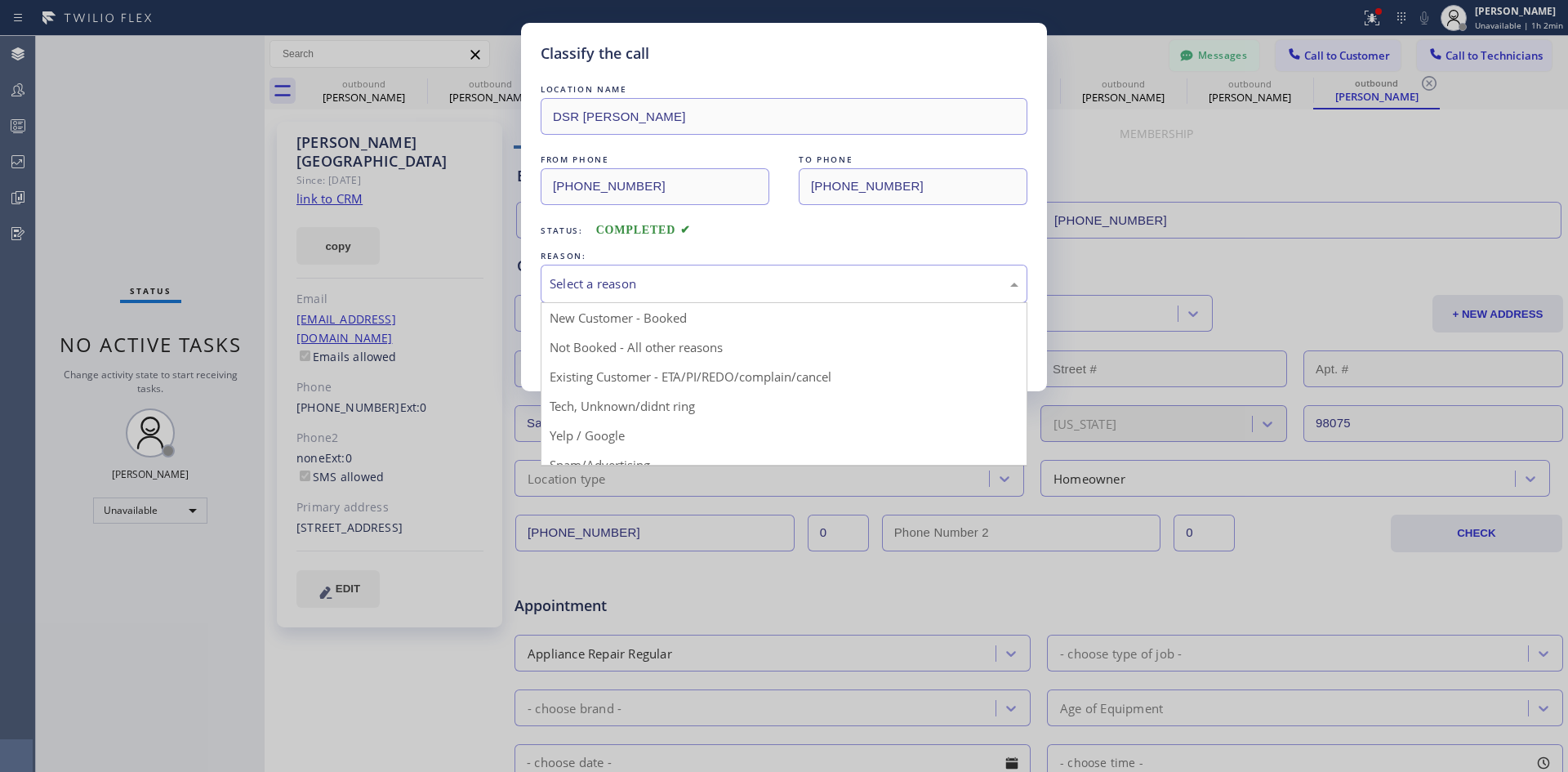
click at [604, 279] on div "Select a reason" at bounding box center [784, 284] width 469 height 19
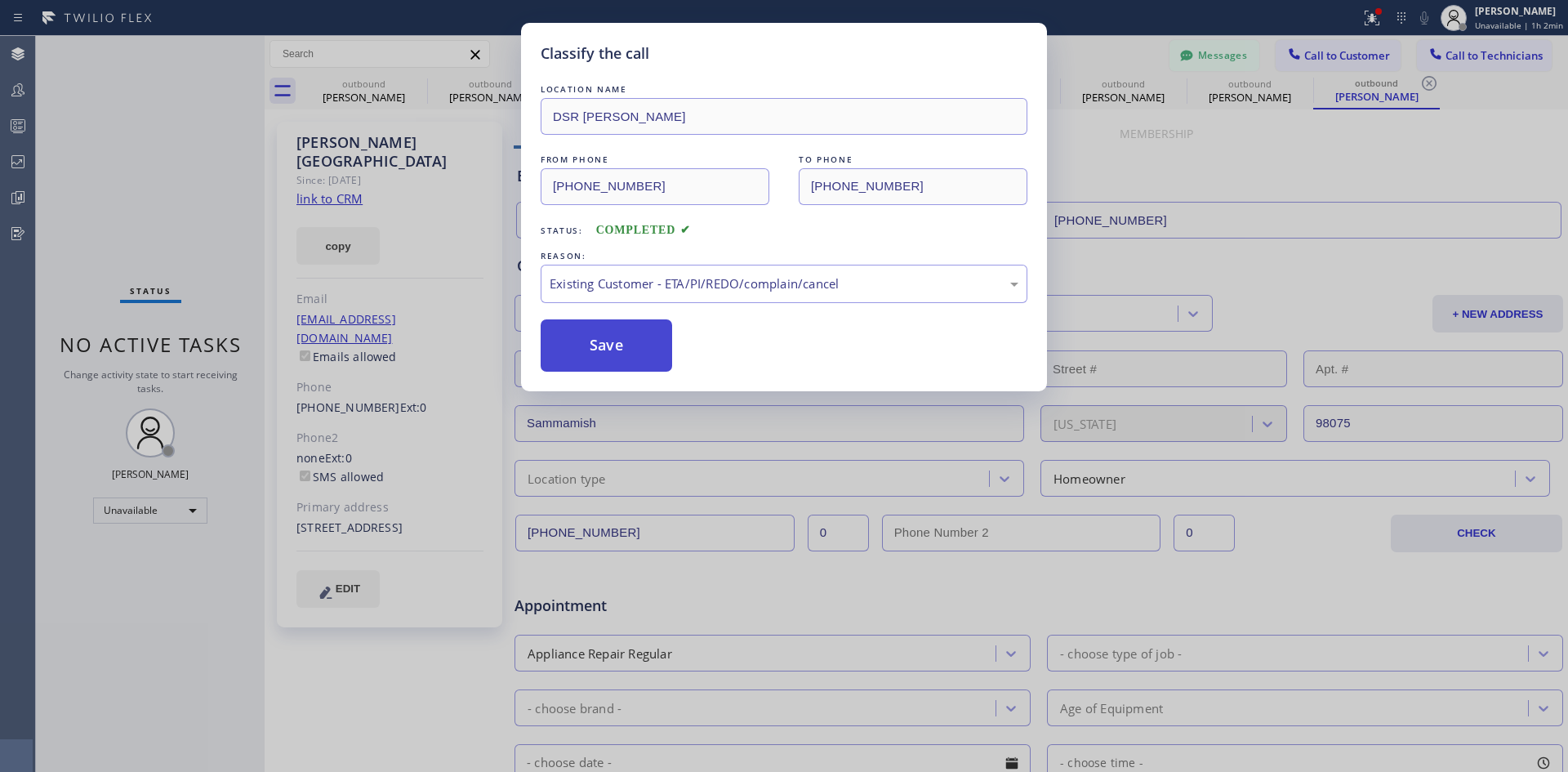
click at [609, 333] on button "Save" at bounding box center [606, 345] width 132 height 53
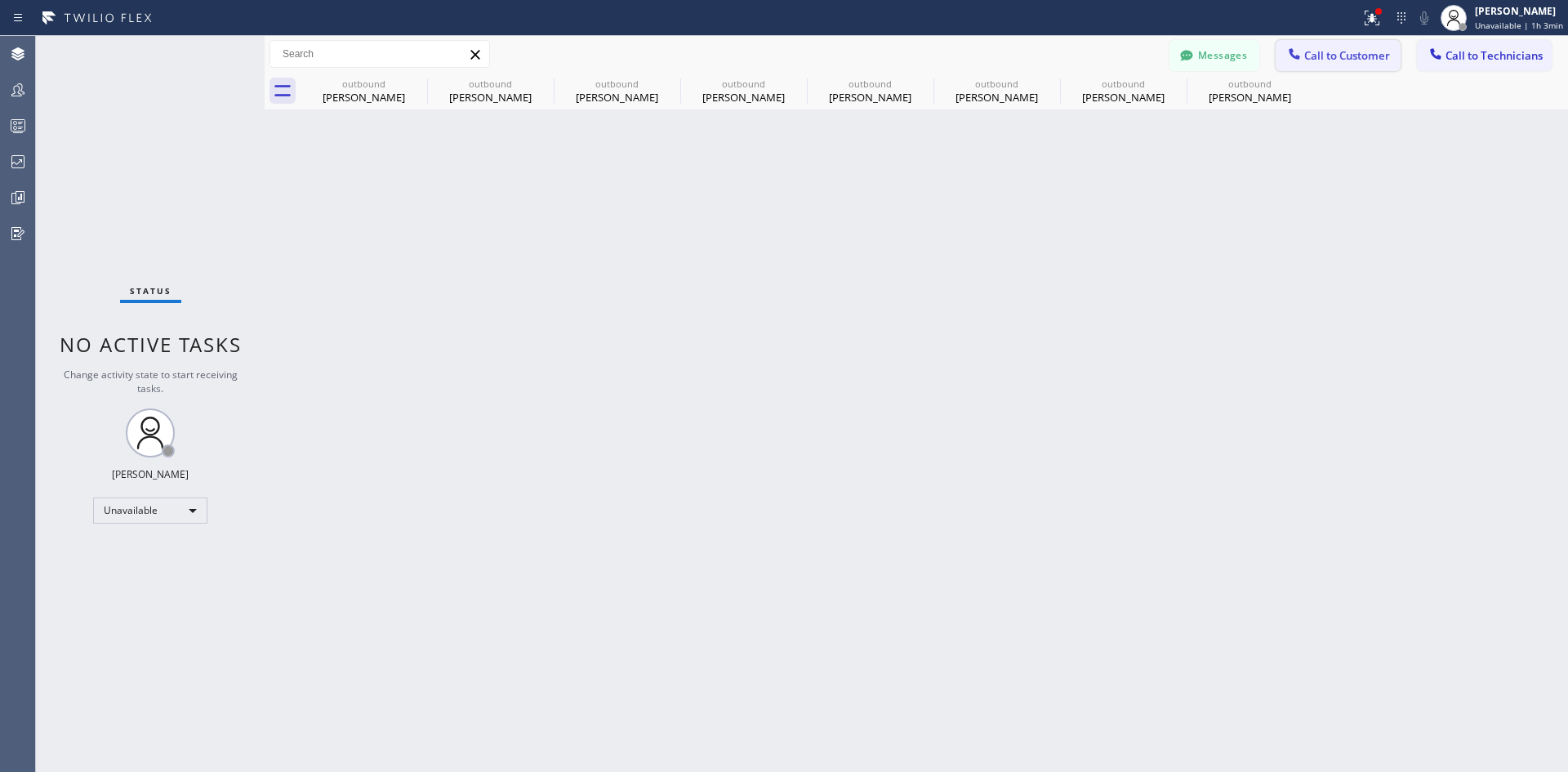
click at [1350, 64] on button "Call to Customer" at bounding box center [1338, 55] width 125 height 32
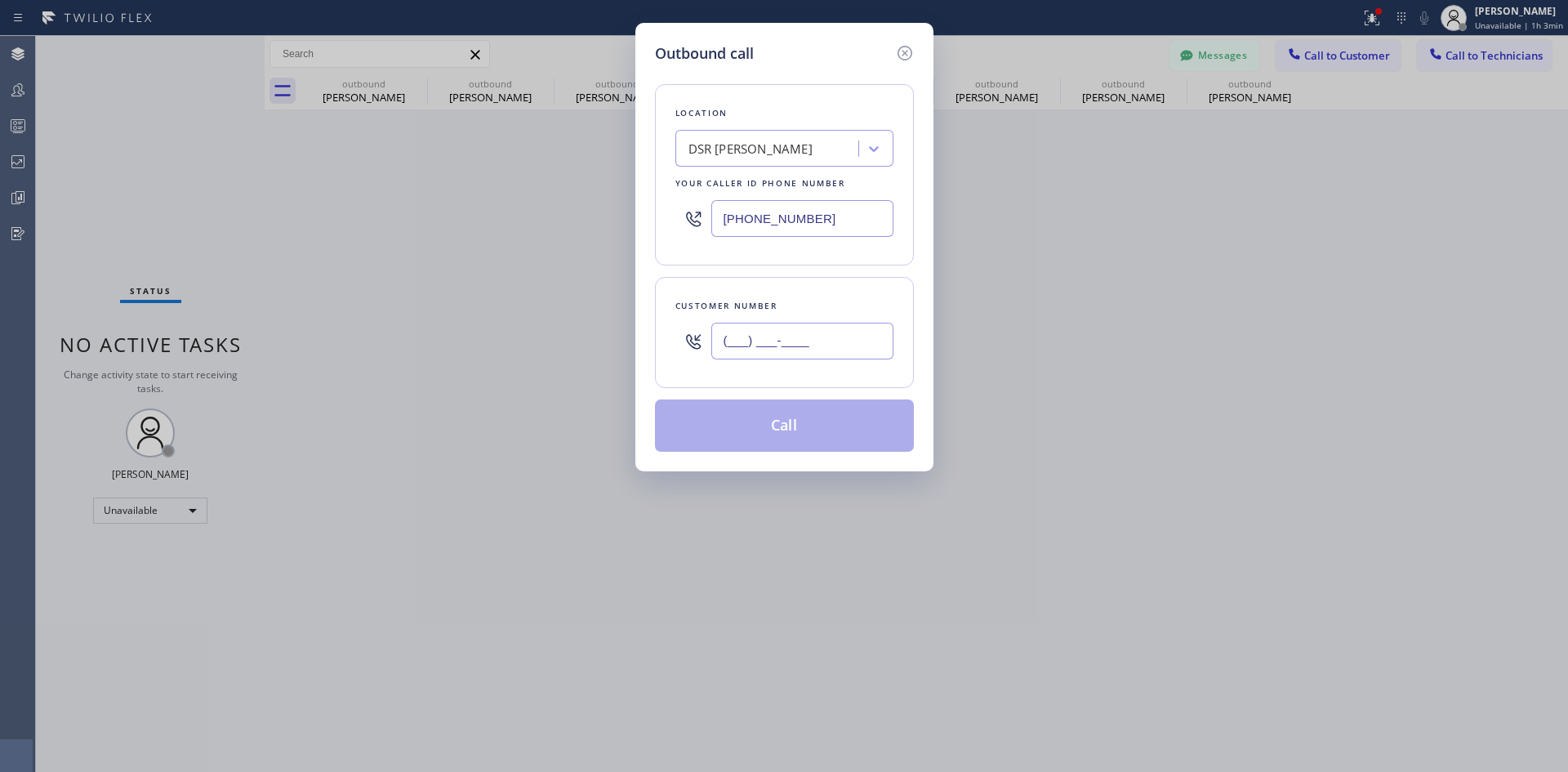
click at [839, 333] on input "(___) ___-____" at bounding box center [802, 341] width 182 height 36
paste input "509) 592-1163"
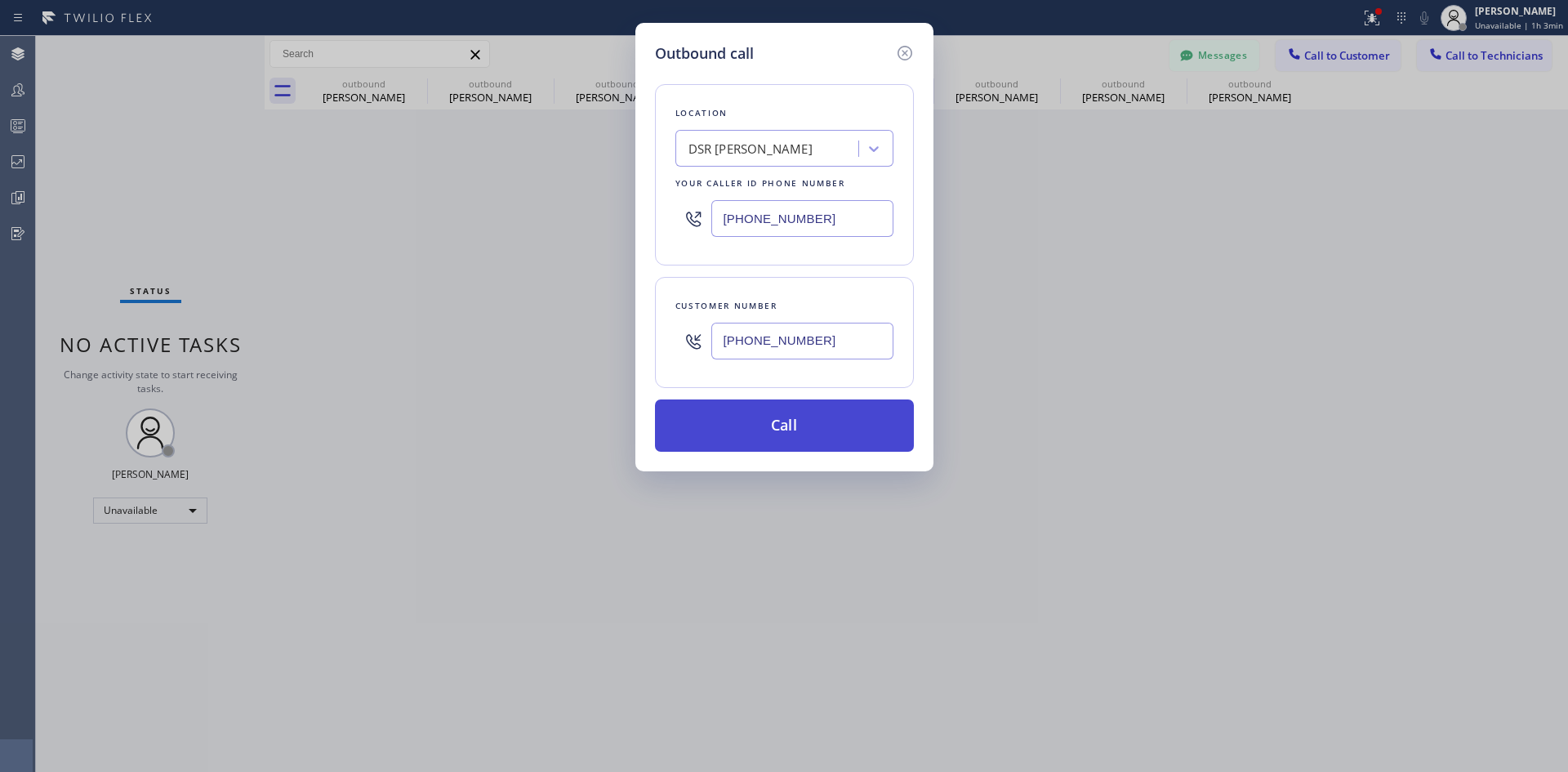
type input "(509) 592-1163"
click at [811, 427] on button "Call" at bounding box center [784, 425] width 259 height 53
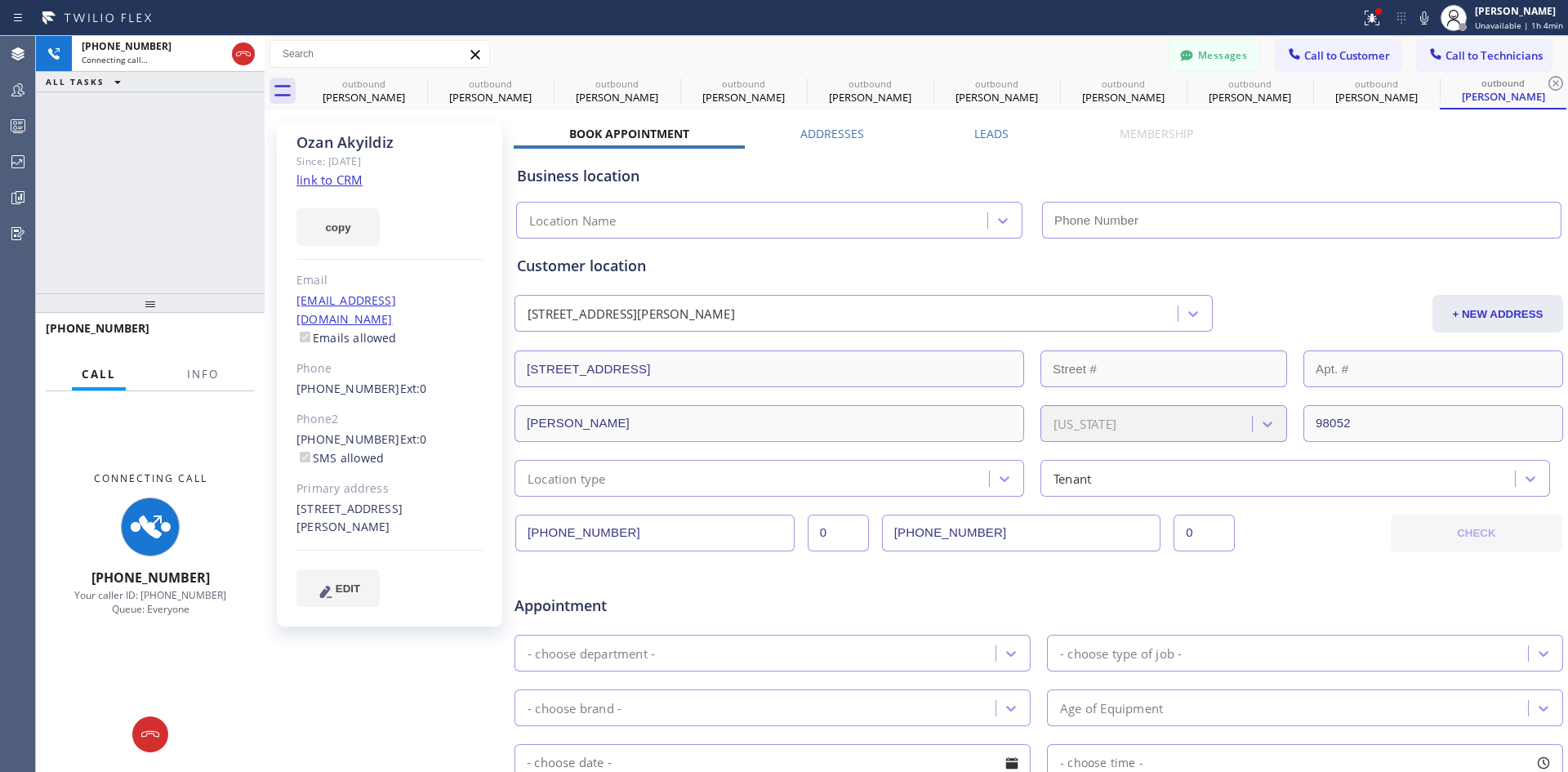
type input "(213) 301-0966"
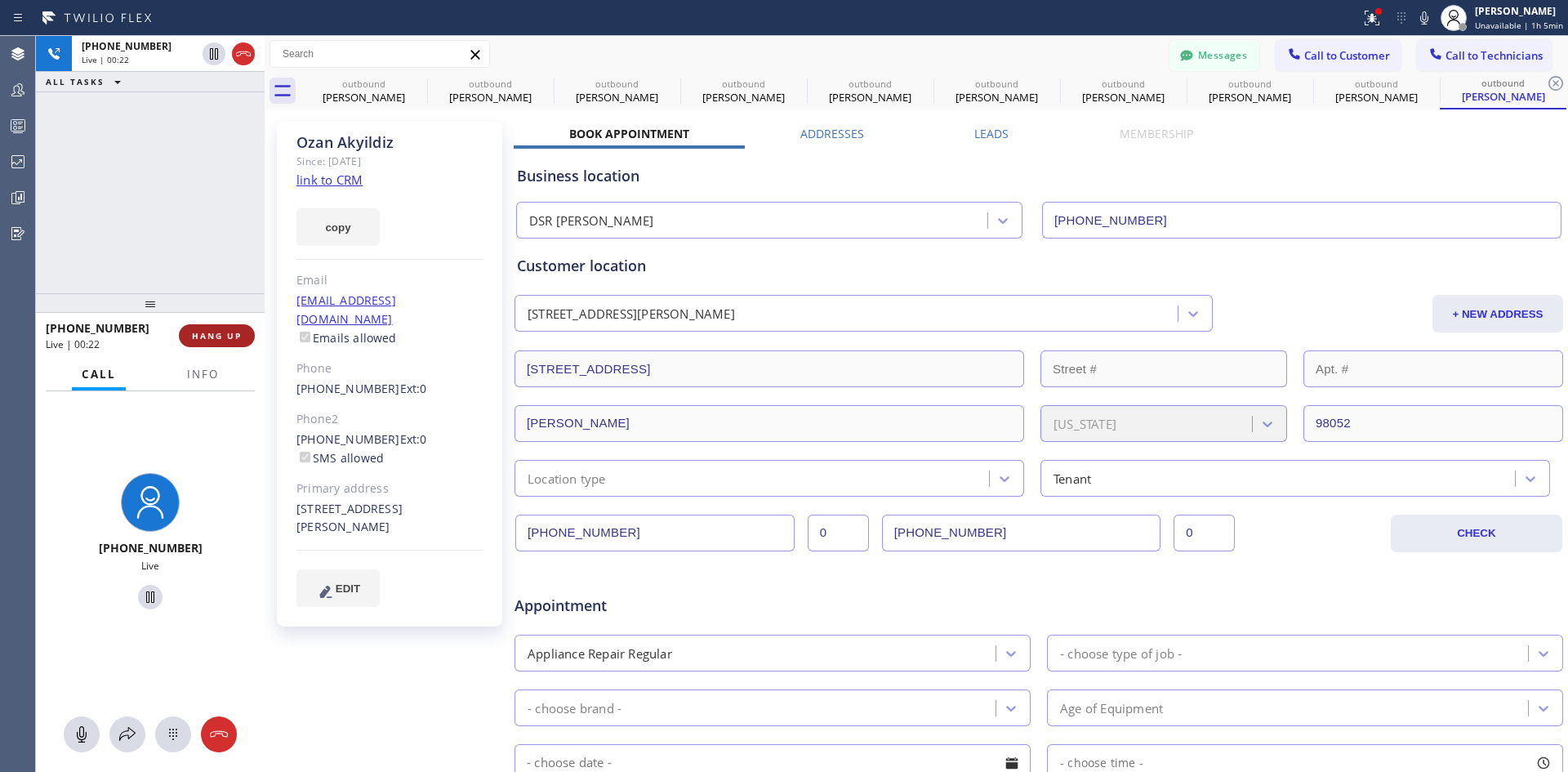
click at [230, 330] on button "HANG UP" at bounding box center [217, 336] width 76 height 23
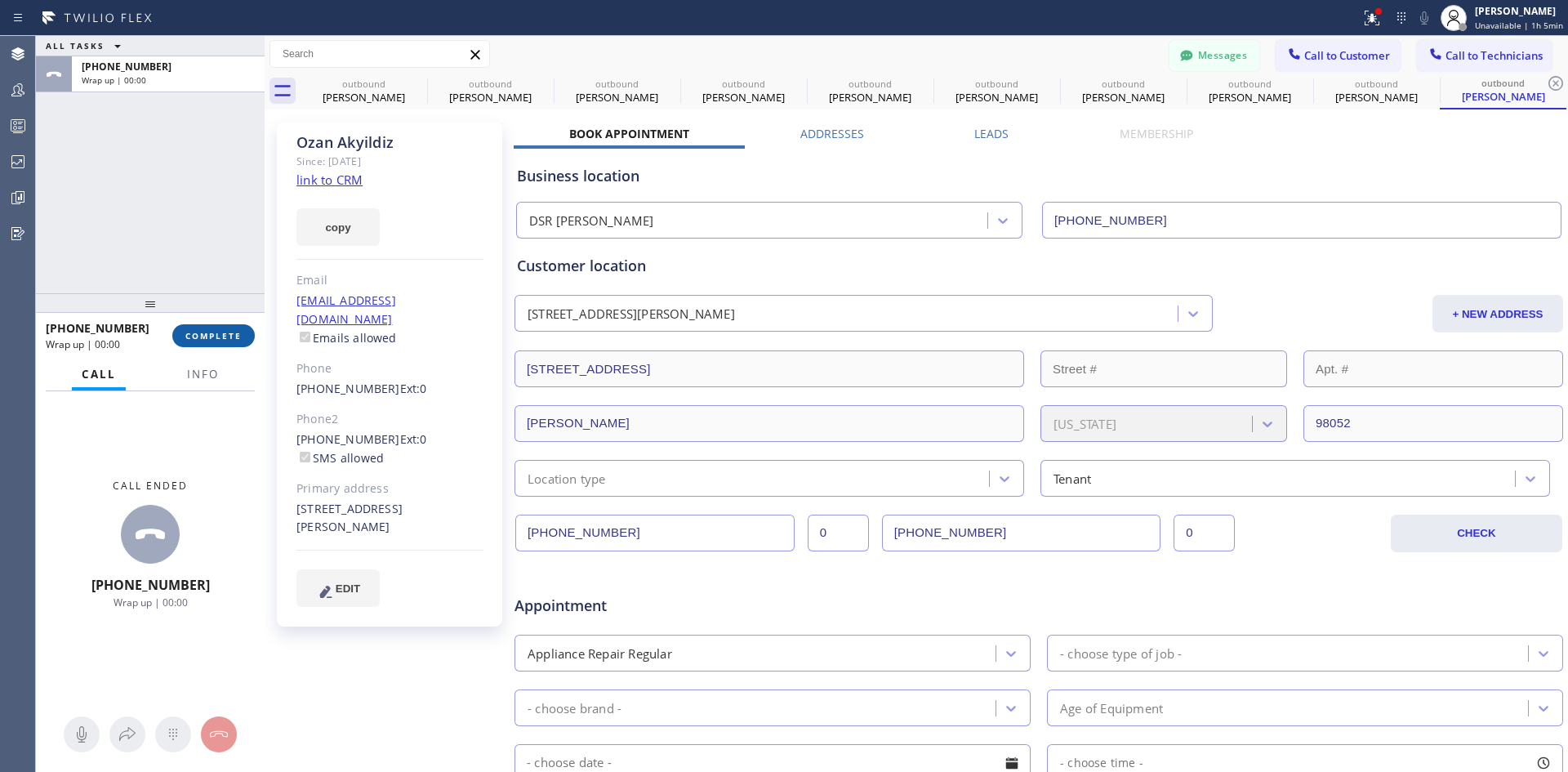
click at [213, 345] on button "COMPLETE" at bounding box center [213, 336] width 82 height 23
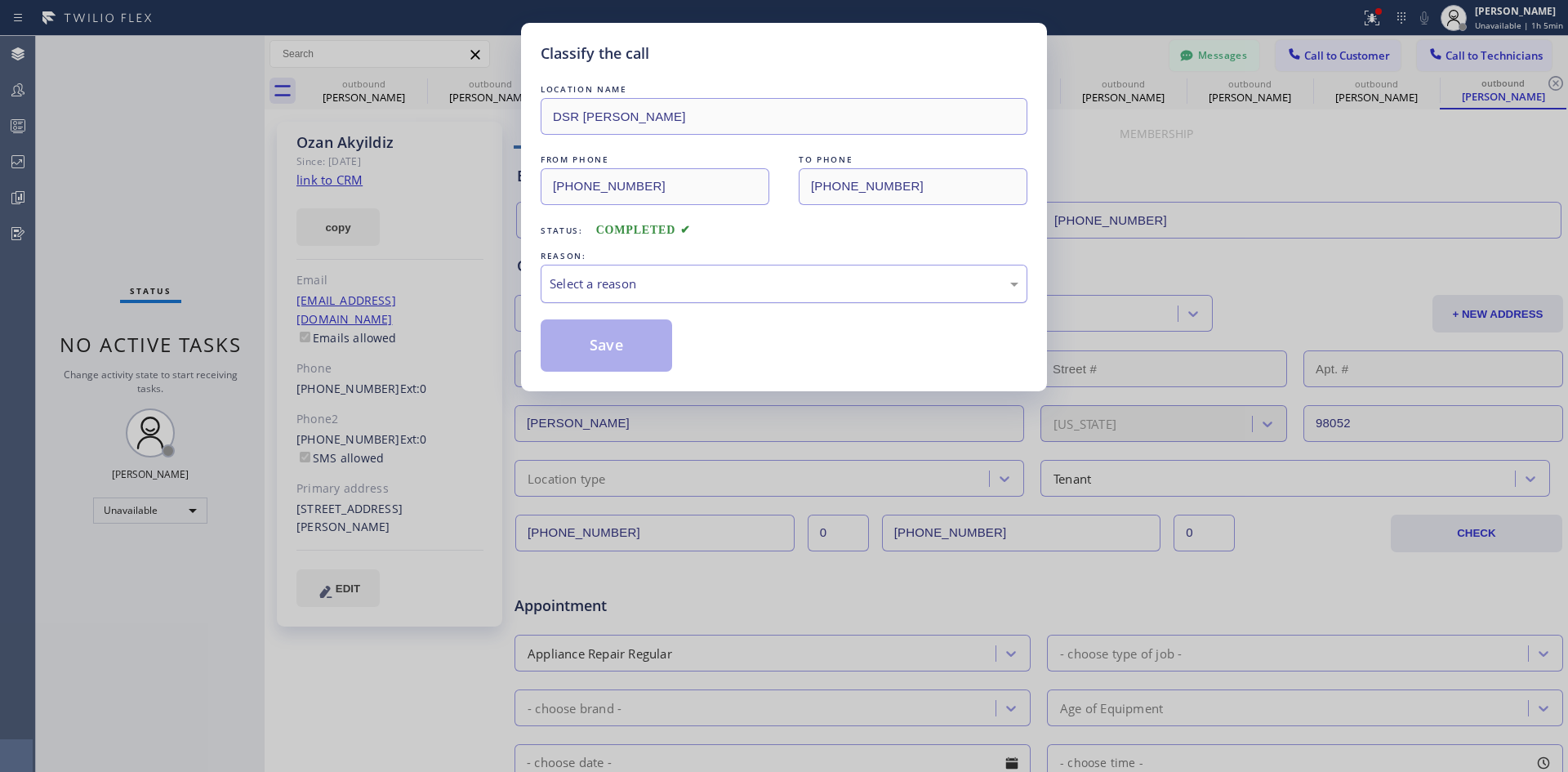
click at [829, 298] on div "Select a reason" at bounding box center [784, 284] width 487 height 38
click at [594, 354] on button "Save" at bounding box center [606, 345] width 132 height 53
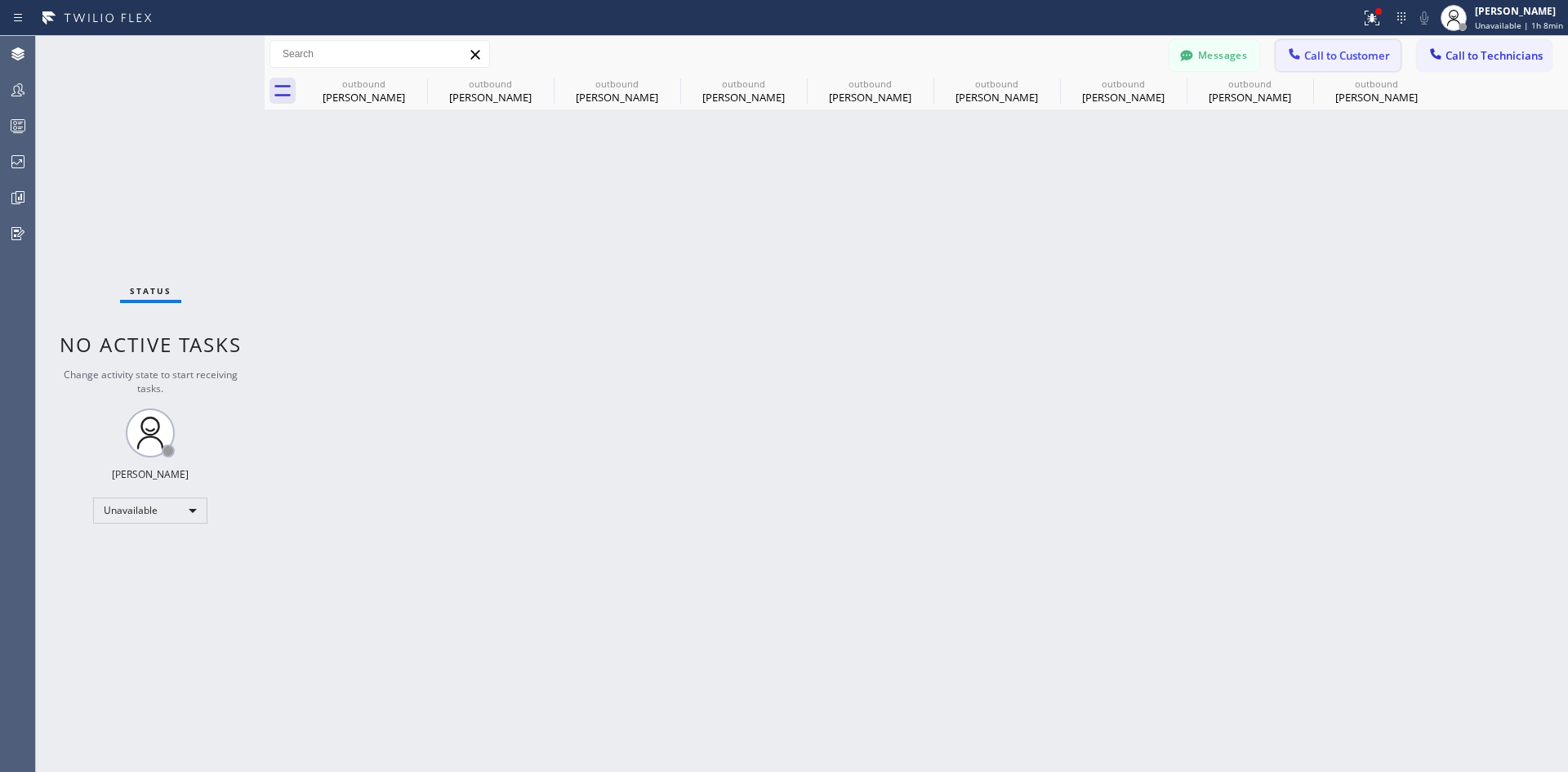
click at [1286, 59] on icon at bounding box center [1294, 54] width 16 height 16
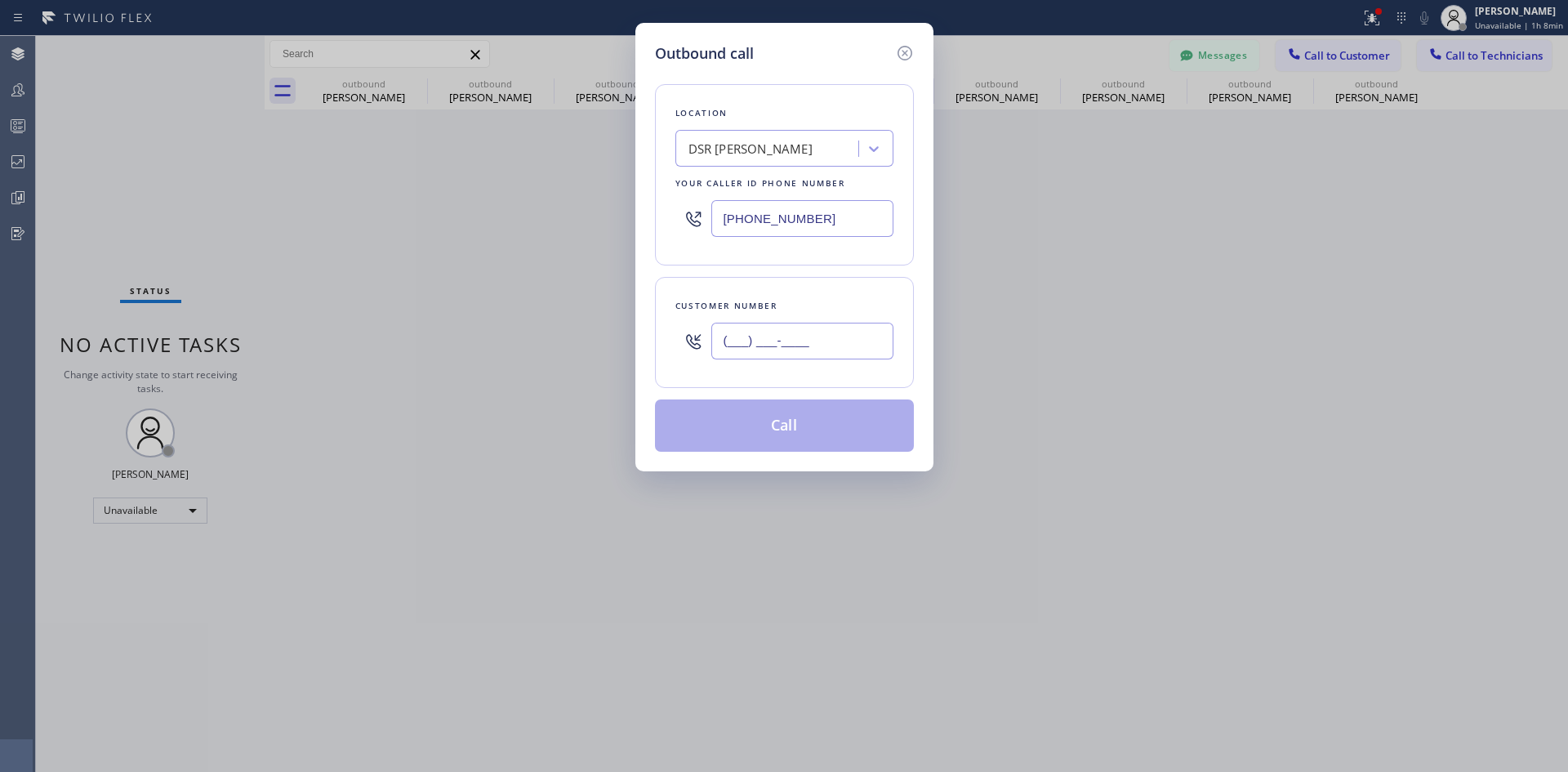
click at [806, 339] on input "(___) ___-____" at bounding box center [802, 341] width 182 height 36
paste input "323) 915-3671"
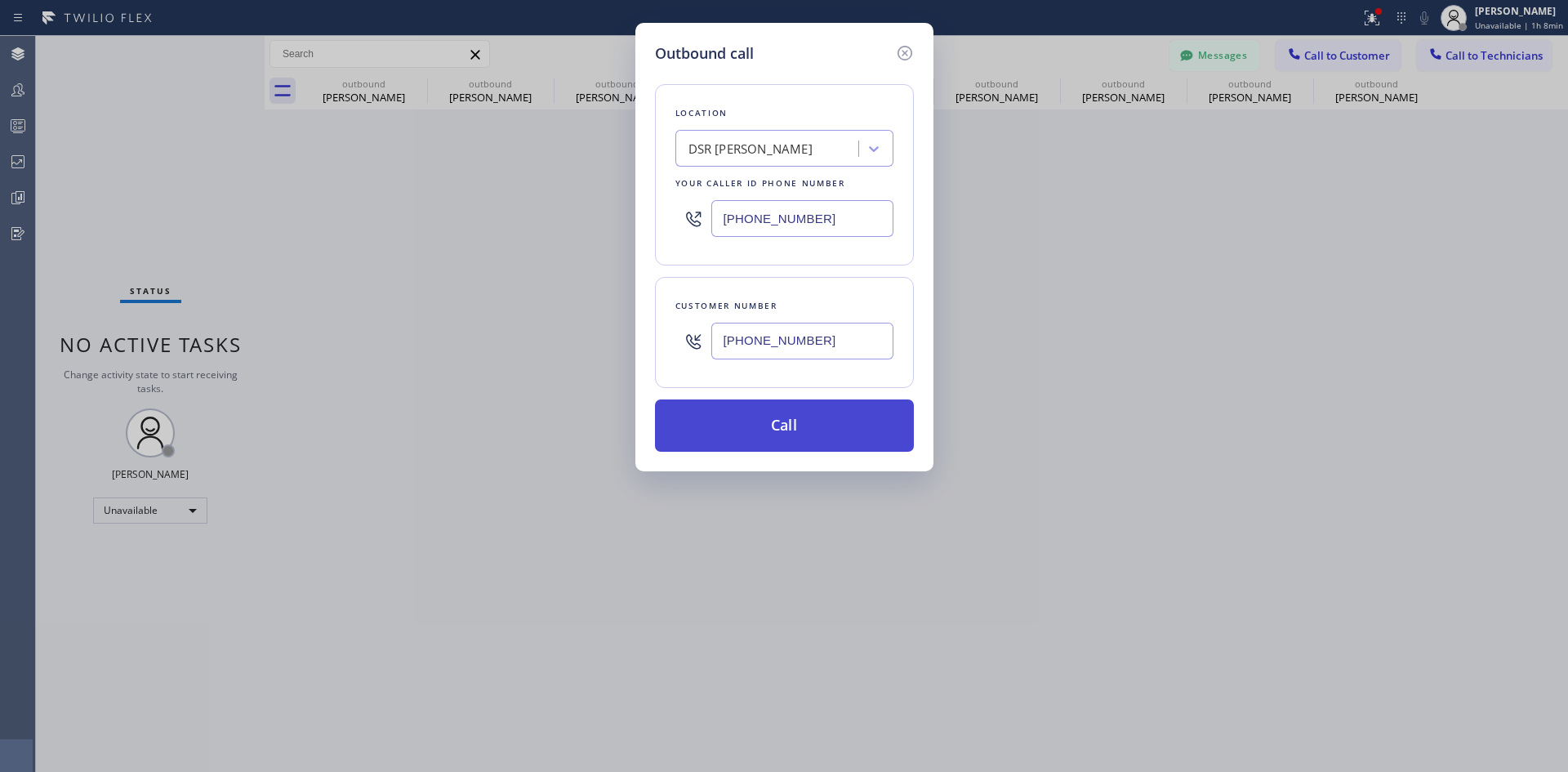
type input "(323) 915-3671"
click at [796, 422] on button "Call" at bounding box center [784, 425] width 259 height 53
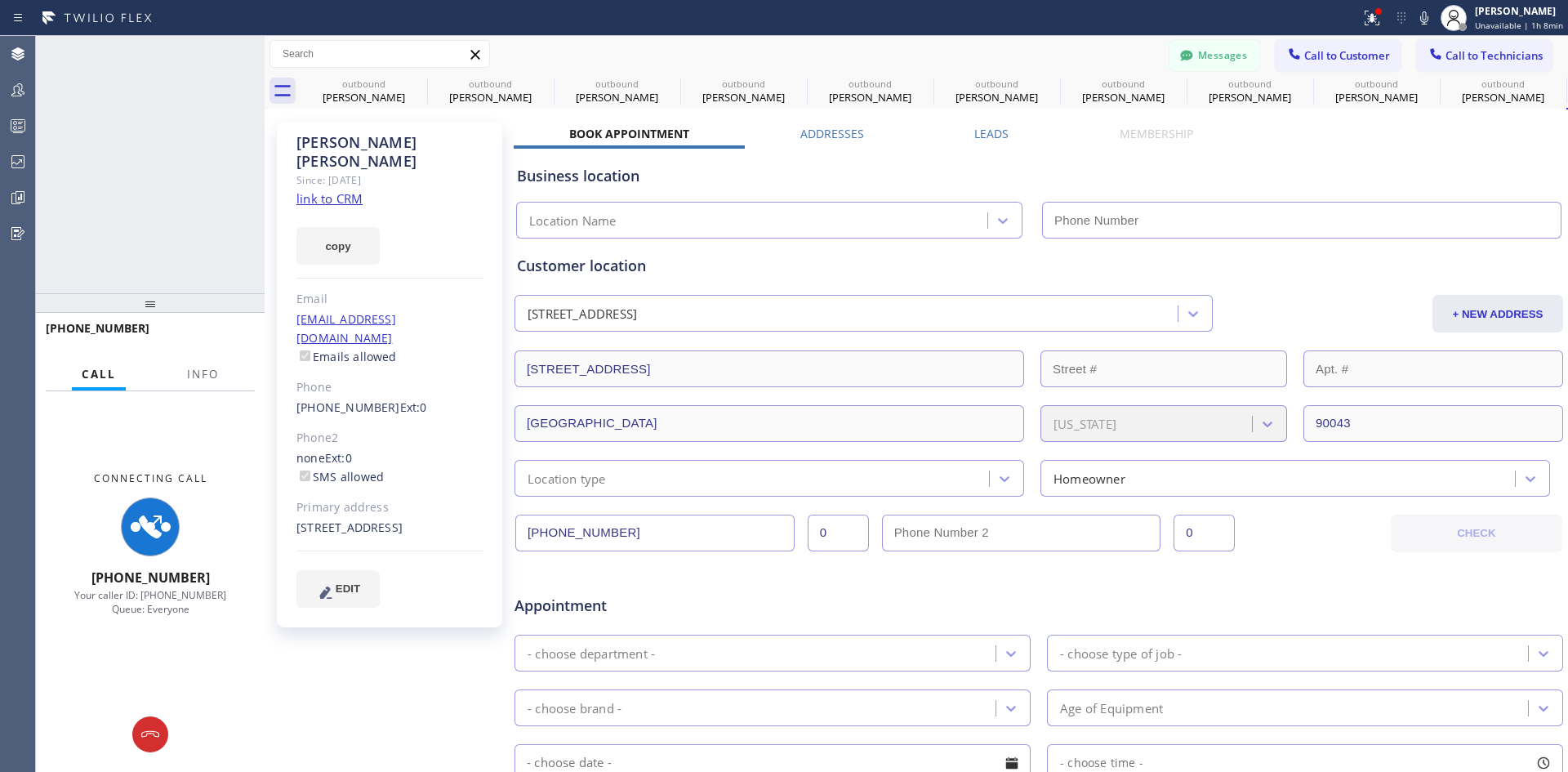
type input "(213) 301-0966"
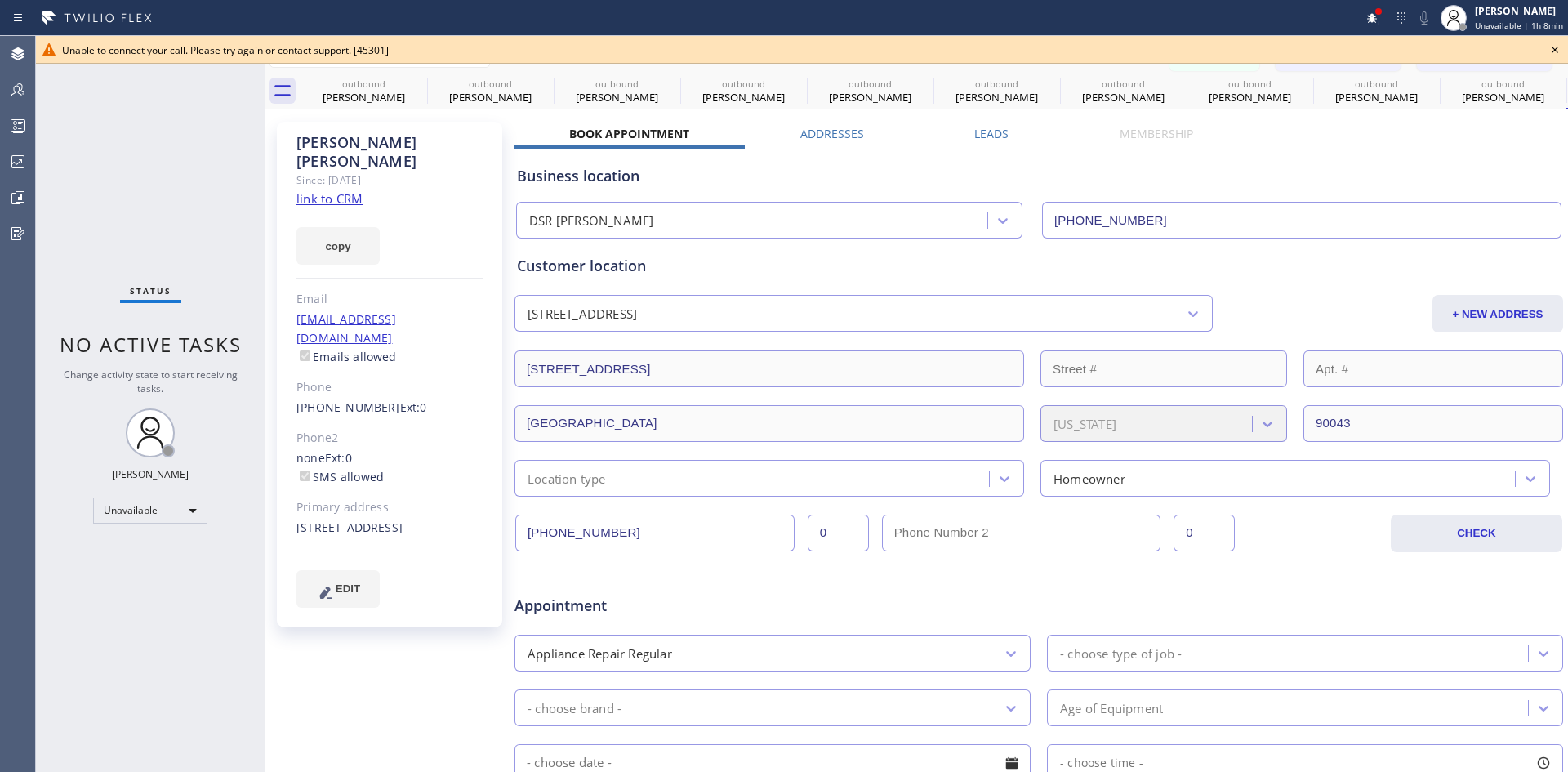
click at [1557, 44] on icon at bounding box center [1555, 50] width 20 height 20
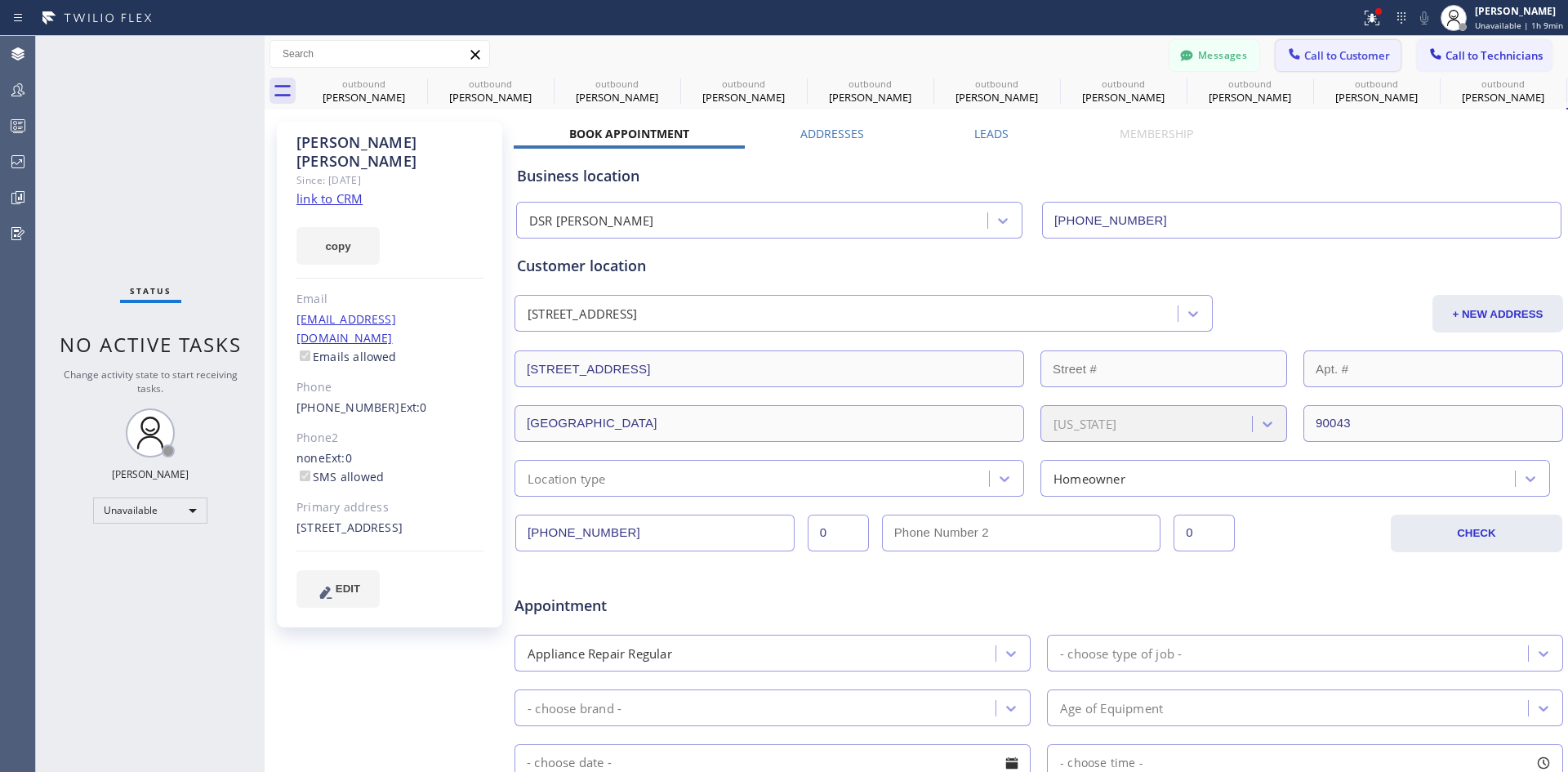
click at [1317, 47] on button "Call to Customer" at bounding box center [1338, 55] width 125 height 32
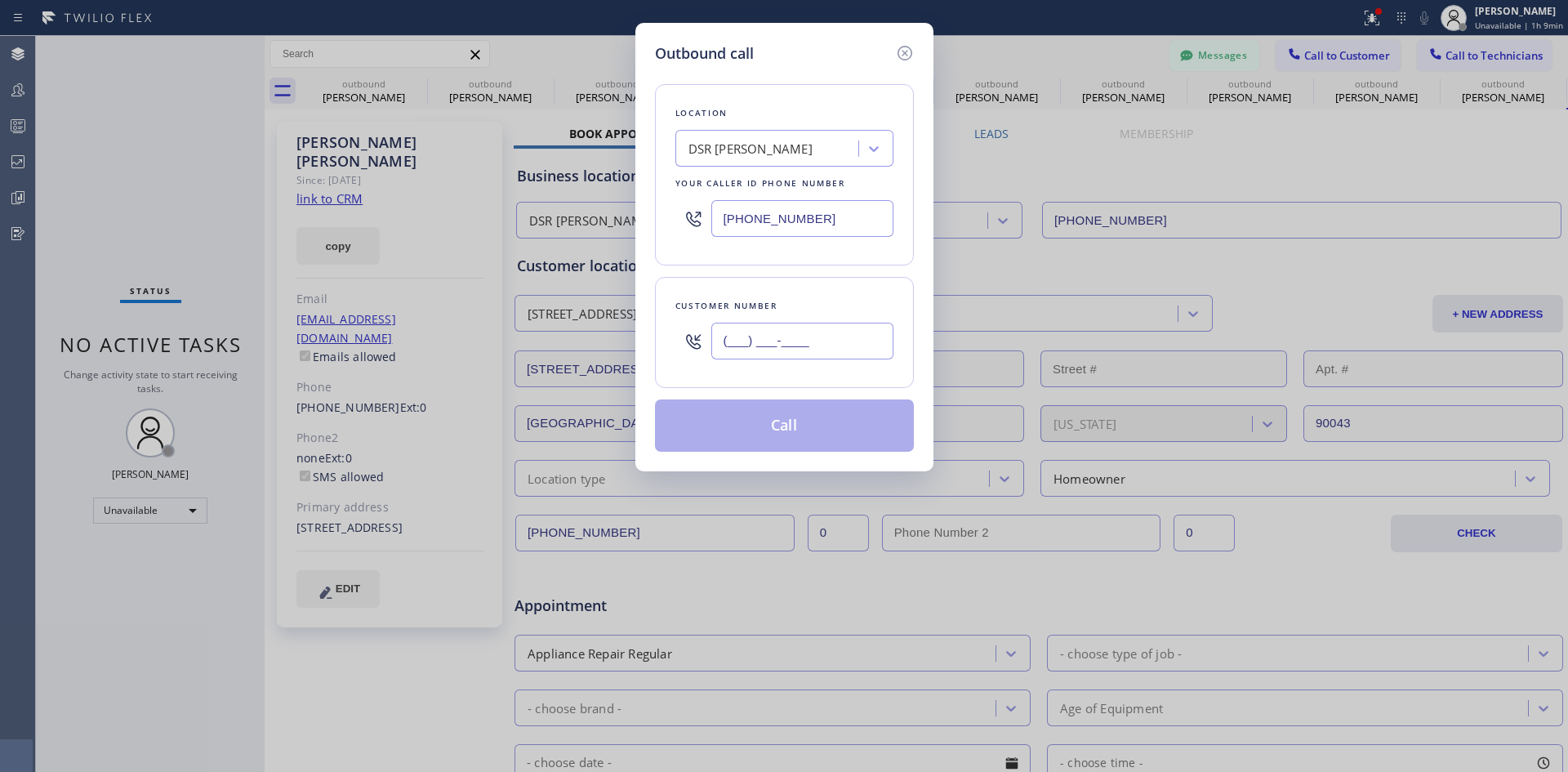
click at [805, 327] on input "(___) ___-____" at bounding box center [802, 341] width 182 height 36
paste input "408) 464-4103"
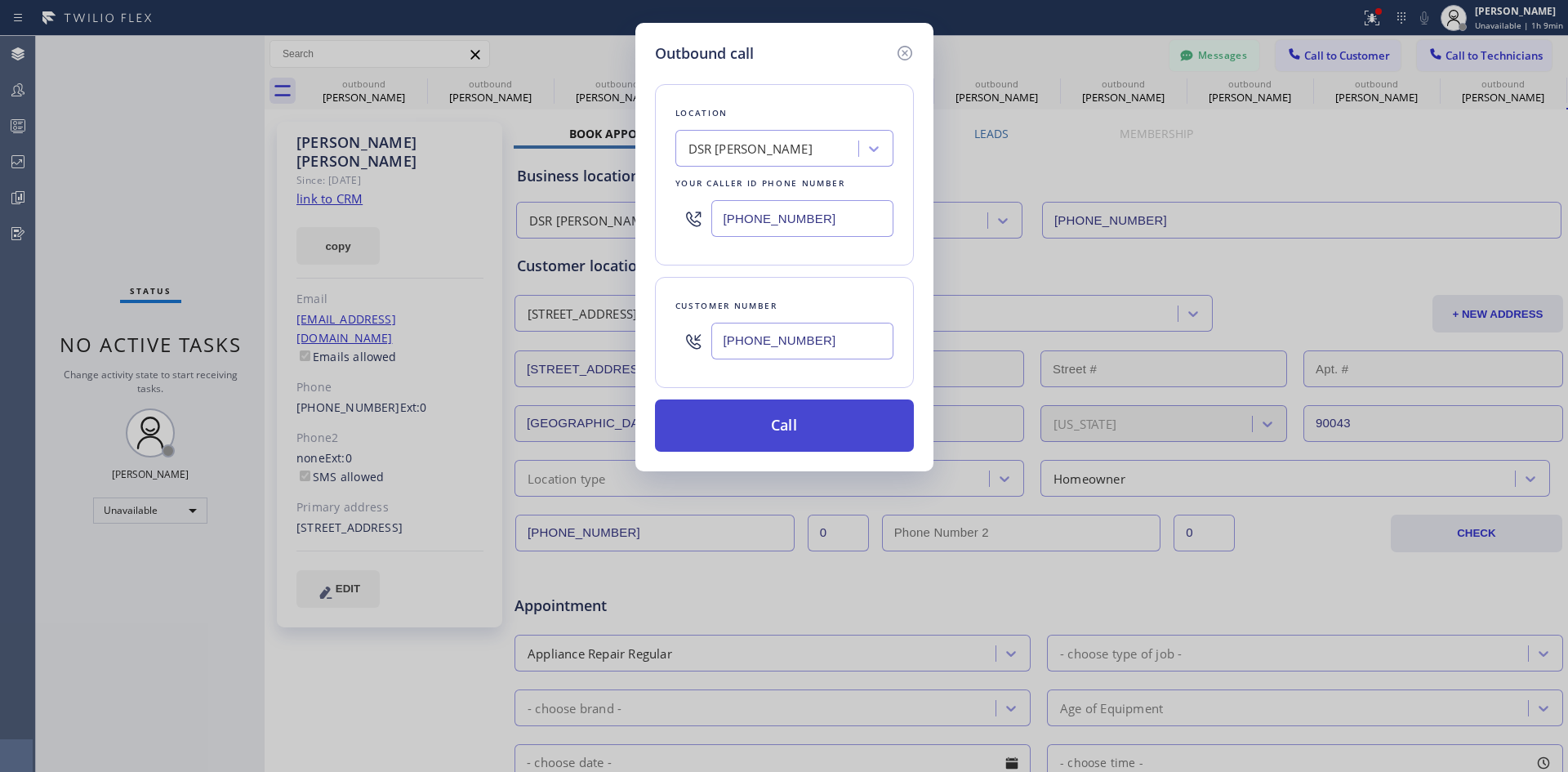
type input "(408) 464-4103"
click at [795, 426] on button "Call" at bounding box center [784, 425] width 259 height 53
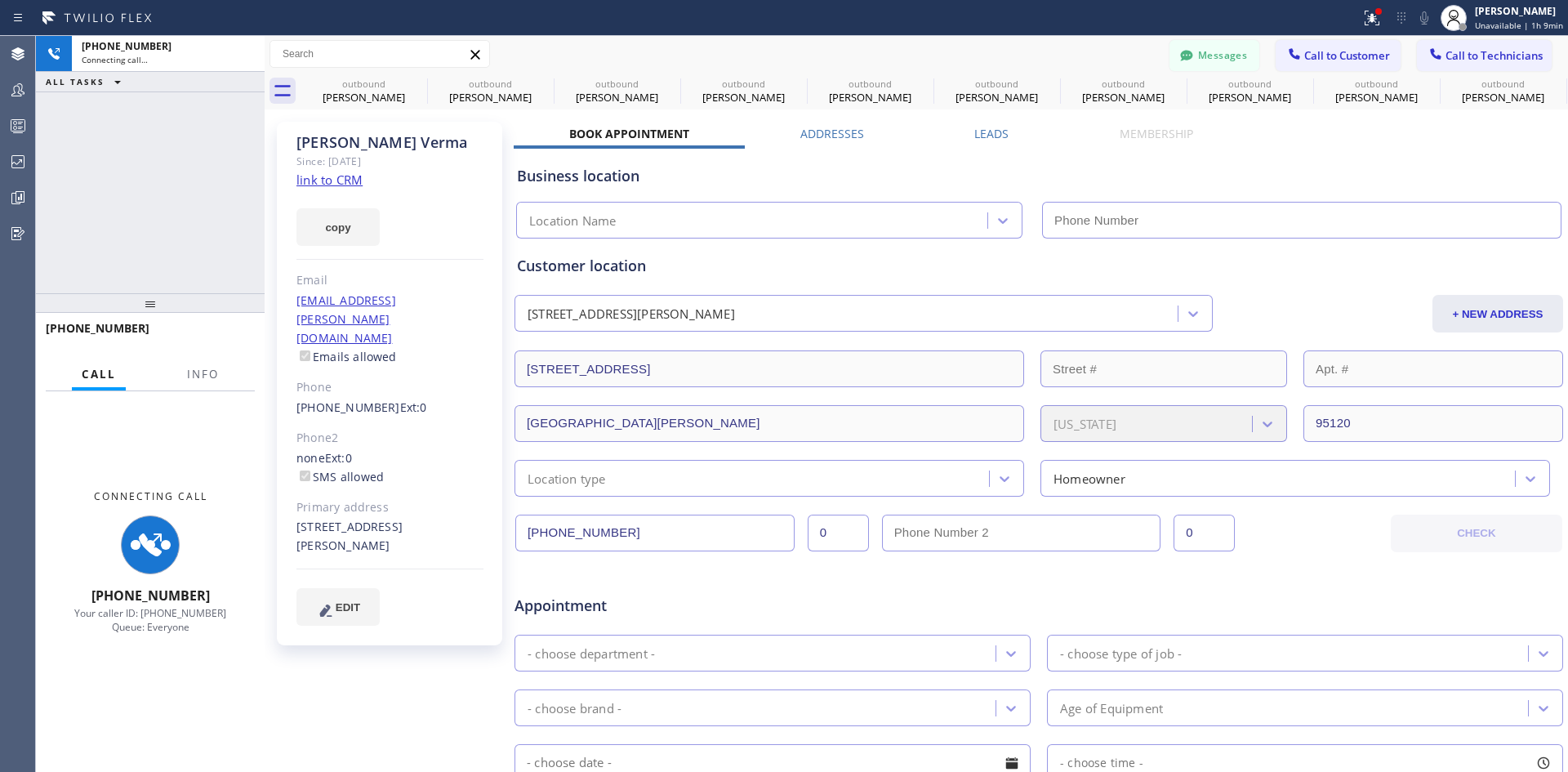
type input "(213) 301-0966"
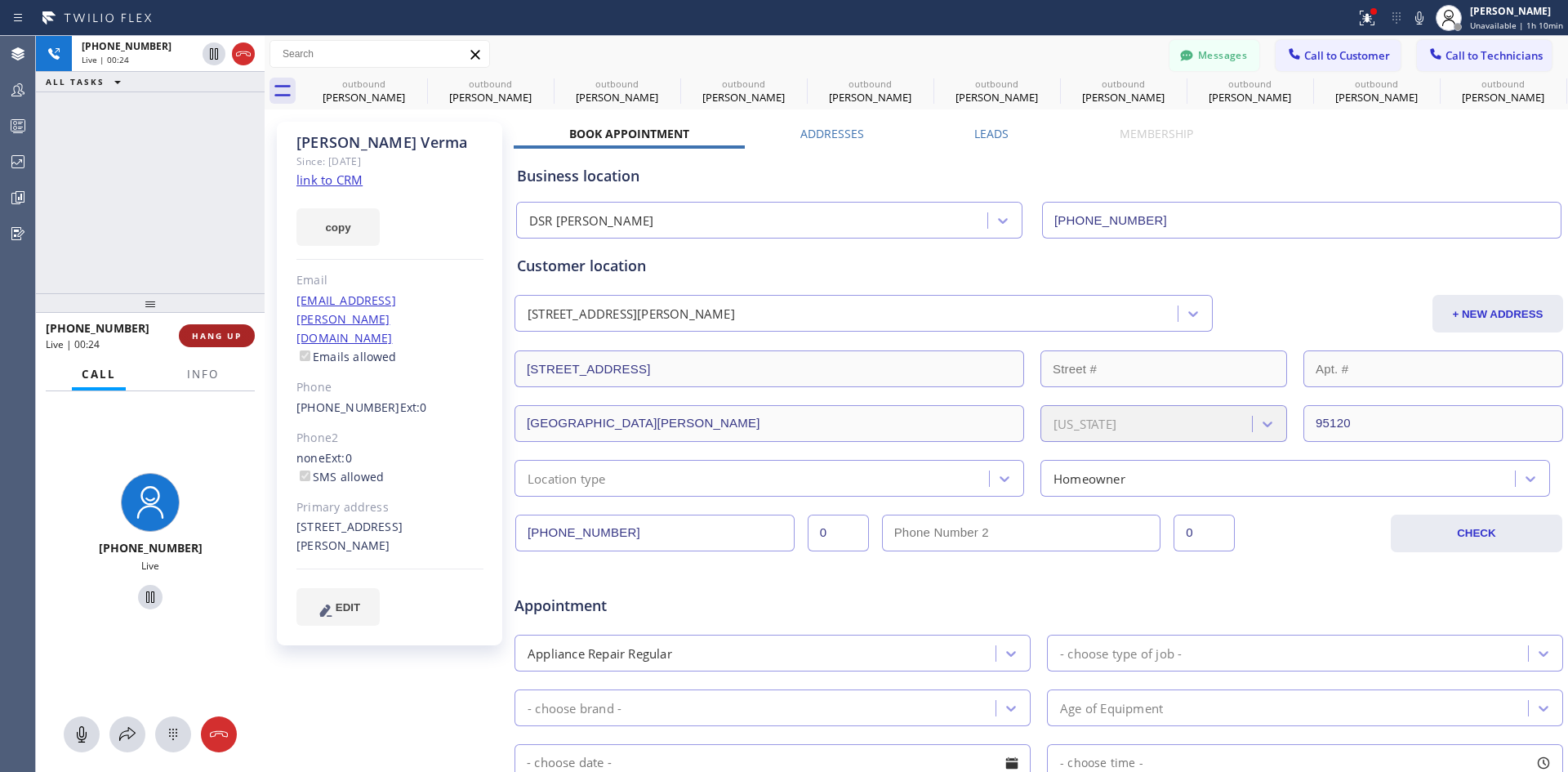
click at [224, 333] on span "HANG UP" at bounding box center [217, 336] width 50 height 11
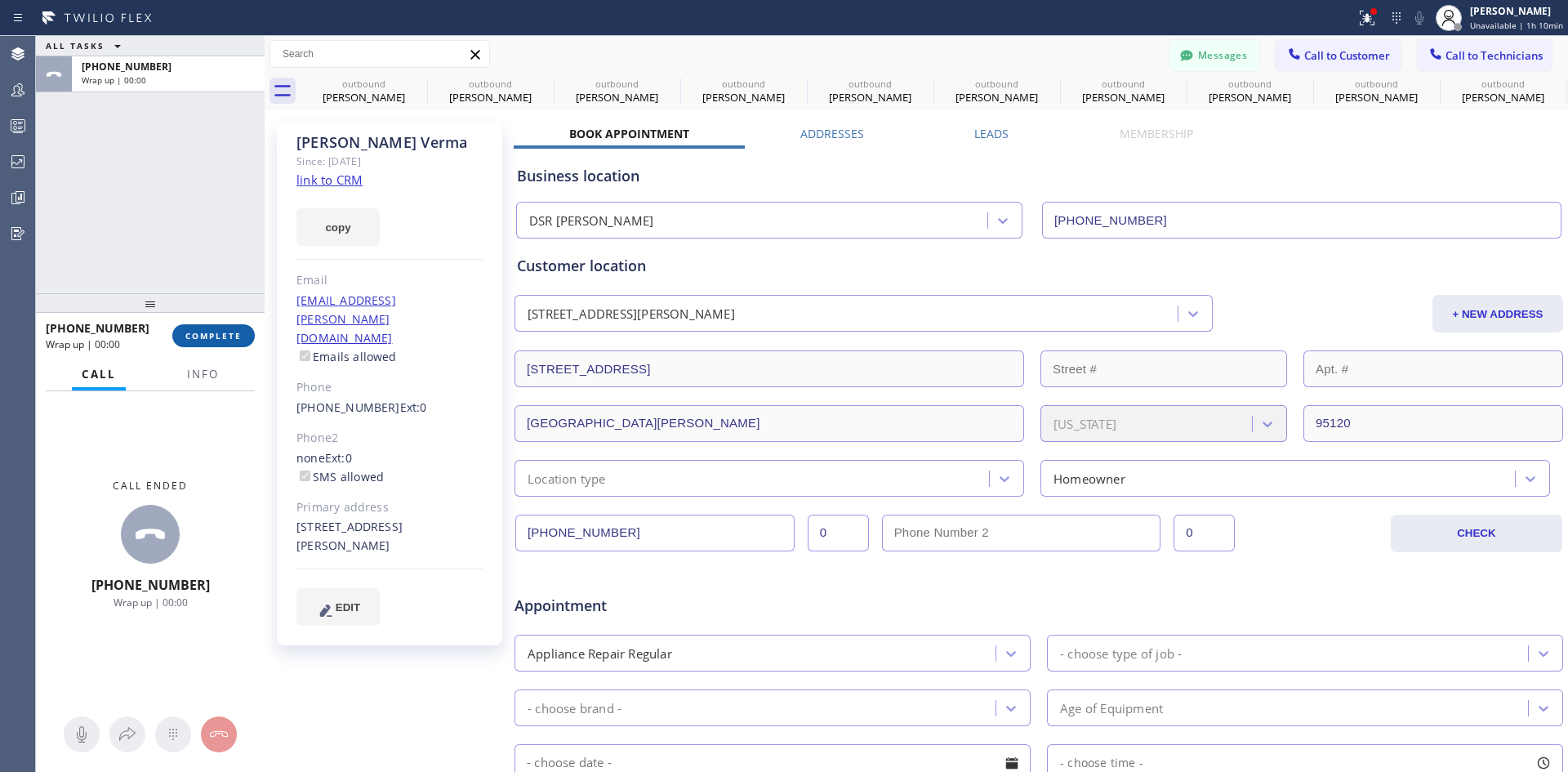
click at [226, 326] on button "COMPLETE" at bounding box center [213, 336] width 82 height 23
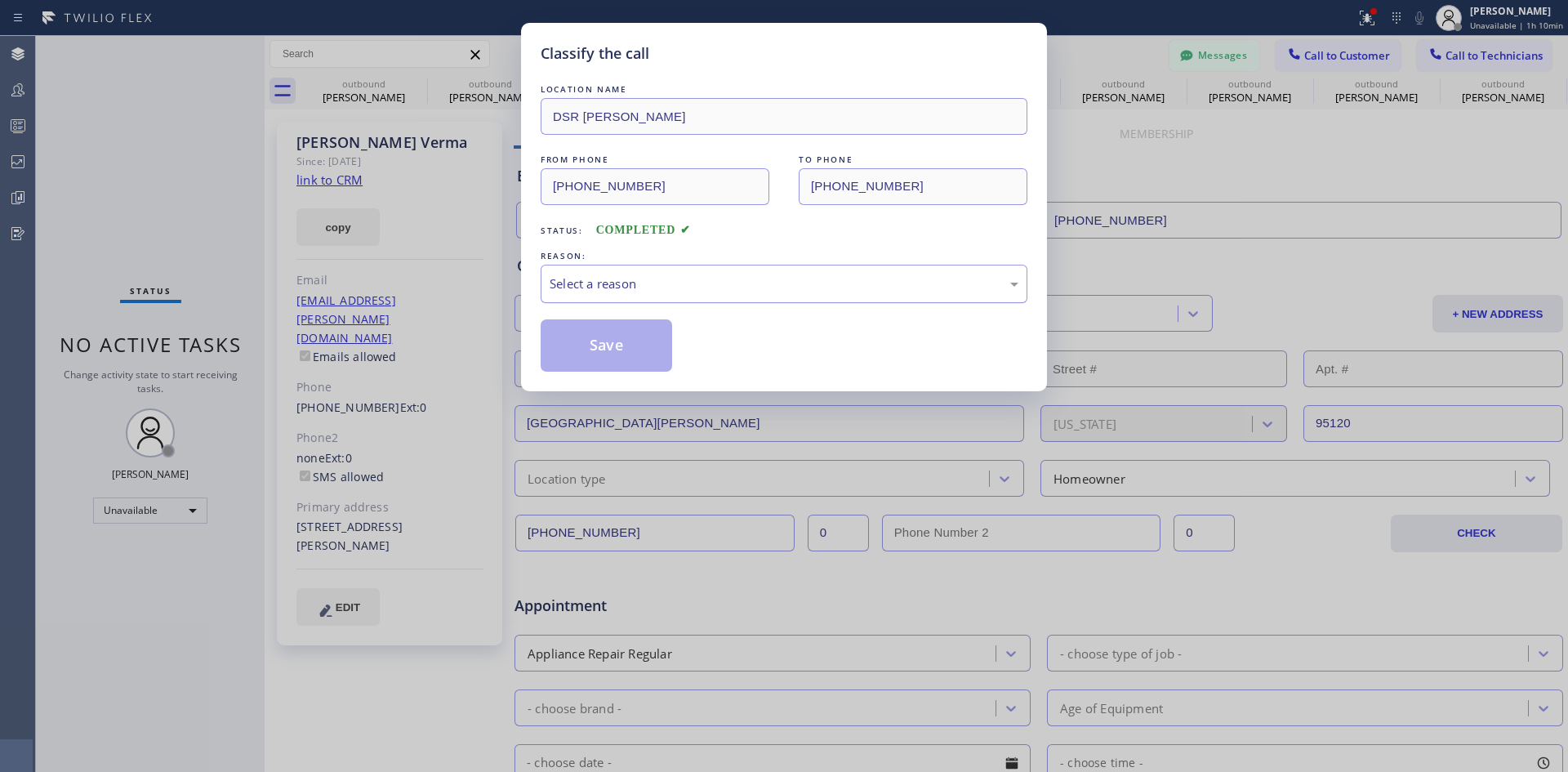
click at [710, 285] on div "Select a reason" at bounding box center [784, 284] width 469 height 19
click at [682, 276] on div "Not Booked - All other reasons" at bounding box center [784, 284] width 469 height 19
click at [599, 317] on div "LOCATION NAME DSR Iverson FROM PHONE (213) 301-0966 TO PHONE (408) 464-4103 Sta…" at bounding box center [784, 226] width 487 height 291
click at [627, 339] on button "Save" at bounding box center [606, 345] width 132 height 53
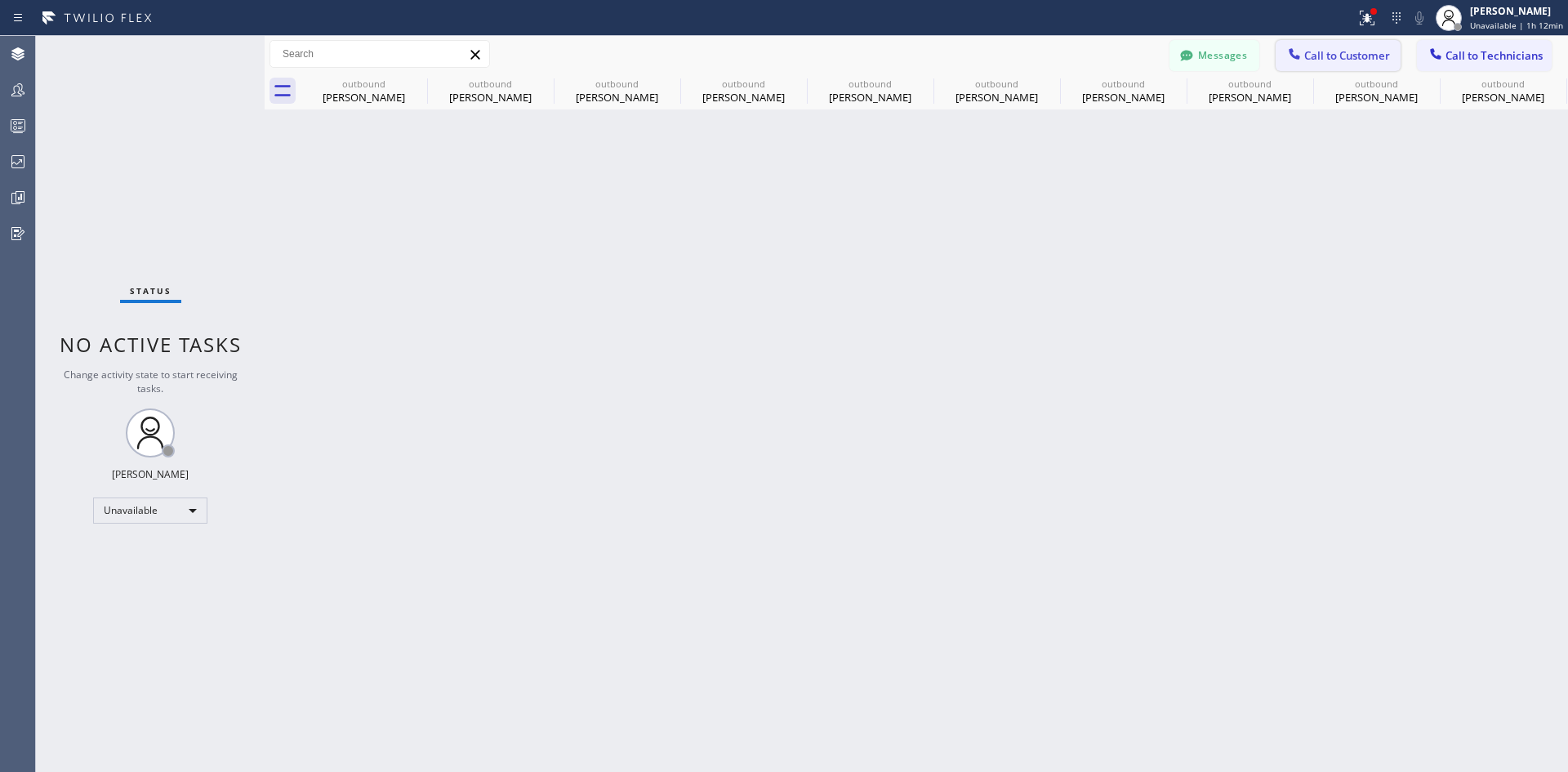
click at [1373, 46] on button "Call to Customer" at bounding box center [1338, 55] width 125 height 32
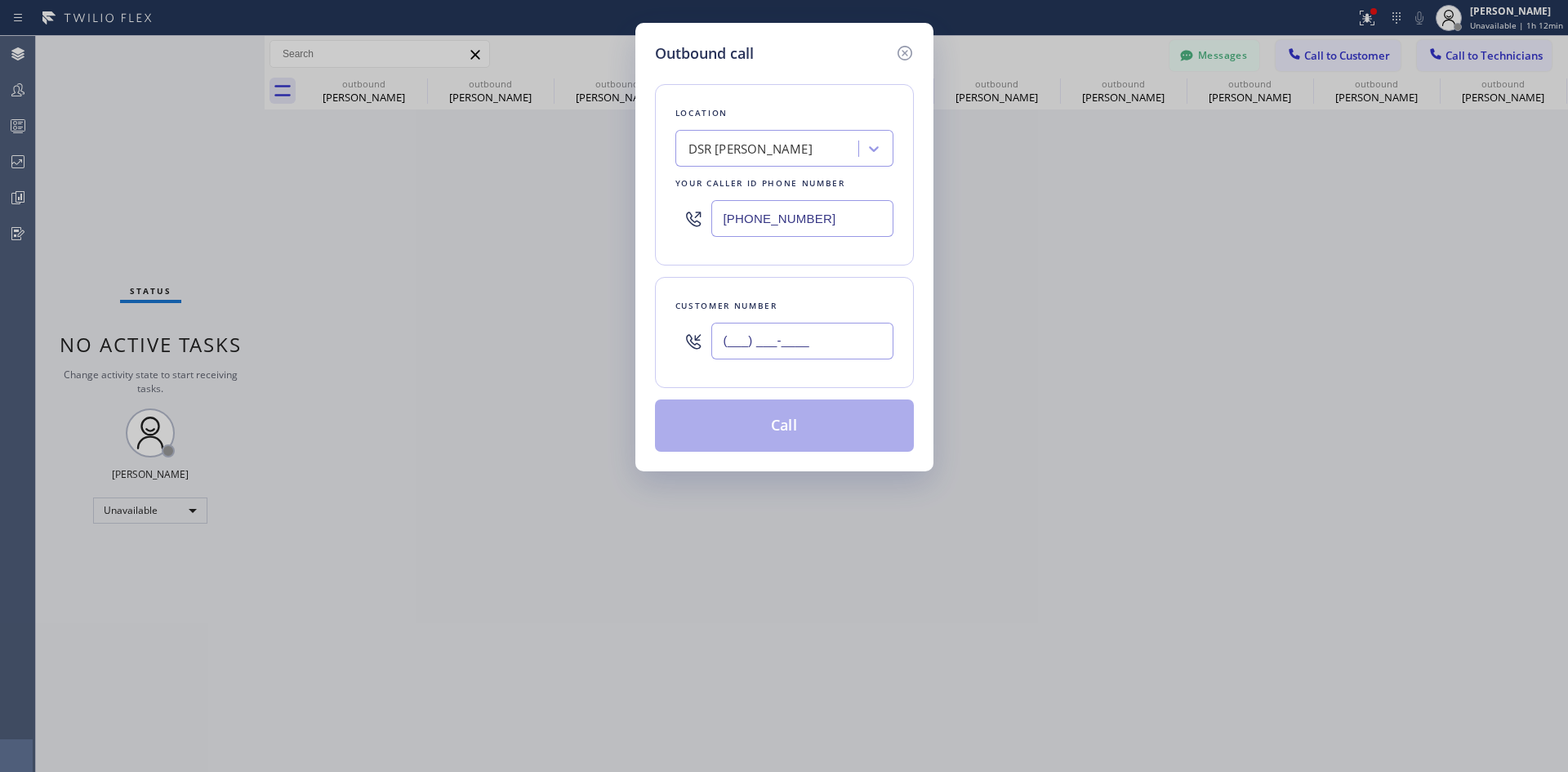
click at [832, 349] on input "(___) ___-____" at bounding box center [802, 341] width 182 height 36
paste input "415) 320-5530"
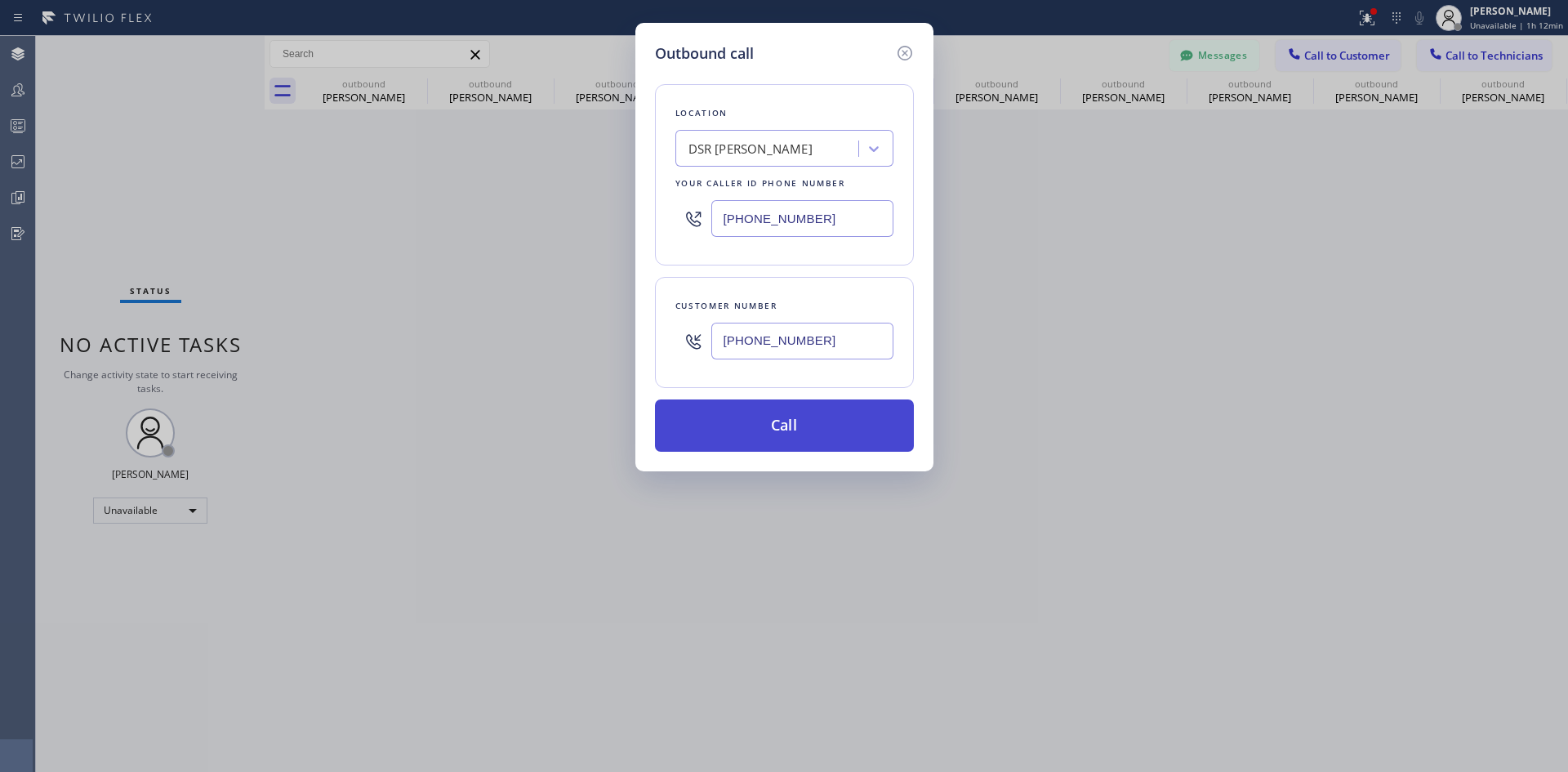
type input "(415) 320-5530"
click at [839, 421] on button "Call" at bounding box center [784, 425] width 259 height 53
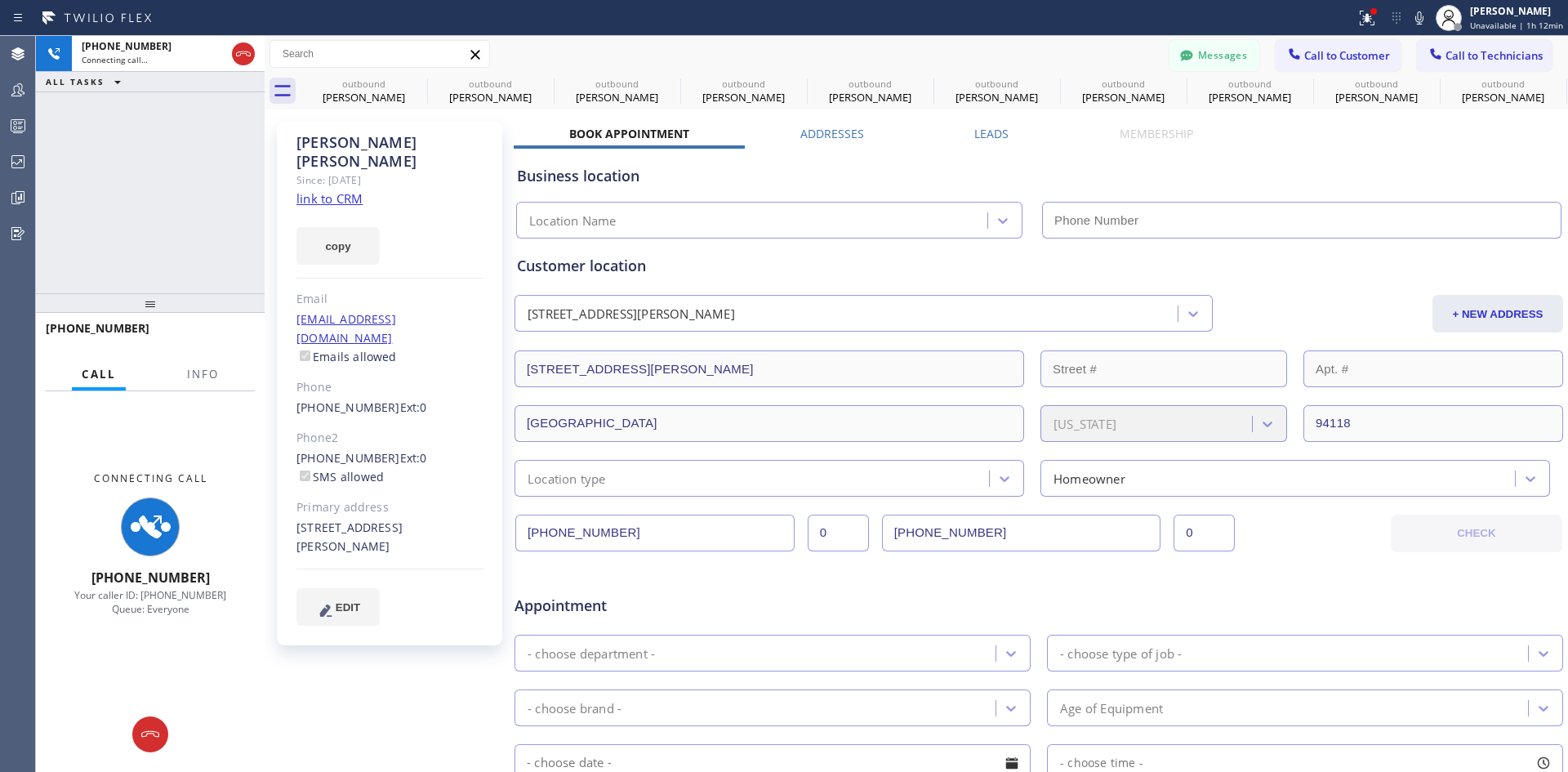
type input "(213) 301-0966"
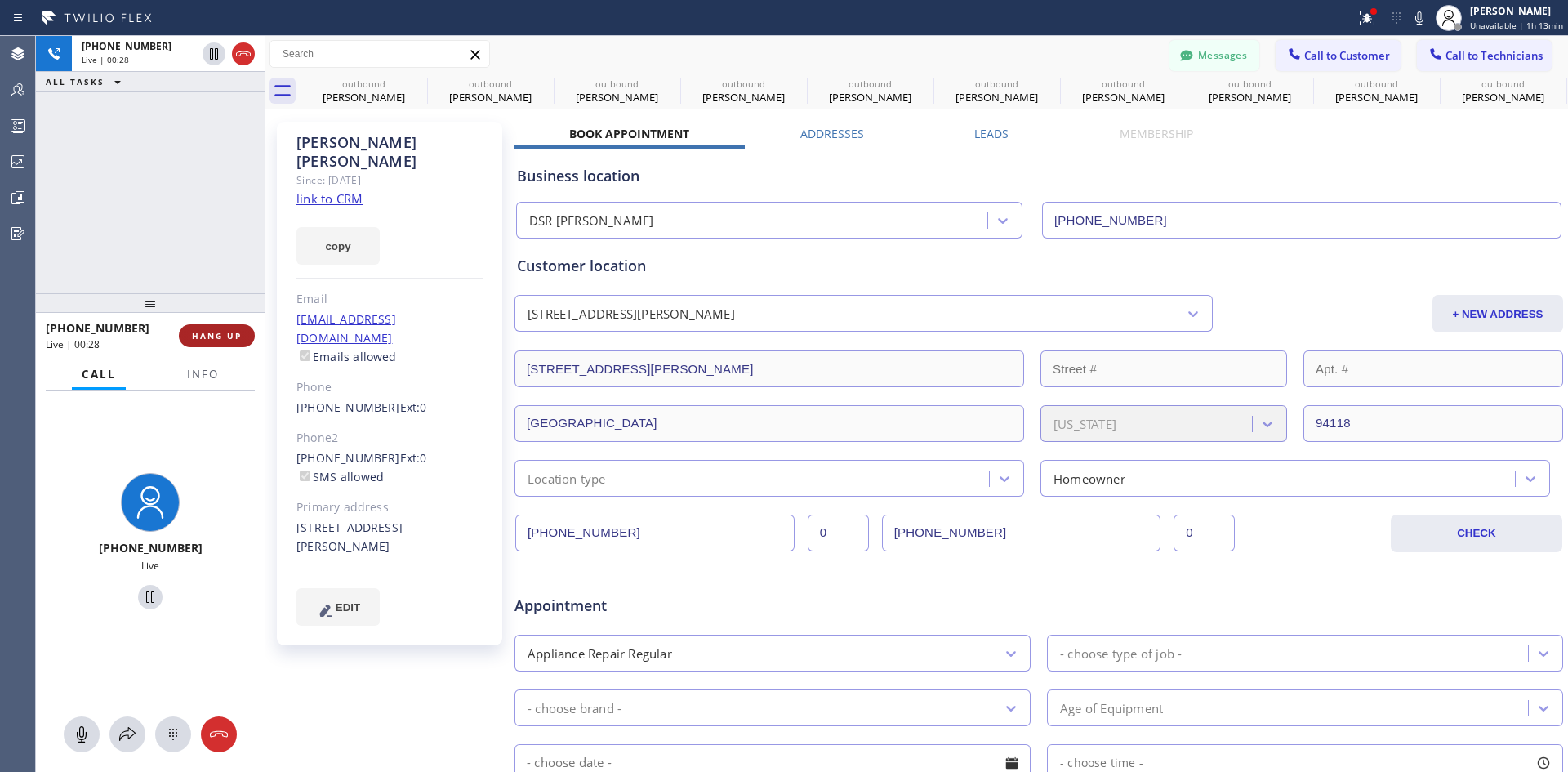
click at [213, 335] on span "HANG UP" at bounding box center [217, 336] width 50 height 11
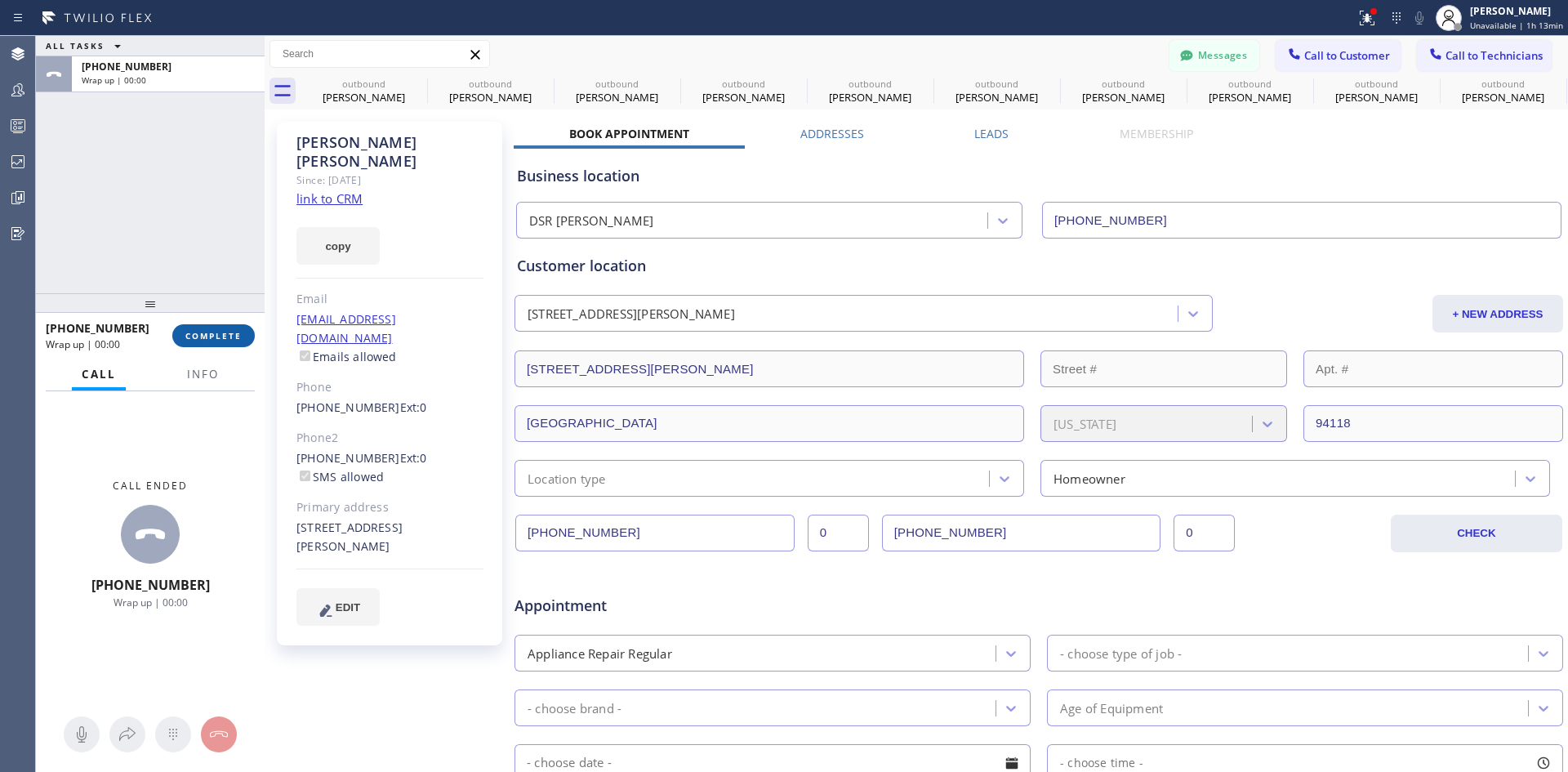
click at [181, 342] on button "COMPLETE" at bounding box center [213, 336] width 82 height 23
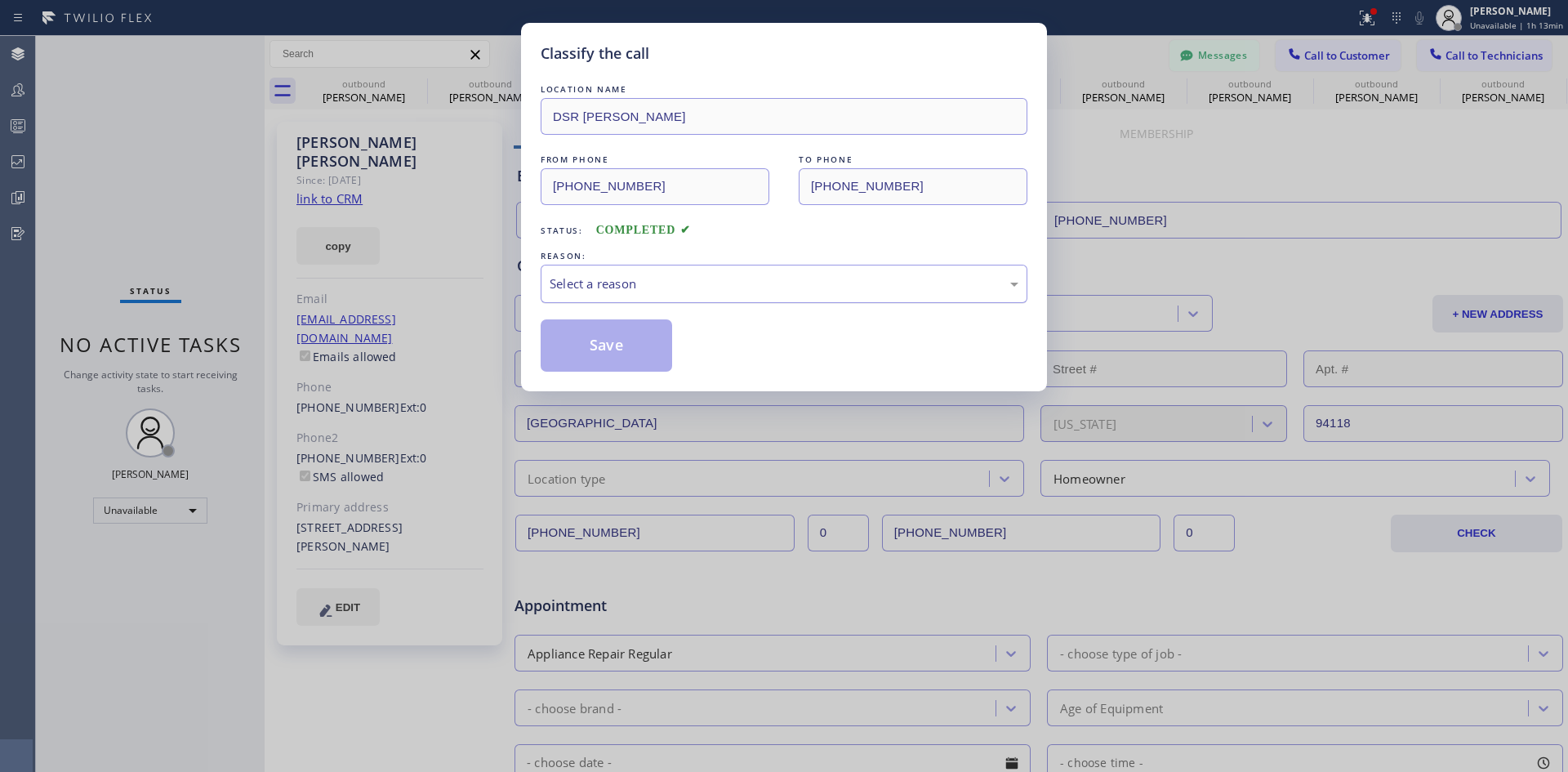
click at [877, 290] on div "Select a reason" at bounding box center [784, 284] width 469 height 19
click at [761, 280] on div "Tech, Unknown/didnt ring" at bounding box center [784, 284] width 469 height 19
click at [599, 354] on button "Save" at bounding box center [606, 345] width 132 height 53
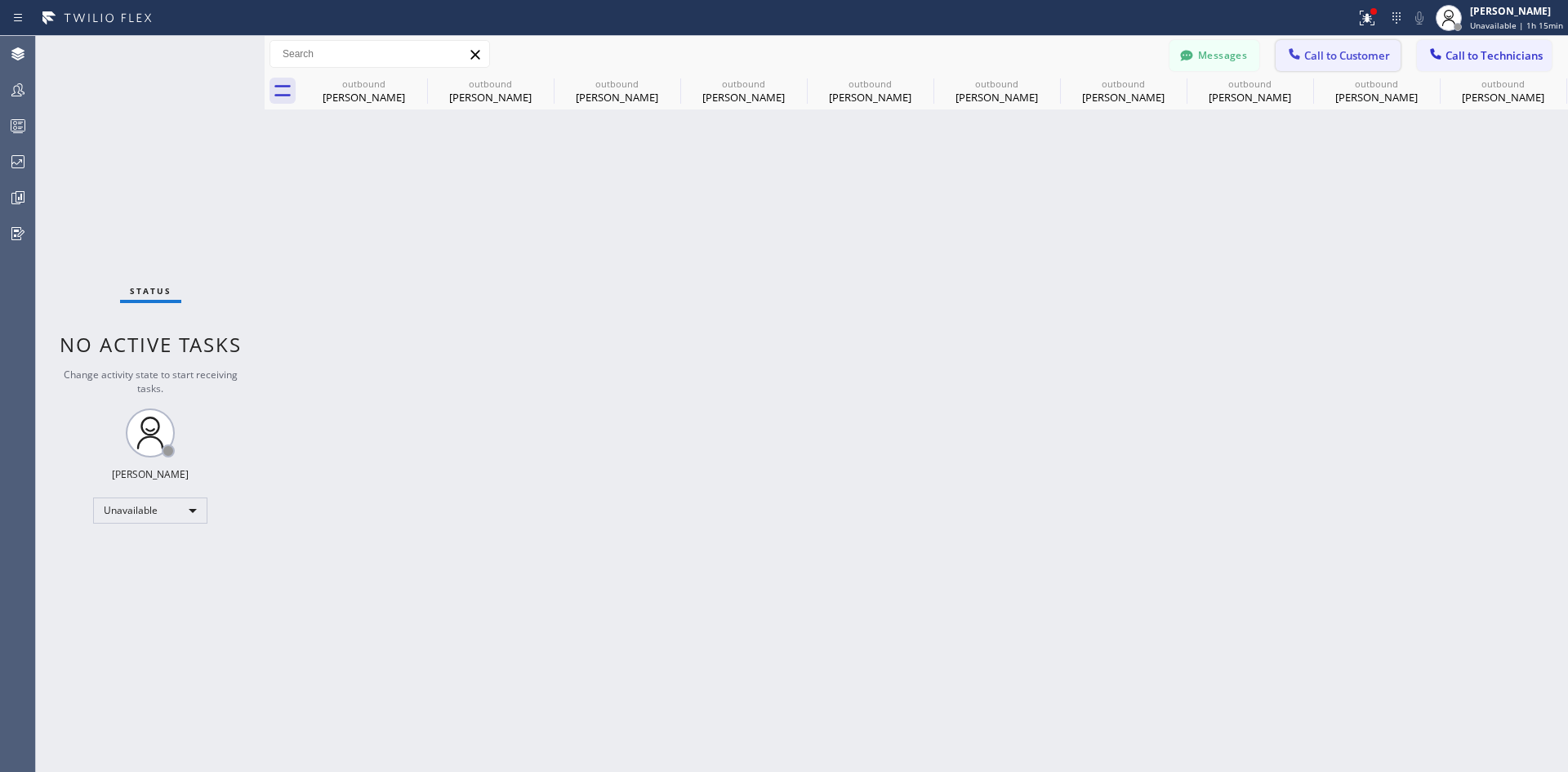
click at [1336, 51] on span "Call to Customer" at bounding box center [1347, 54] width 86 height 14
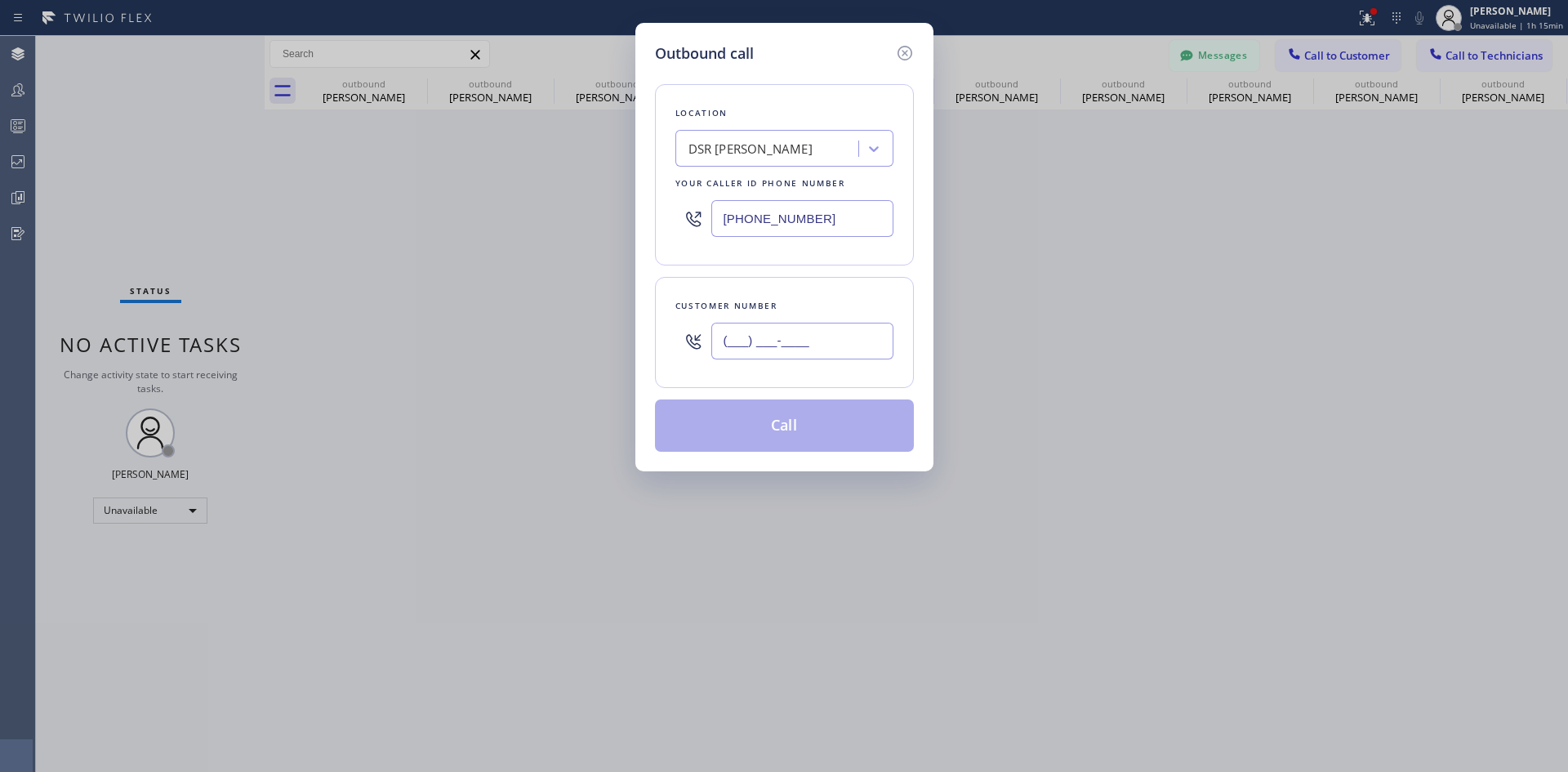
click at [764, 334] on input "(___) ___-____" at bounding box center [802, 341] width 182 height 36
paste input "516) 725-1610"
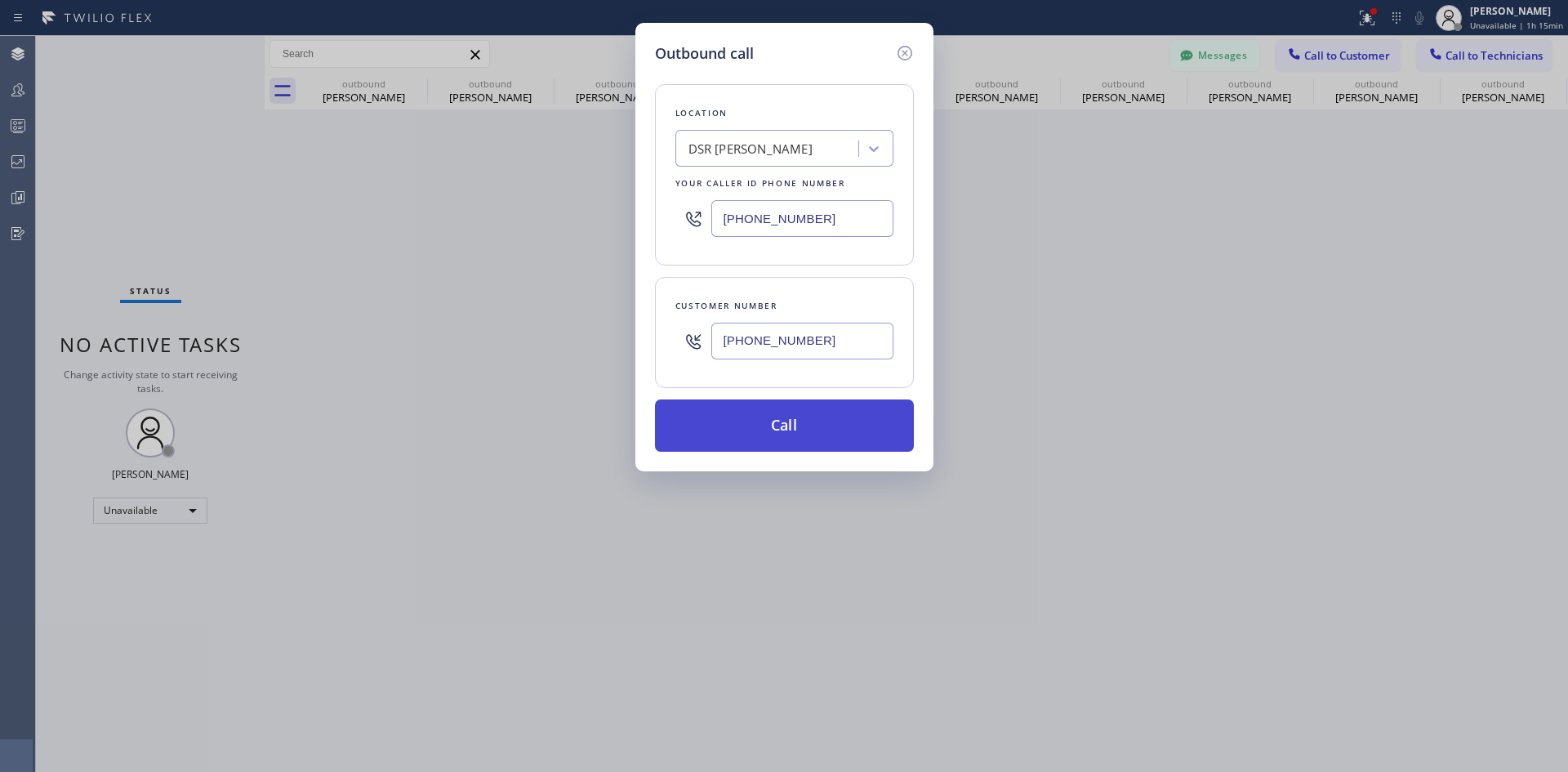
type input "(516) 725-1610"
click at [865, 424] on button "Call" at bounding box center [784, 425] width 259 height 53
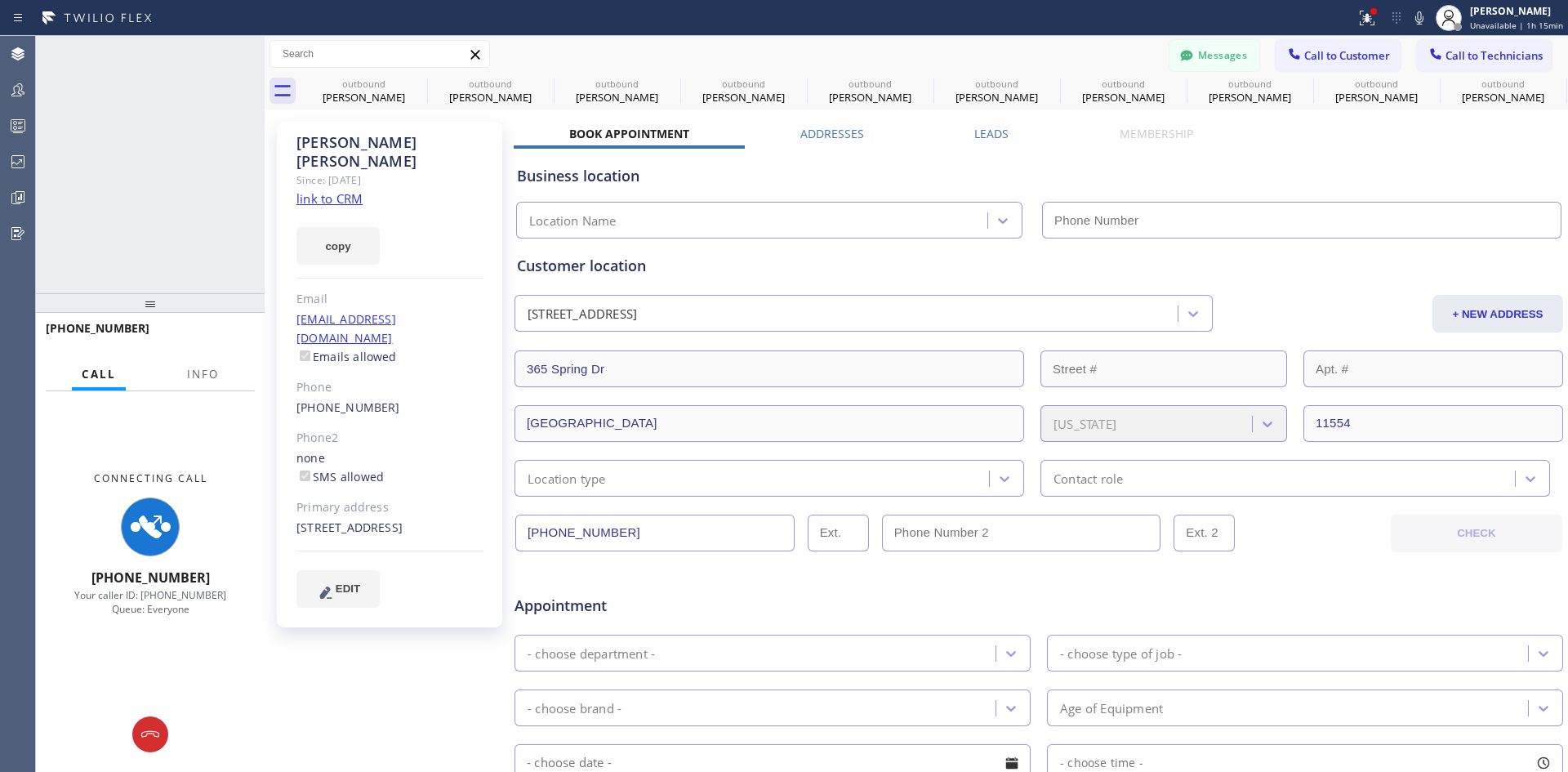
type input "(213) 301-0966"
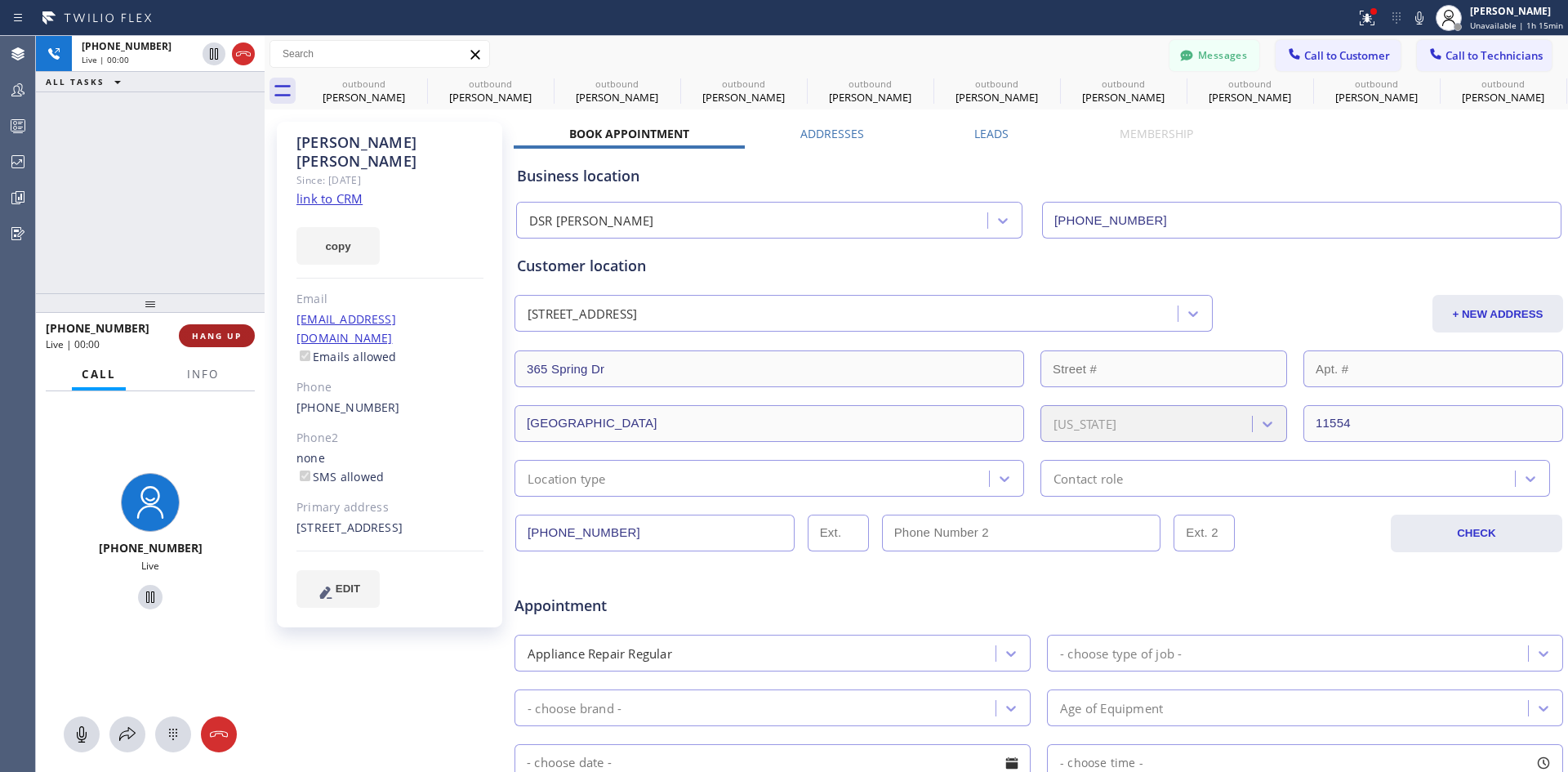
click at [218, 337] on span "HANG UP" at bounding box center [217, 336] width 50 height 11
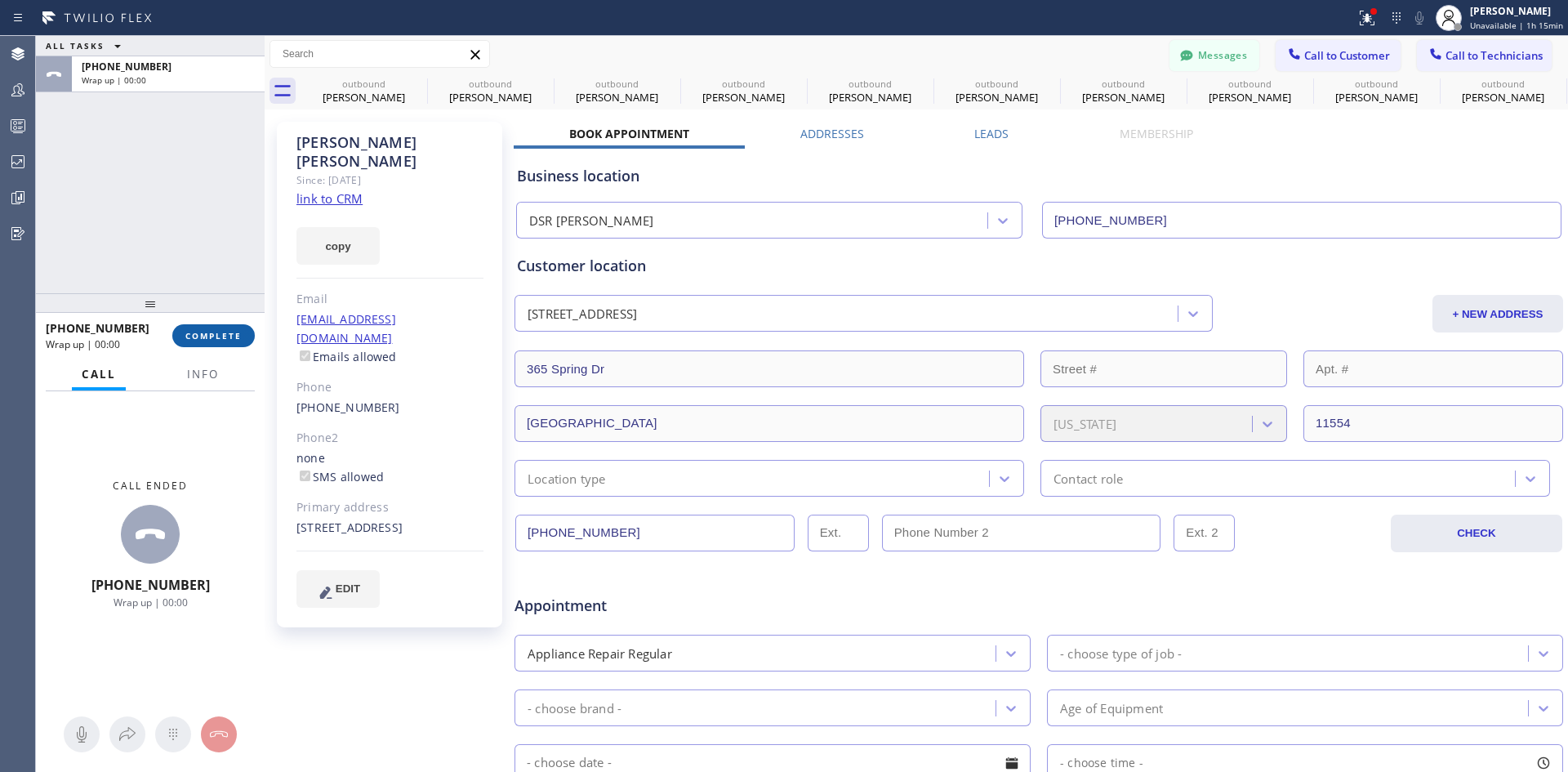
click at [207, 333] on span "COMPLETE" at bounding box center [213, 336] width 56 height 11
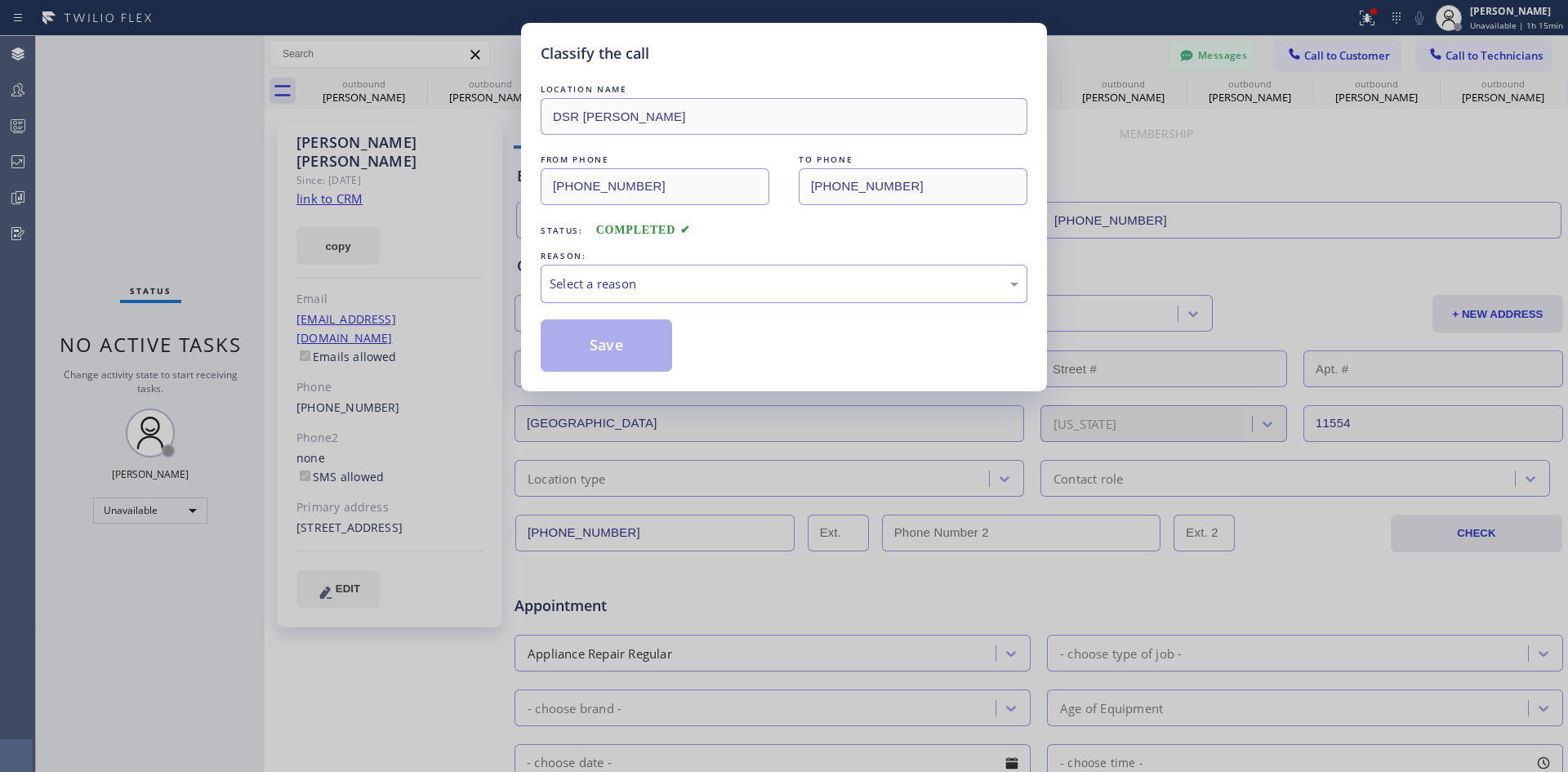
click at [794, 301] on div "Select a reason" at bounding box center [784, 284] width 487 height 38
click at [624, 342] on button "Save" at bounding box center [606, 345] width 132 height 53
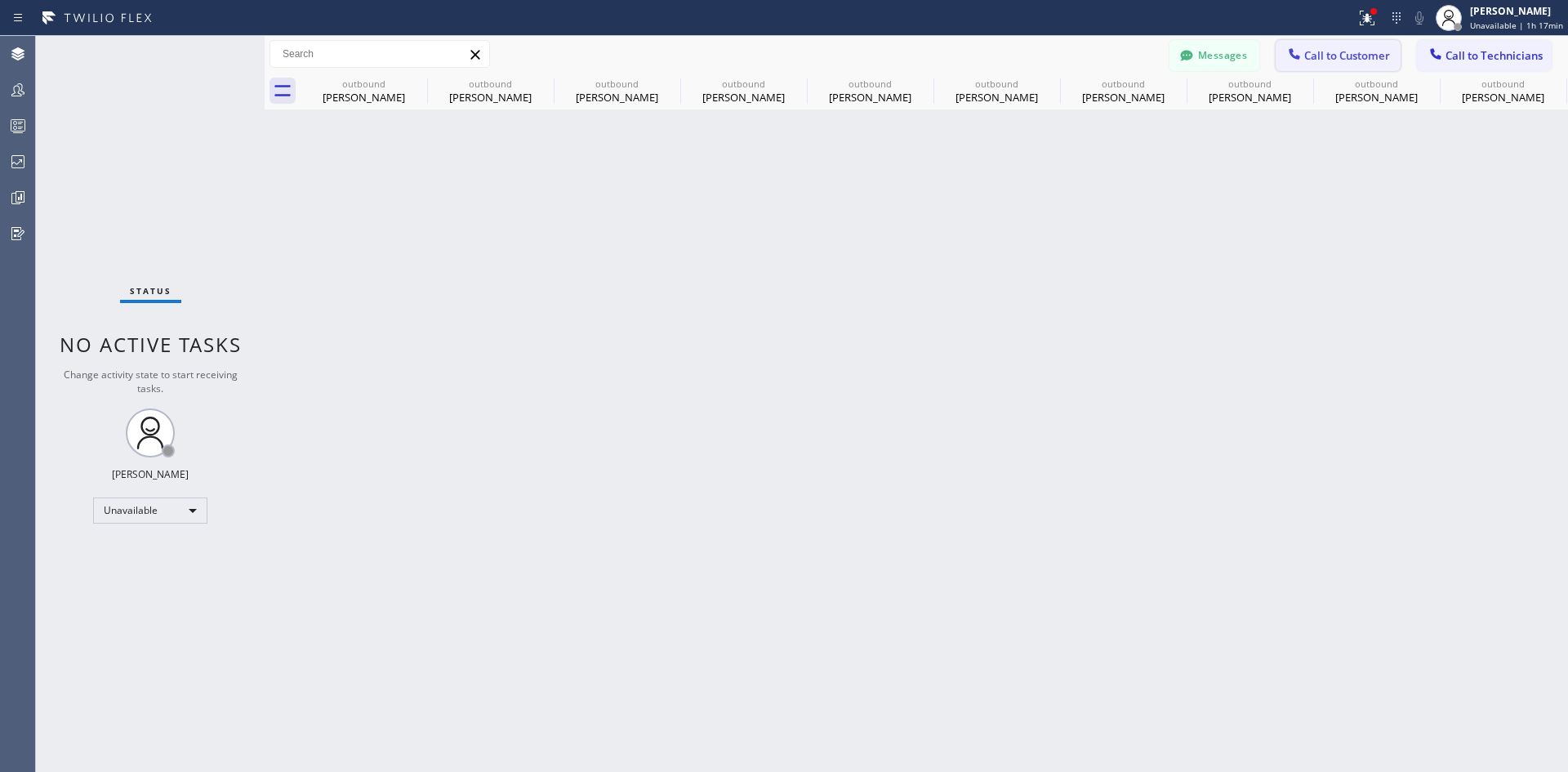
click at [1300, 65] on button "Call to Customer" at bounding box center [1338, 55] width 125 height 32
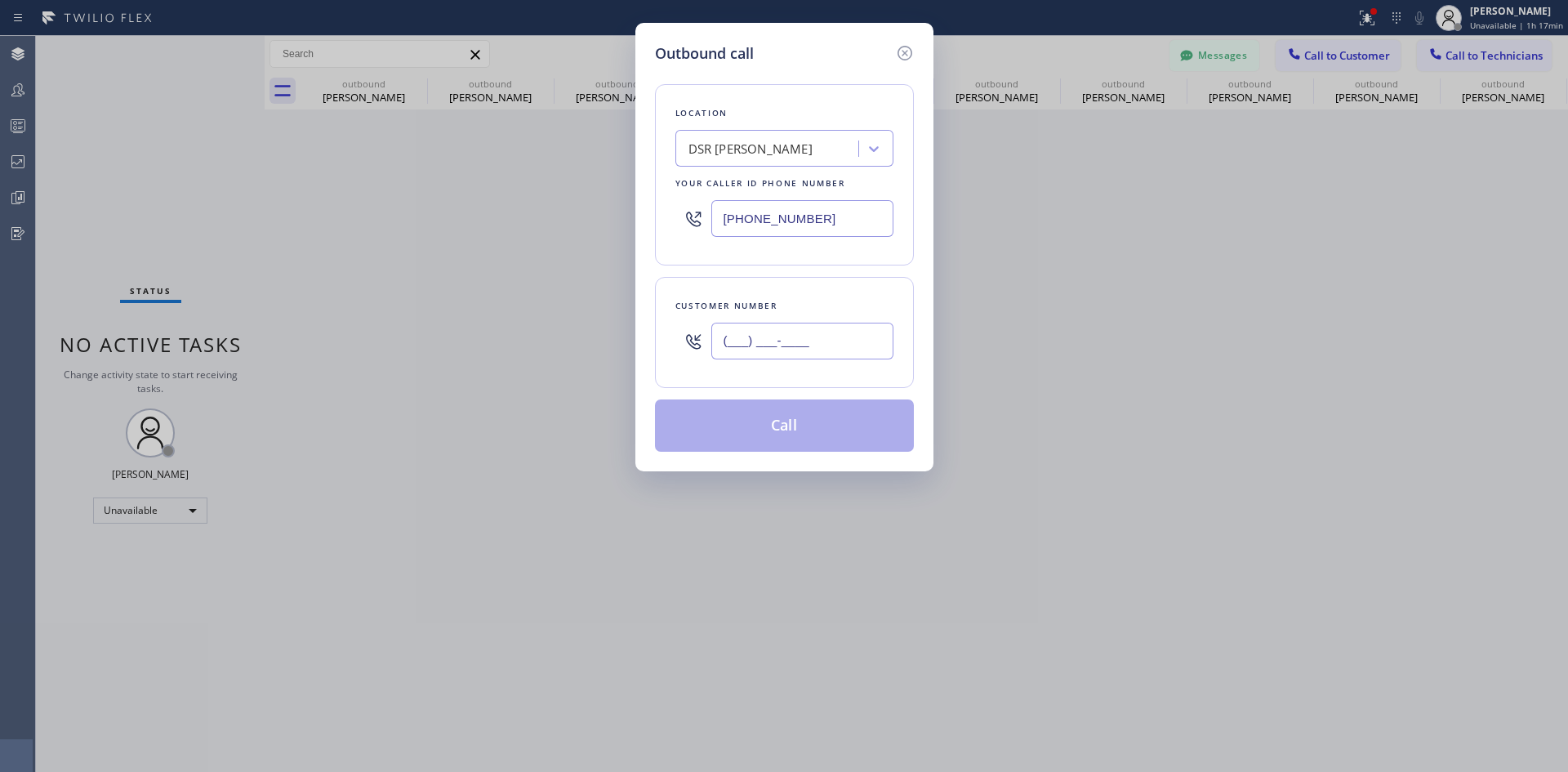
click at [810, 342] on input "(___) ___-____" at bounding box center [802, 341] width 182 height 36
paste input "760) 625-3612"
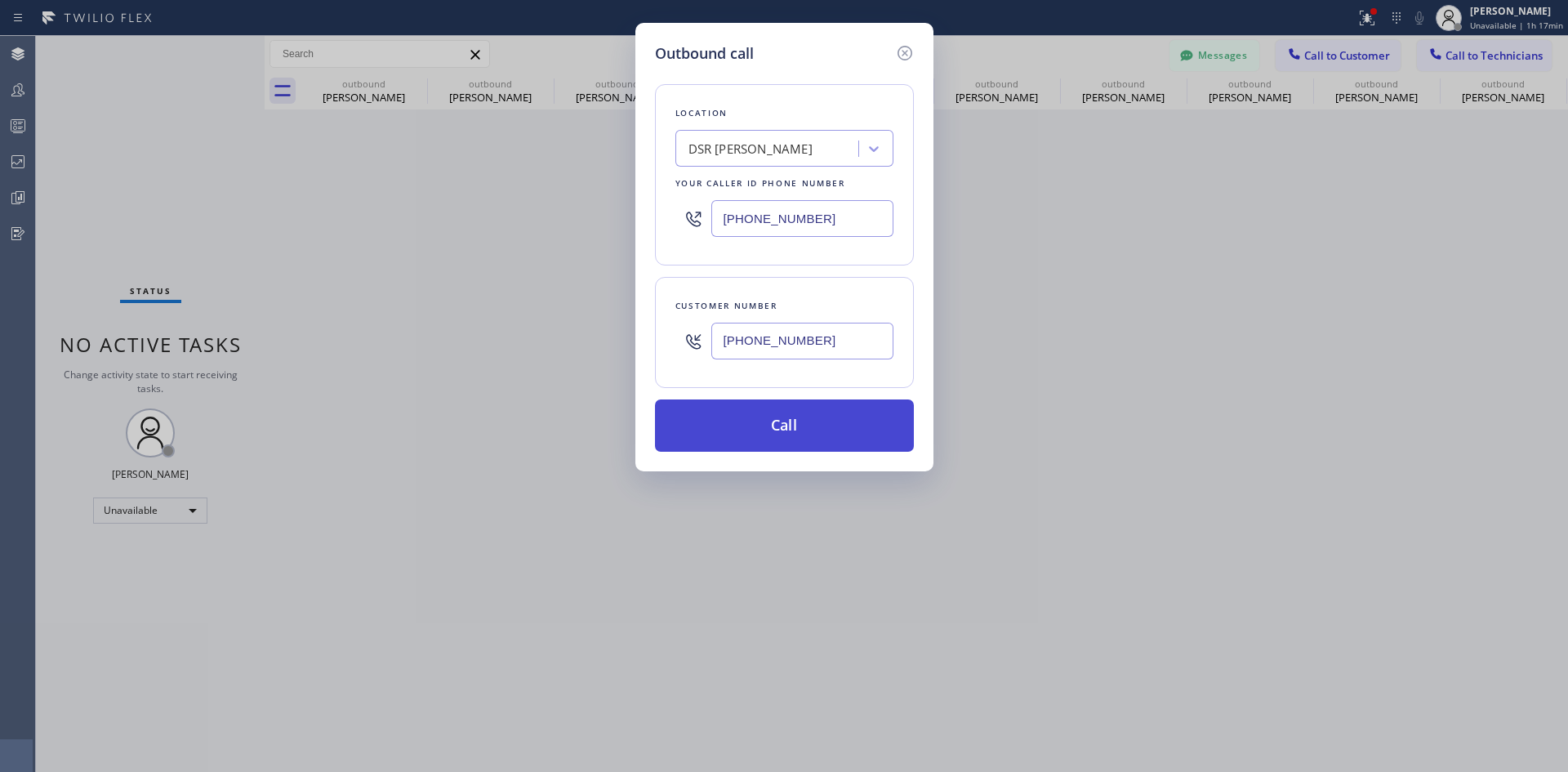
type input "(760) 625-3612"
click at [839, 428] on button "Call" at bounding box center [784, 425] width 259 height 53
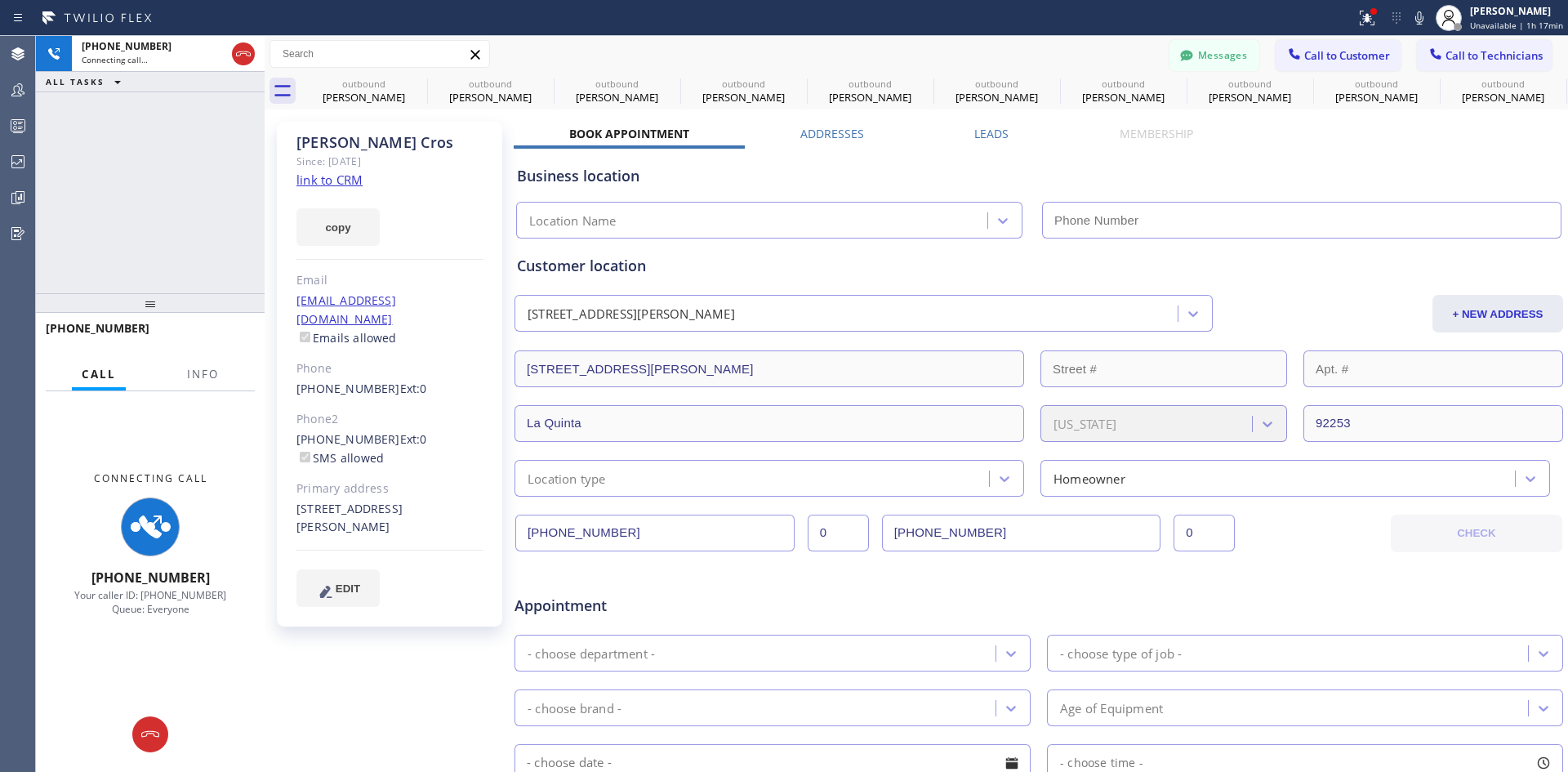
type input "(213) 301-0966"
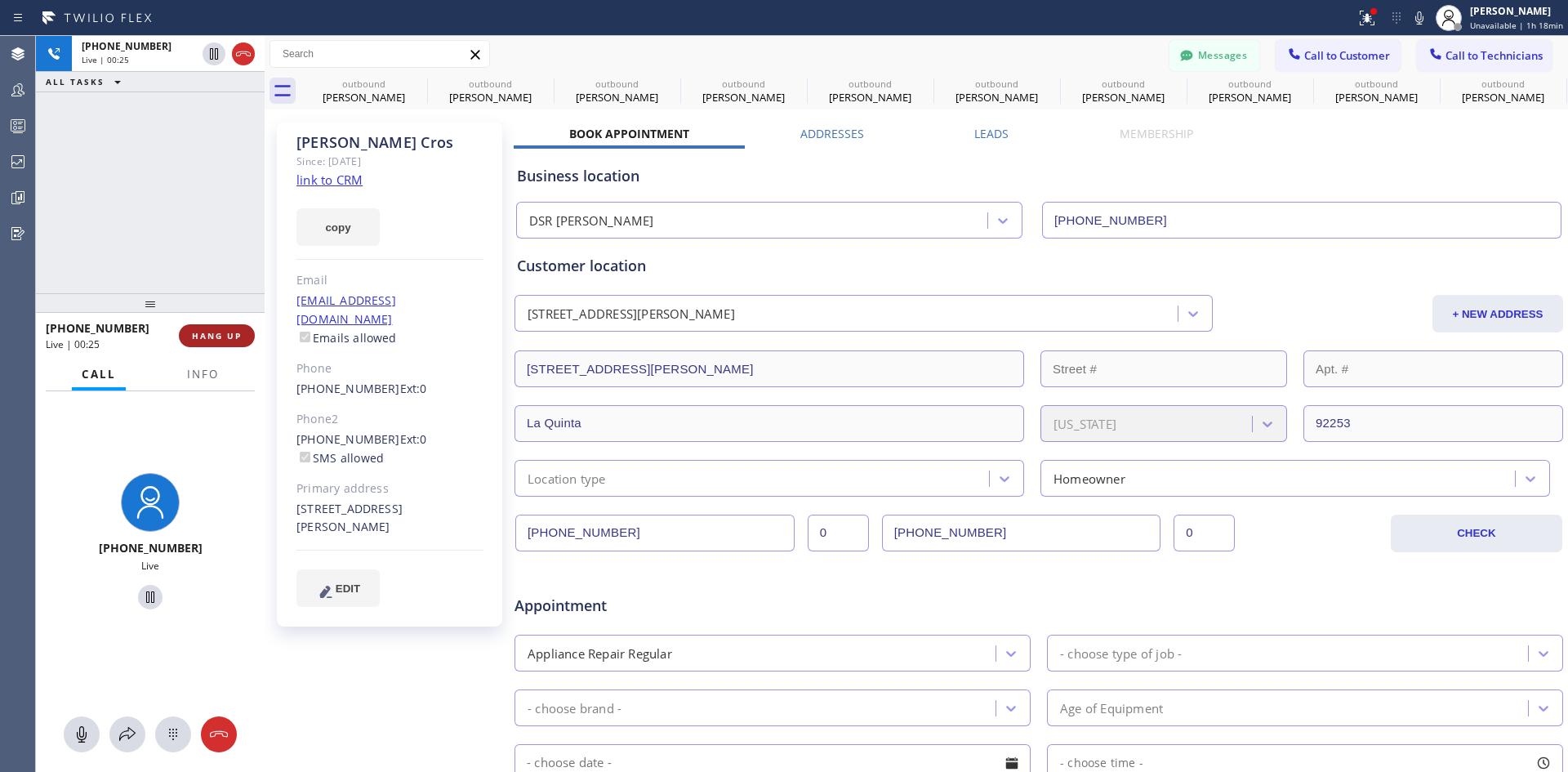
click at [214, 338] on span "HANG UP" at bounding box center [217, 336] width 50 height 11
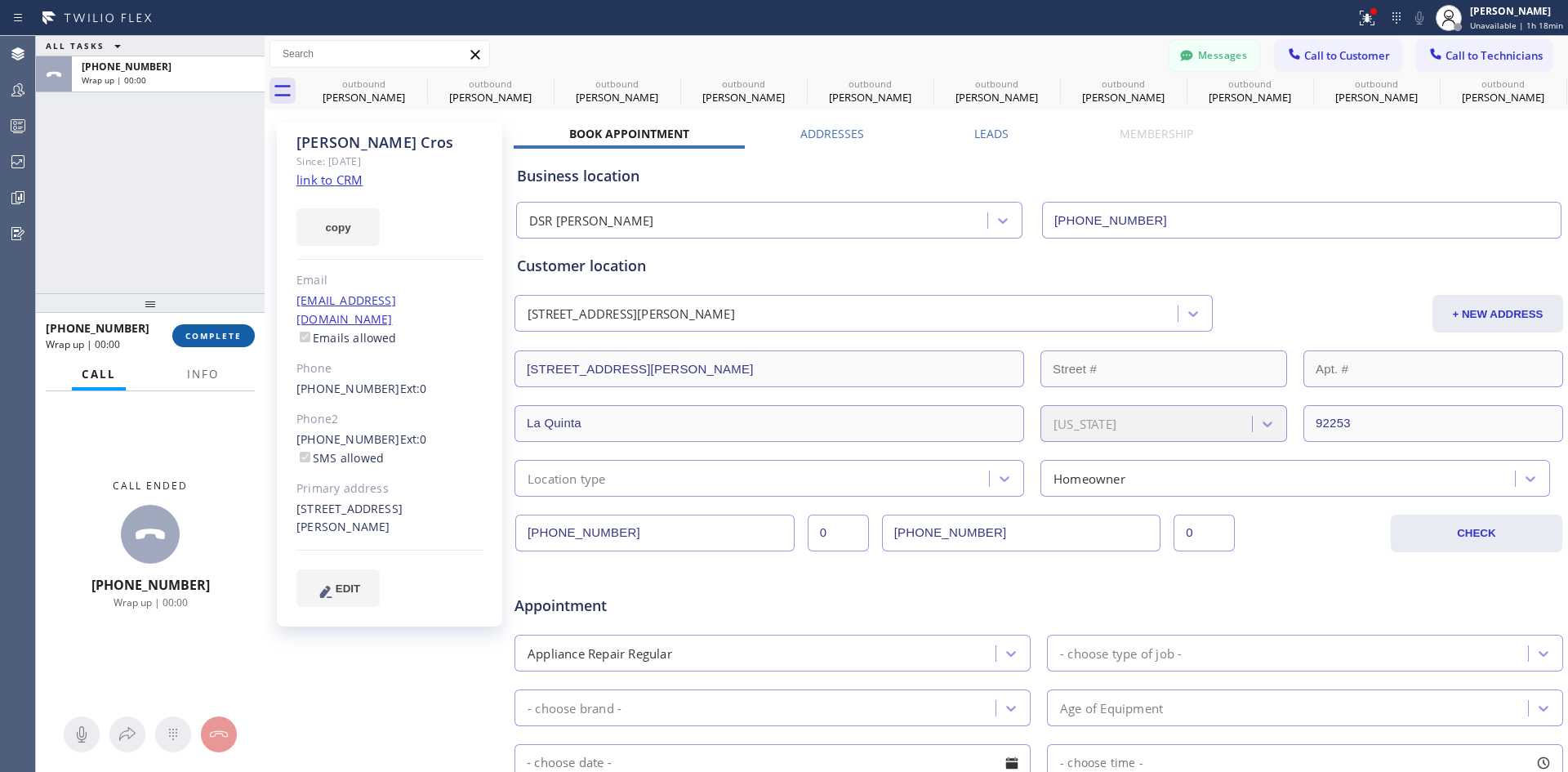
click at [212, 335] on span "COMPLETE" at bounding box center [213, 336] width 56 height 11
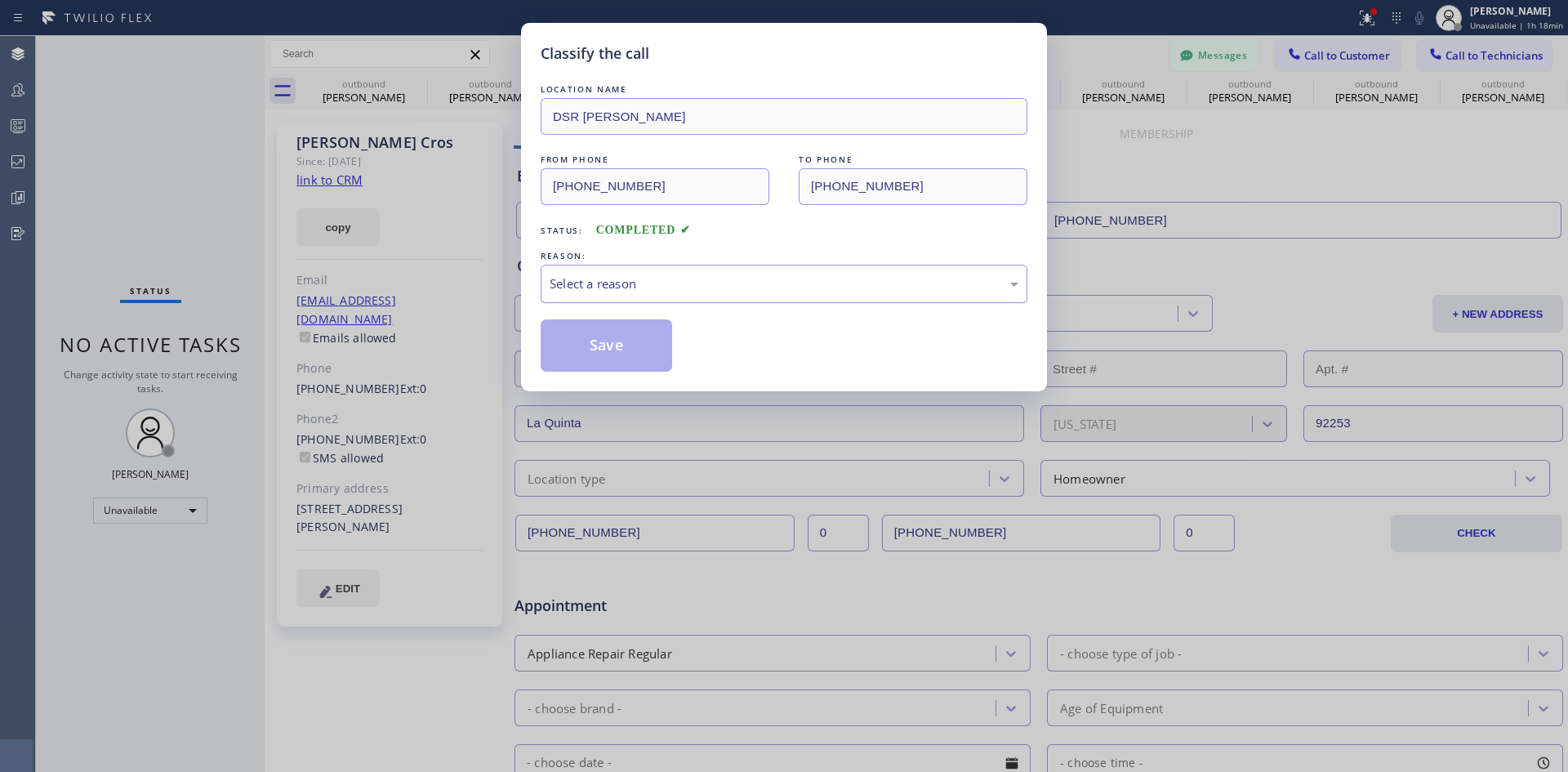
click at [758, 295] on div "Select a reason" at bounding box center [784, 284] width 487 height 38
click at [628, 331] on button "Save" at bounding box center [606, 345] width 132 height 53
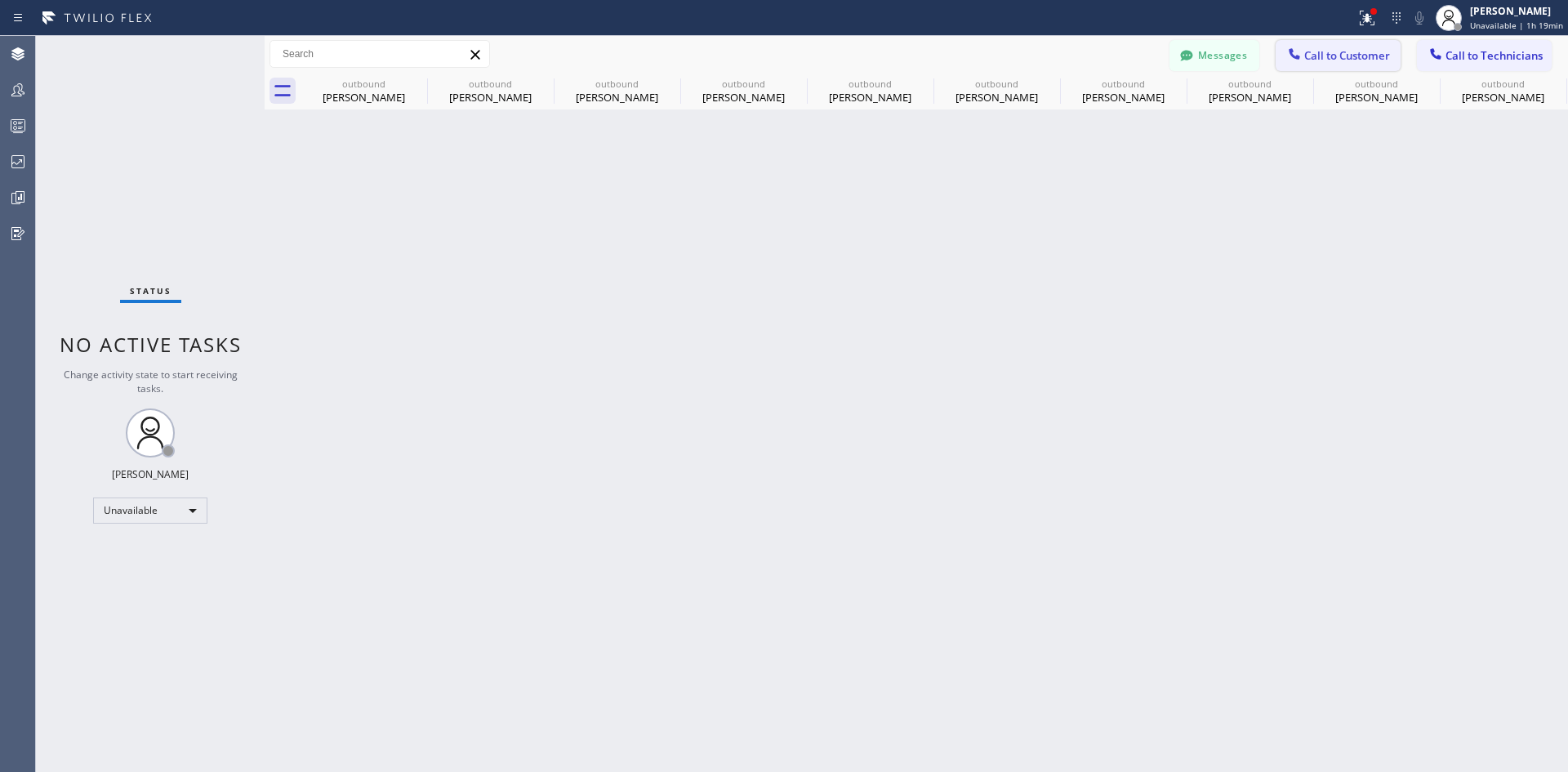
click at [1321, 49] on span "Call to Customer" at bounding box center [1347, 54] width 86 height 14
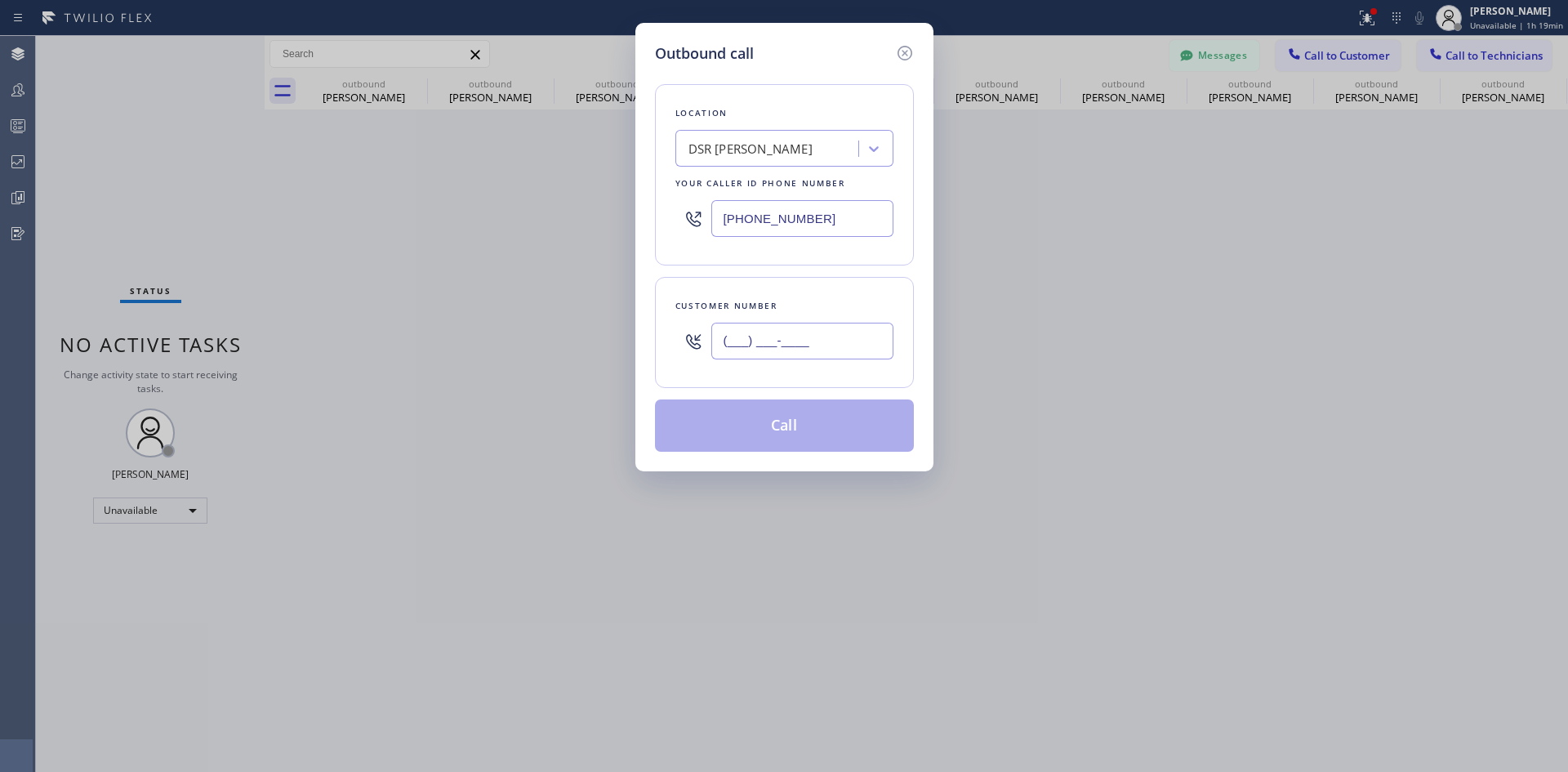
click at [819, 348] on input "(___) ___-____" at bounding box center [802, 341] width 182 height 36
paste input "628) 278-6407"
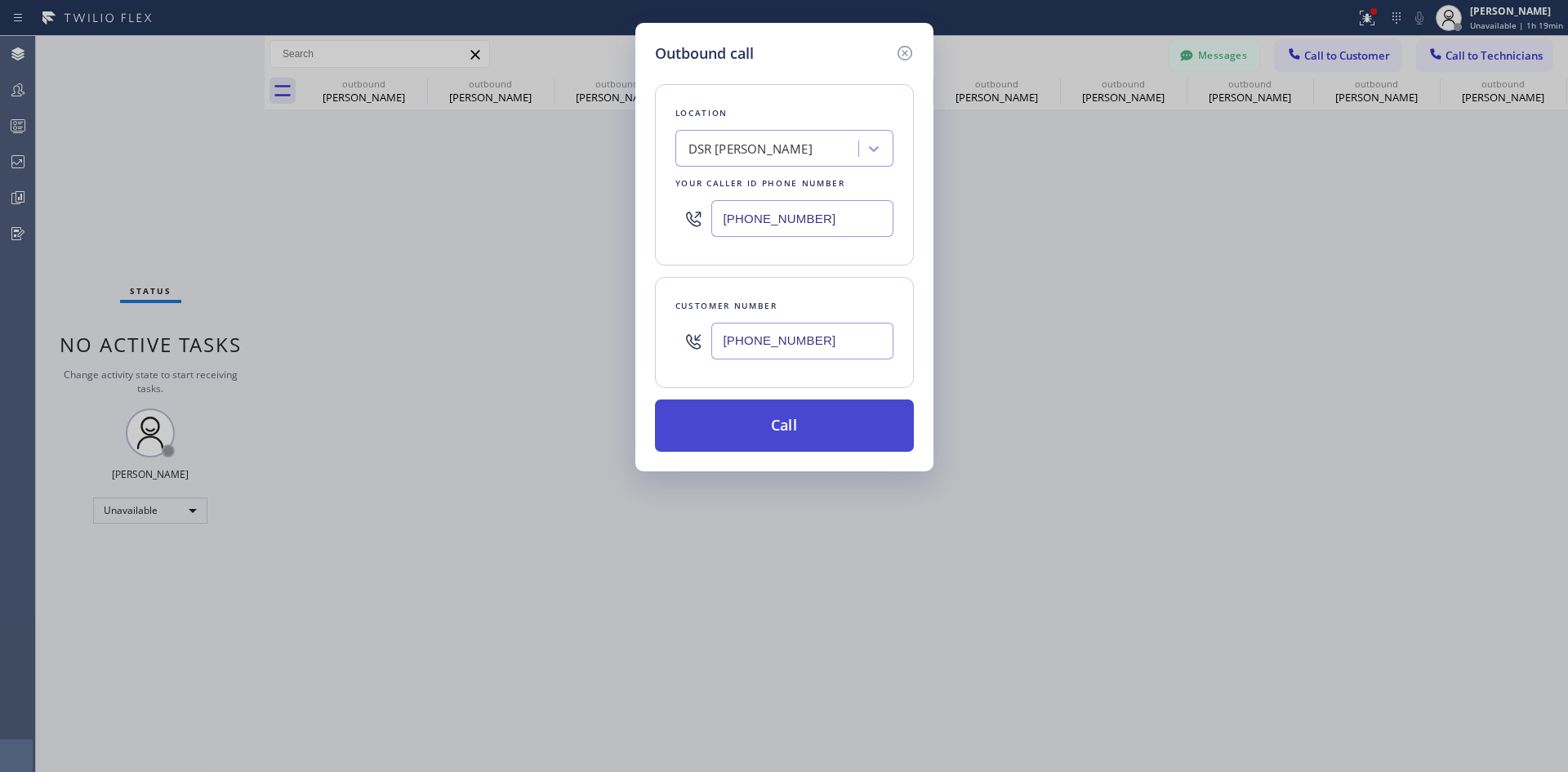
type input "(628) 278-6407"
click at [779, 421] on button "Call" at bounding box center [784, 425] width 259 height 53
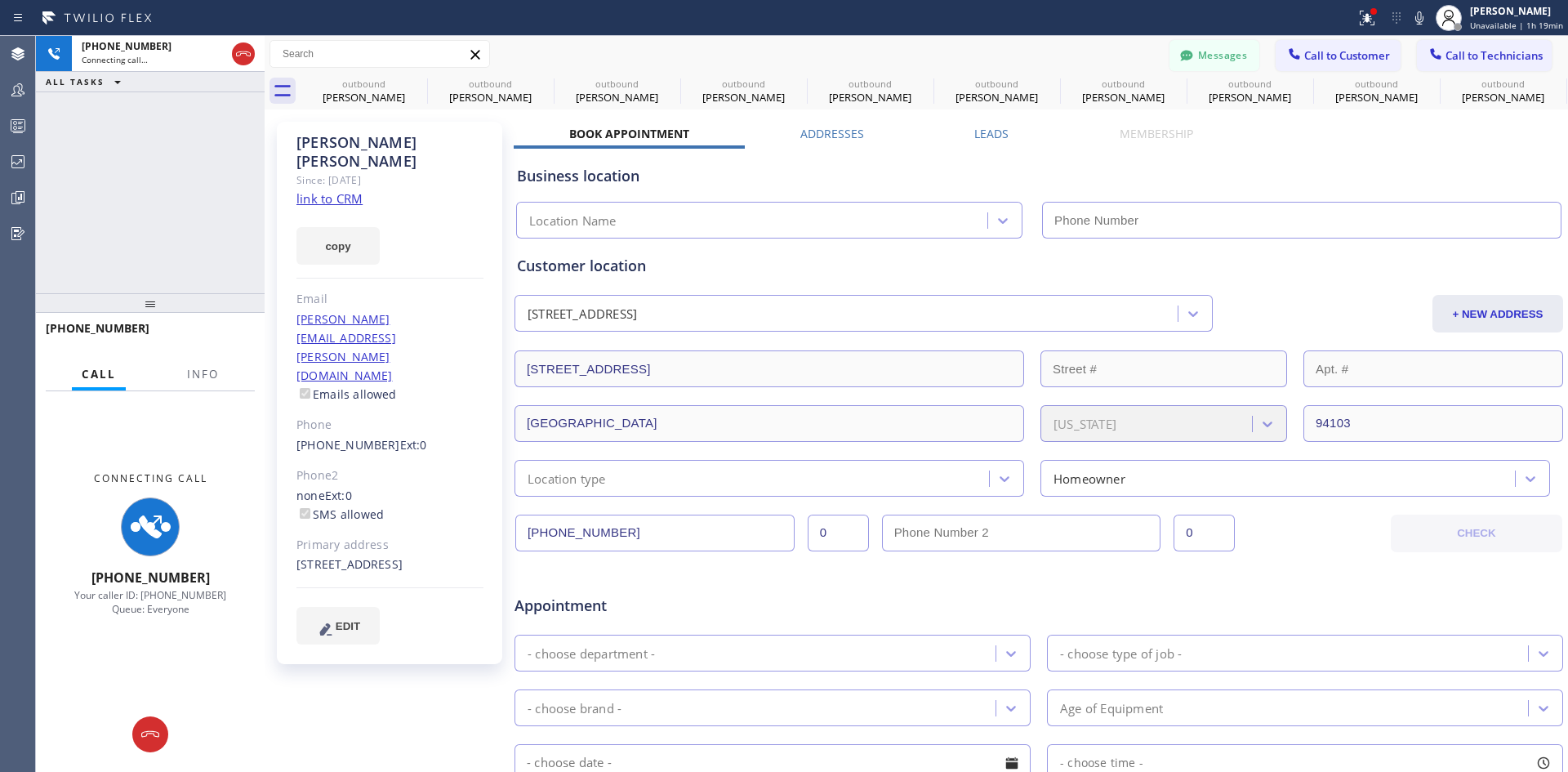
type input "(213) 301-0966"
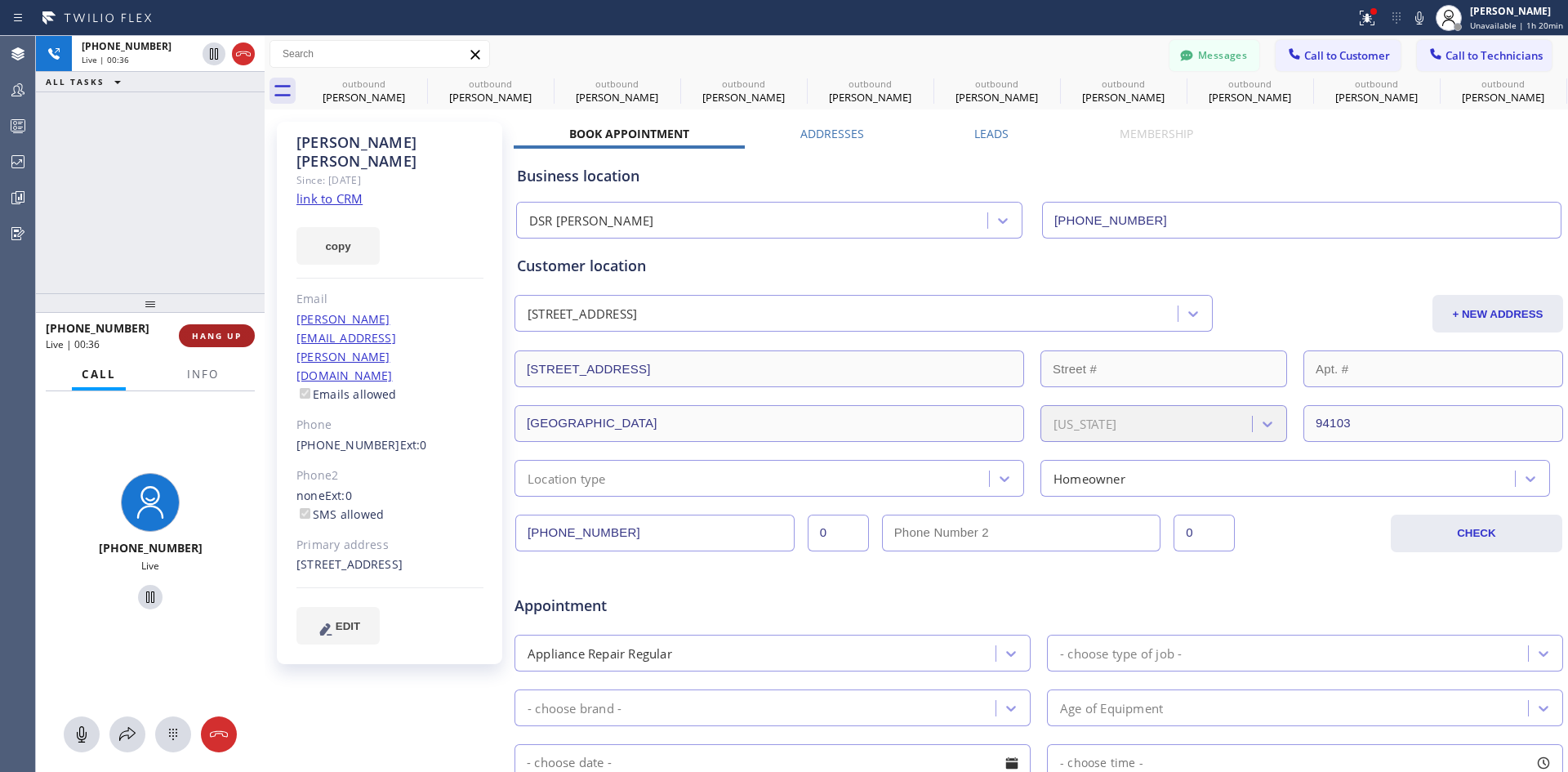
click at [229, 335] on span "HANG UP" at bounding box center [217, 336] width 50 height 11
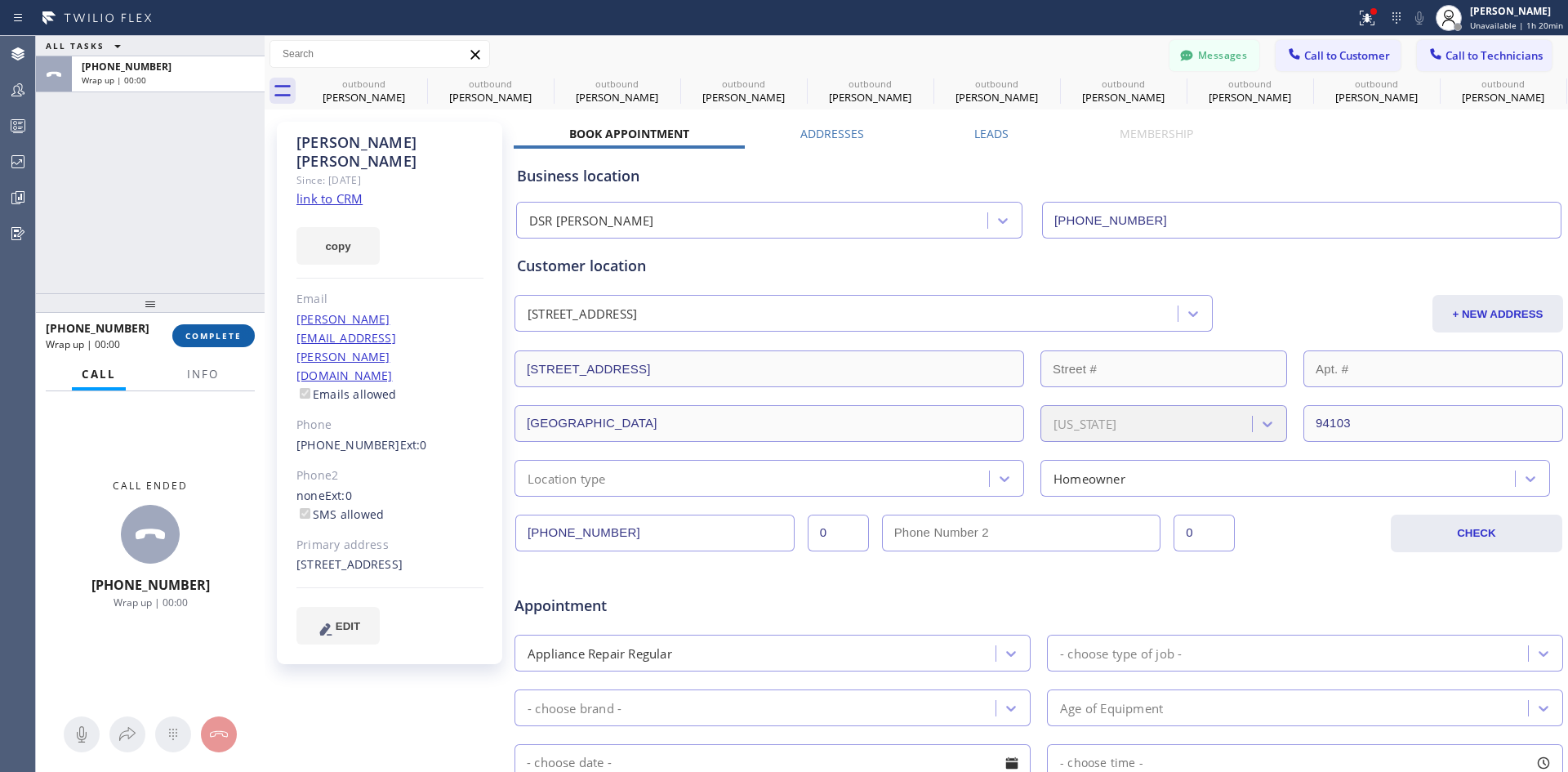
click at [236, 341] on span "COMPLETE" at bounding box center [213, 336] width 56 height 11
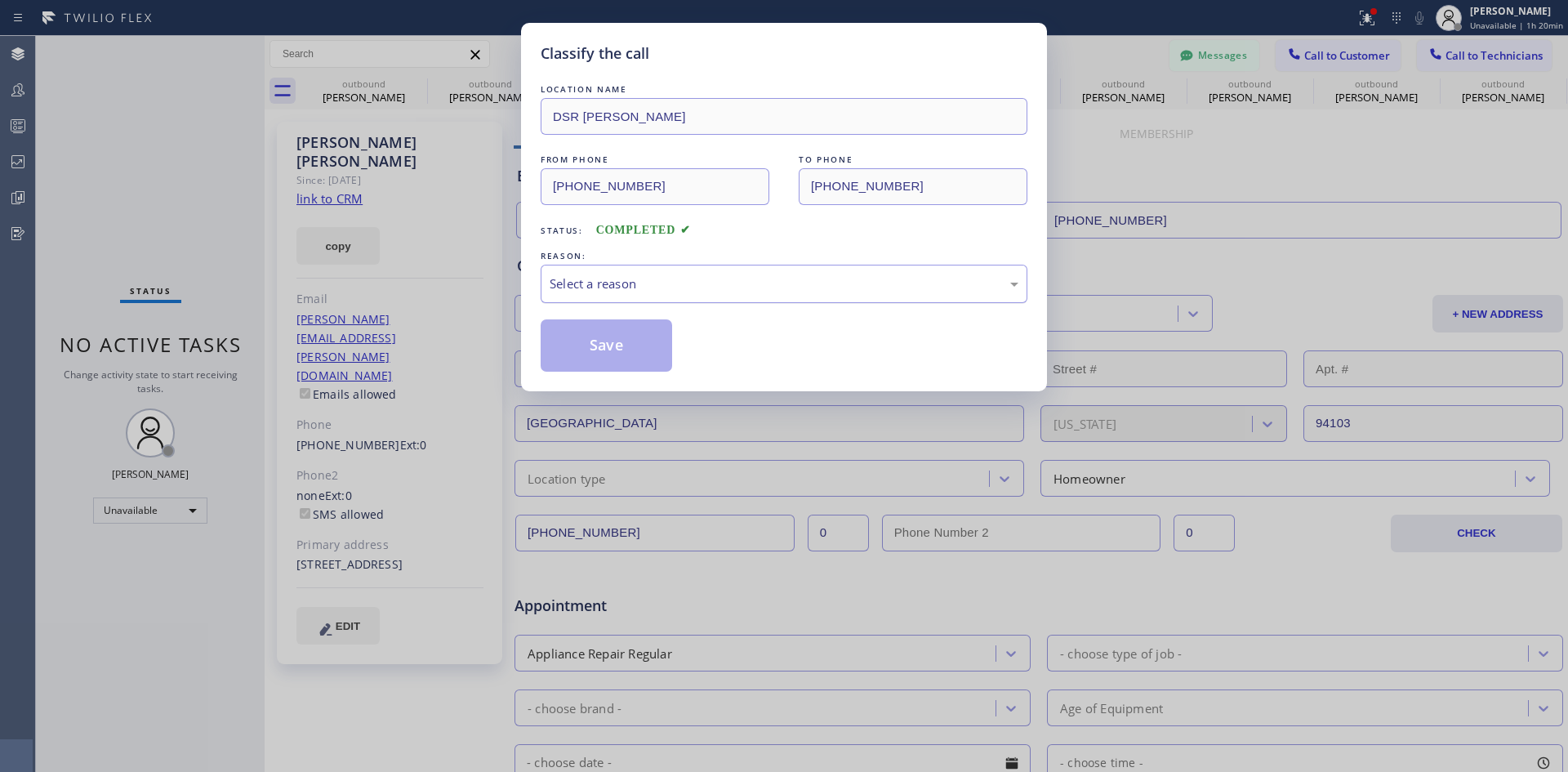
click at [708, 286] on div "Select a reason" at bounding box center [784, 284] width 469 height 19
click at [604, 348] on button "Save" at bounding box center [606, 345] width 132 height 53
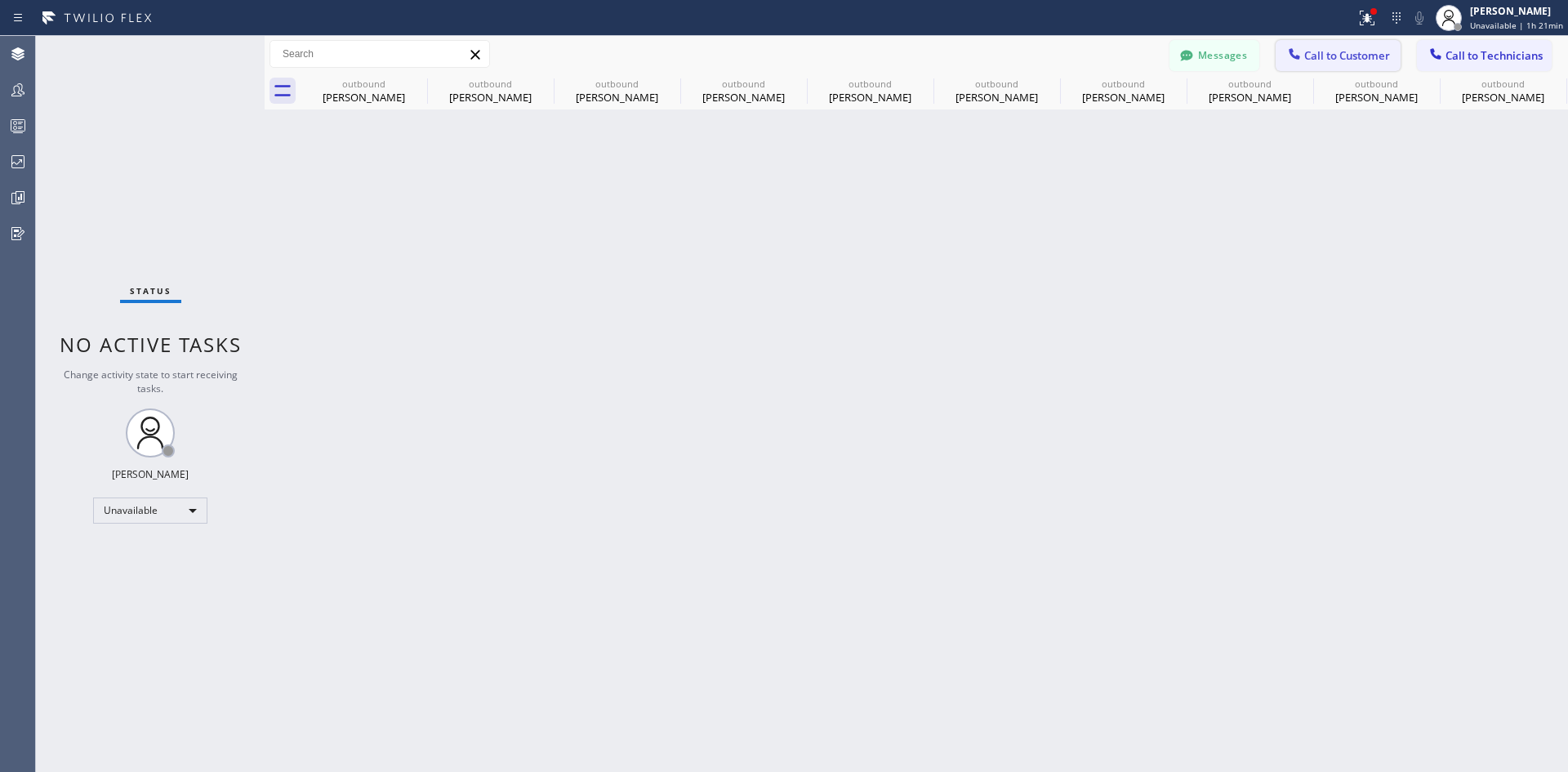
click at [1322, 43] on button "Call to Customer" at bounding box center [1338, 55] width 125 height 32
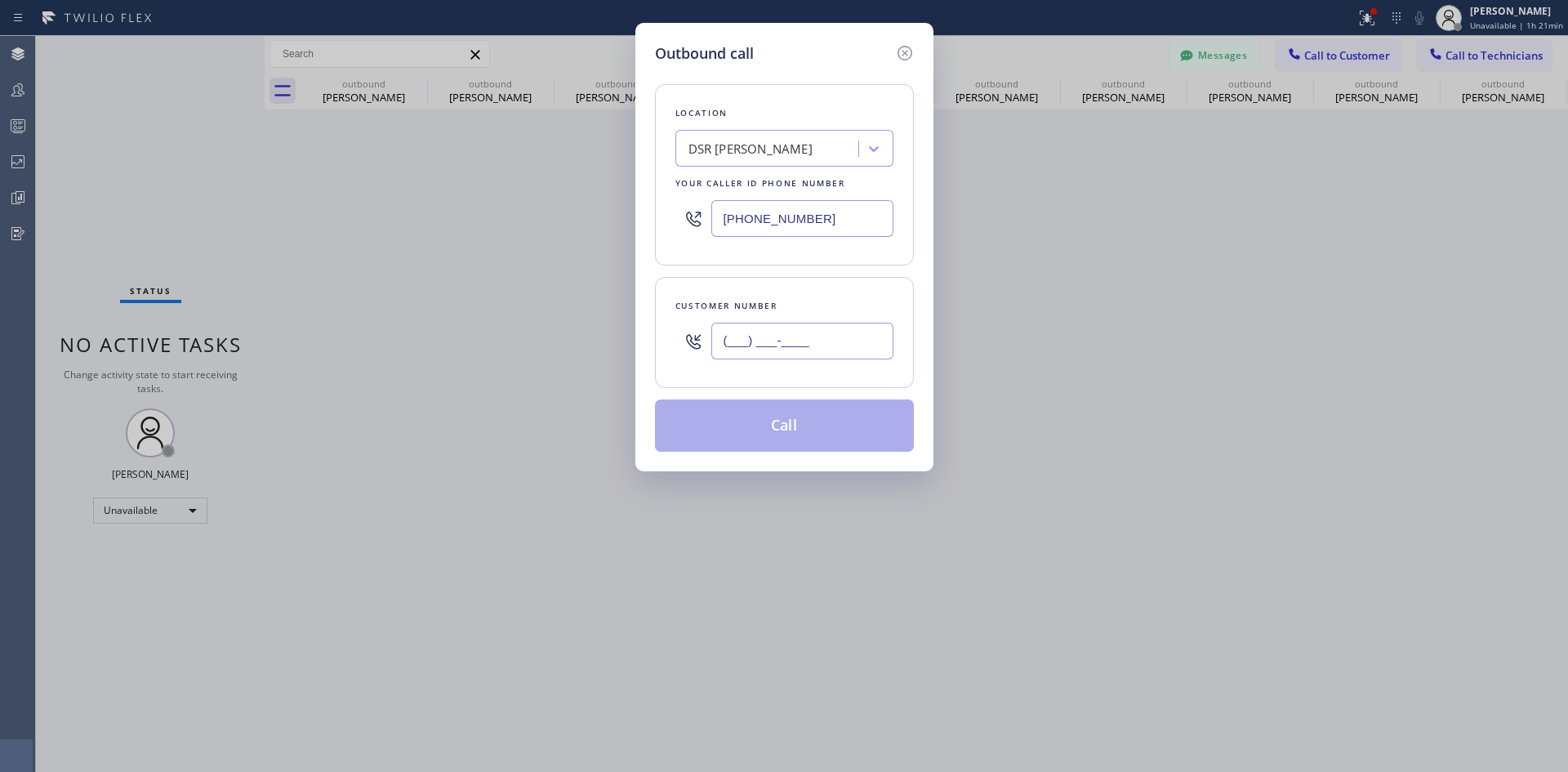
click at [816, 338] on input "(___) ___-____" at bounding box center [802, 341] width 182 height 36
paste input "628) 278-6407"
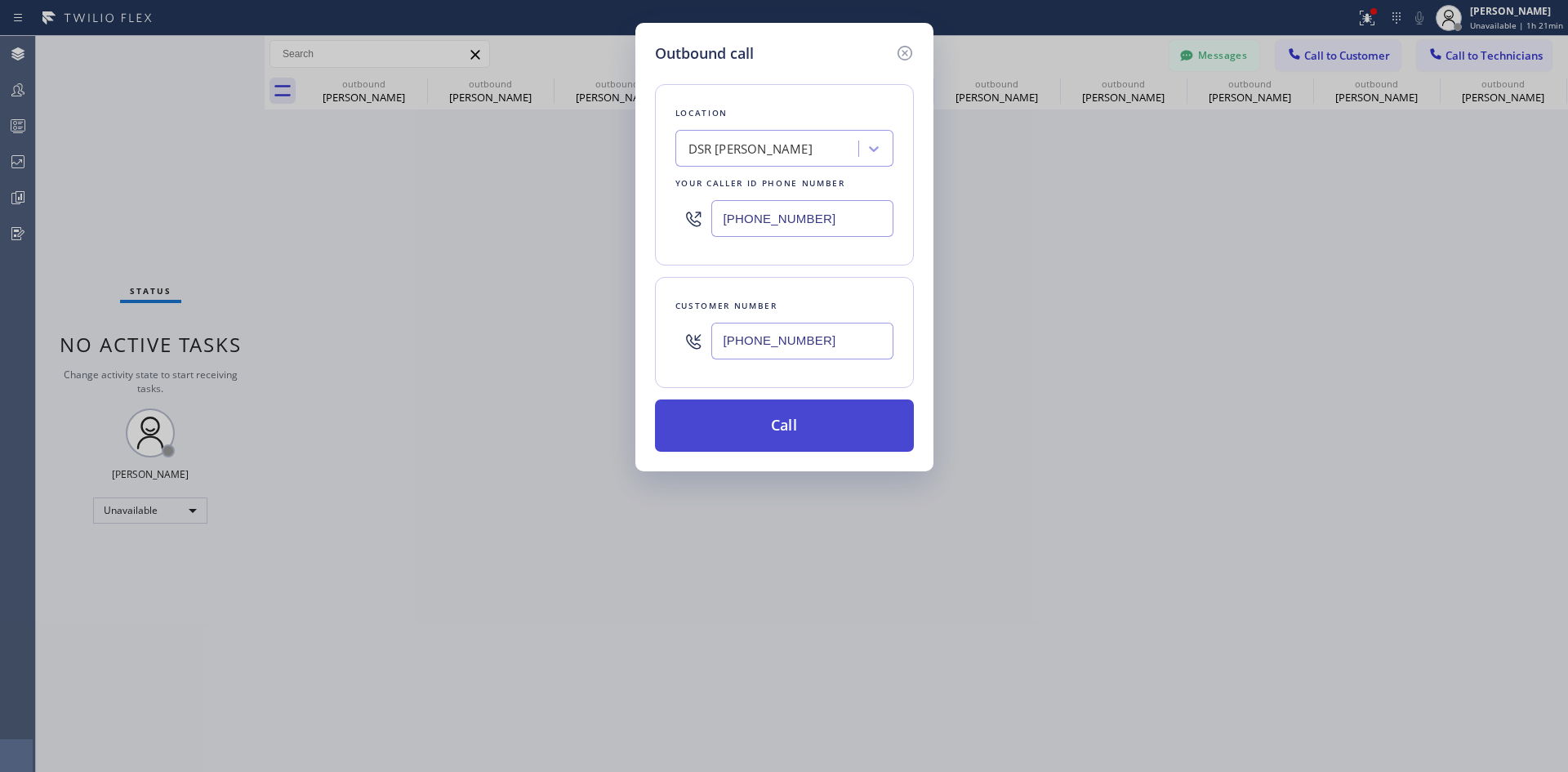
type input "(628) 278-6407"
click at [772, 439] on button "Call" at bounding box center [784, 425] width 259 height 53
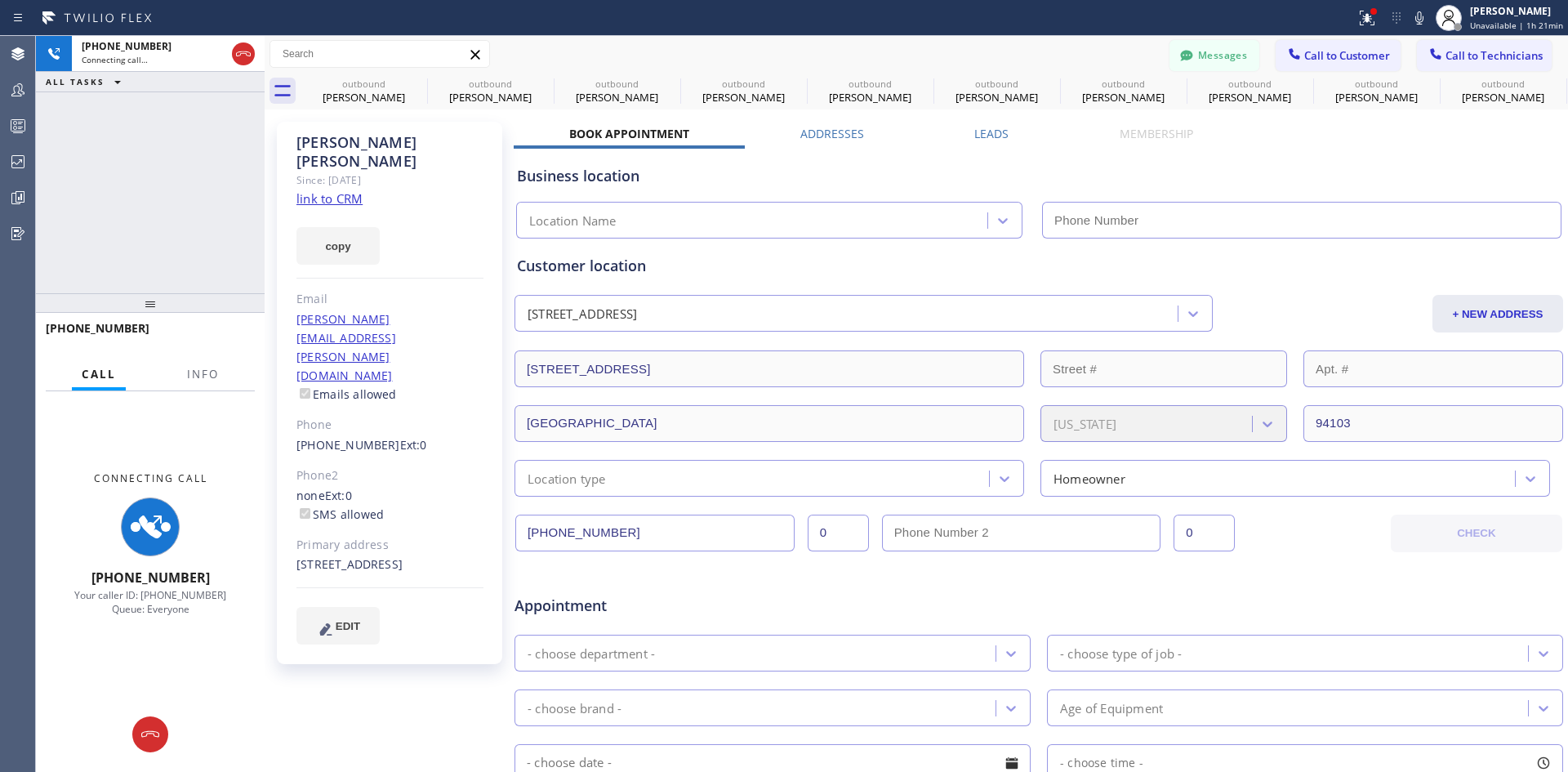
type input "(213) 301-0966"
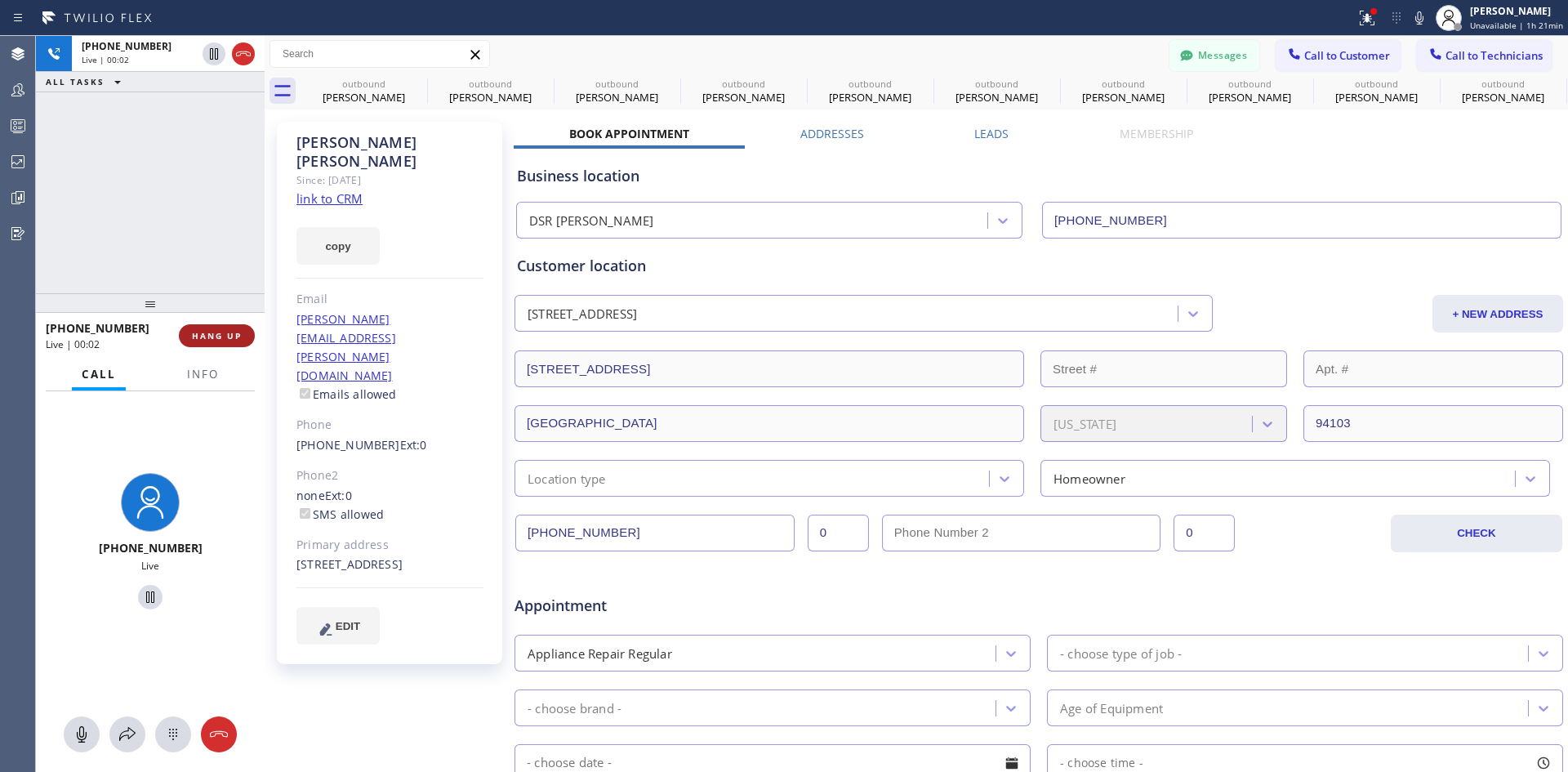
click at [221, 326] on button "HANG UP" at bounding box center [217, 336] width 76 height 23
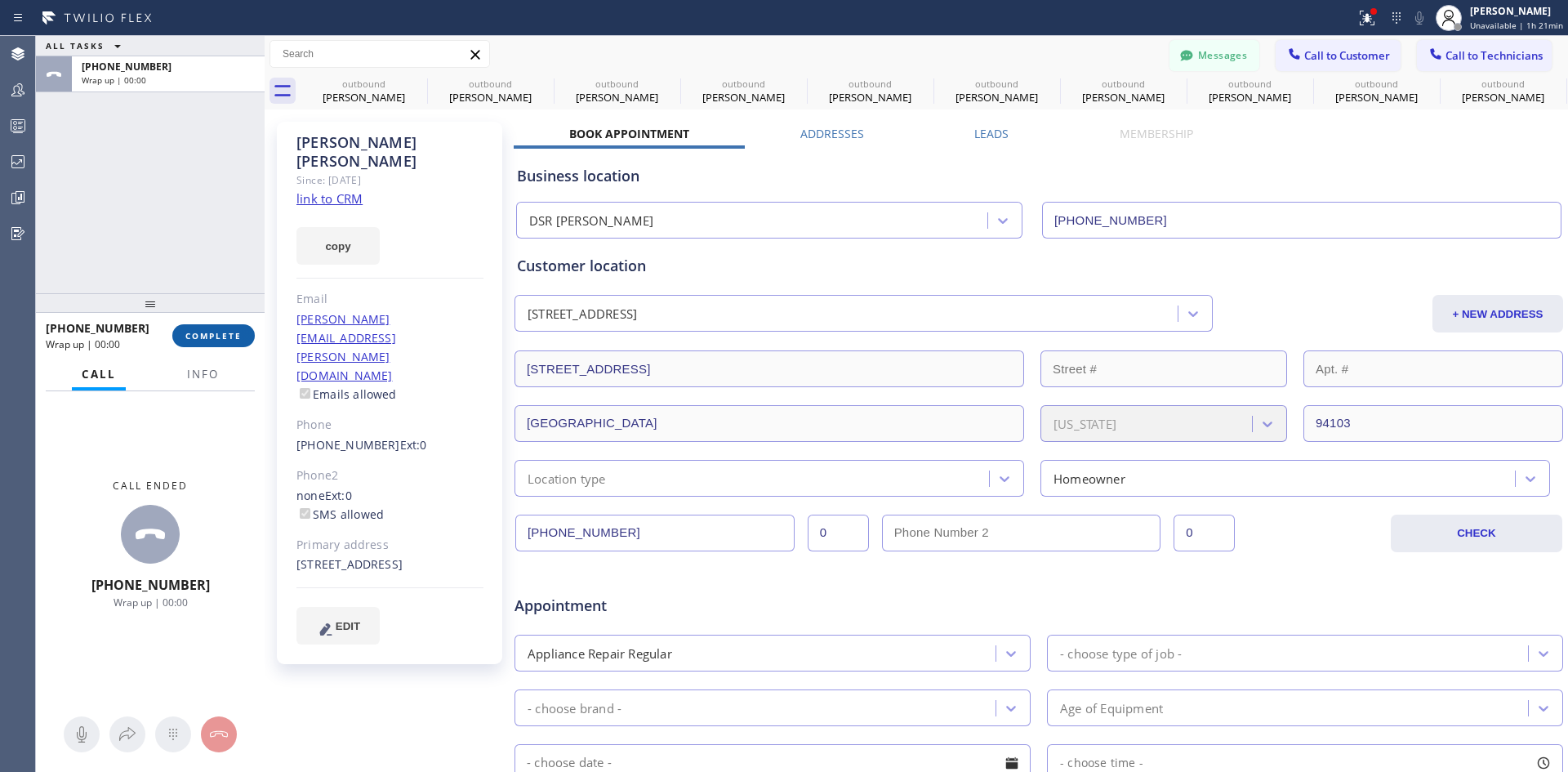
click at [211, 342] on span "COMPLETE" at bounding box center [213, 336] width 56 height 11
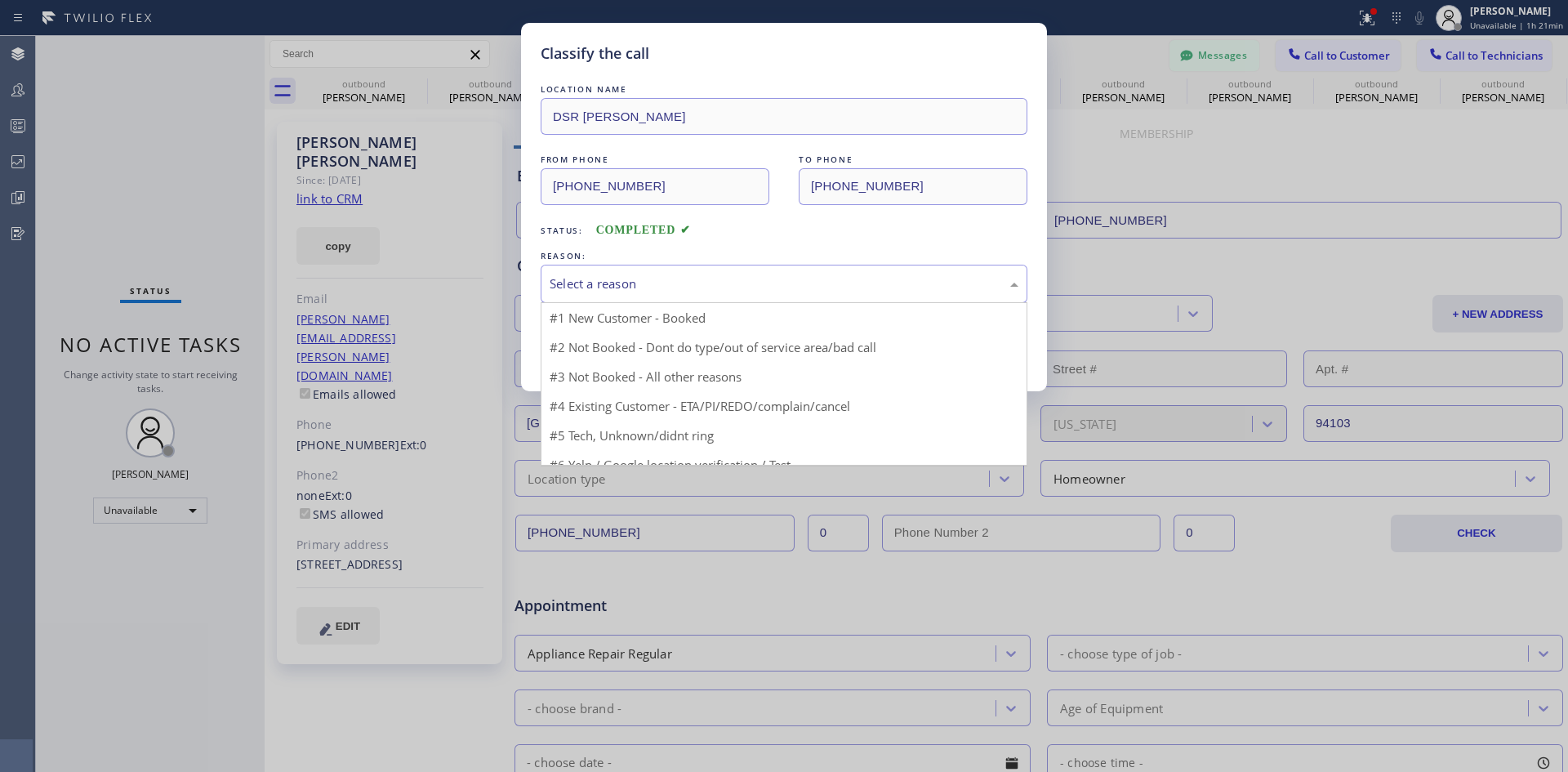
click at [850, 283] on div "Select a reason" at bounding box center [784, 284] width 469 height 19
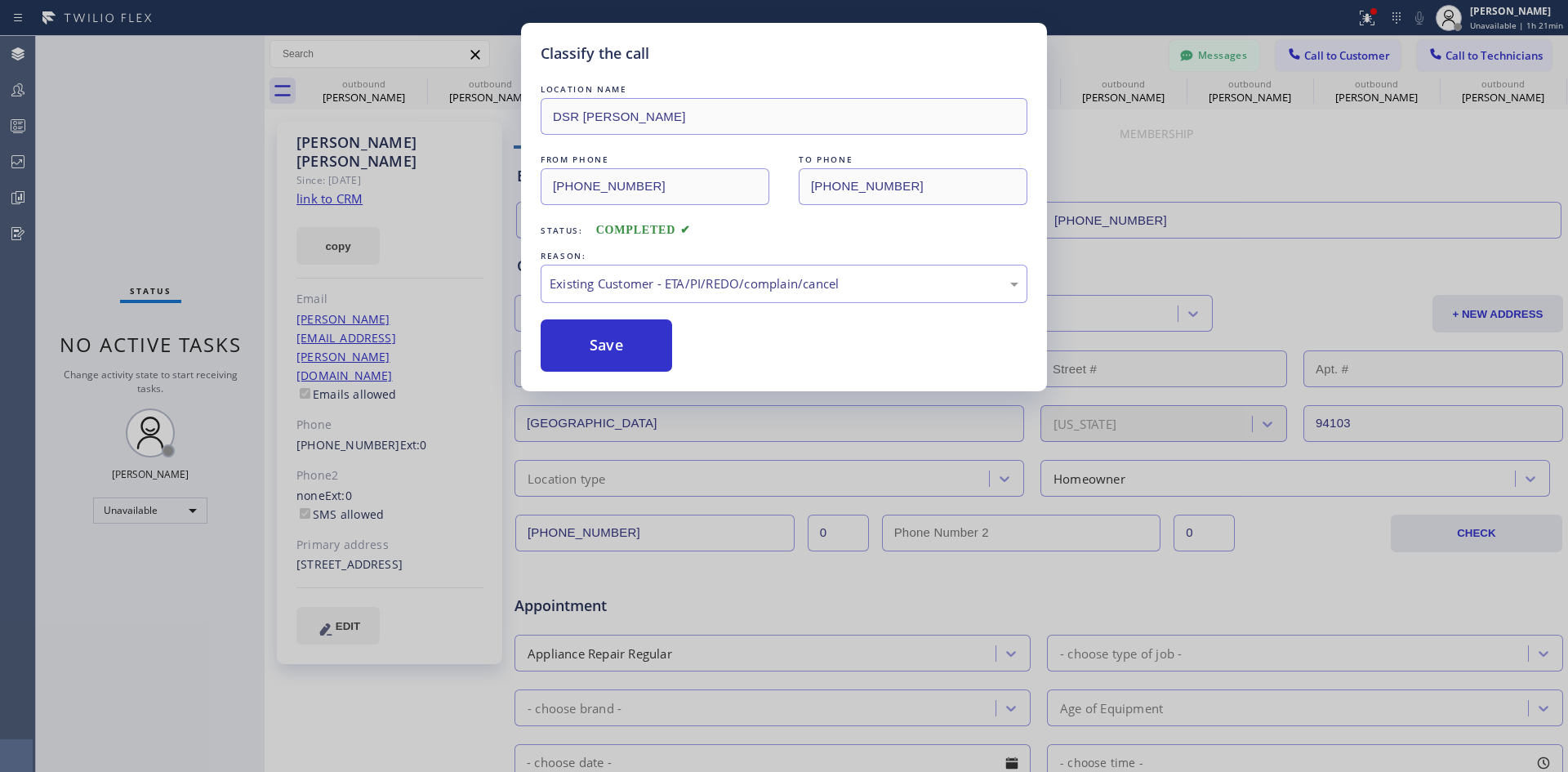
drag, startPoint x: 625, startPoint y: 353, endPoint x: 540, endPoint y: 150, distance: 220.1
click at [624, 353] on button "Save" at bounding box center [606, 345] width 132 height 53
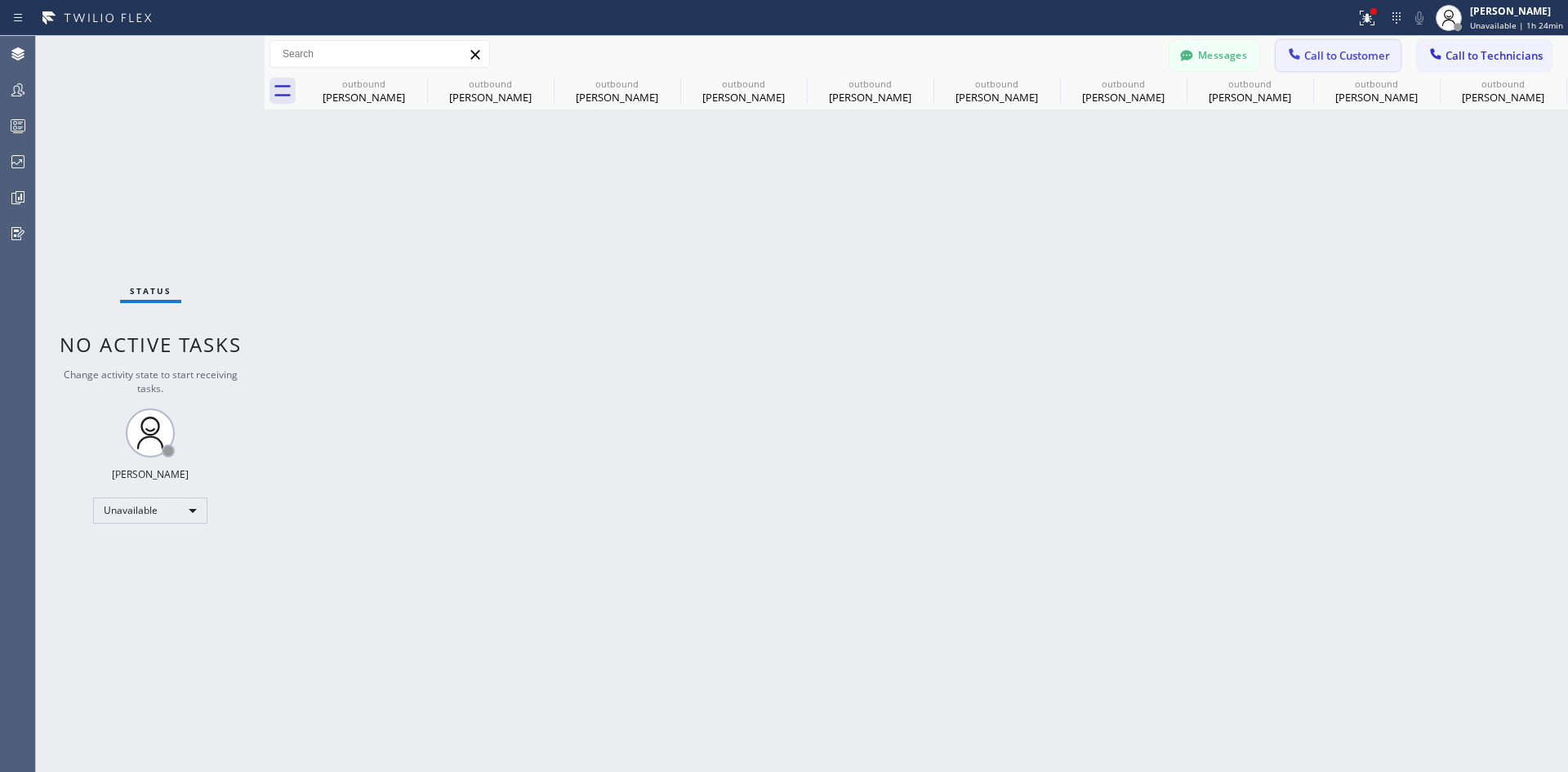
click at [1345, 55] on span "Call to Customer" at bounding box center [1347, 54] width 86 height 14
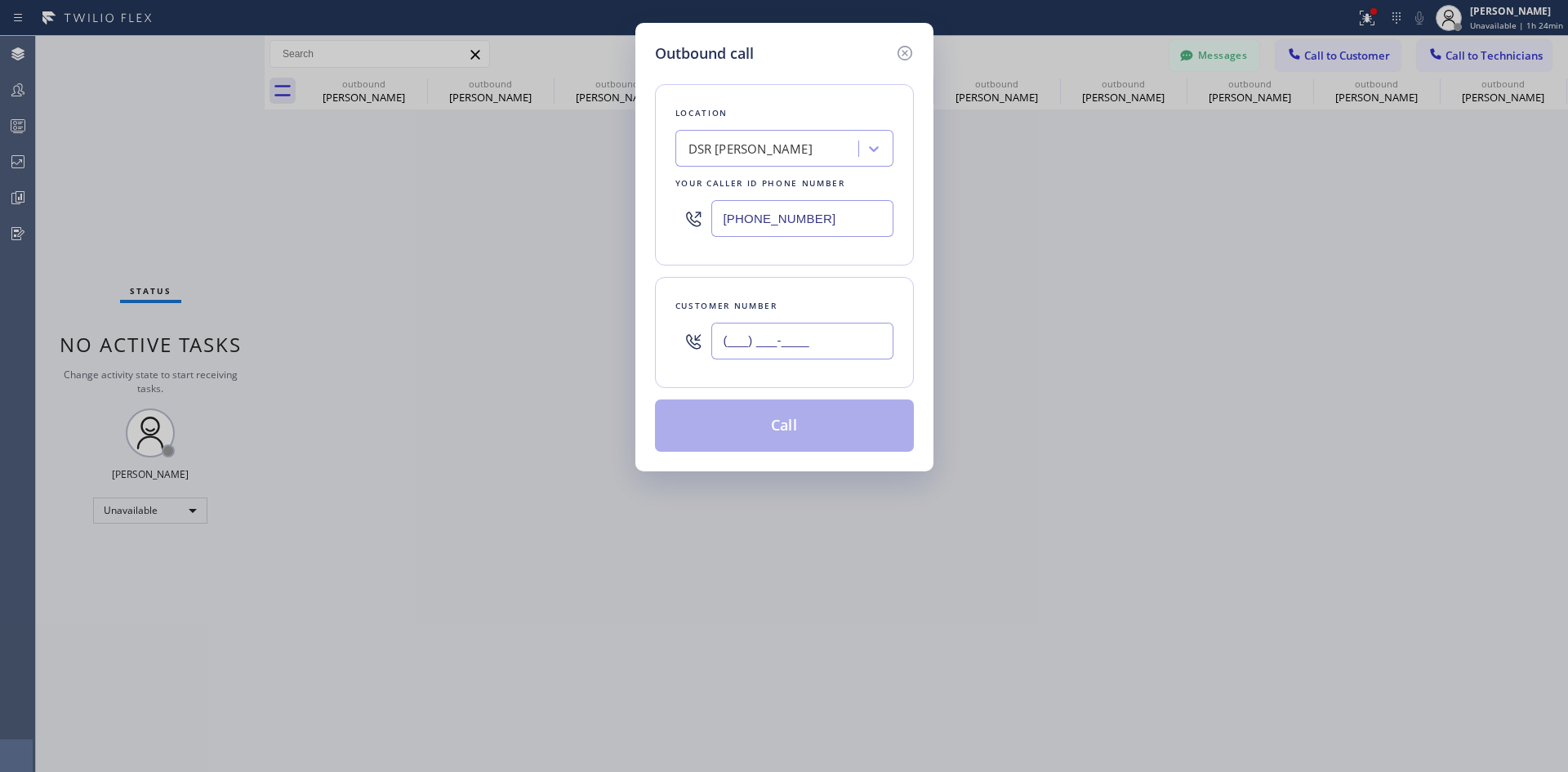
click at [857, 327] on input "(___) ___-____" at bounding box center [802, 341] width 182 height 36
paste input "858) 337-8961"
type input "(858) 337-8961"
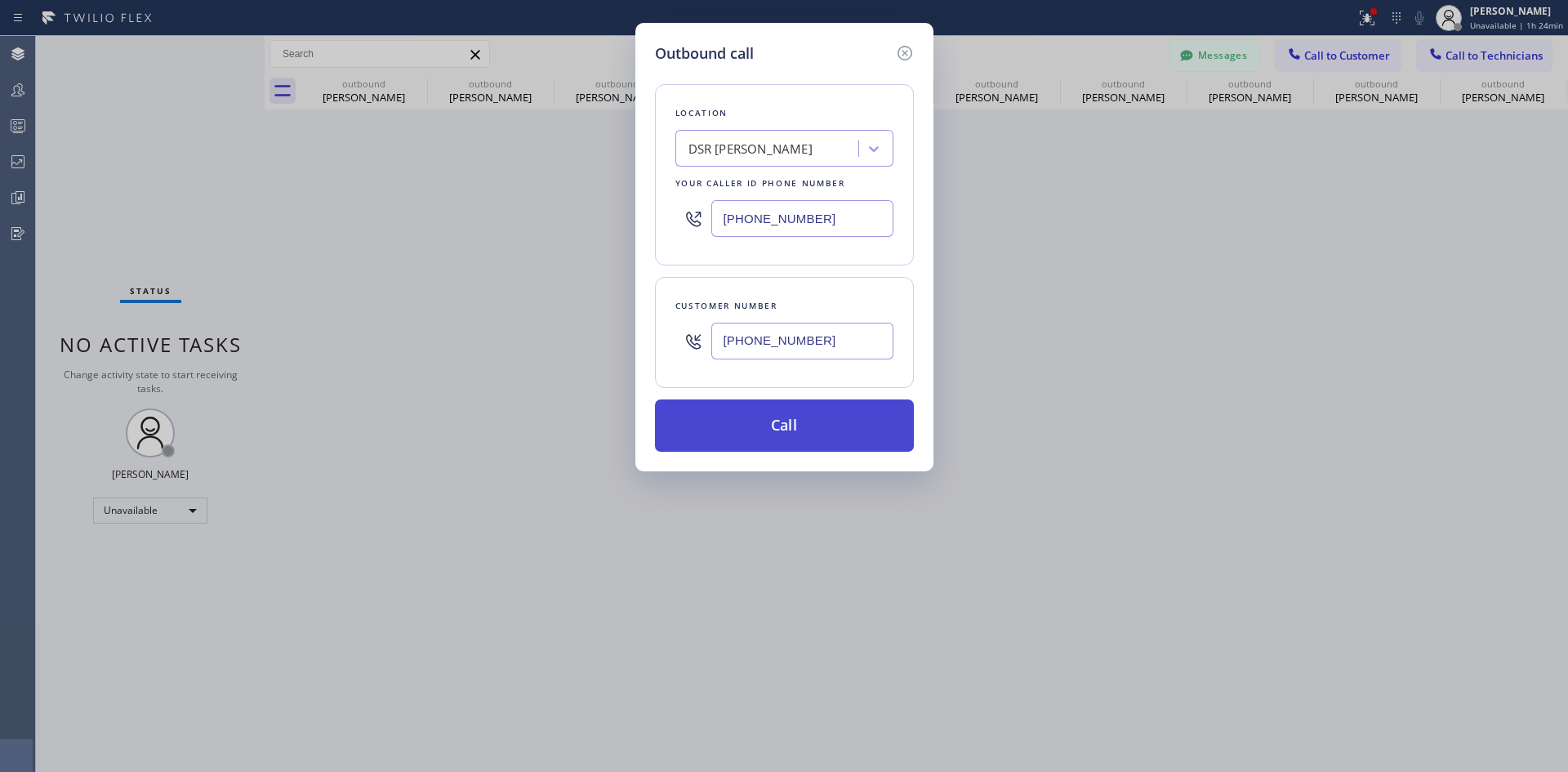
click at [813, 427] on button "Call" at bounding box center [784, 425] width 259 height 53
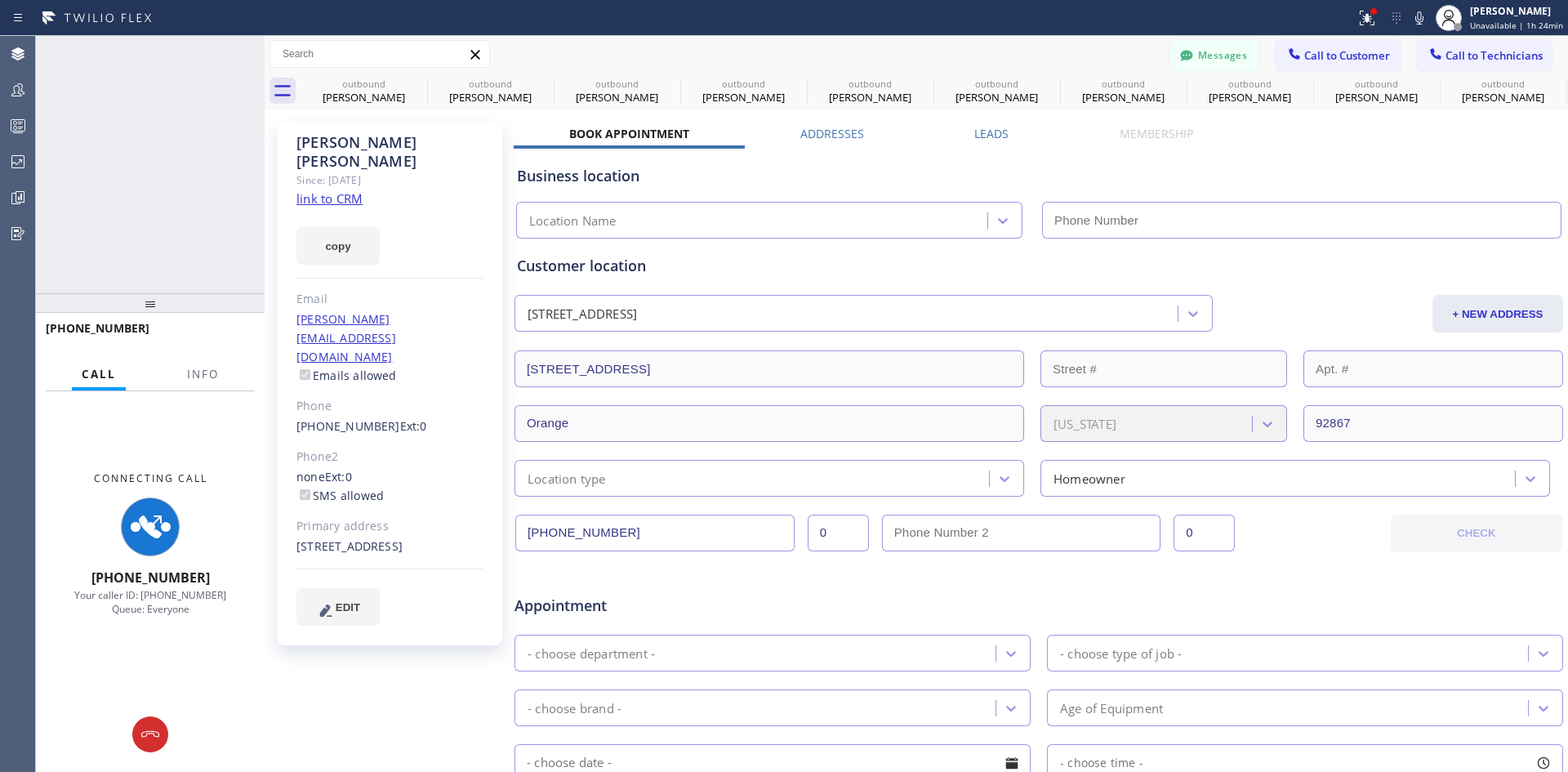
type input "(213) 301-0966"
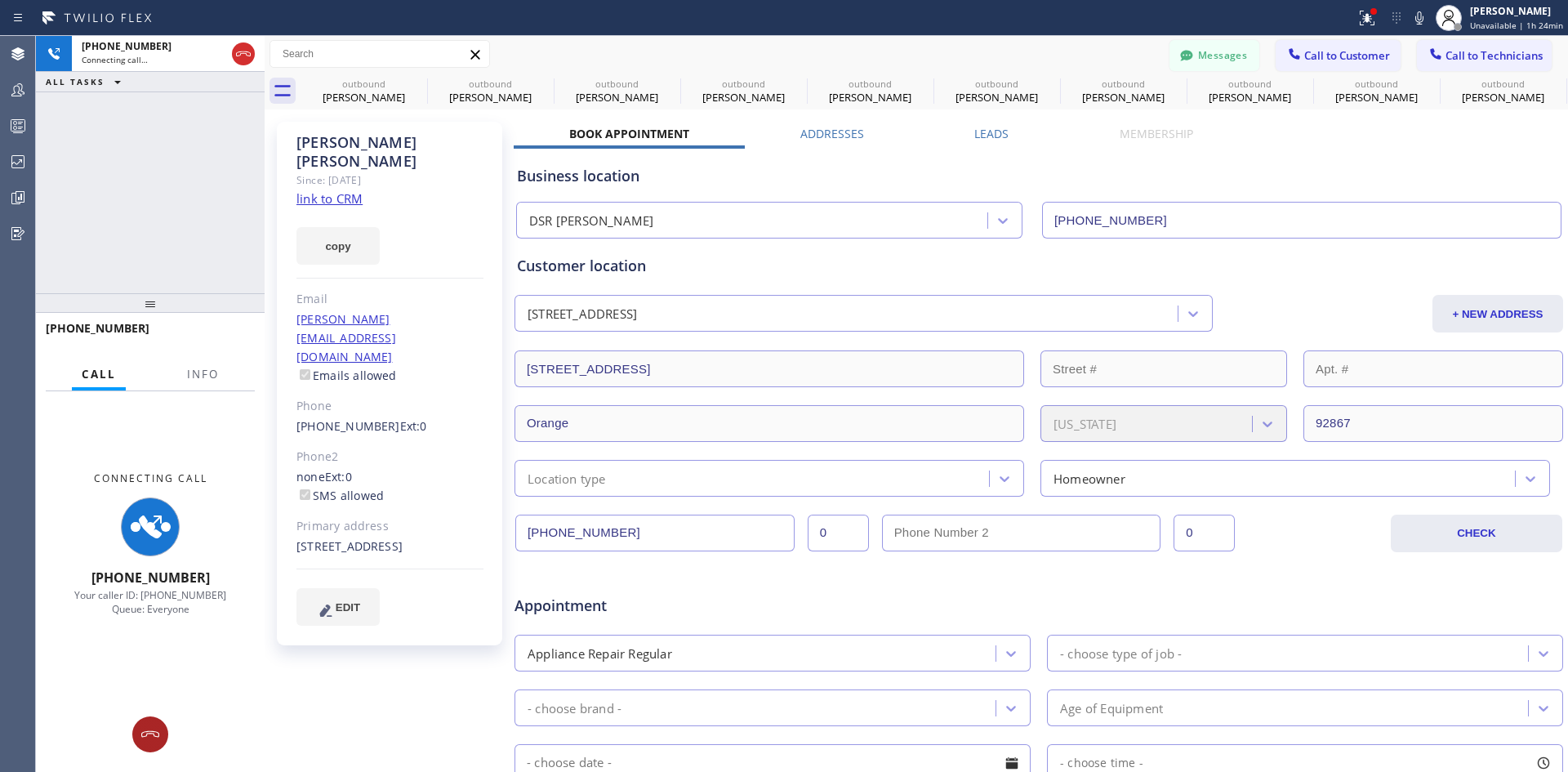
click at [150, 743] on icon at bounding box center [150, 735] width 20 height 20
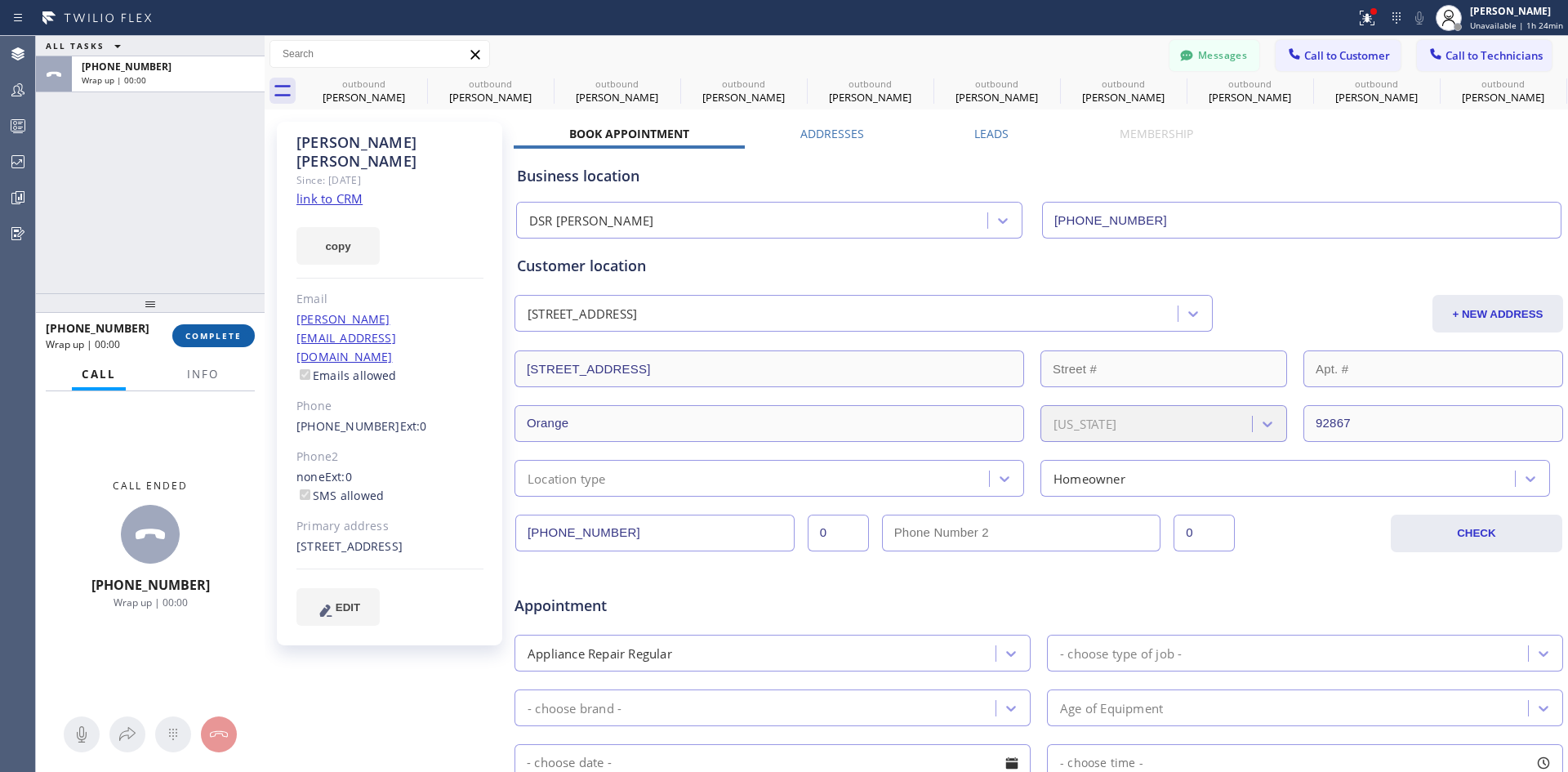
click at [221, 338] on span "COMPLETE" at bounding box center [213, 336] width 56 height 11
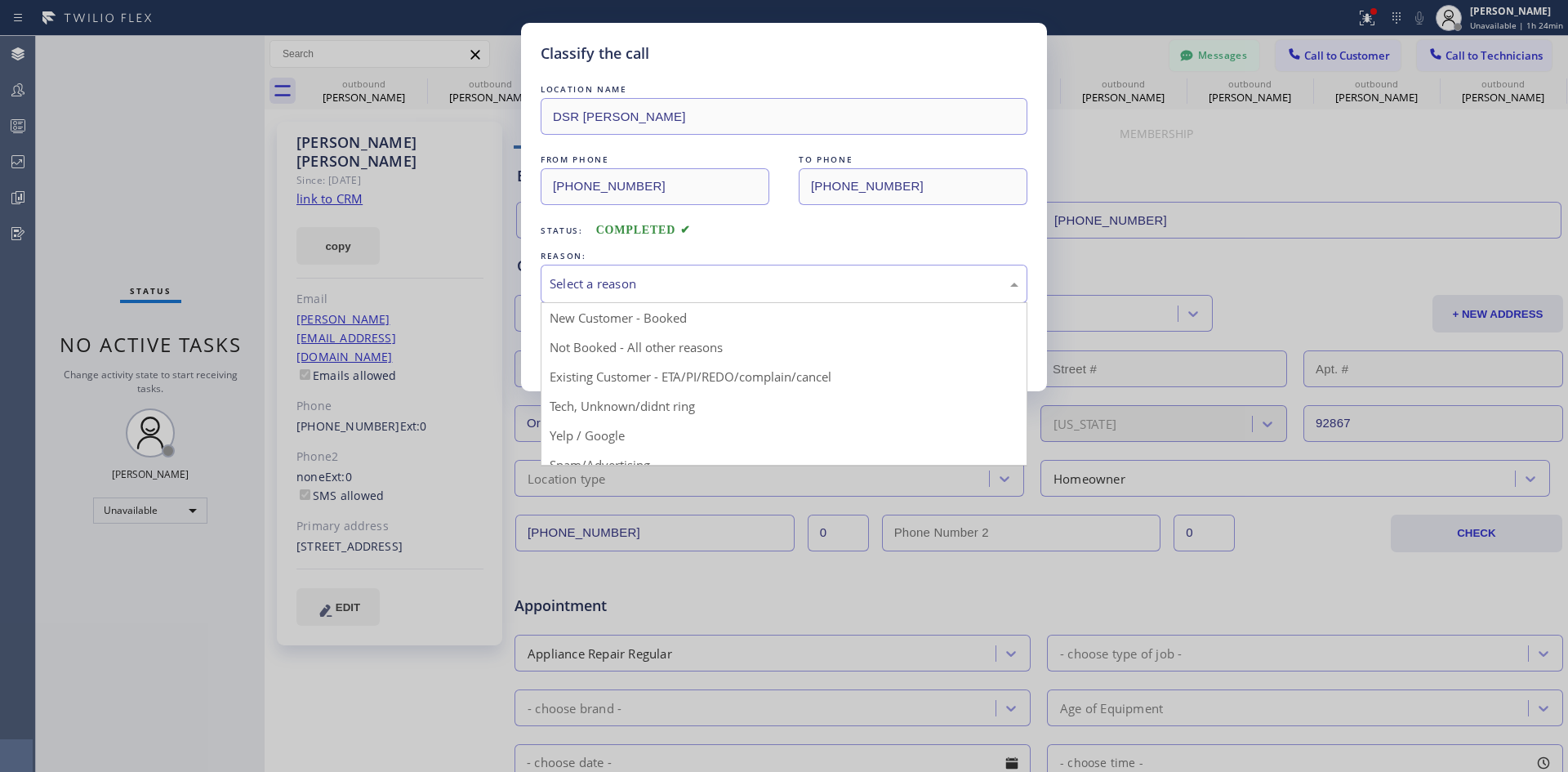
click at [997, 277] on div "Select a reason" at bounding box center [784, 284] width 469 height 19
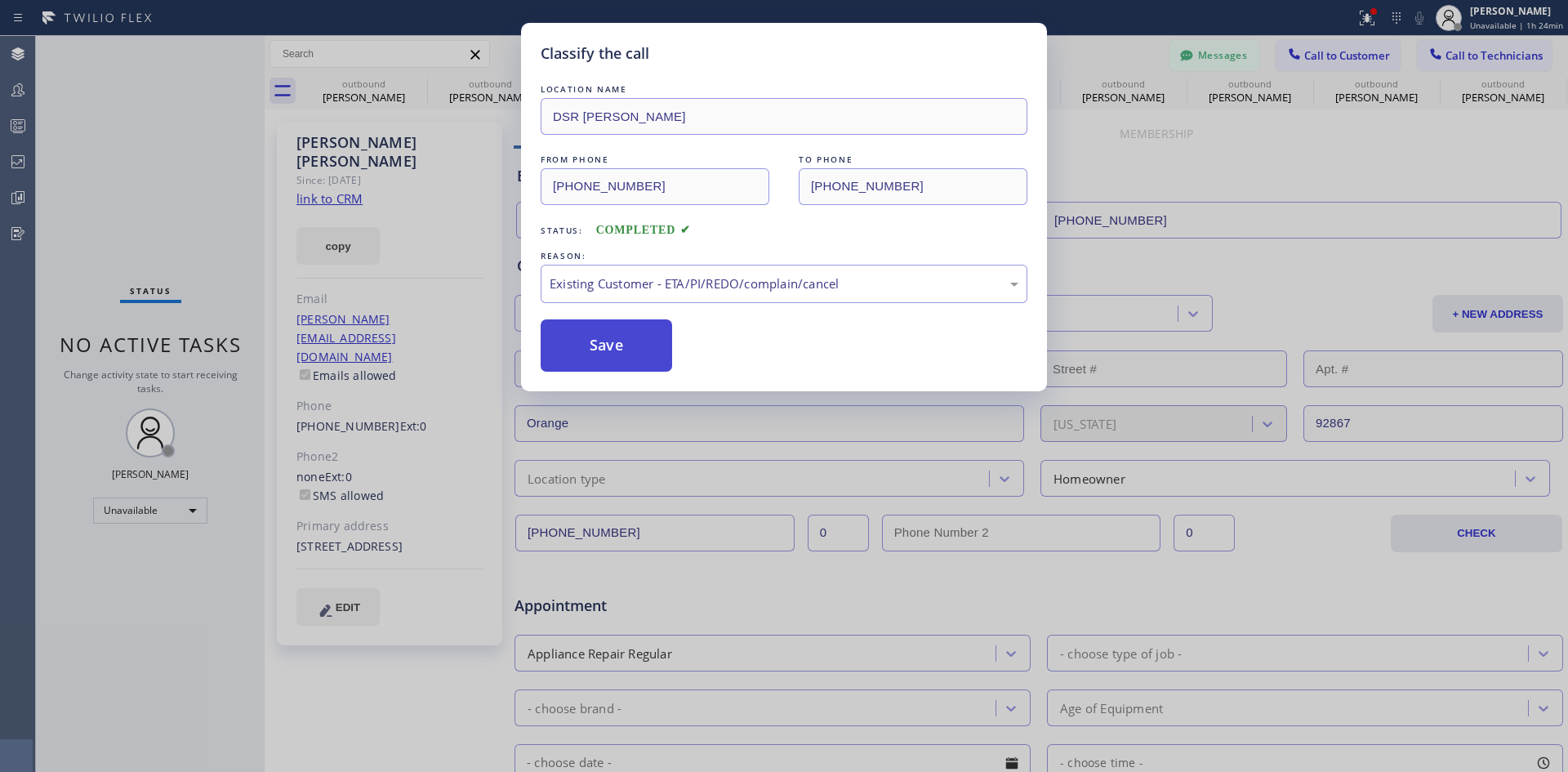
click at [608, 338] on button "Save" at bounding box center [606, 345] width 132 height 53
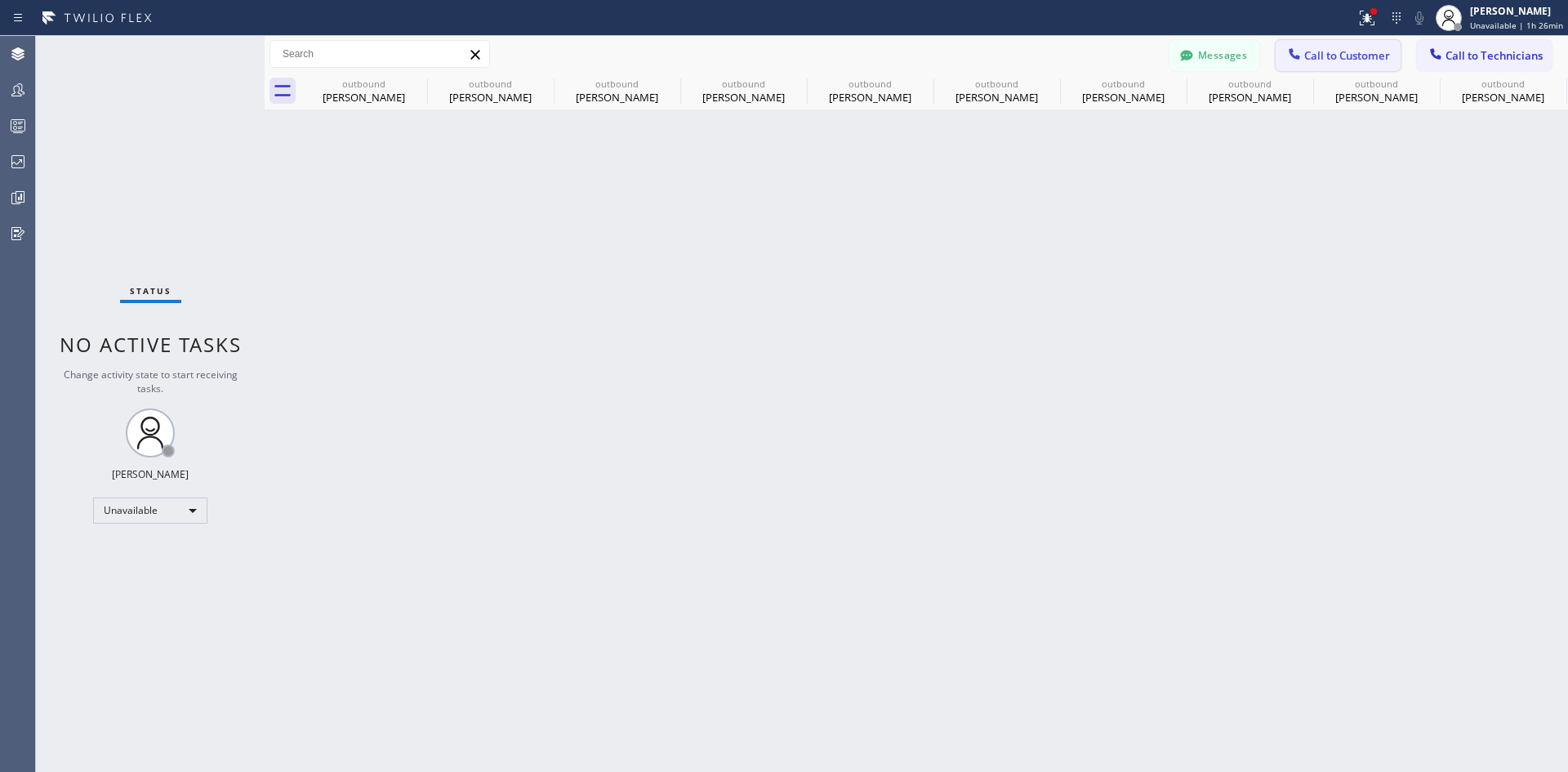
click at [1349, 47] on button "Call to Customer" at bounding box center [1338, 55] width 125 height 32
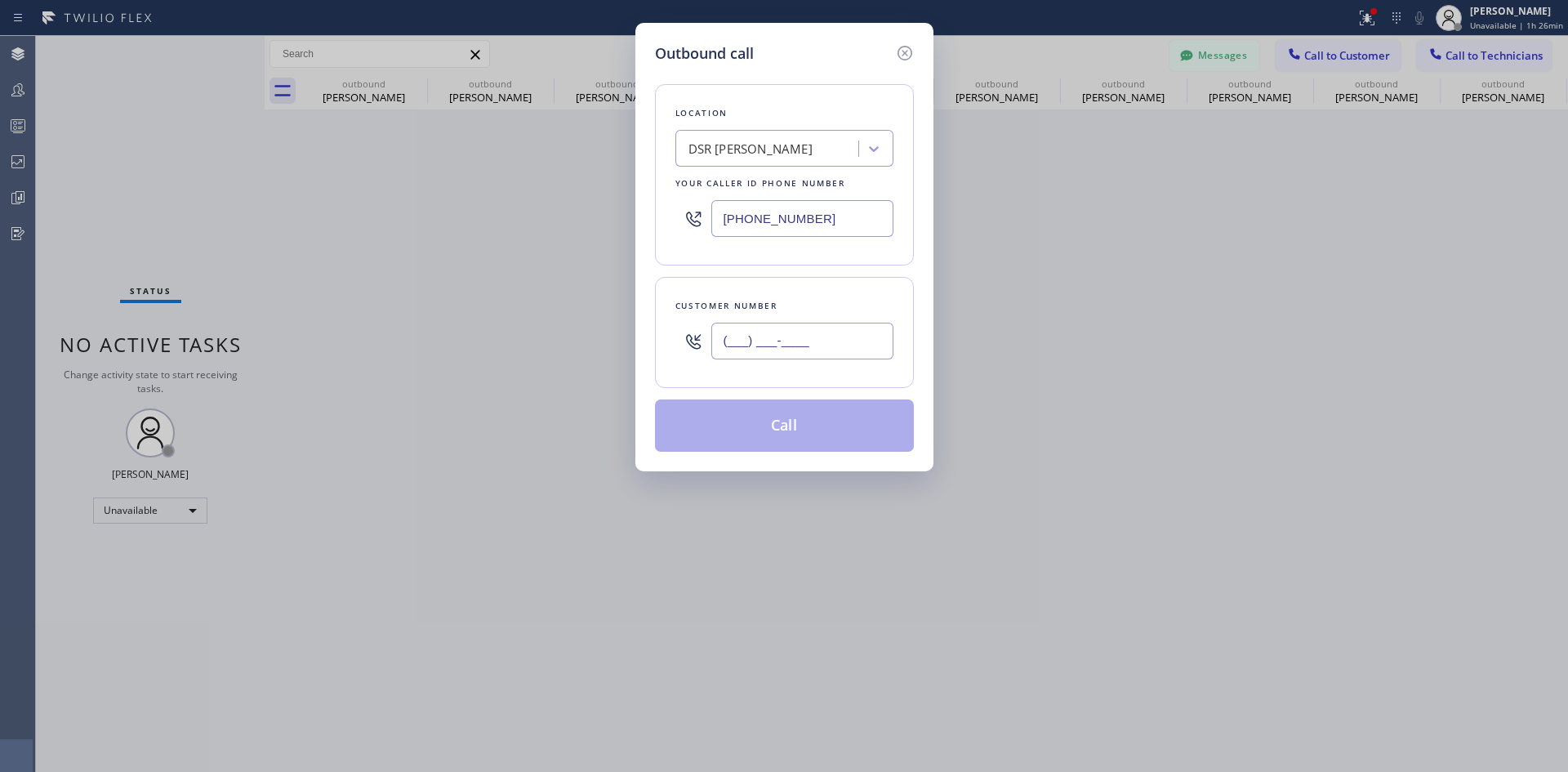
click at [805, 335] on input "(___) ___-____" at bounding box center [802, 341] width 182 height 36
paste input "773) 426-6636"
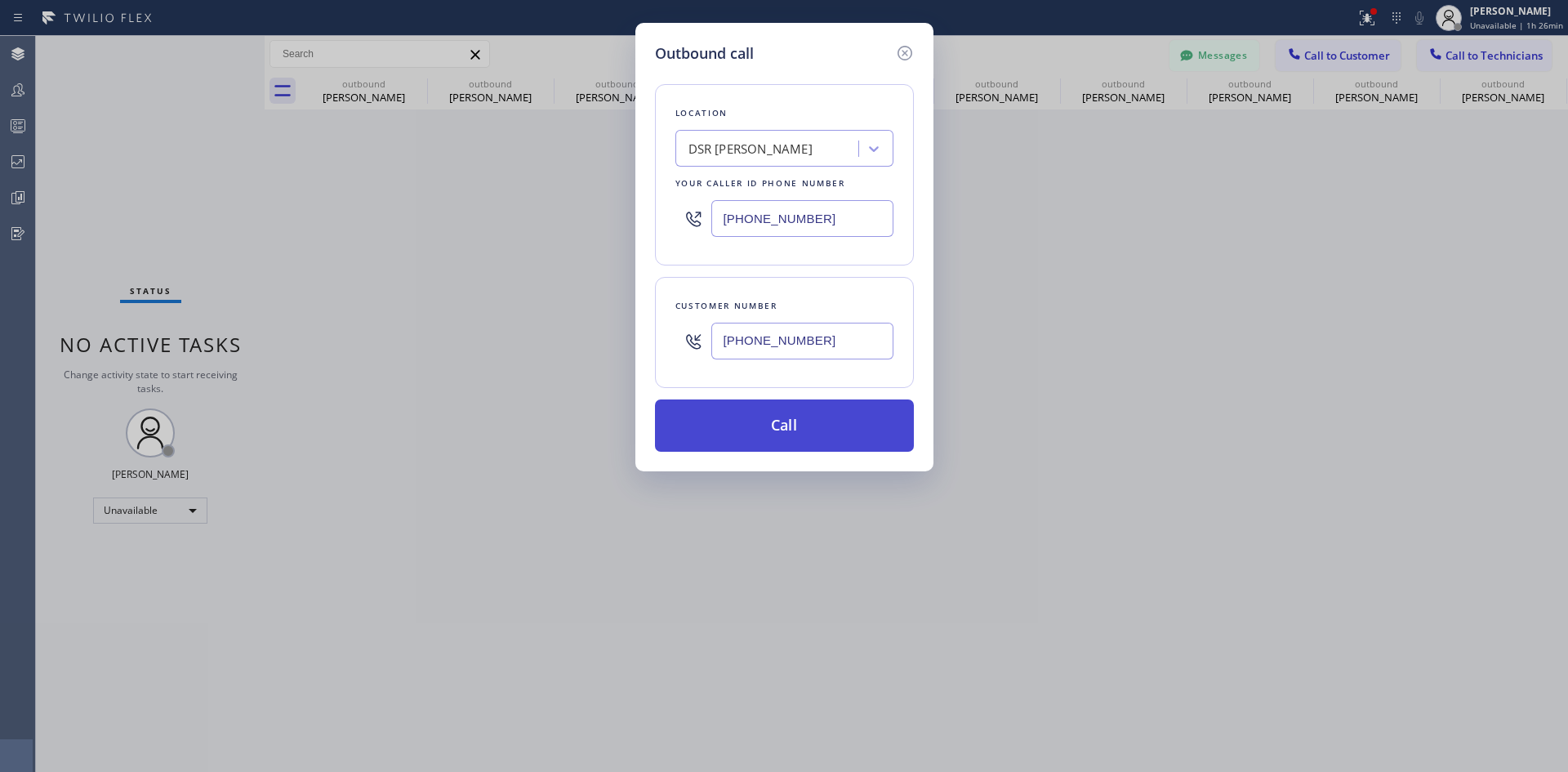
type input "(773) 426-6636"
click at [811, 431] on button "Call" at bounding box center [784, 425] width 259 height 53
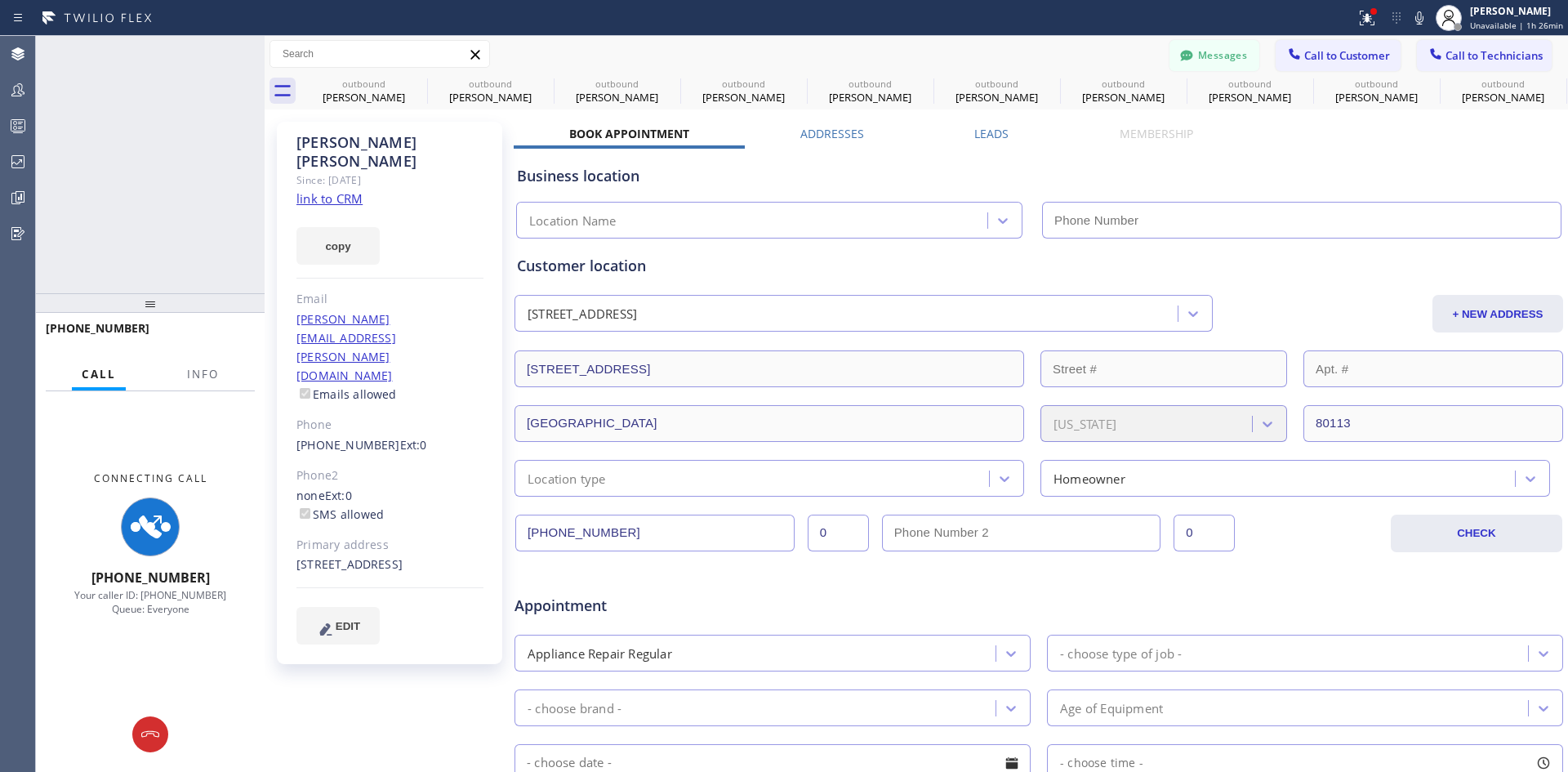
type input "(213) 301-0966"
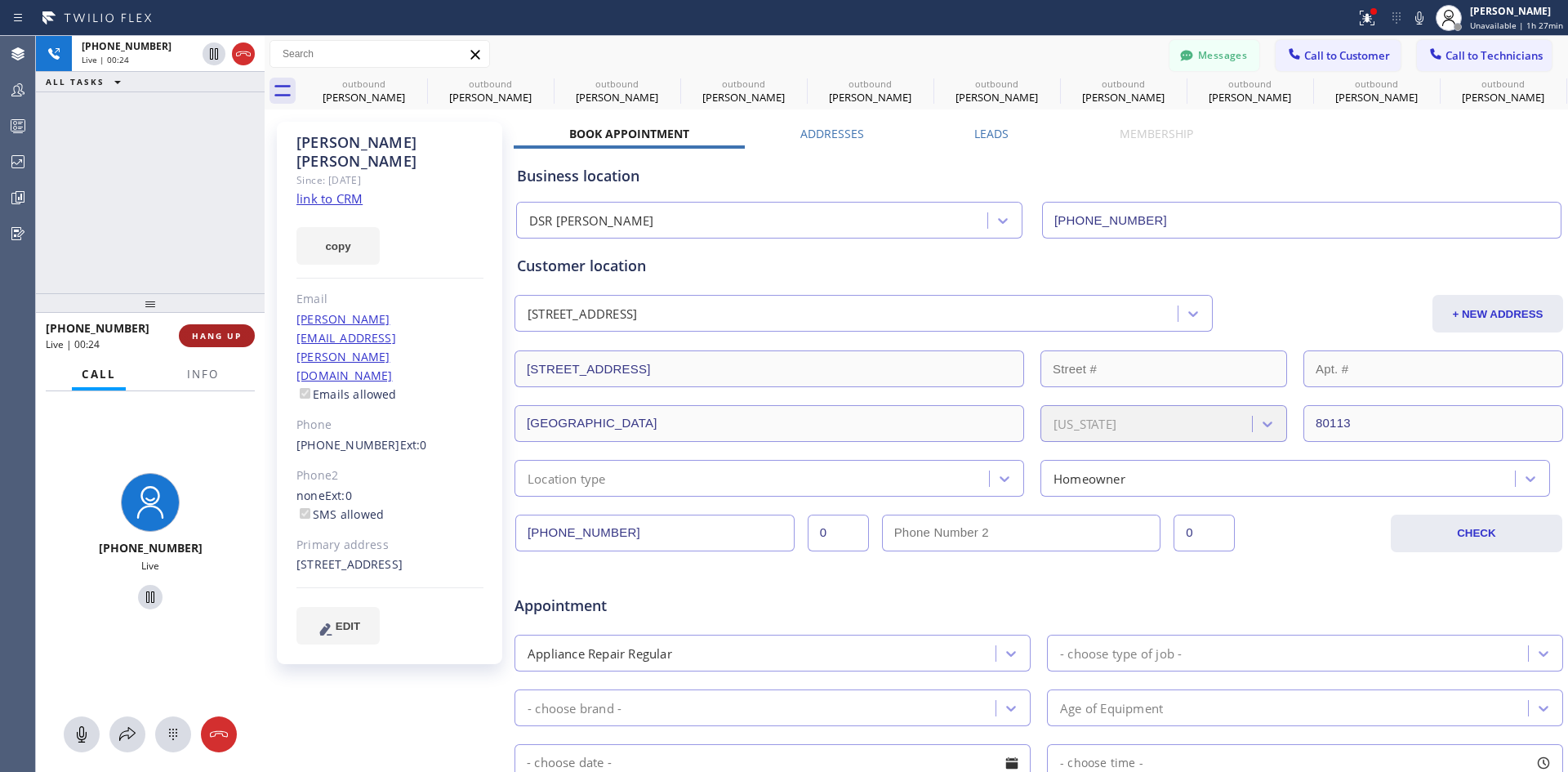
click at [233, 335] on span "HANG UP" at bounding box center [217, 336] width 50 height 11
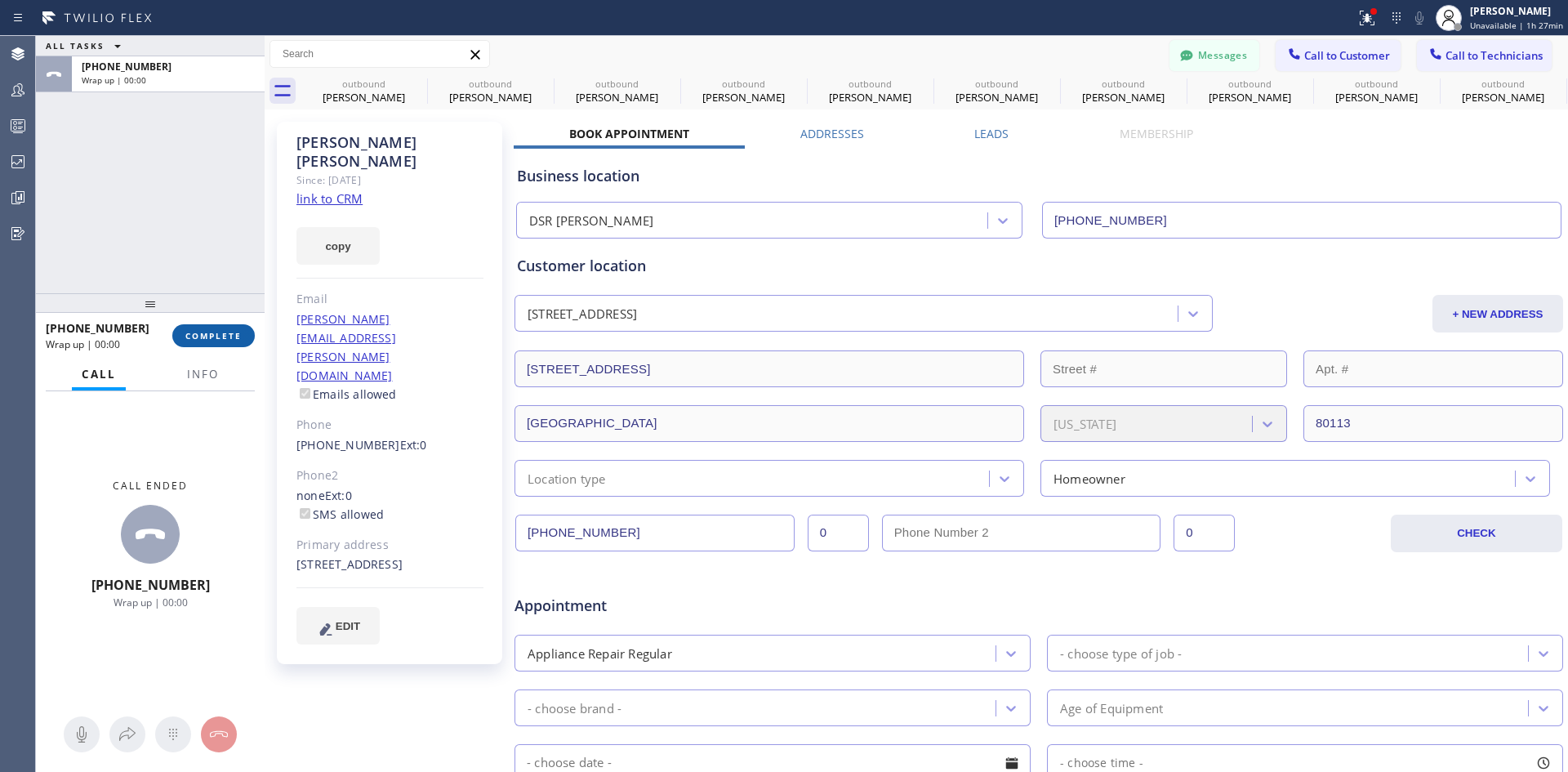
click at [235, 340] on span "COMPLETE" at bounding box center [213, 336] width 56 height 11
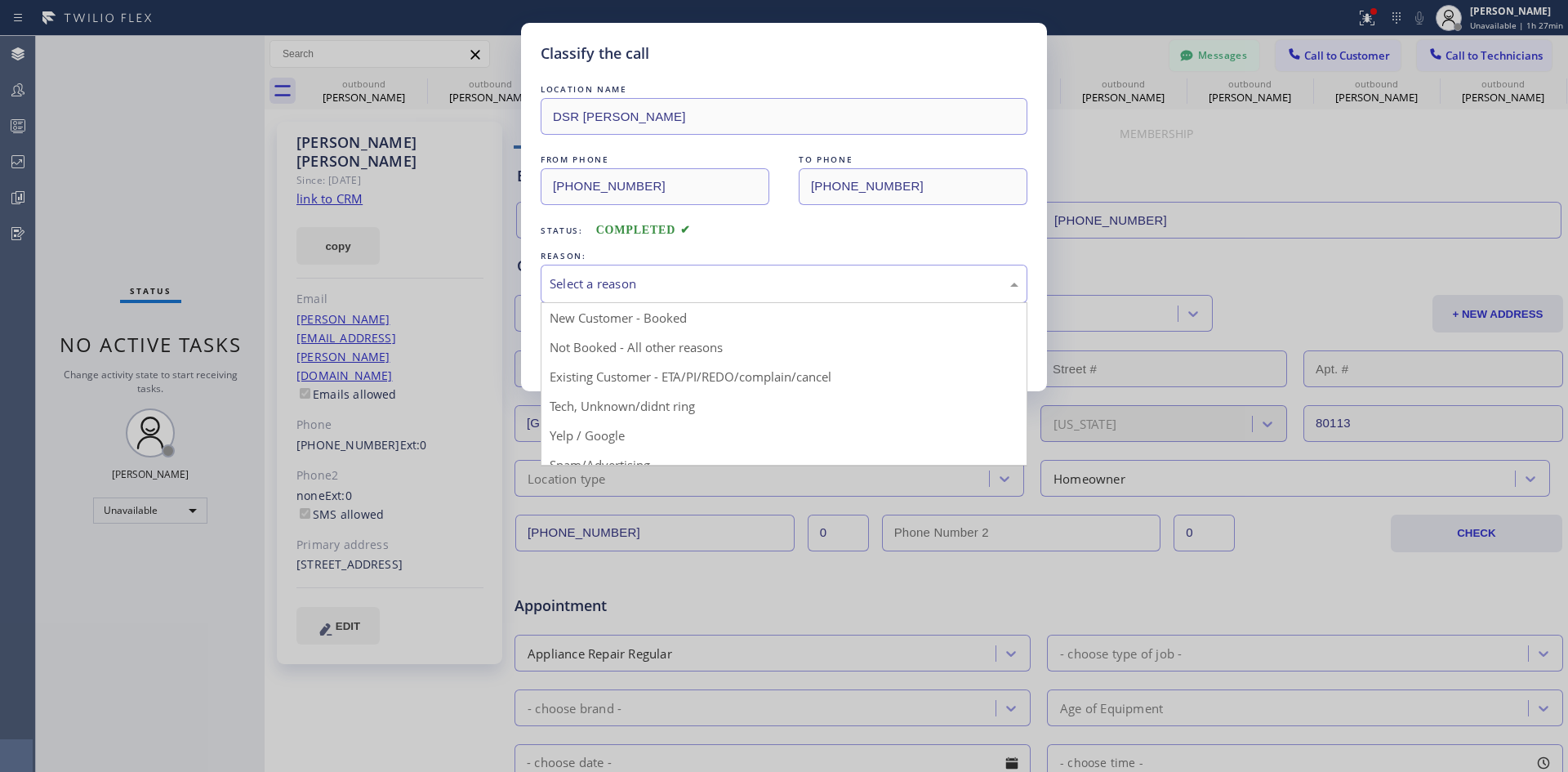
click at [713, 283] on div "Select a reason" at bounding box center [784, 284] width 469 height 19
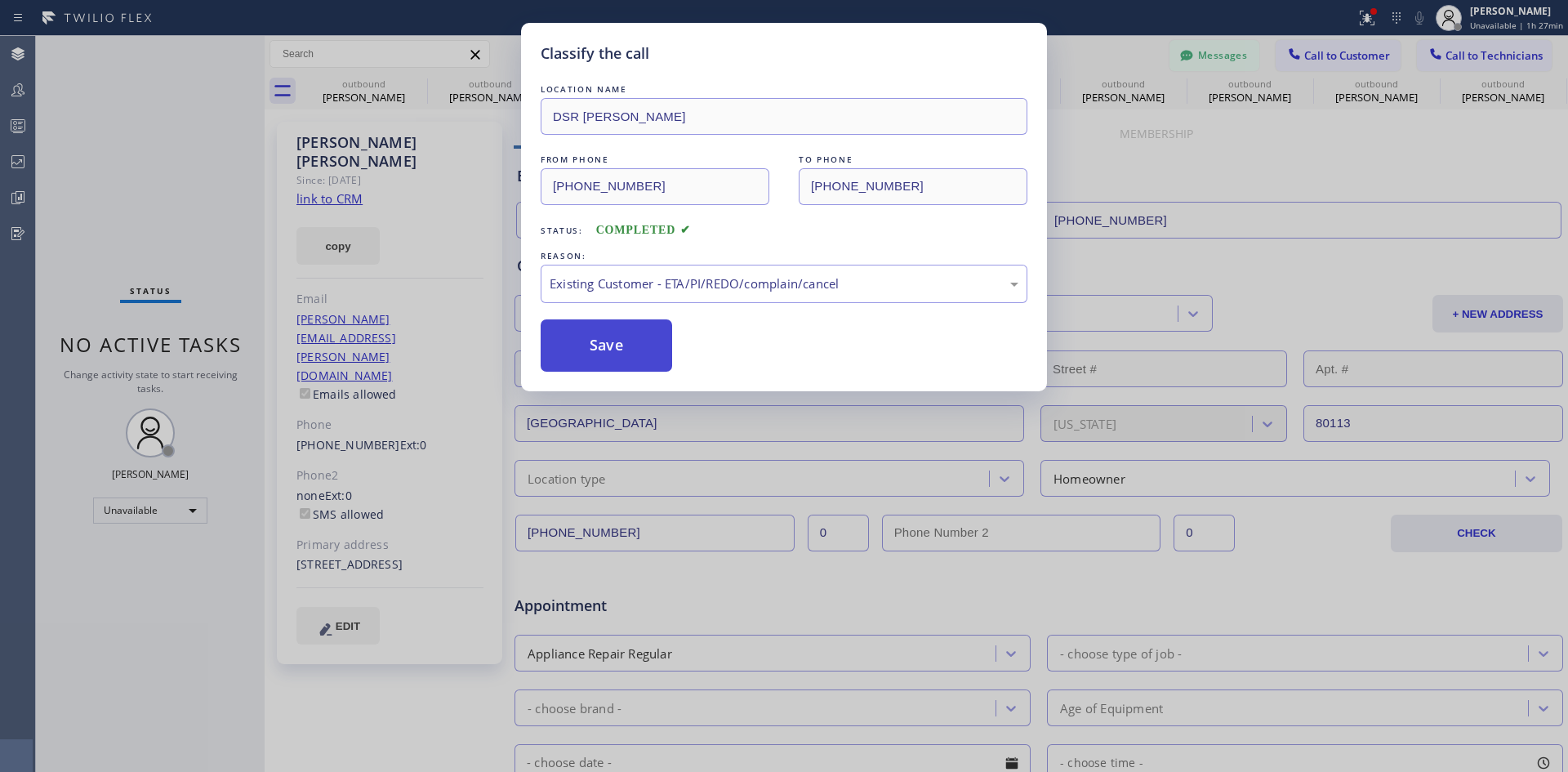
click at [585, 361] on button "Save" at bounding box center [606, 345] width 132 height 53
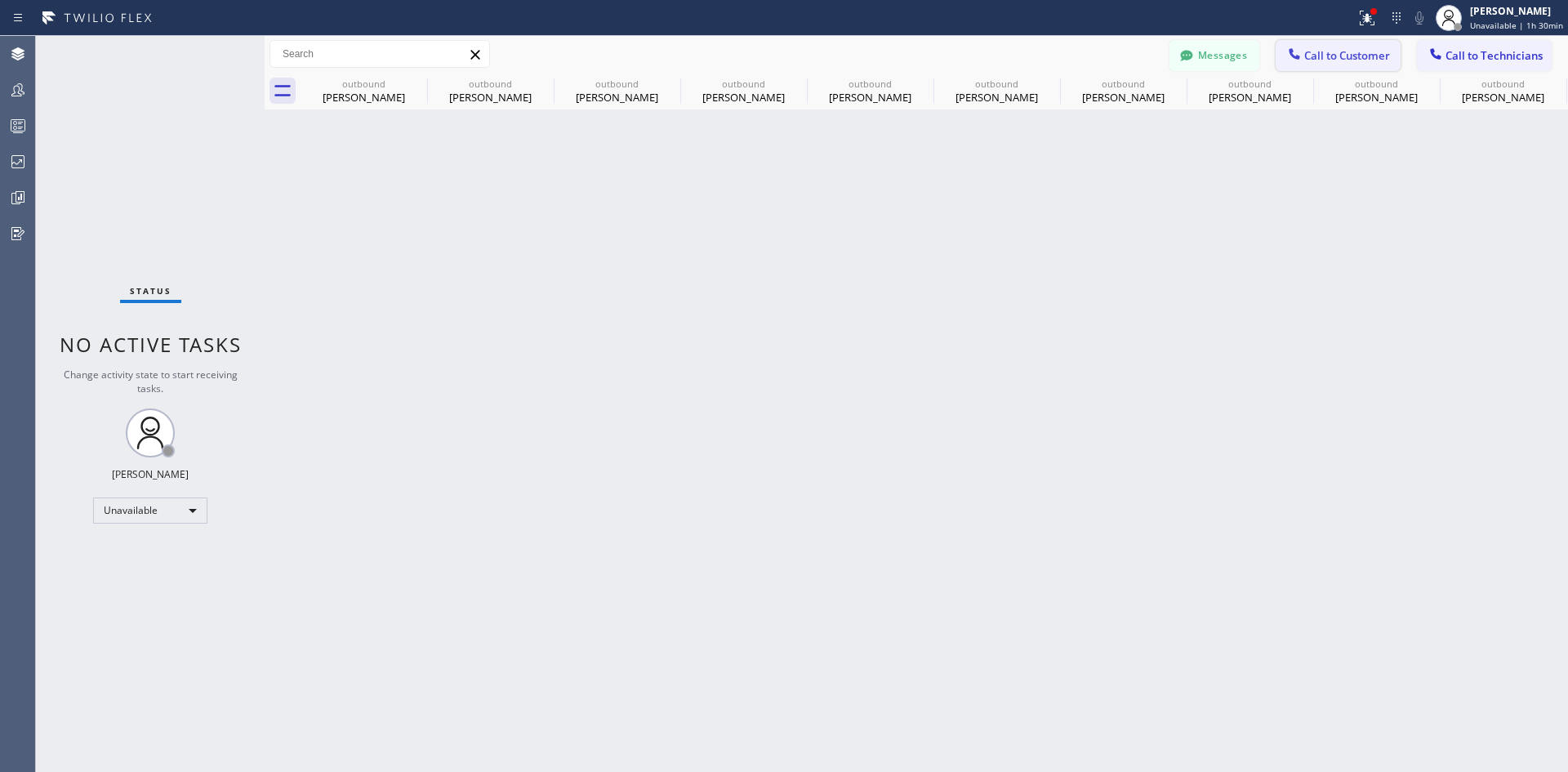
click at [1347, 48] on button "Call to Customer" at bounding box center [1338, 55] width 125 height 32
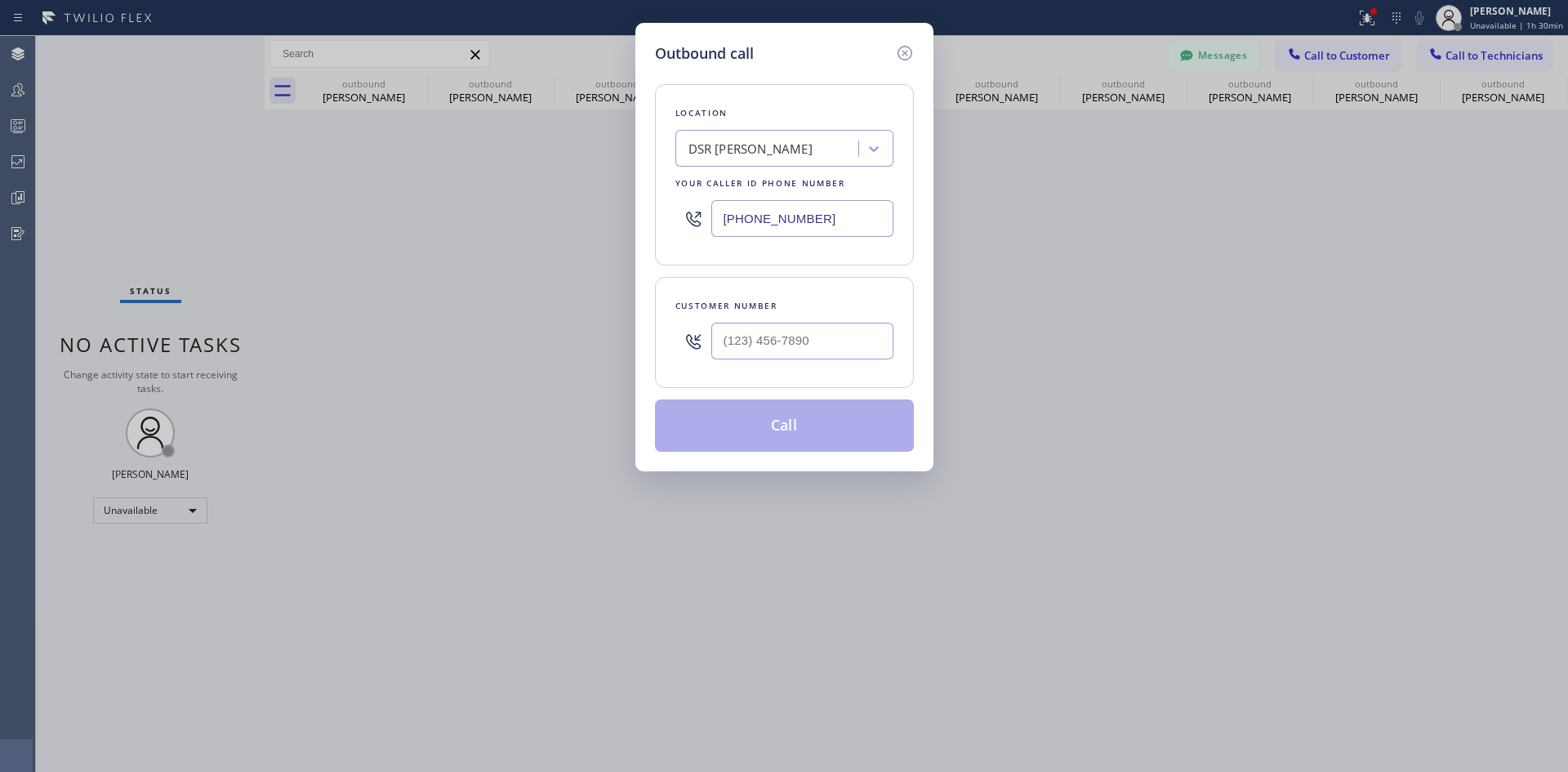
click at [865, 319] on div at bounding box center [802, 341] width 182 height 54
click at [808, 336] on input "(___) ___-____" at bounding box center [802, 341] width 182 height 36
paste input "818) 726-5065"
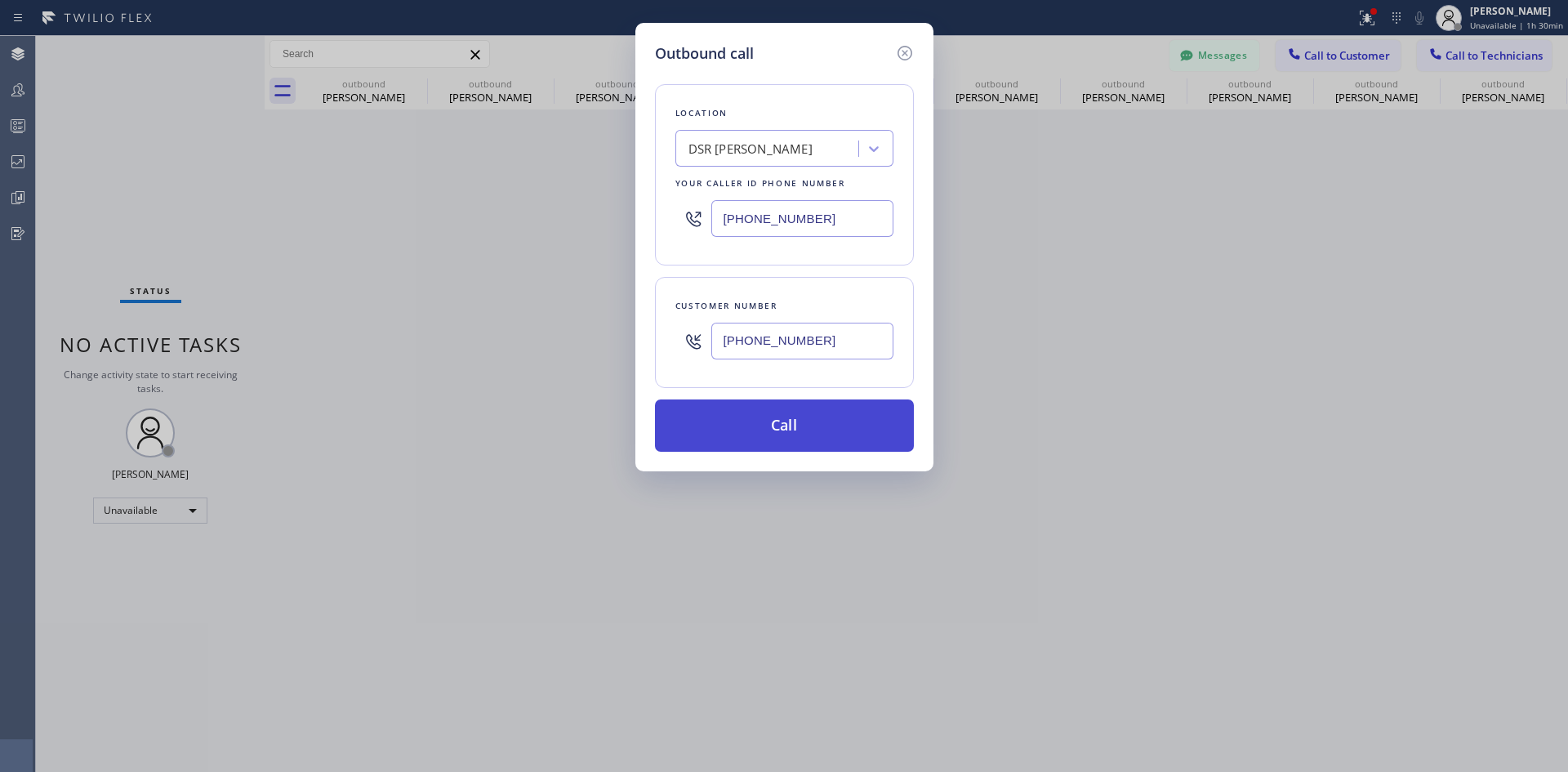
type input "(818) 726-5065"
click at [827, 410] on button "Call" at bounding box center [784, 425] width 259 height 53
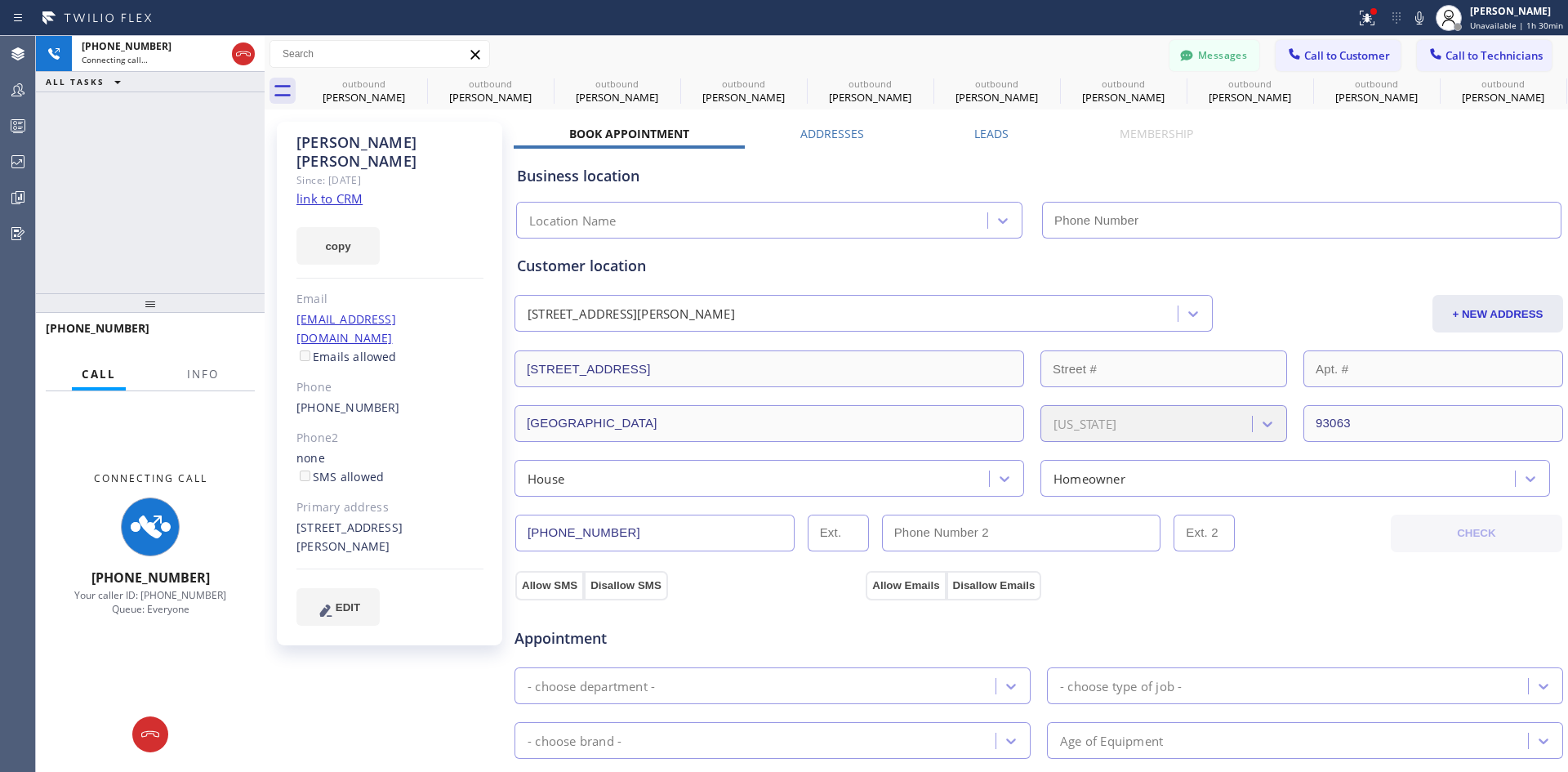
type input "(213) 301-0966"
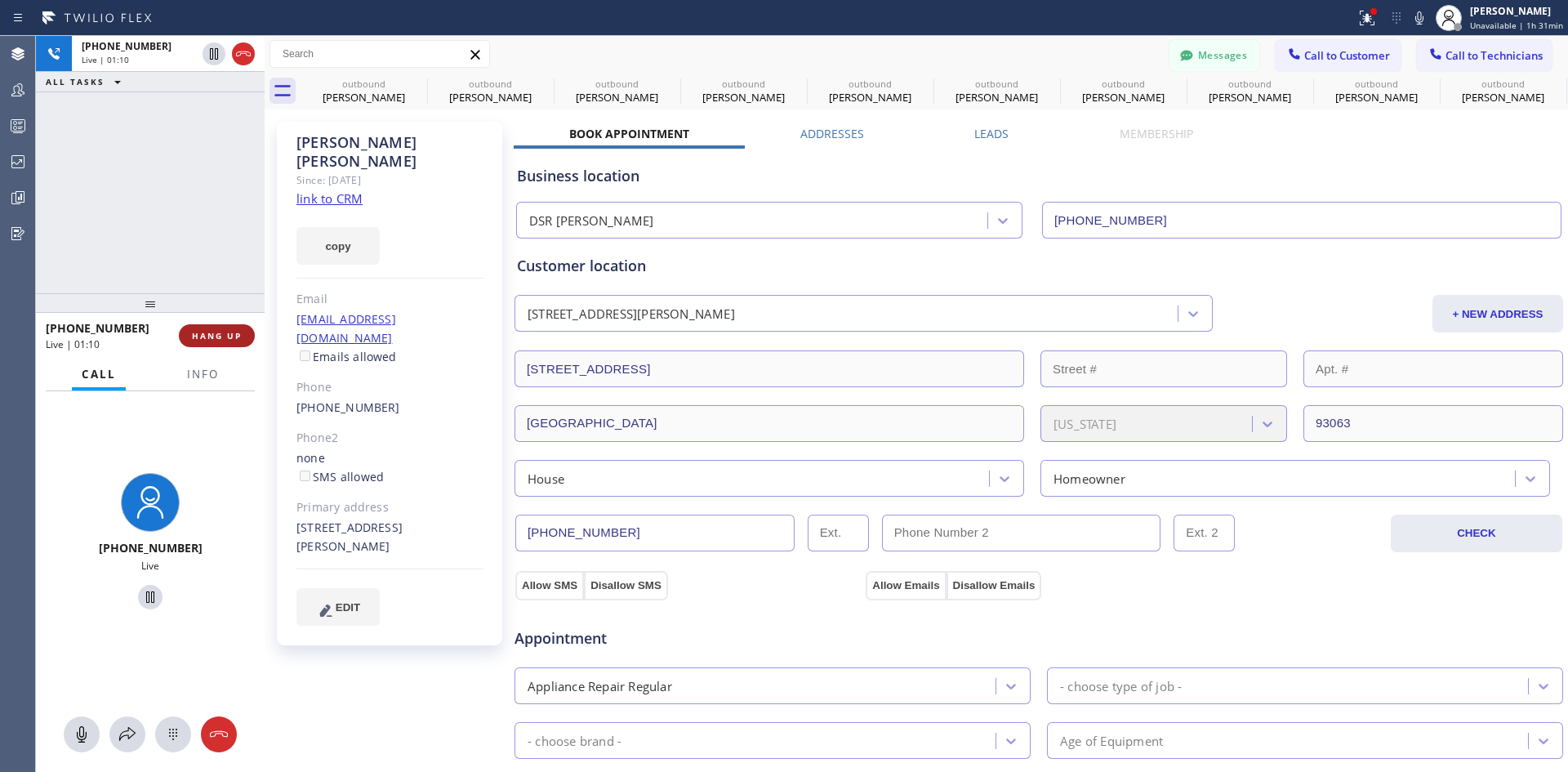
click at [224, 336] on span "HANG UP" at bounding box center [217, 336] width 50 height 11
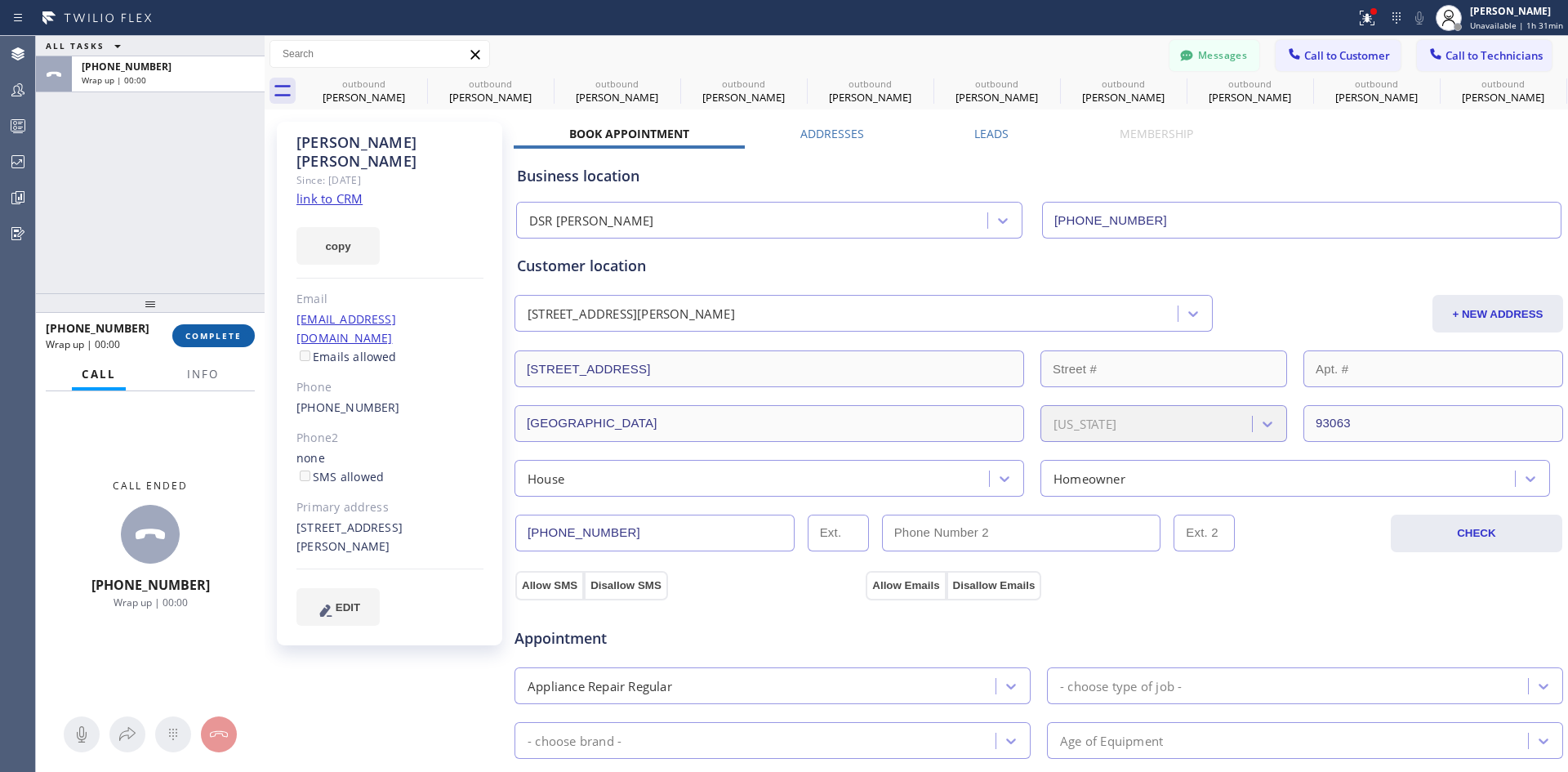
click at [222, 336] on span "COMPLETE" at bounding box center [213, 336] width 56 height 11
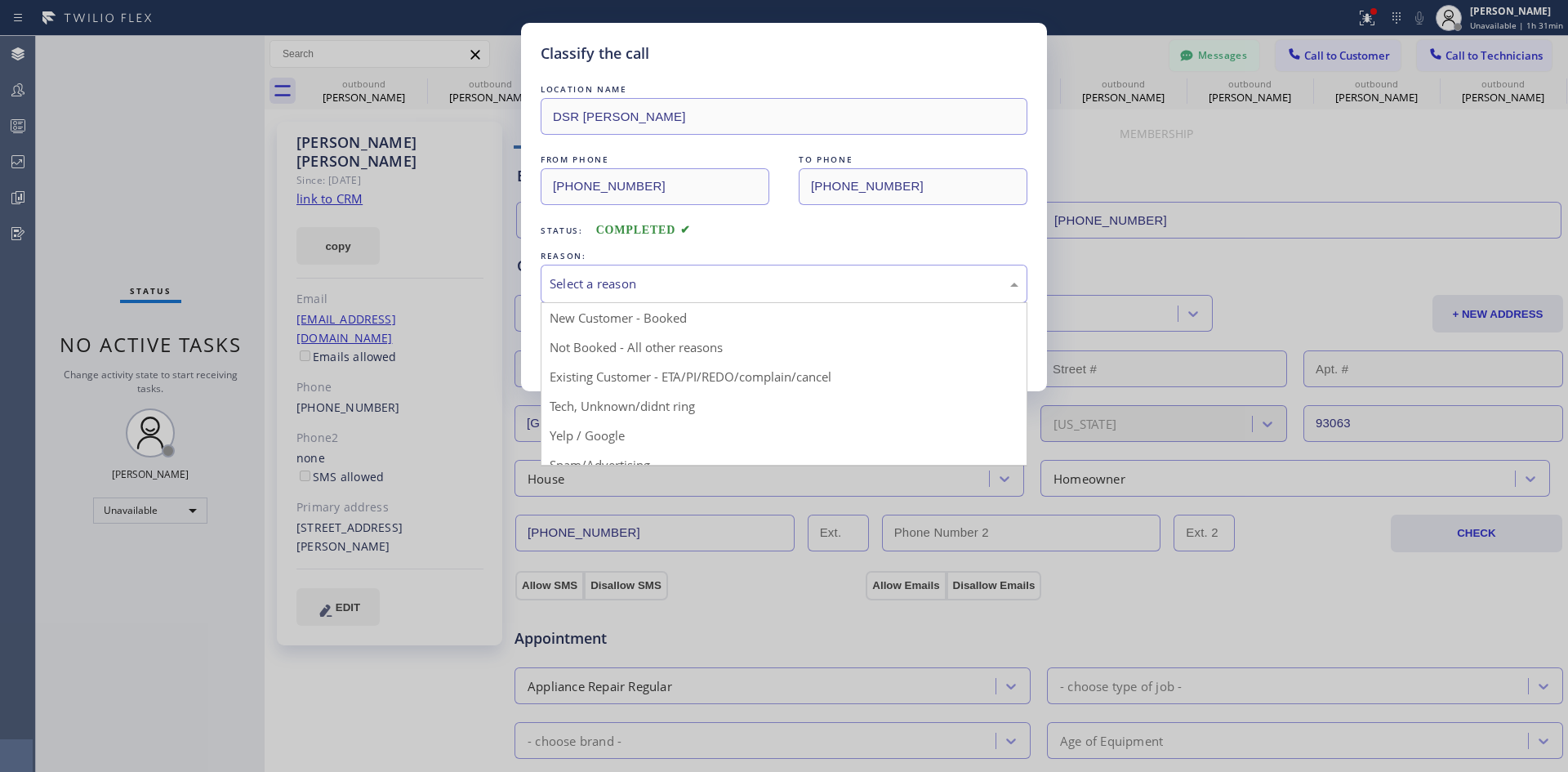
click at [802, 290] on div "Select a reason" at bounding box center [784, 284] width 469 height 19
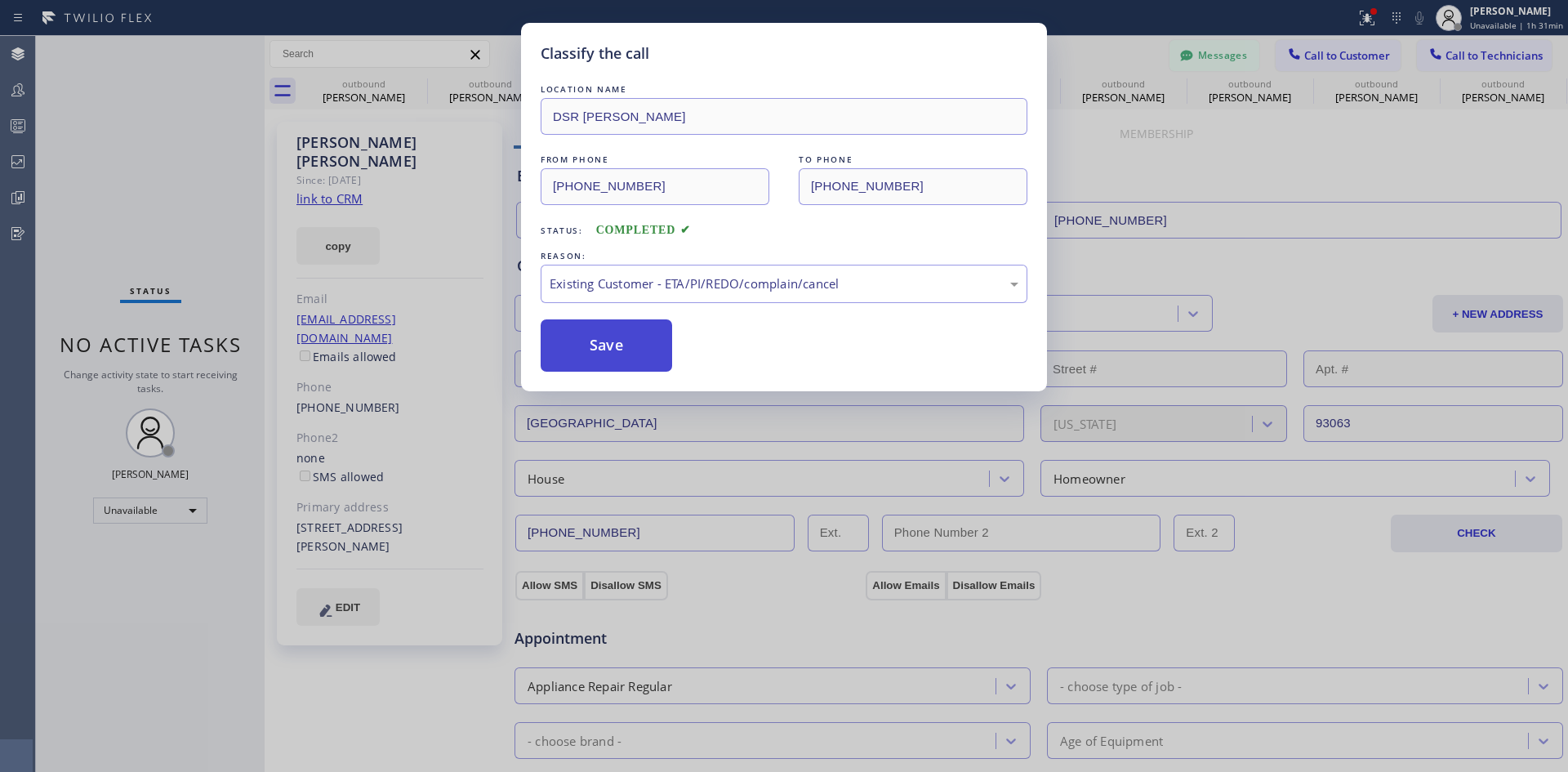
click at [592, 341] on button "Save" at bounding box center [606, 345] width 132 height 53
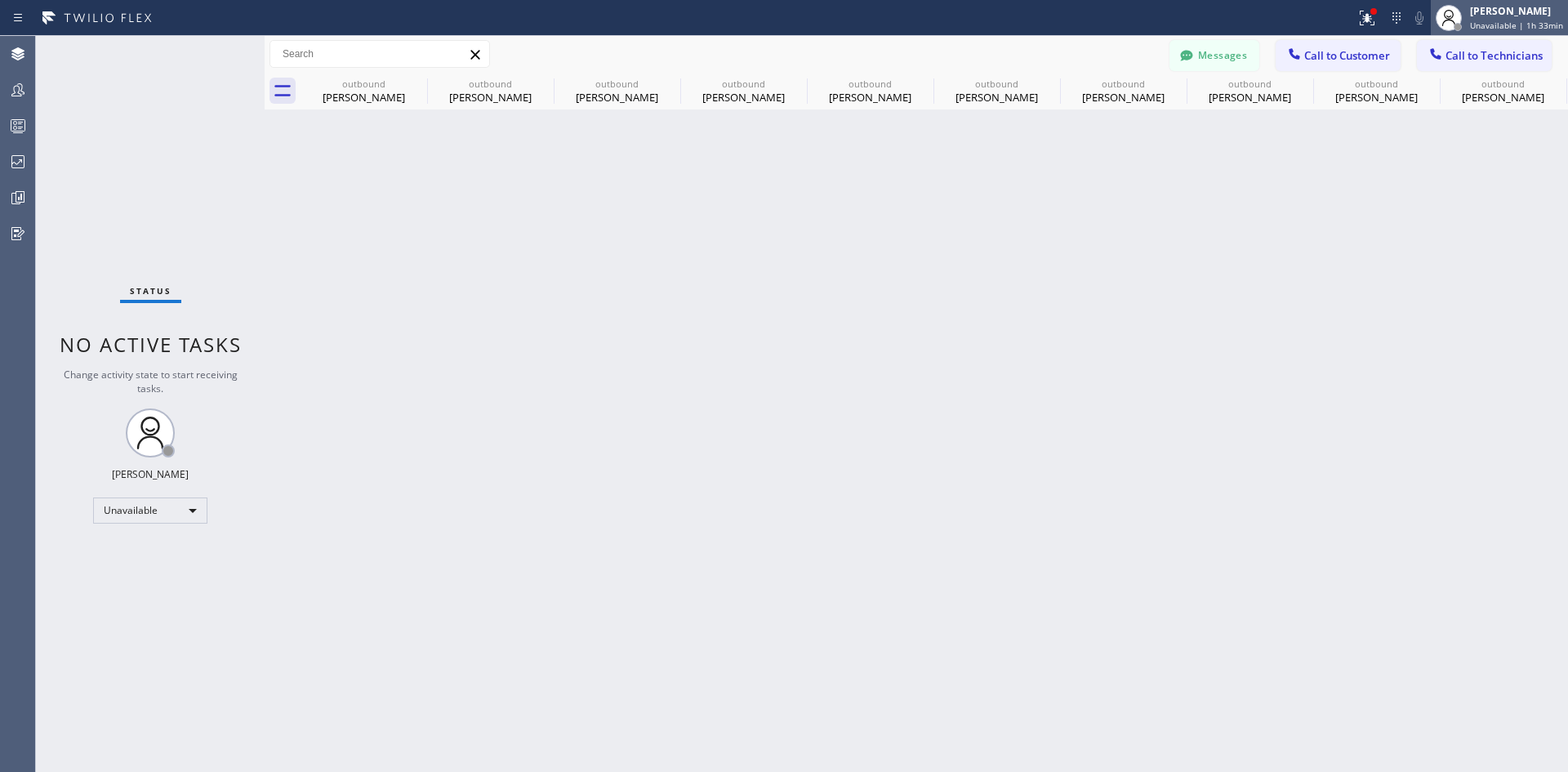
click at [1518, 30] on span "Unavailable | 1h 33min" at bounding box center [1517, 26] width 94 height 11
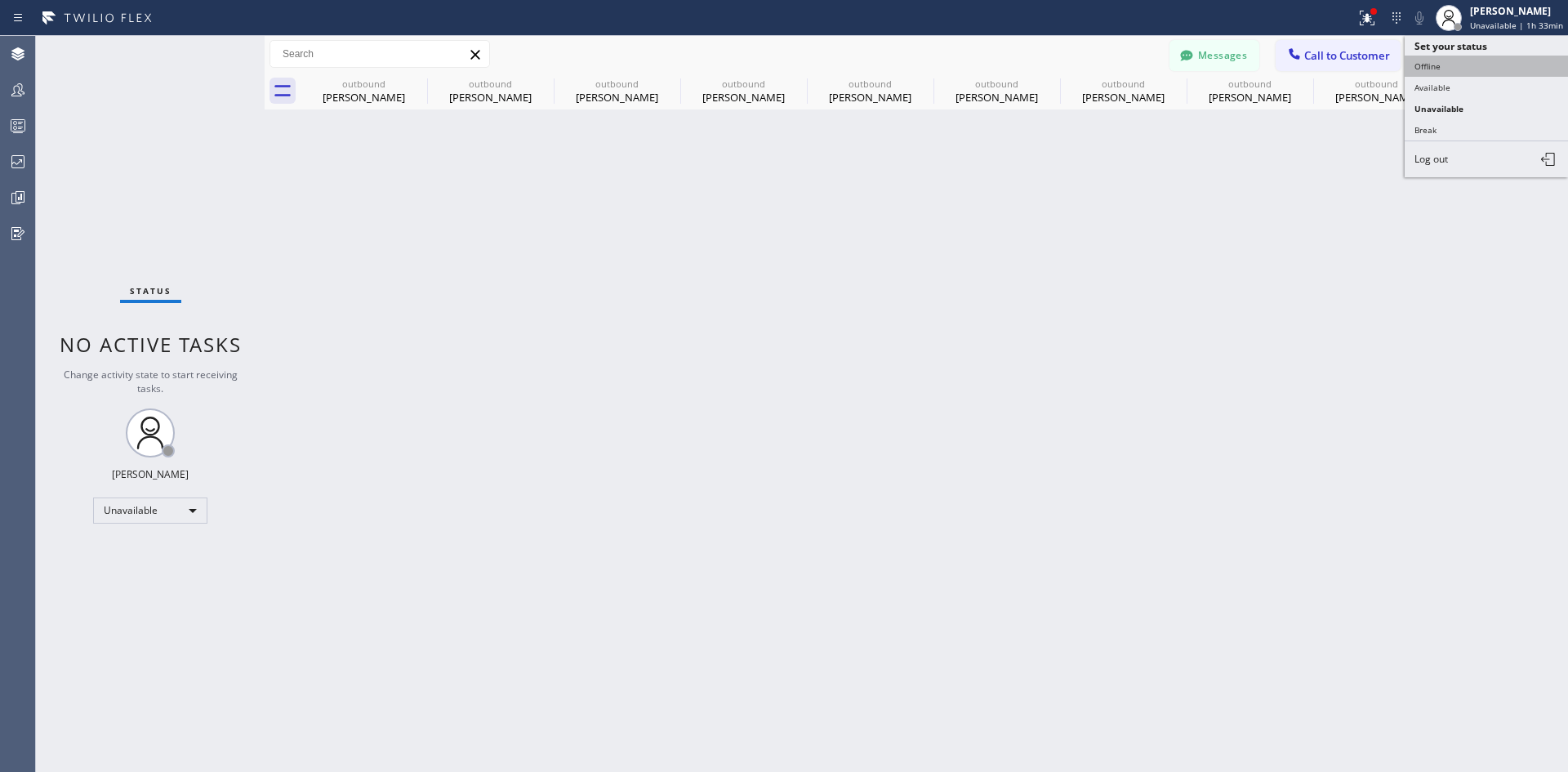
click at [1445, 65] on button "Offline" at bounding box center [1486, 66] width 163 height 21
